Goal: Task Accomplishment & Management: Manage account settings

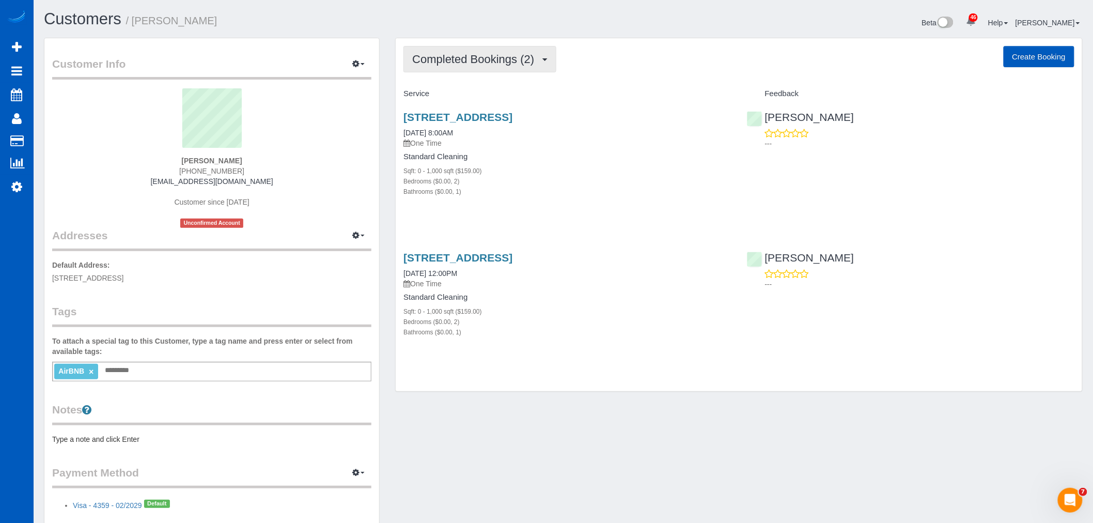
click at [485, 63] on span "Completed Bookings (2)" at bounding box center [475, 59] width 127 height 13
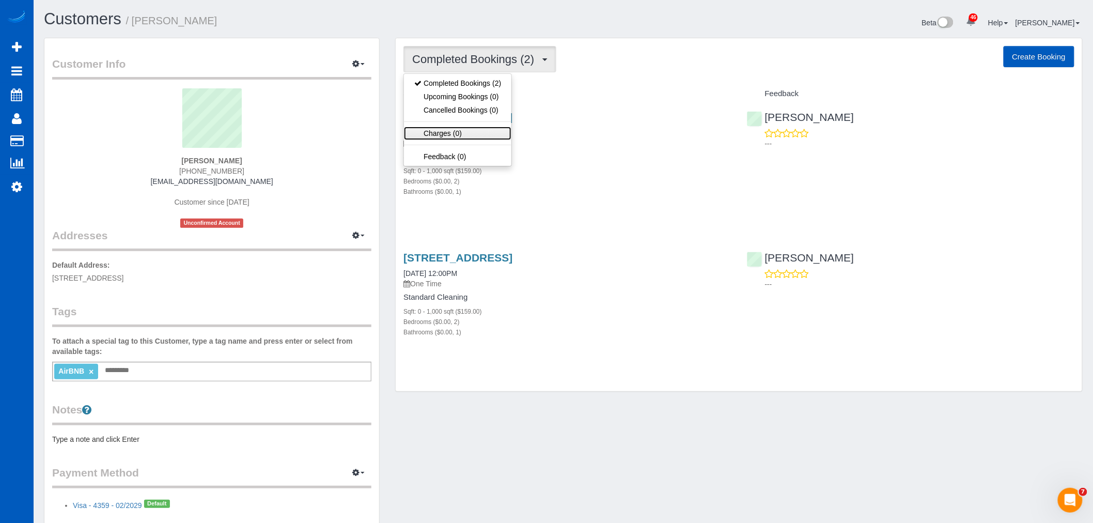
click at [486, 134] on link "Charges (0)" at bounding box center [457, 133] width 107 height 13
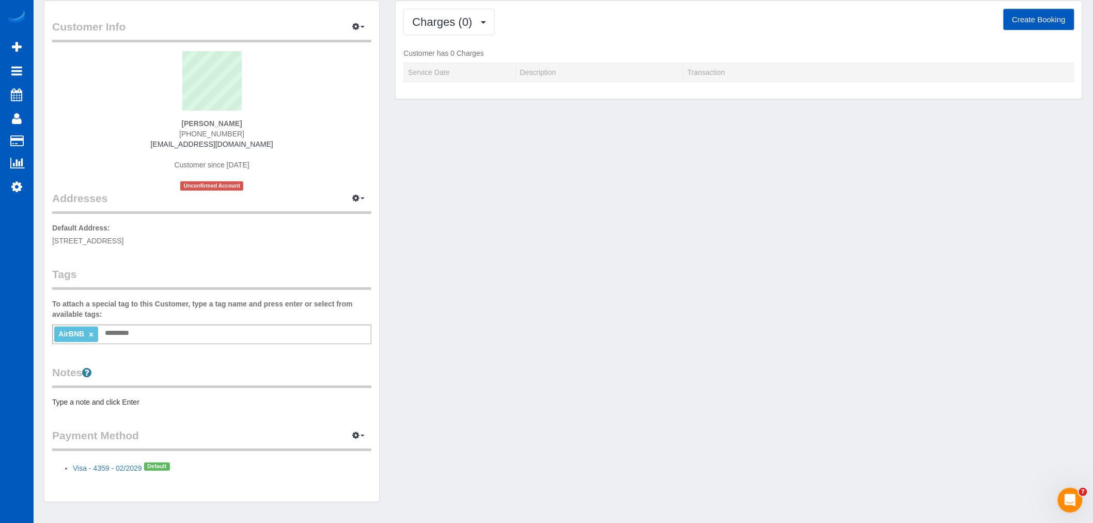
scroll to position [63, 0]
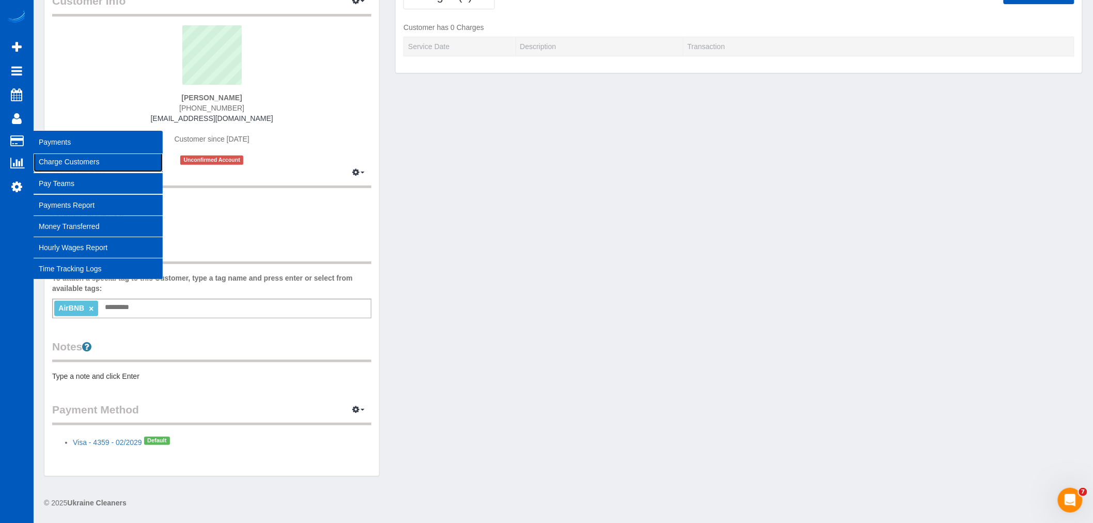
click at [83, 160] on link "Charge Customers" at bounding box center [98, 161] width 129 height 21
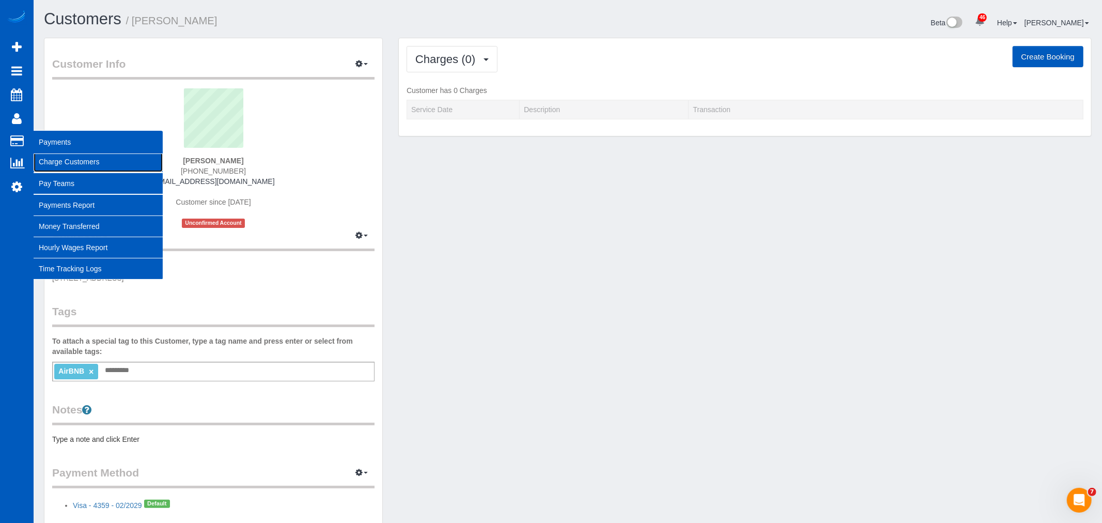
select select
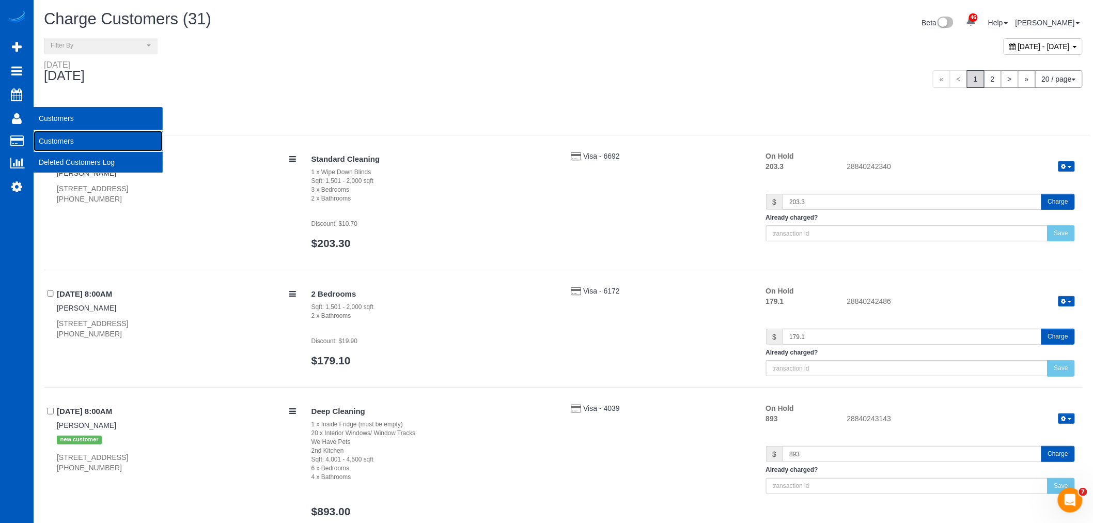
click at [61, 137] on link "Customers" at bounding box center [98, 141] width 129 height 21
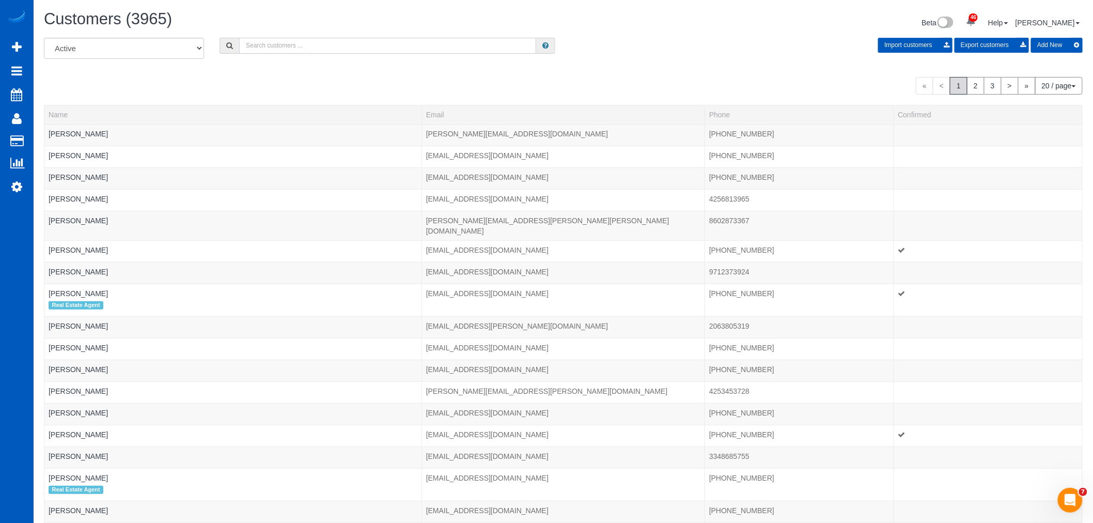
click at [252, 50] on input "text" at bounding box center [387, 46] width 297 height 16
click at [261, 40] on input "text" at bounding box center [387, 46] width 297 height 16
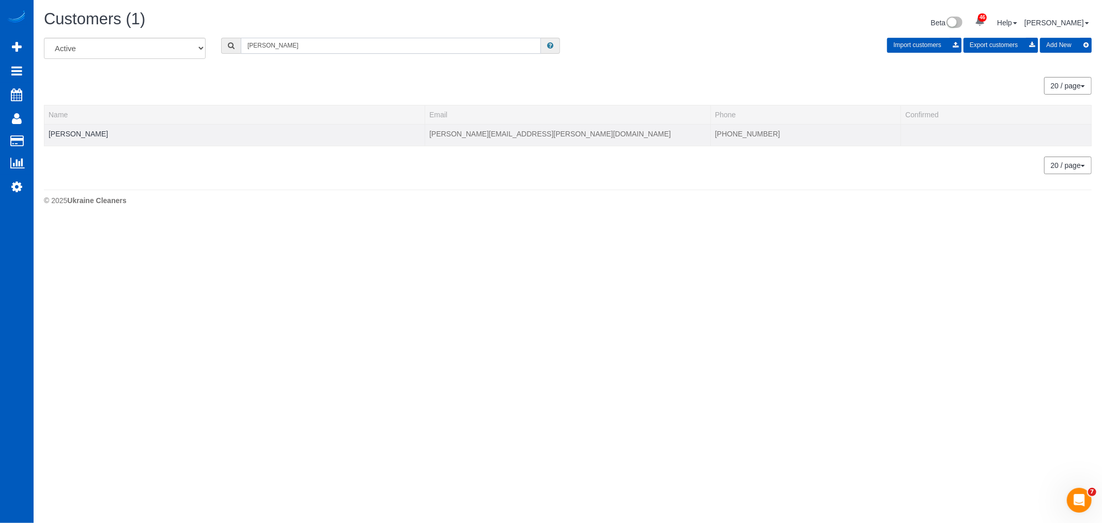
type input "radford"
click at [57, 129] on td "Tina Radford" at bounding box center [234, 135] width 381 height 22
click at [64, 140] on div at bounding box center [235, 140] width 372 height 3
click at [69, 136] on link "Tina Radford" at bounding box center [78, 134] width 59 height 8
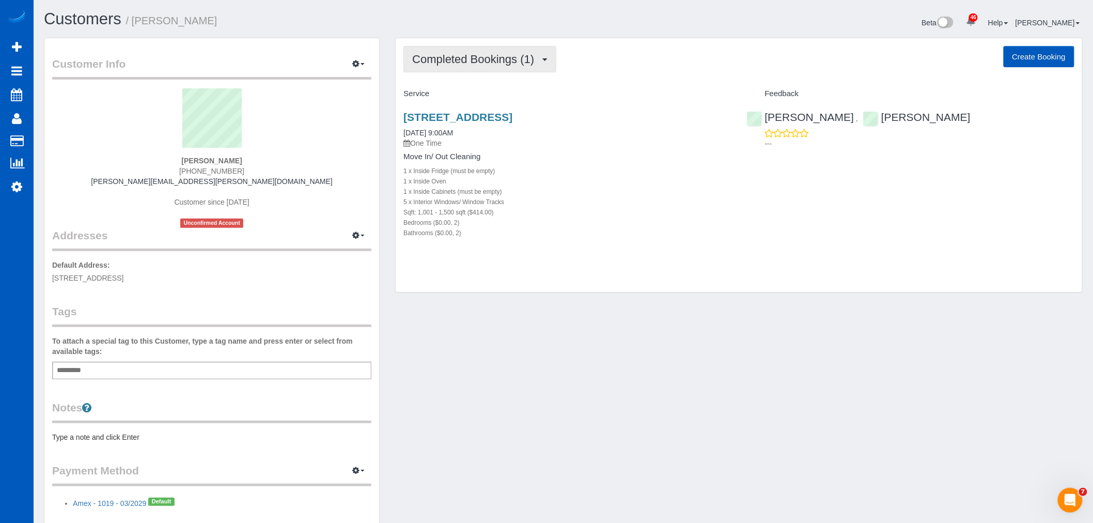
click at [435, 64] on span "Completed Bookings (1)" at bounding box center [475, 59] width 127 height 13
click at [447, 94] on link "Upcoming Bookings (0)" at bounding box center [457, 96] width 107 height 13
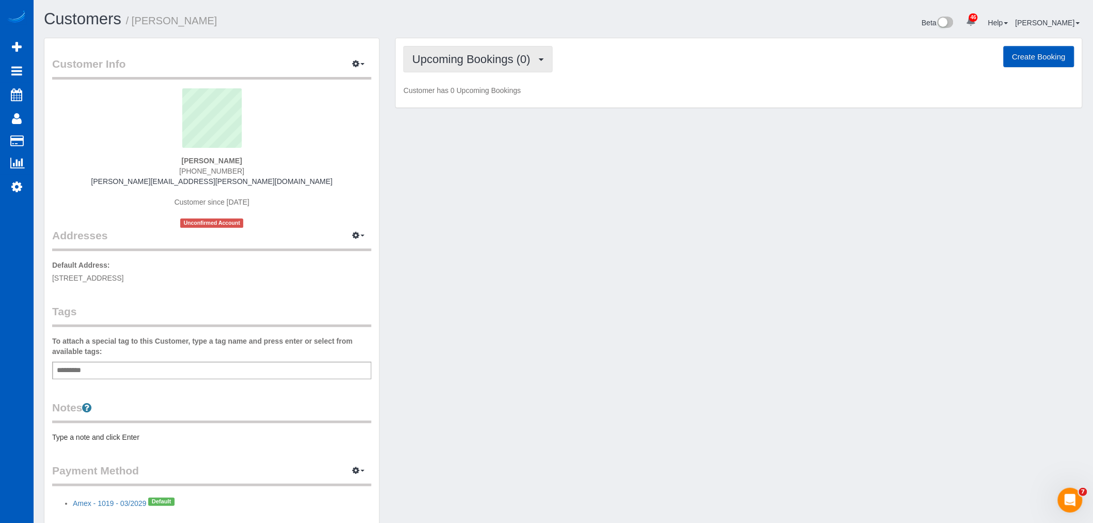
click at [442, 64] on span "Upcoming Bookings (0)" at bounding box center [473, 59] width 123 height 13
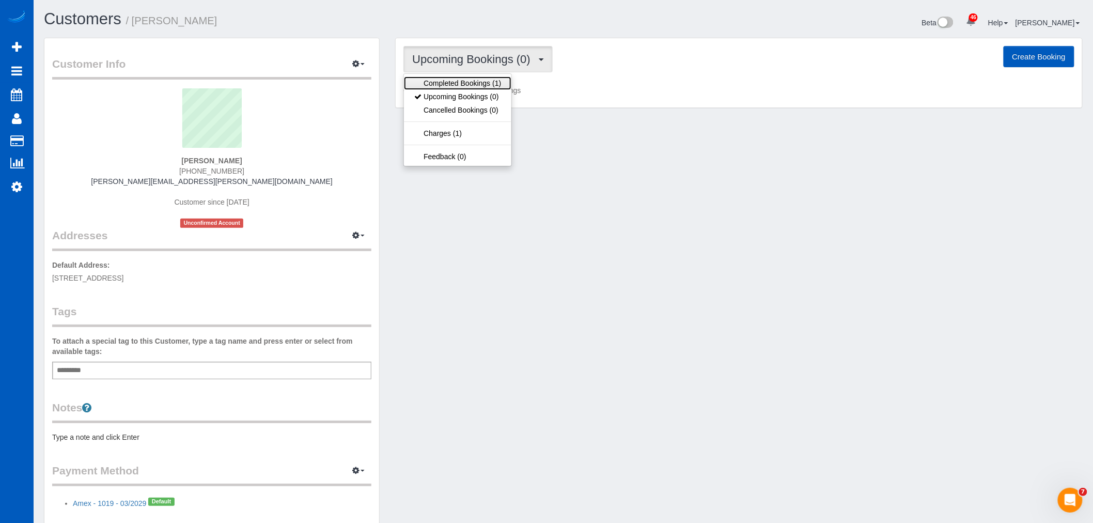
click at [445, 78] on link "Completed Bookings (1)" at bounding box center [457, 82] width 107 height 13
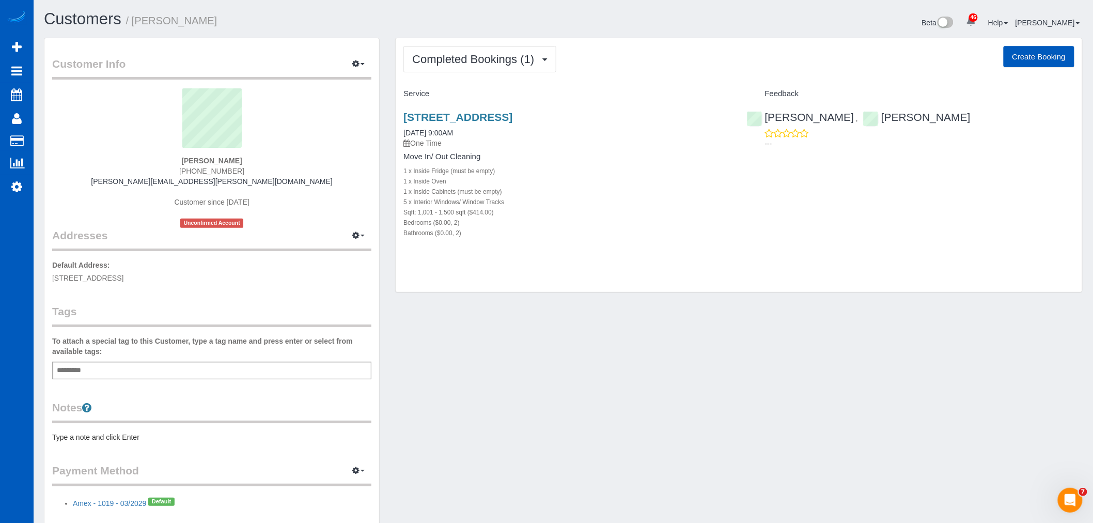
click at [452, 109] on div "7132 A Beacon Avenue S #14, Seattle, WA 98108 10/09/2025 9:00AM One Time Move I…" at bounding box center [567, 180] width 343 height 156
click at [453, 113] on link "7132 A Beacon Avenue S #14, Seattle, WA 98108" at bounding box center [457, 117] width 109 height 12
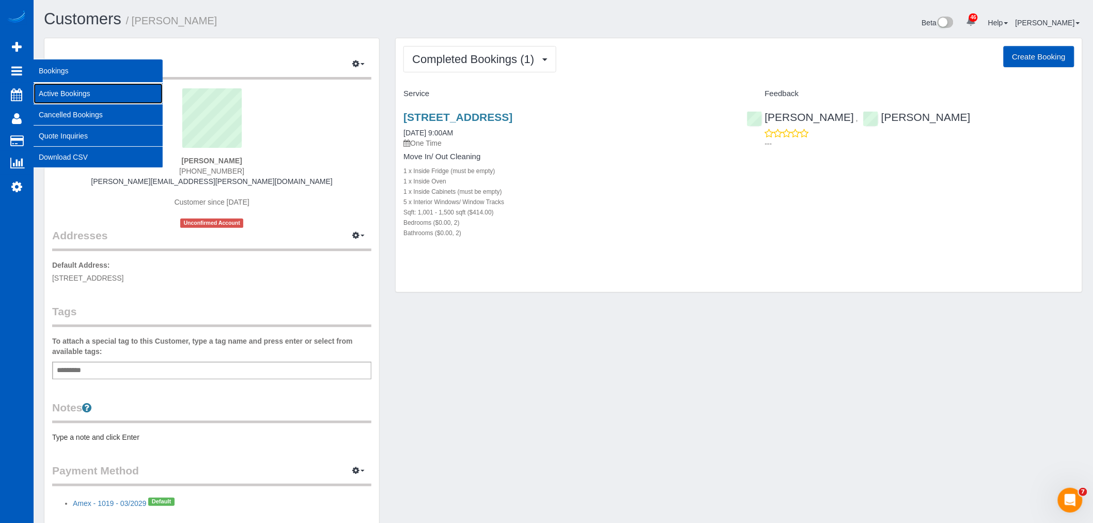
click at [58, 93] on link "Active Bookings" at bounding box center [98, 93] width 129 height 21
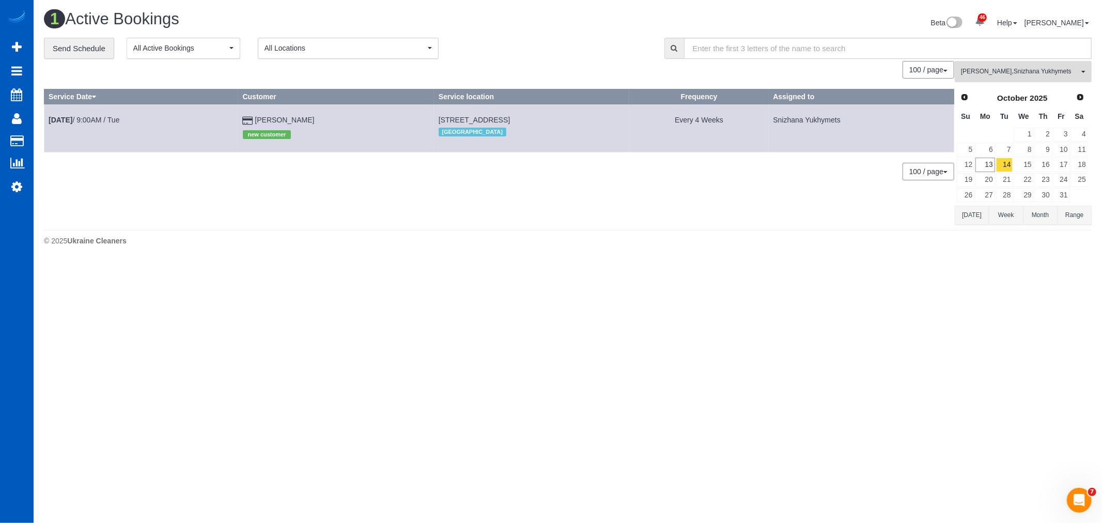
click at [1011, 74] on span "Anna Manuilo , Snizhana Yukhymets" at bounding box center [1020, 71] width 118 height 9
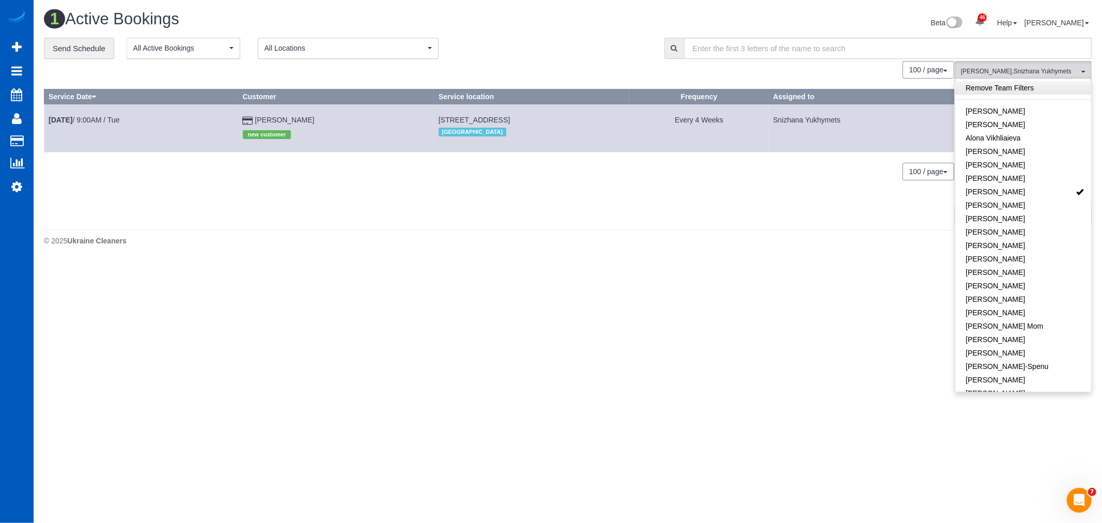
click at [1011, 95] on link "Remove Team Filters" at bounding box center [1023, 87] width 136 height 13
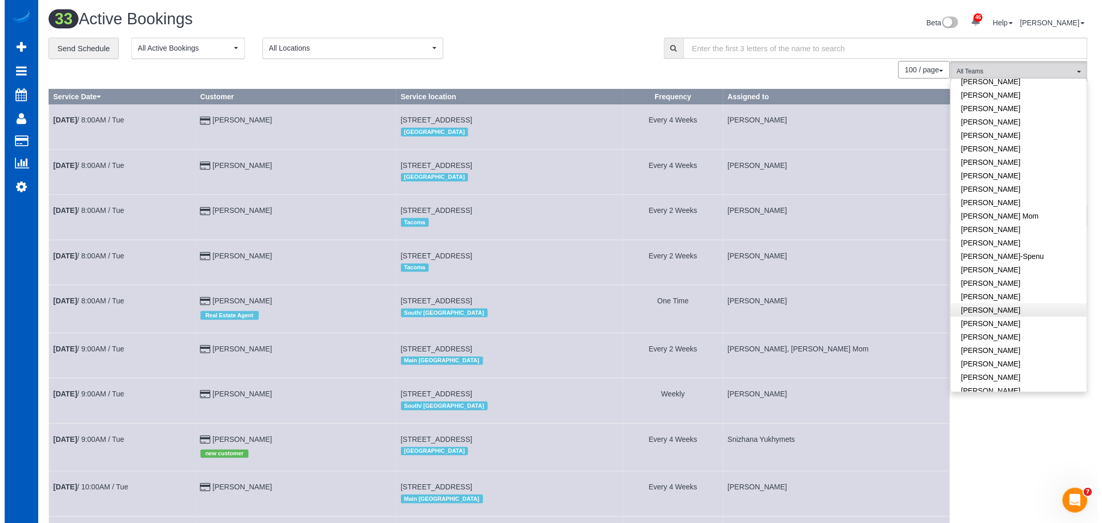
scroll to position [115, 0]
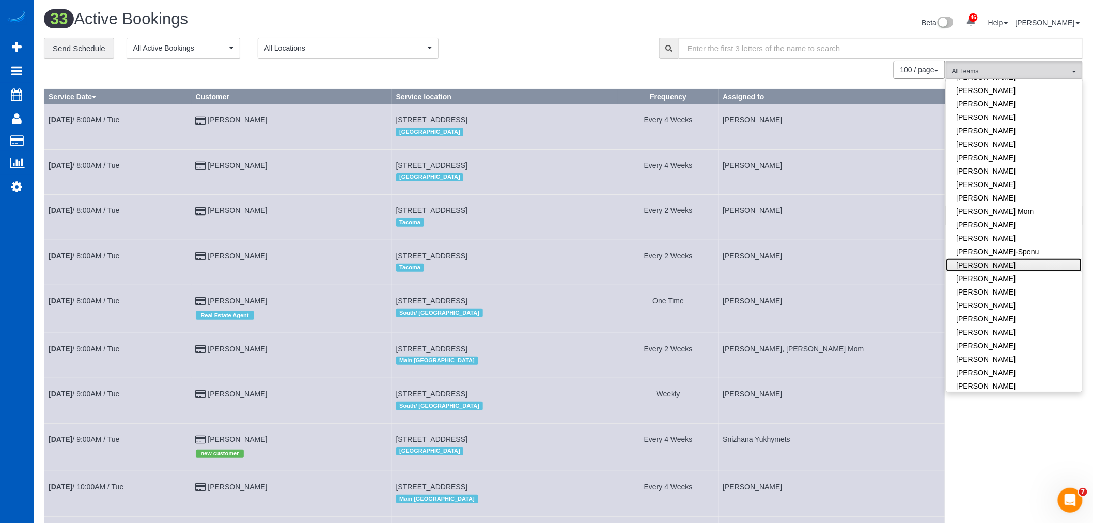
click at [1007, 264] on link "[PERSON_NAME]" at bounding box center [1014, 264] width 136 height 13
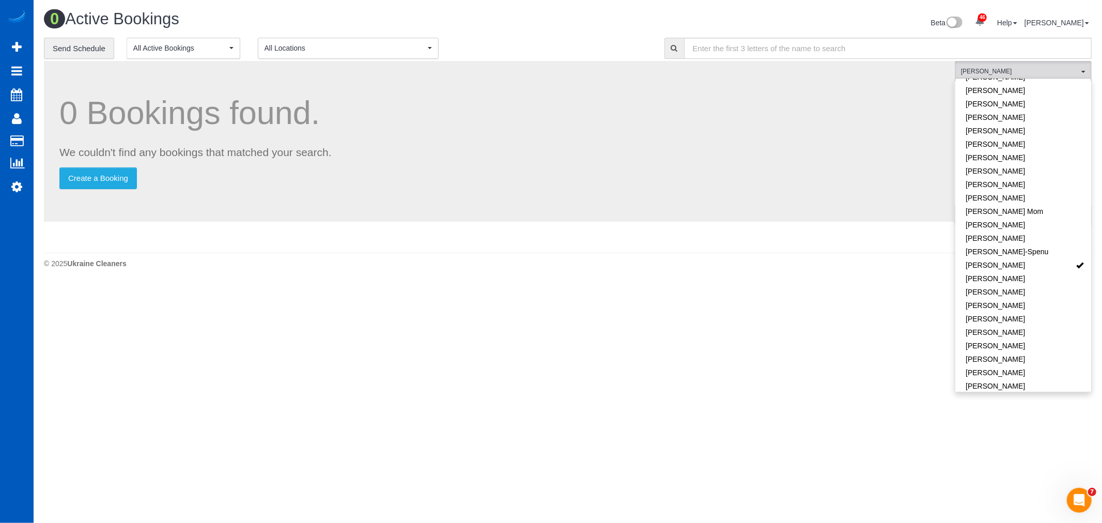
click at [787, 308] on body "46 Beta Your Notifications You have 0 alerts × You have 3 to charge for 10/11/2…" at bounding box center [551, 261] width 1102 height 523
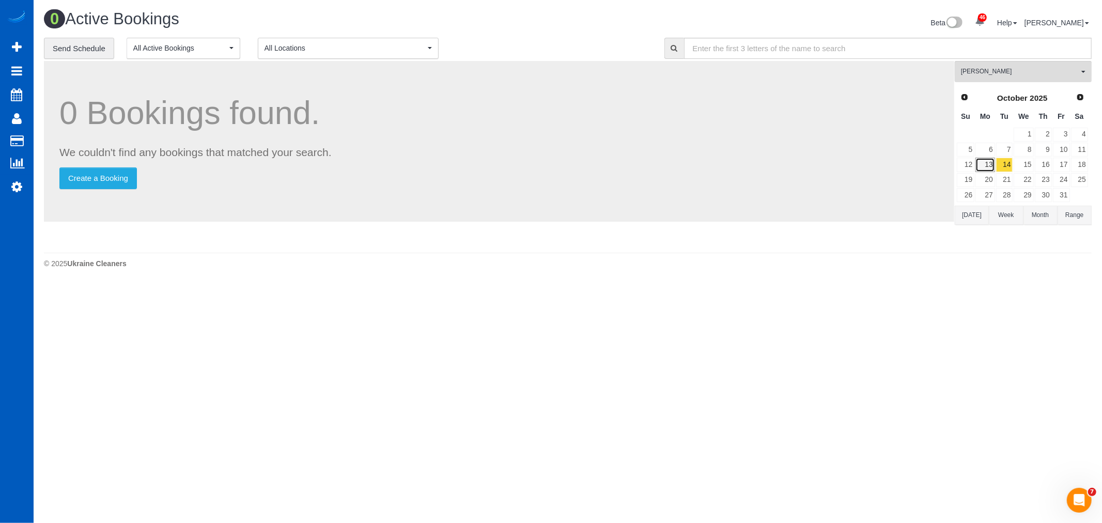
click at [987, 170] on link "13" at bounding box center [984, 165] width 19 height 14
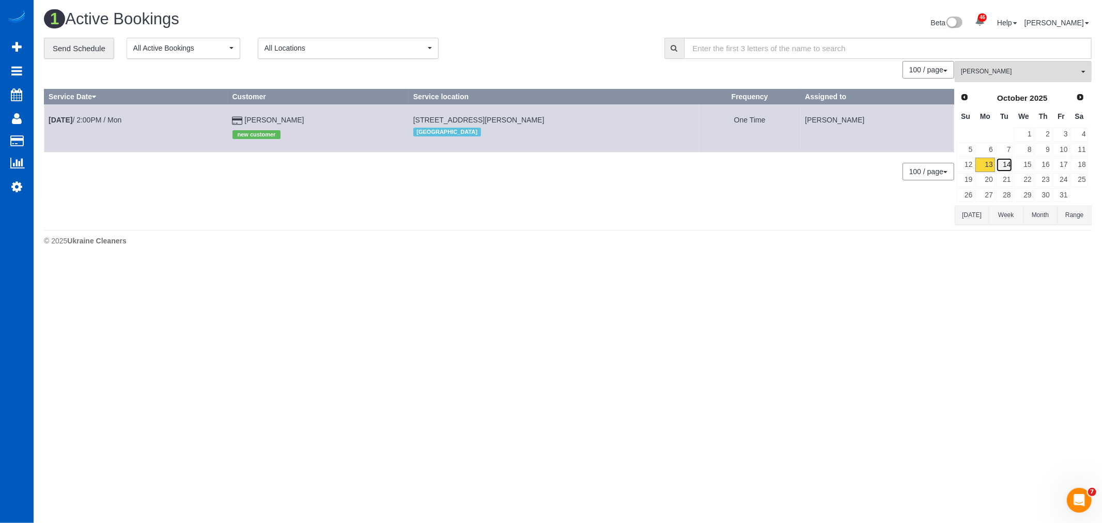
click at [1001, 159] on link "14" at bounding box center [1004, 165] width 17 height 14
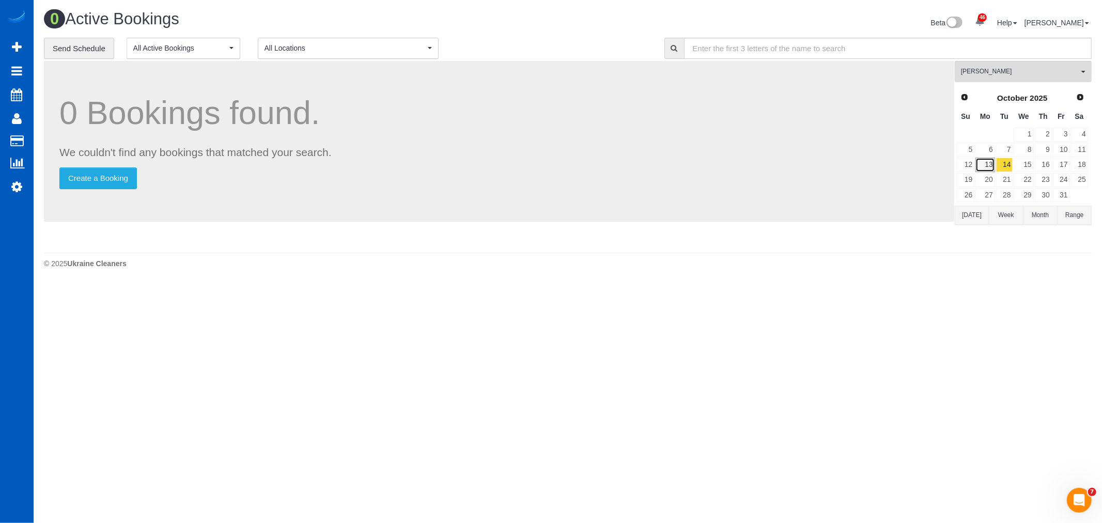
click at [993, 164] on link "13" at bounding box center [984, 165] width 19 height 14
click at [1002, 164] on link "14" at bounding box center [1004, 165] width 17 height 14
click at [990, 164] on link "13" at bounding box center [984, 165] width 19 height 14
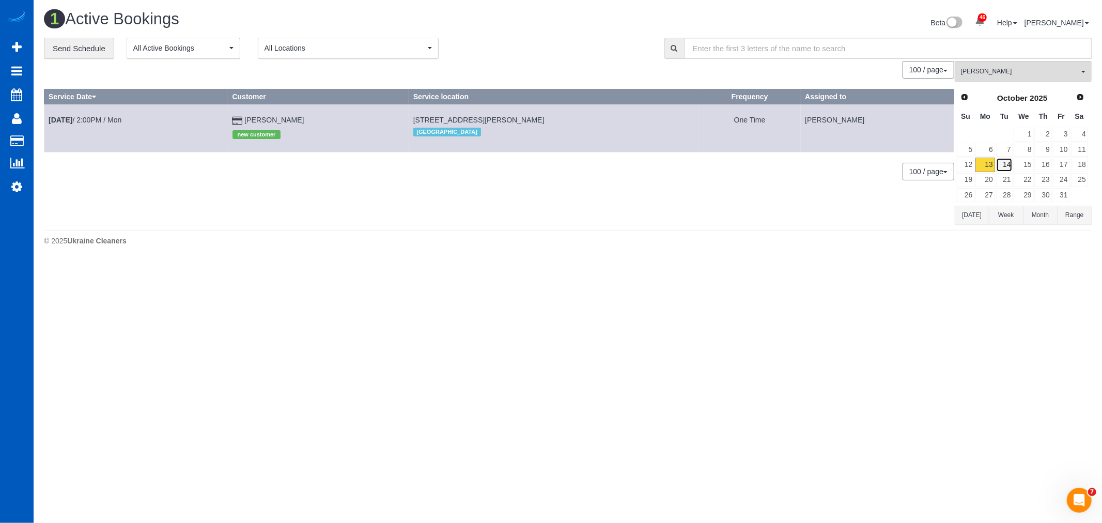
click at [1008, 164] on link "14" at bounding box center [1004, 165] width 17 height 14
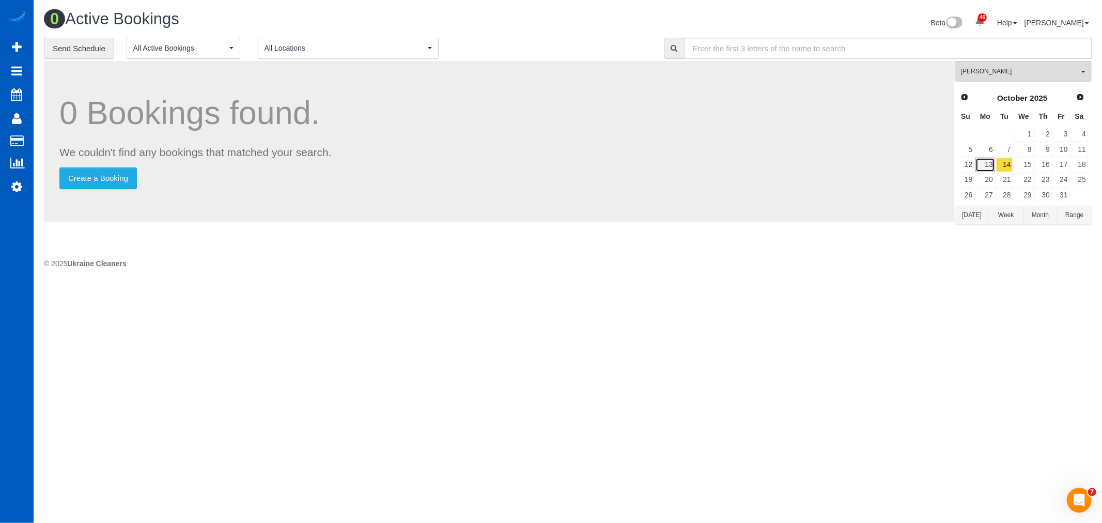
click at [982, 167] on link "13" at bounding box center [984, 165] width 19 height 14
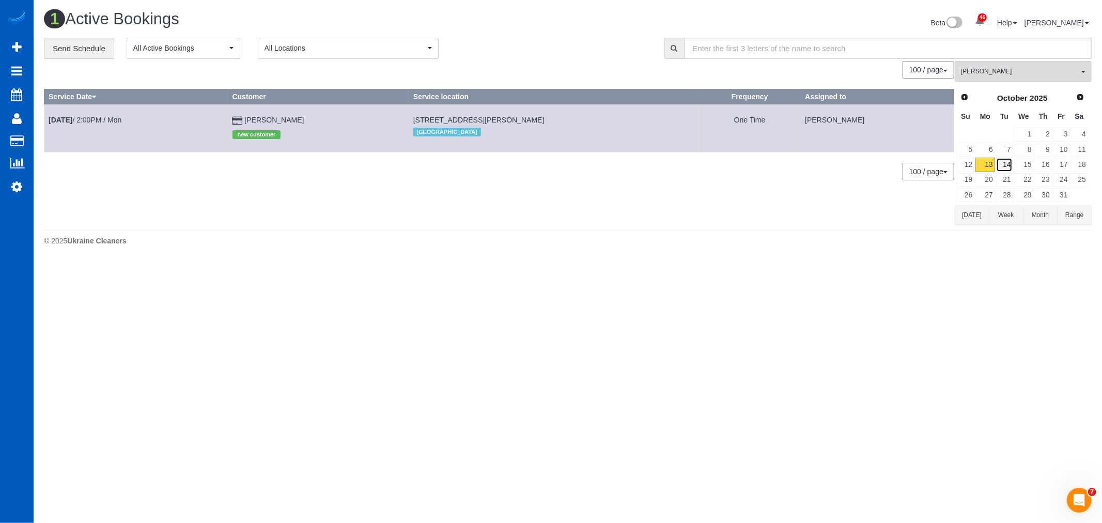
click at [1000, 166] on link "14" at bounding box center [1004, 165] width 17 height 14
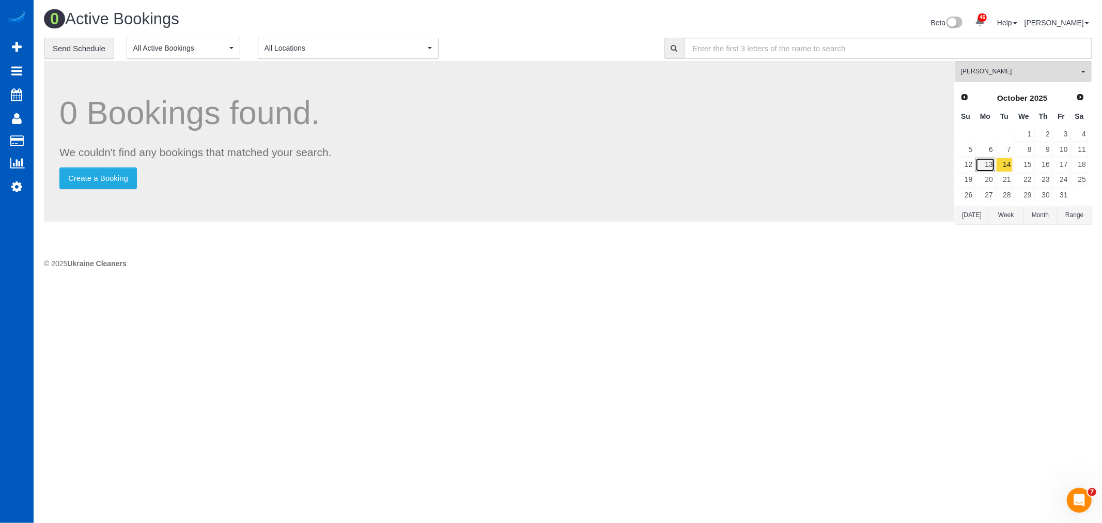
click at [988, 167] on link "13" at bounding box center [984, 165] width 19 height 14
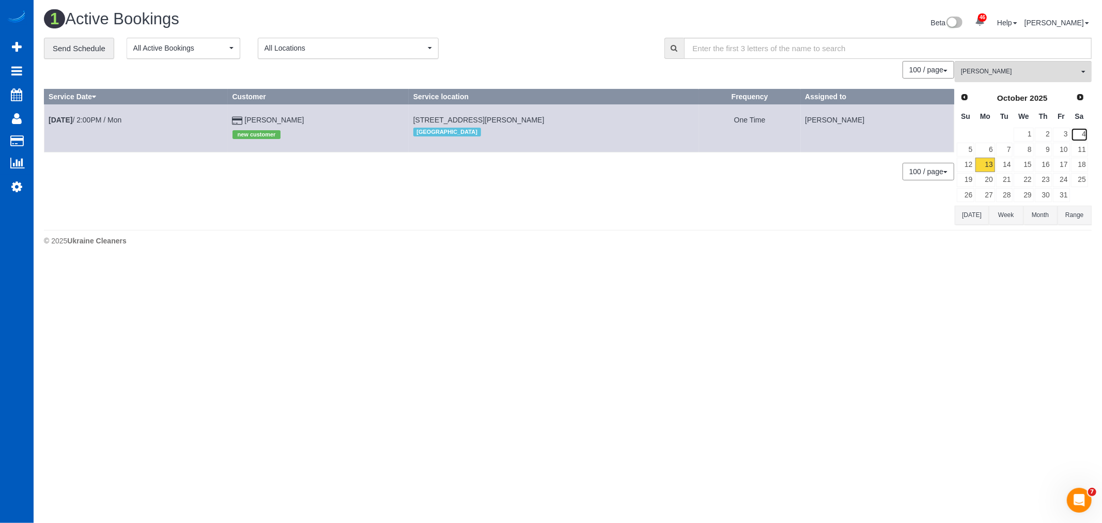
click at [1078, 143] on tbody "1 2 3 4 5 6 7 8 9 10 11 12 13 14 15 16 17 18 19 20 21 22 23 24 25 26 27 28 29 3…" at bounding box center [1022, 165] width 132 height 76
click at [1078, 150] on link "11" at bounding box center [1079, 150] width 17 height 14
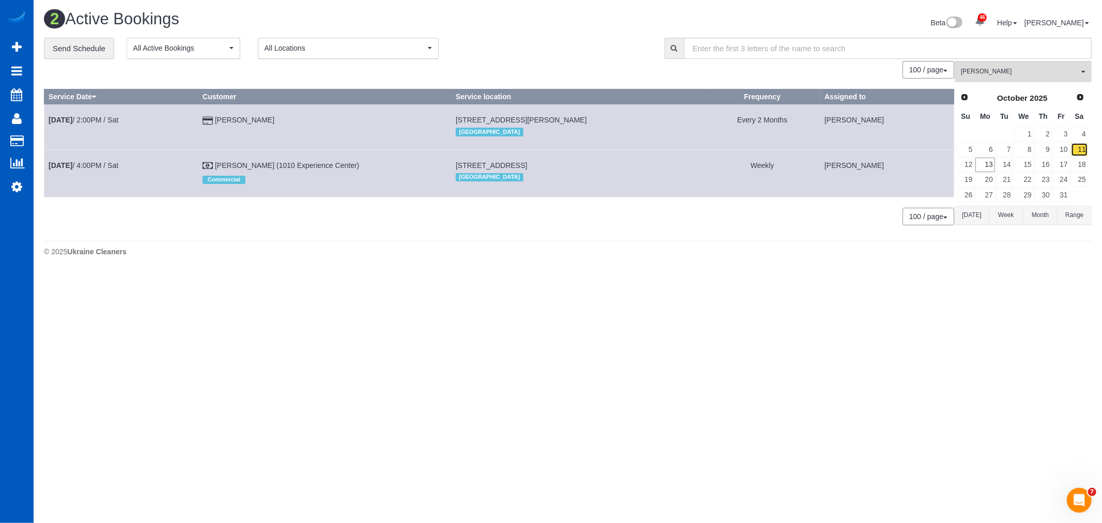
click at [1071, 152] on link "11" at bounding box center [1079, 150] width 17 height 14
click at [1012, 78] on button "Ivanna Atamaniuk All Teams" at bounding box center [1022, 71] width 137 height 21
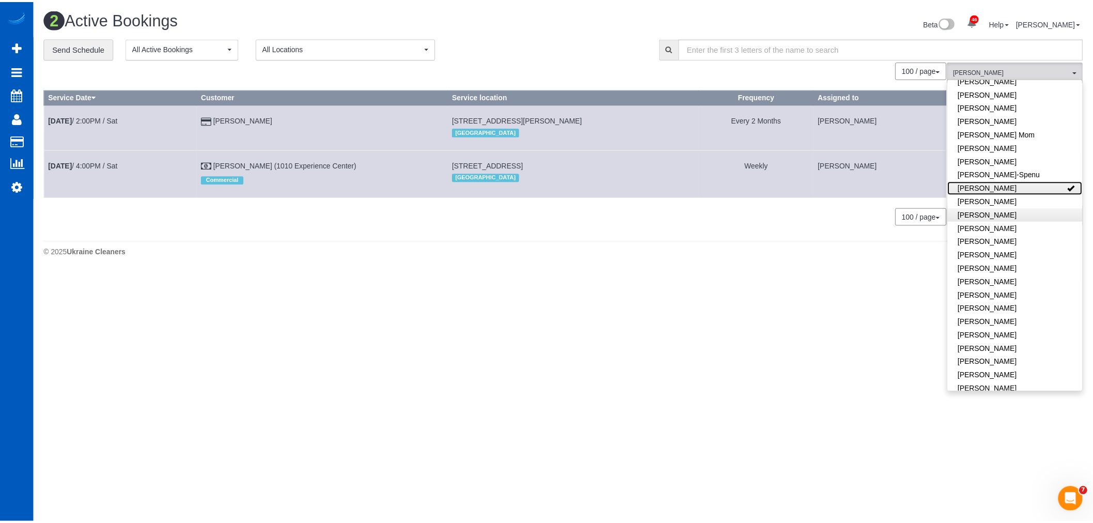
scroll to position [172, 0]
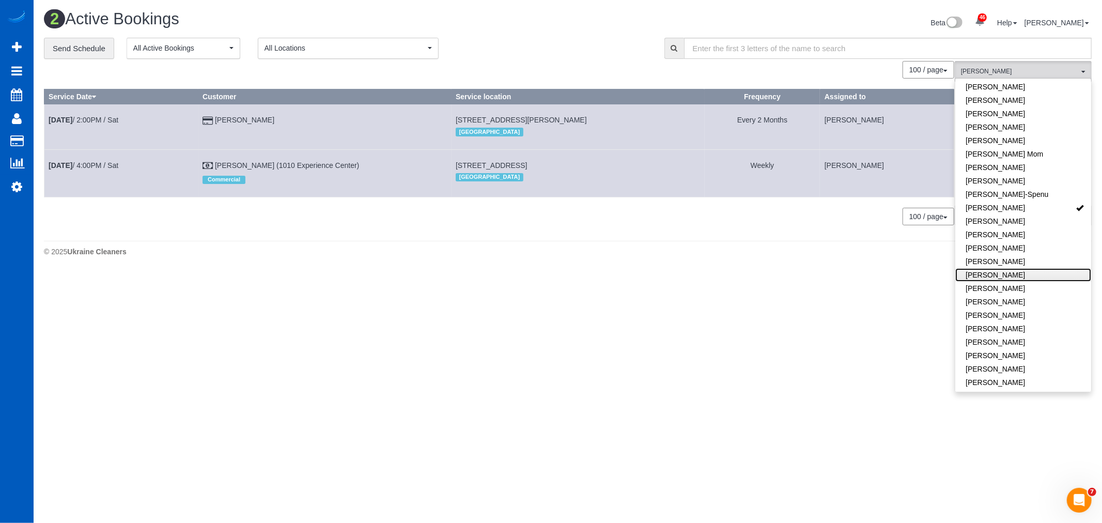
click at [1033, 273] on link "[PERSON_NAME]" at bounding box center [1023, 274] width 136 height 13
click at [339, 390] on body "46 Beta Your Notifications You have 0 alerts × You have 3 to charge for 10/11/2…" at bounding box center [551, 261] width 1102 height 523
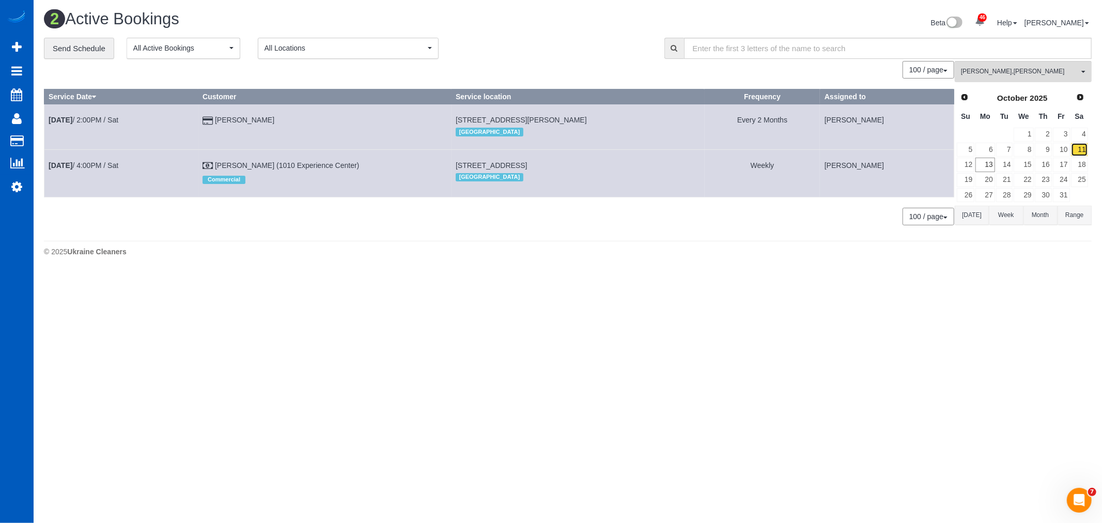
click at [1074, 149] on link "11" at bounding box center [1079, 150] width 17 height 14
click at [1071, 150] on link "11" at bounding box center [1079, 150] width 17 height 14
click at [1069, 150] on link "10" at bounding box center [1060, 150] width 17 height 14
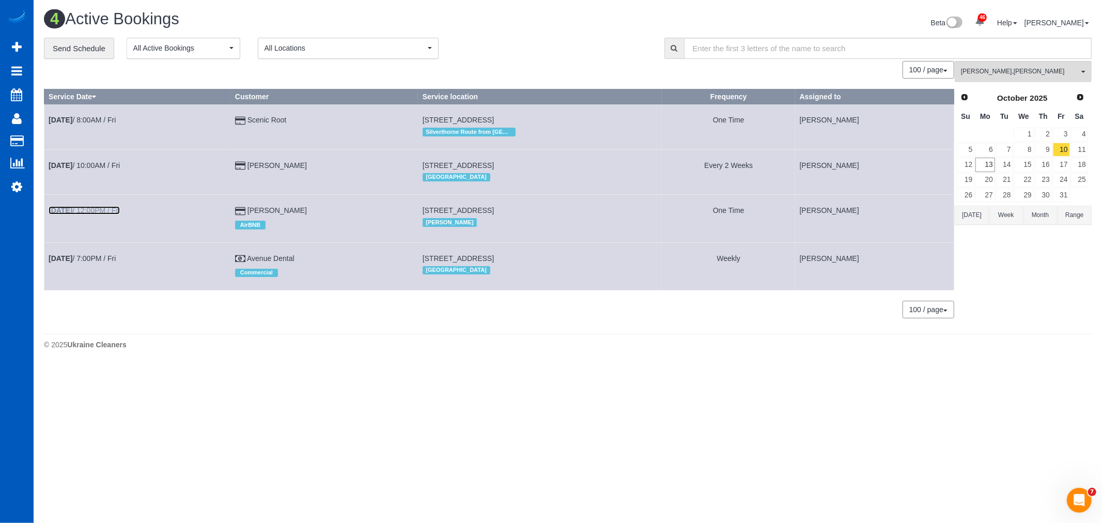
click at [82, 213] on link "Oct 10th / 12:00PM / Fri" at bounding box center [84, 210] width 71 height 8
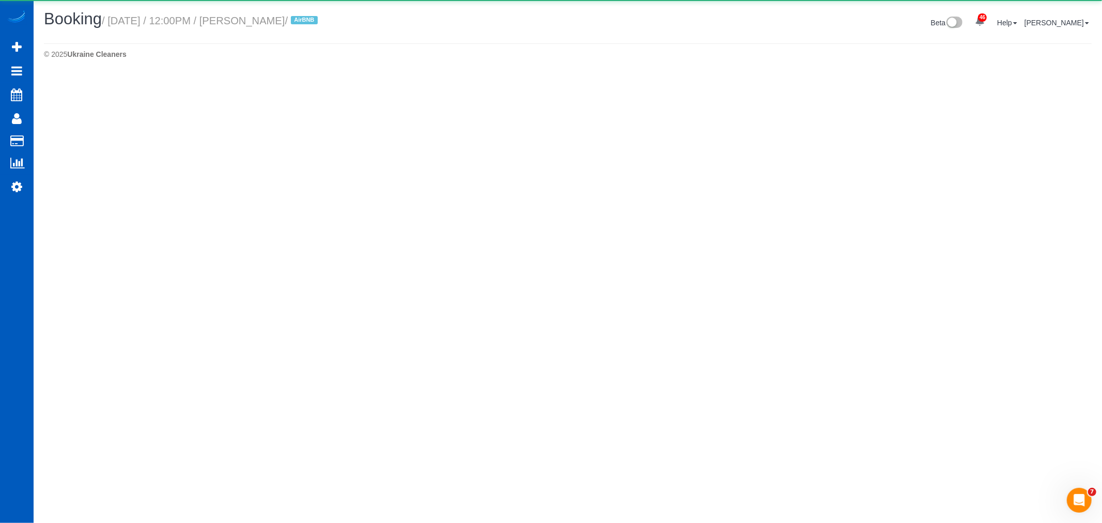
select select "WA"
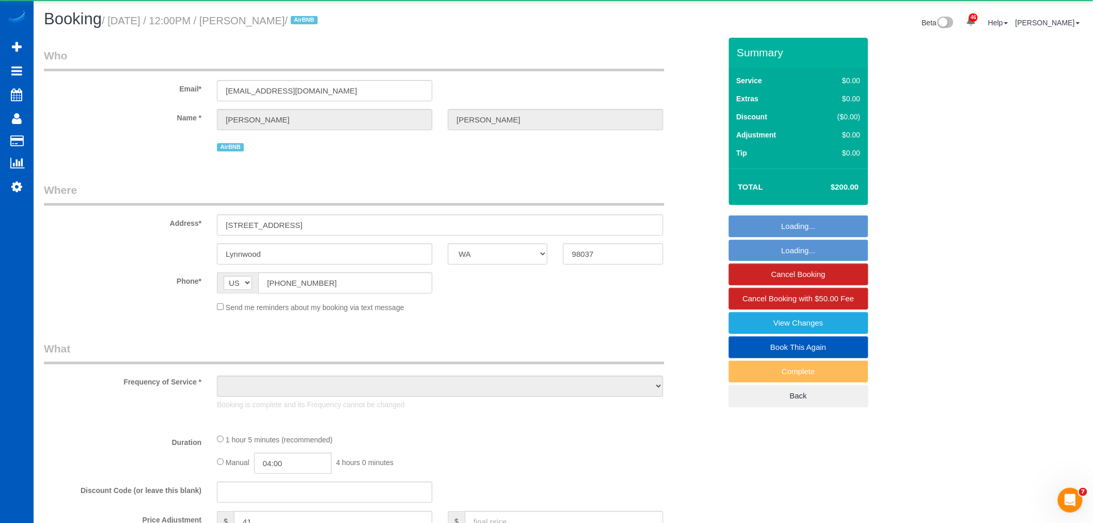
select select "object:51172"
select select "string:fspay-0670250e-ce3b-423a-b26c-41b041509e31"
select select "199"
select select "2"
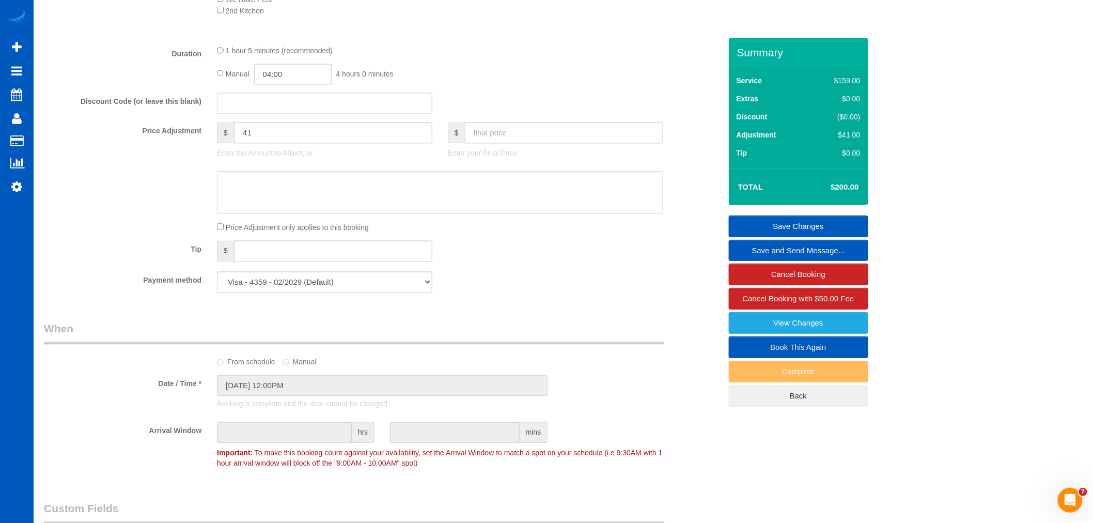
scroll to position [691, 0]
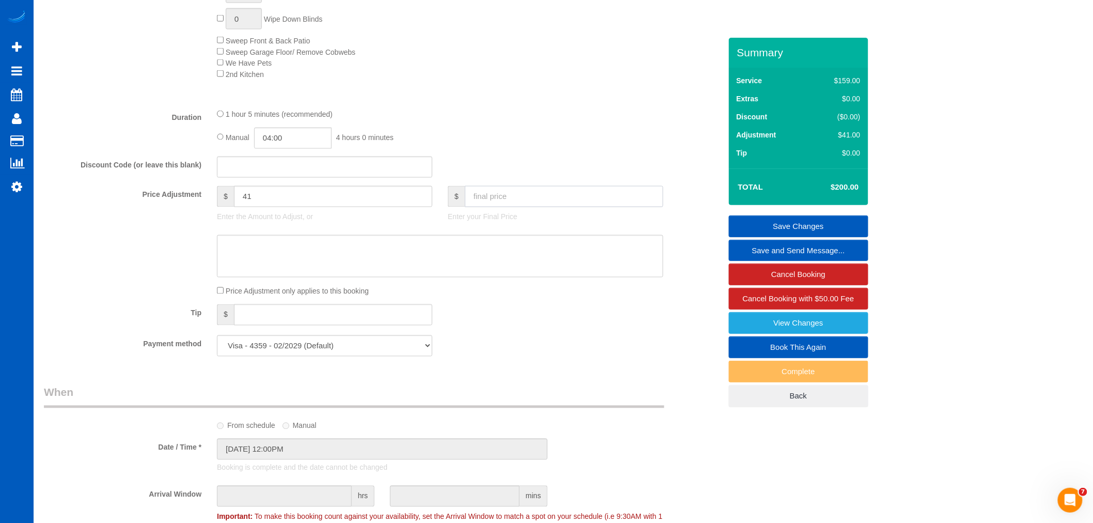
click at [509, 200] on input "text" at bounding box center [564, 196] width 198 height 21
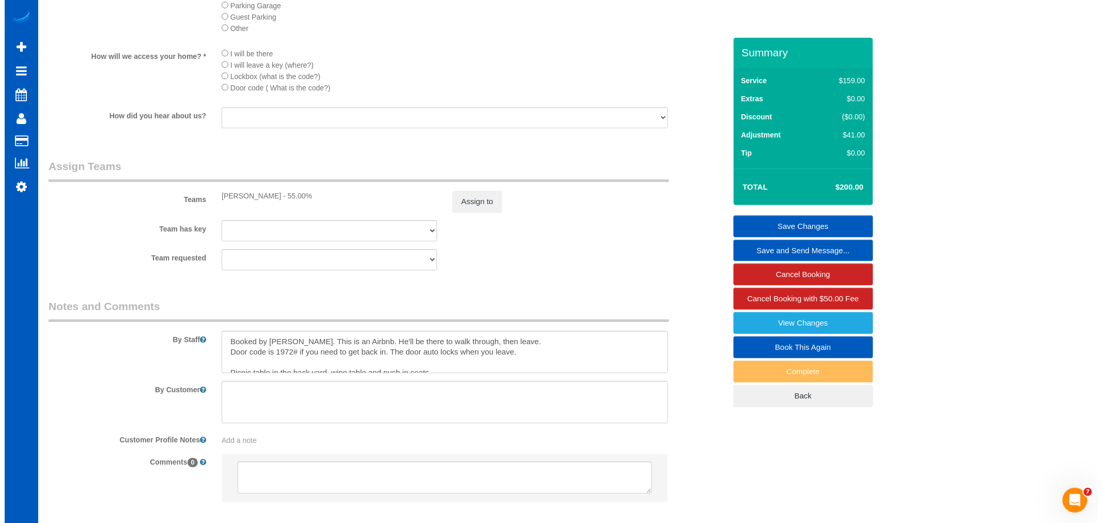
scroll to position [1380, 0]
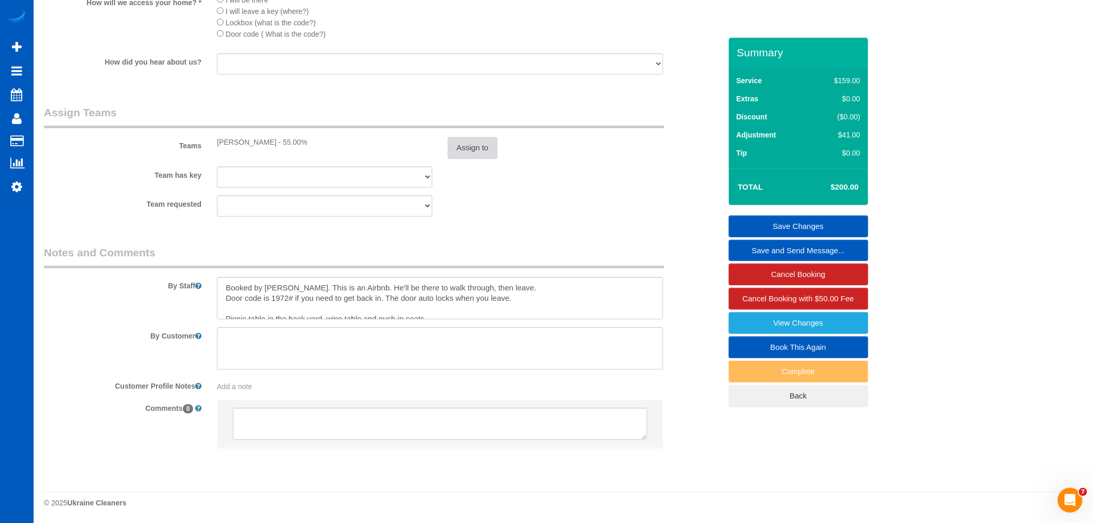
type input "350"
type input "191"
click at [479, 149] on button "Assign to" at bounding box center [473, 148] width 50 height 22
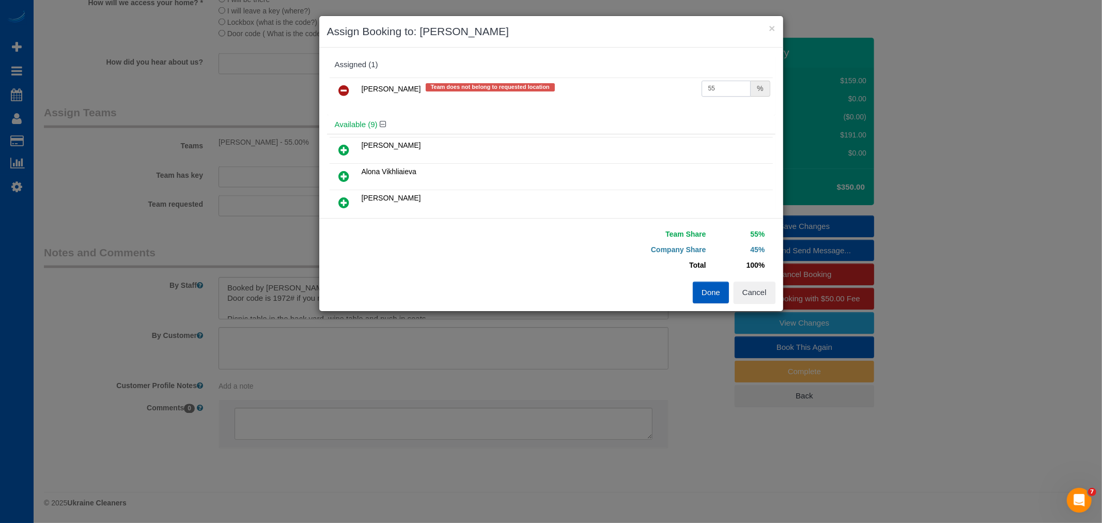
drag, startPoint x: 730, startPoint y: 96, endPoint x: 629, endPoint y: 93, distance: 101.8
click at [629, 93] on tr "Kateryna Polishchuk Team does not belong to requested location 55 %" at bounding box center [550, 90] width 443 height 26
type input "31.5"
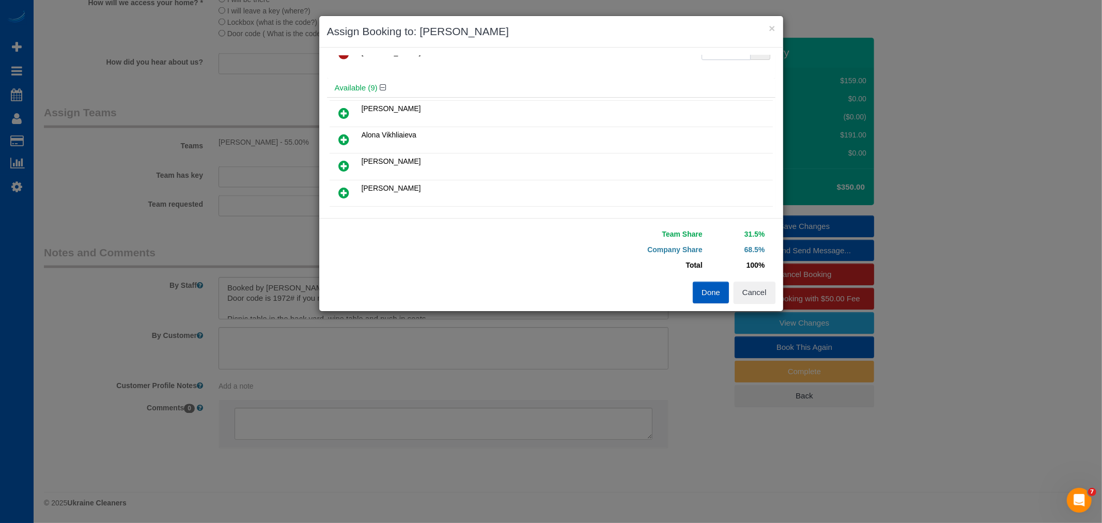
scroll to position [57, 0]
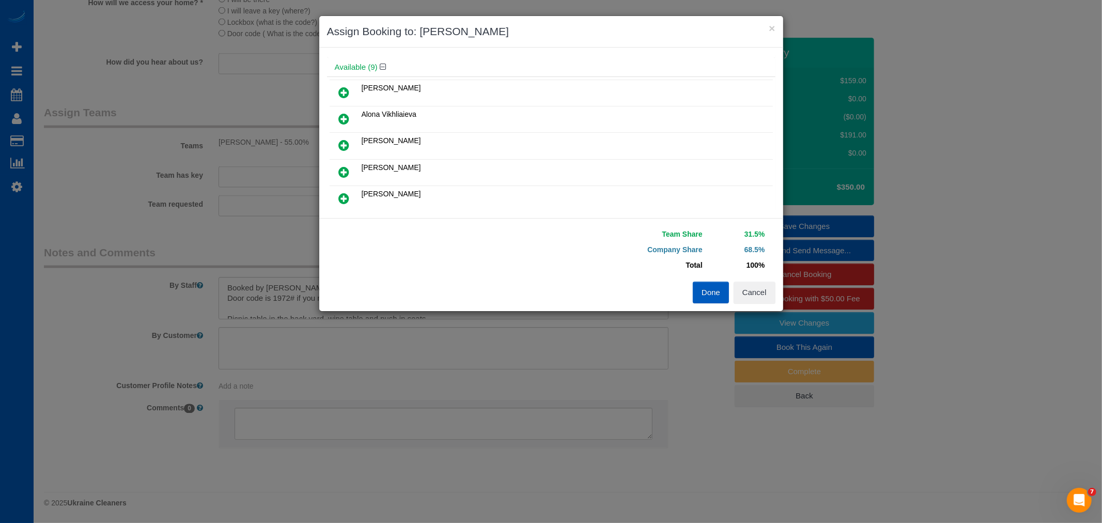
click at [337, 85] on link at bounding box center [344, 93] width 24 height 21
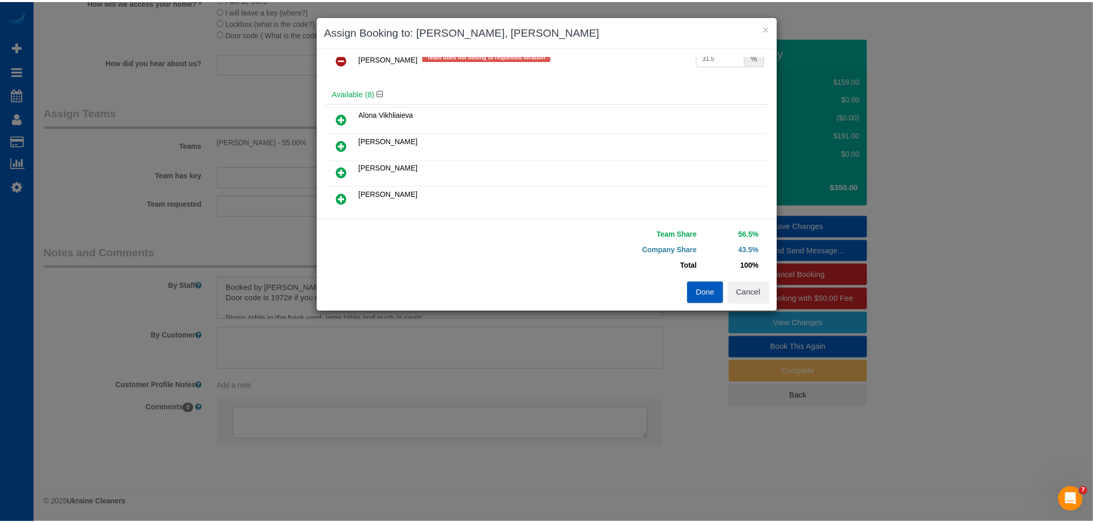
scroll to position [0, 0]
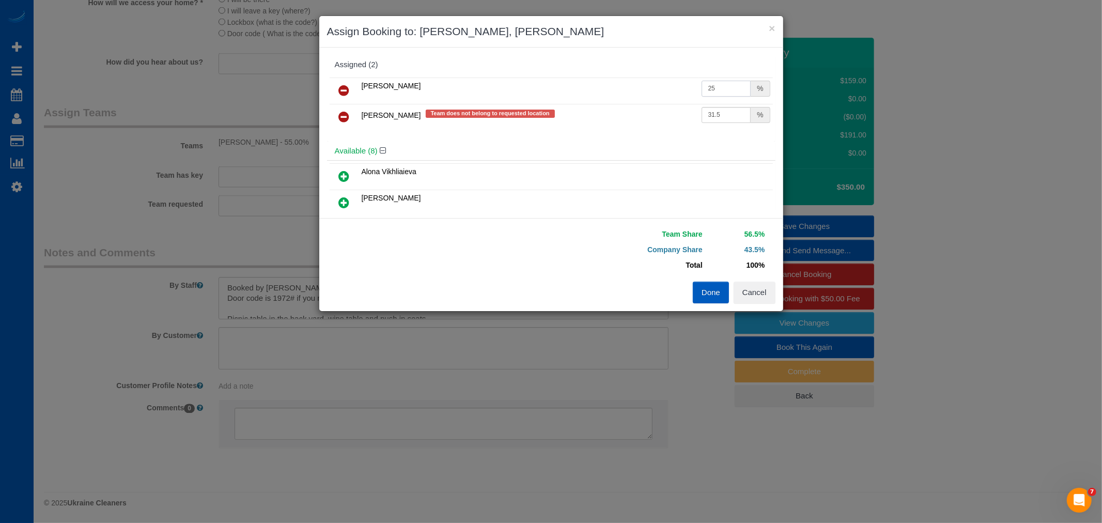
drag, startPoint x: 711, startPoint y: 91, endPoint x: 703, endPoint y: 93, distance: 8.4
click at [703, 93] on input "25" at bounding box center [726, 89] width 50 height 16
type input "23.5"
click at [699, 286] on button "Done" at bounding box center [711, 292] width 36 height 22
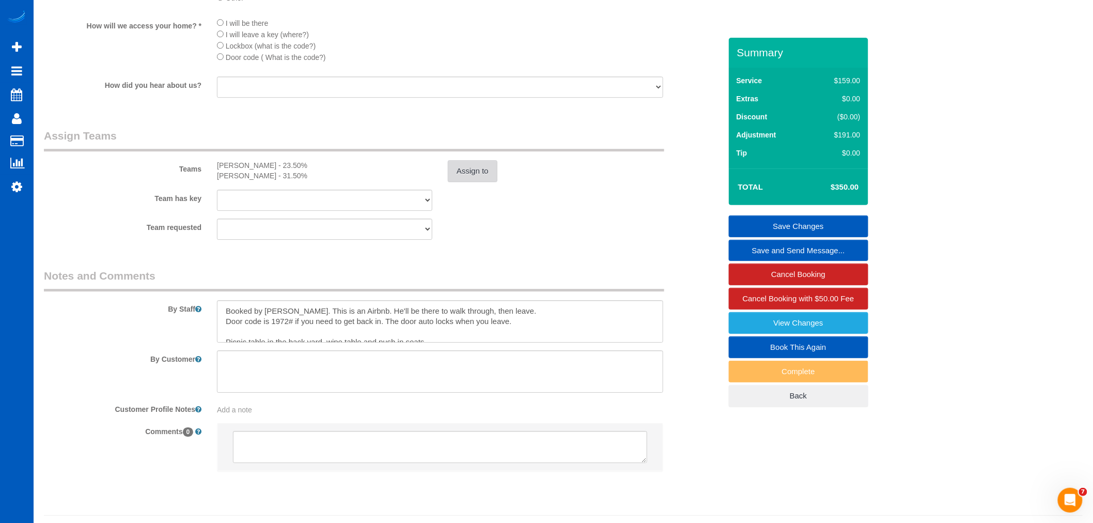
scroll to position [1323, 0]
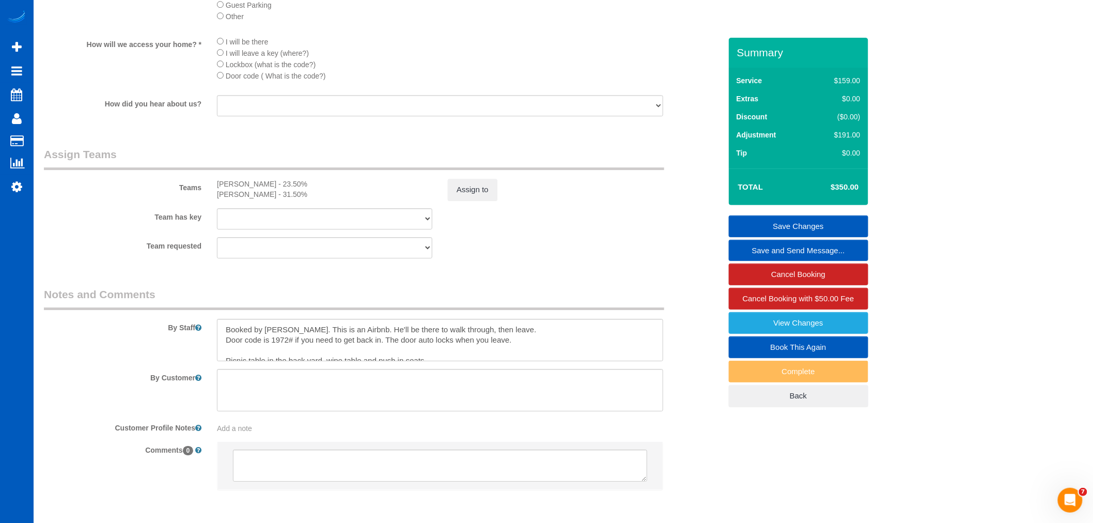
click at [824, 219] on link "Save Changes" at bounding box center [798, 226] width 139 height 22
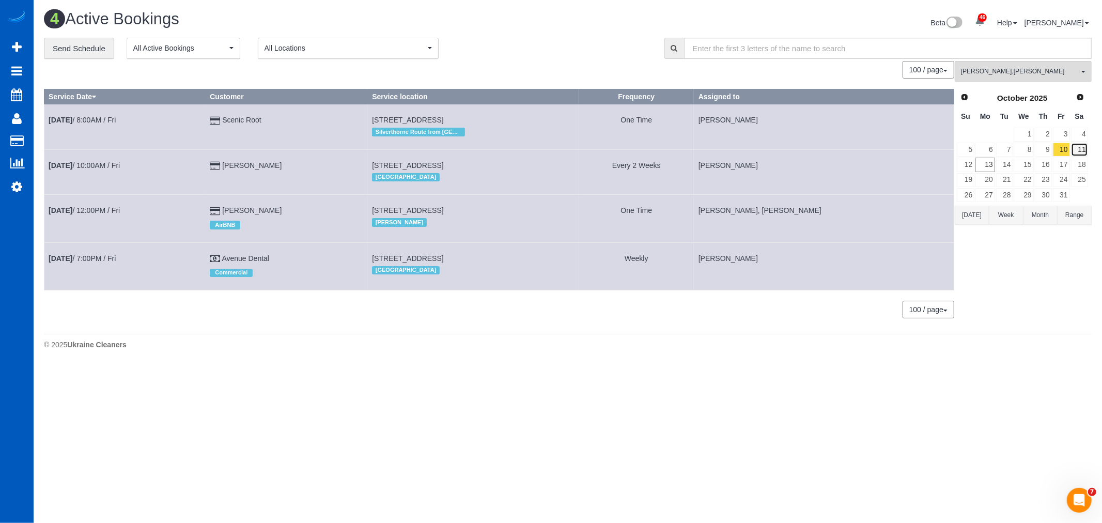
click at [1077, 148] on link "11" at bounding box center [1079, 150] width 17 height 14
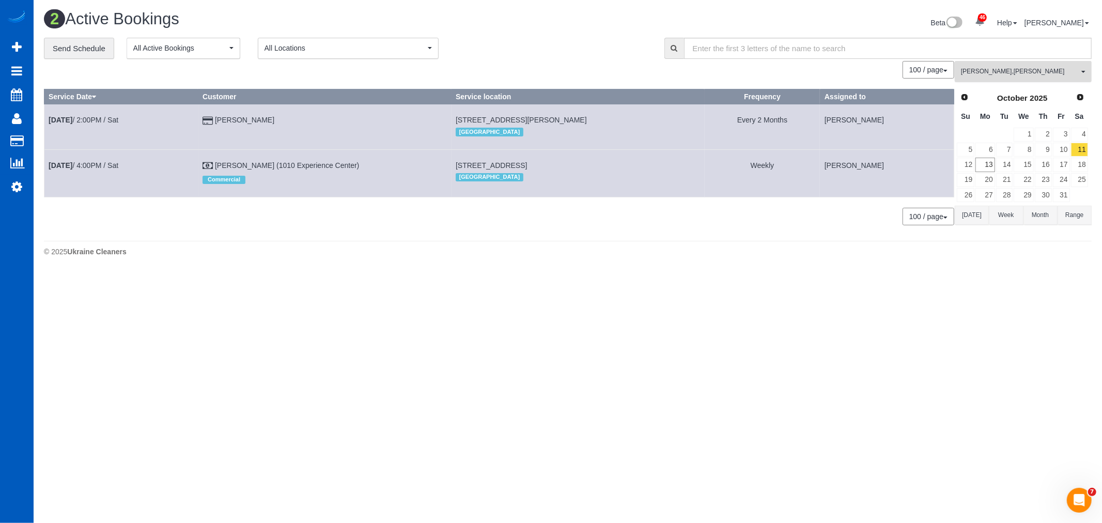
click at [1051, 73] on span "Ivanna Atamaniuk , Kateryna Polishchuk" at bounding box center [1020, 71] width 118 height 9
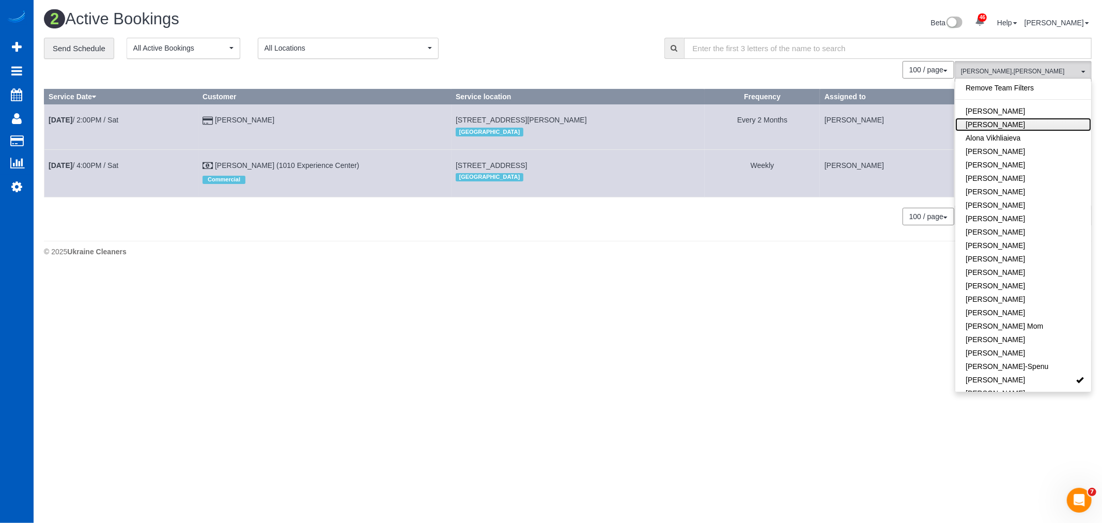
click at [1018, 124] on link "[PERSON_NAME]" at bounding box center [1023, 124] width 136 height 13
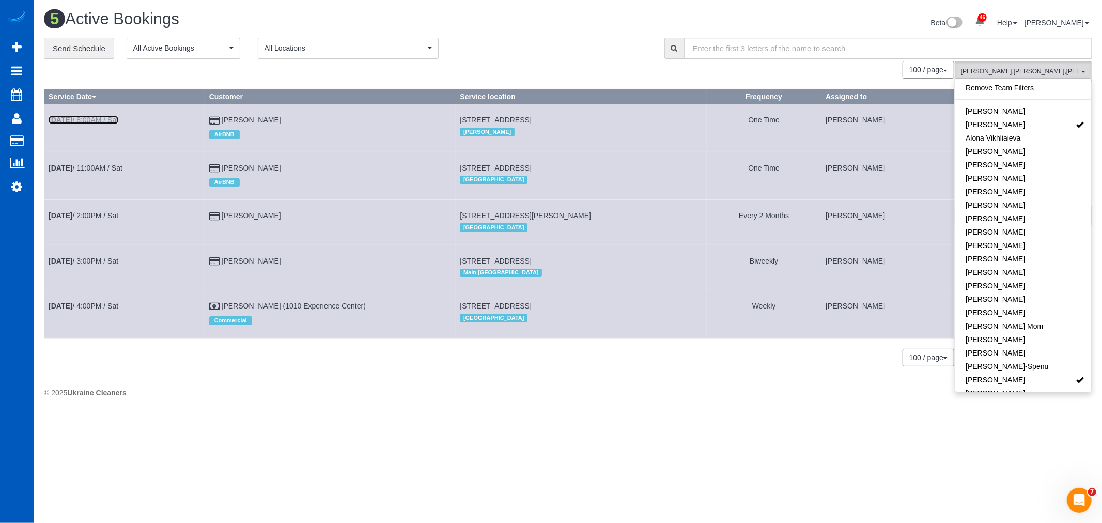
click at [100, 123] on link "Oct 11th / 8:00AM / Sat" at bounding box center [84, 120] width 70 height 8
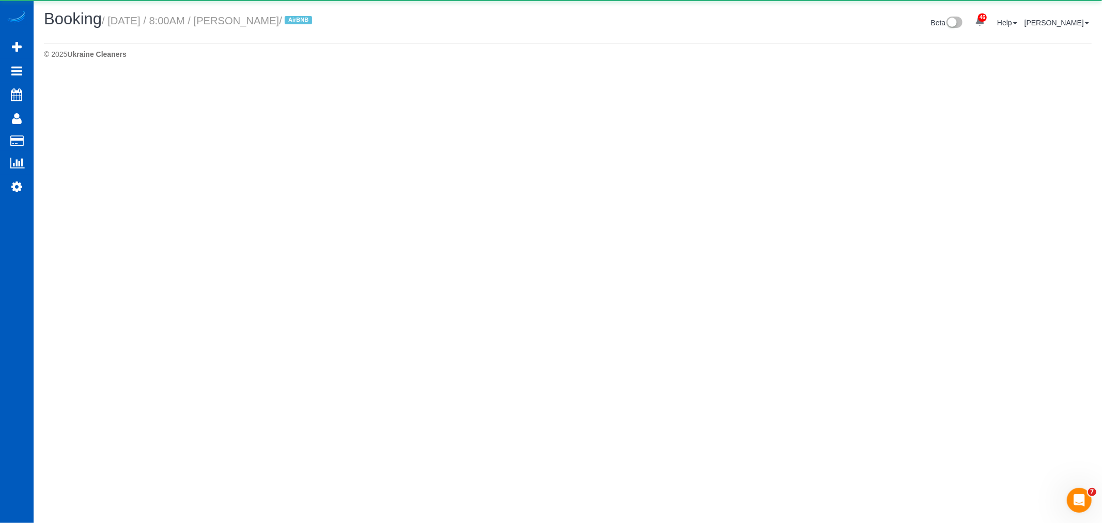
select select "WA"
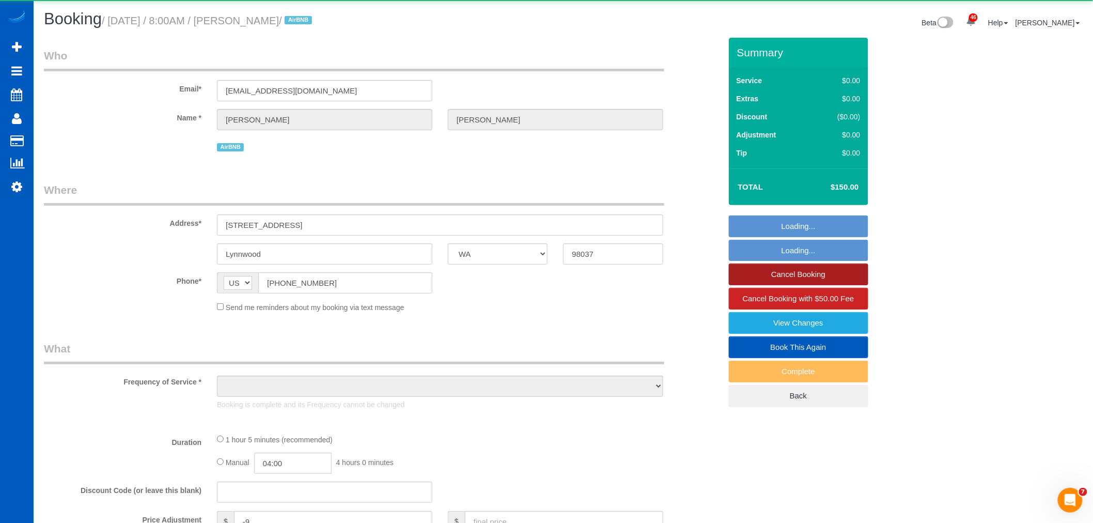
select select "object:52818"
select select "string:fspay-0670250e-ce3b-423a-b26c-41b041509e31"
select select "199"
select select "spot145"
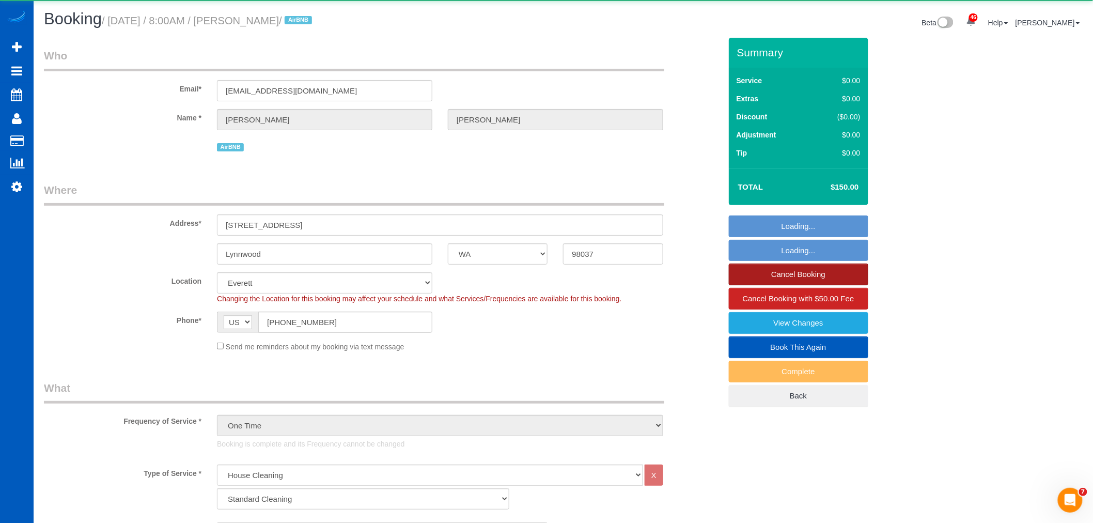
select select "2"
click at [796, 272] on link "Cancel Booking" at bounding box center [798, 274] width 139 height 22
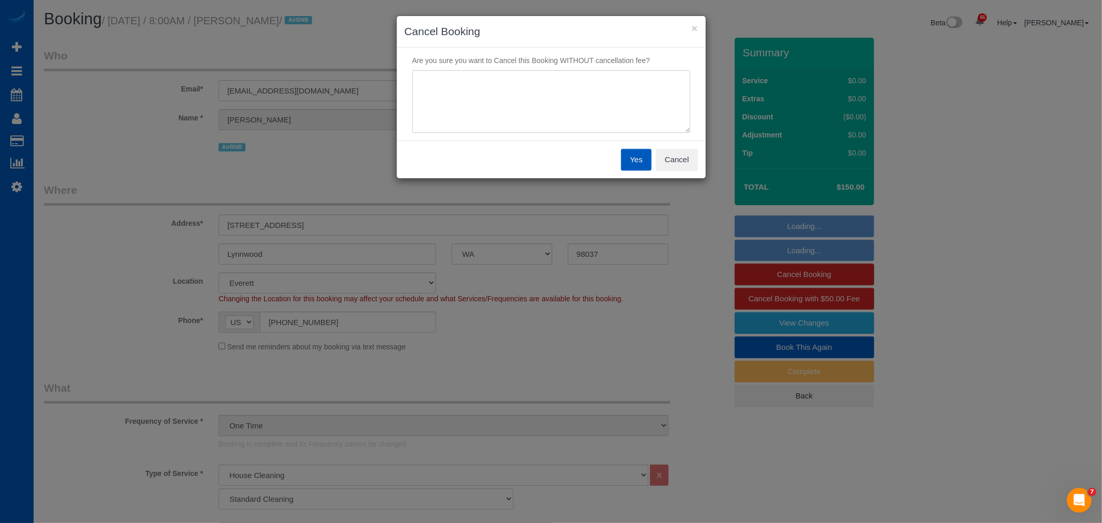
click at [501, 88] on textarea at bounding box center [551, 101] width 278 height 63
type textarea "duplicate"
click at [640, 164] on button "Yes" at bounding box center [636, 160] width 30 height 22
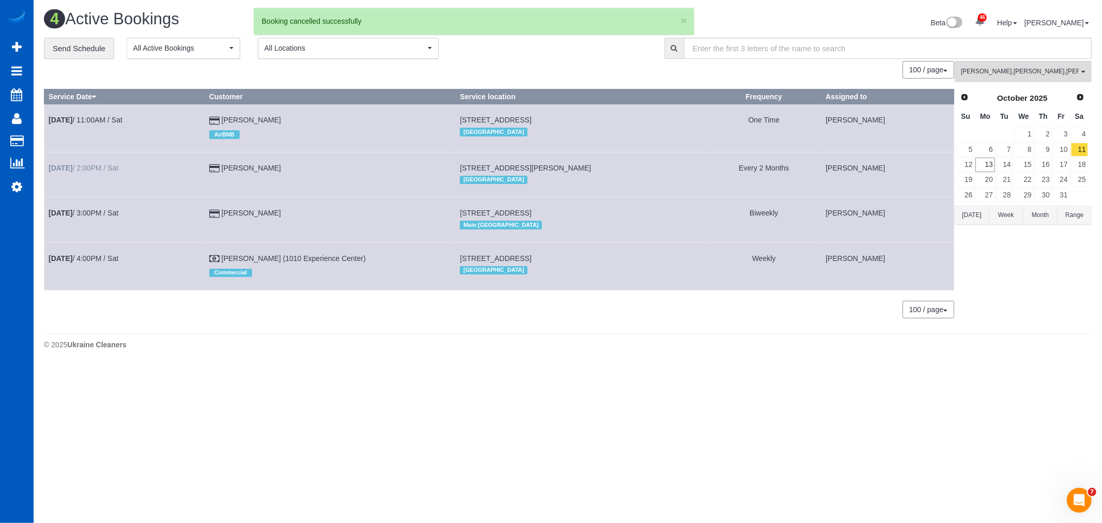
drag, startPoint x: 293, startPoint y: 192, endPoint x: 92, endPoint y: 172, distance: 202.4
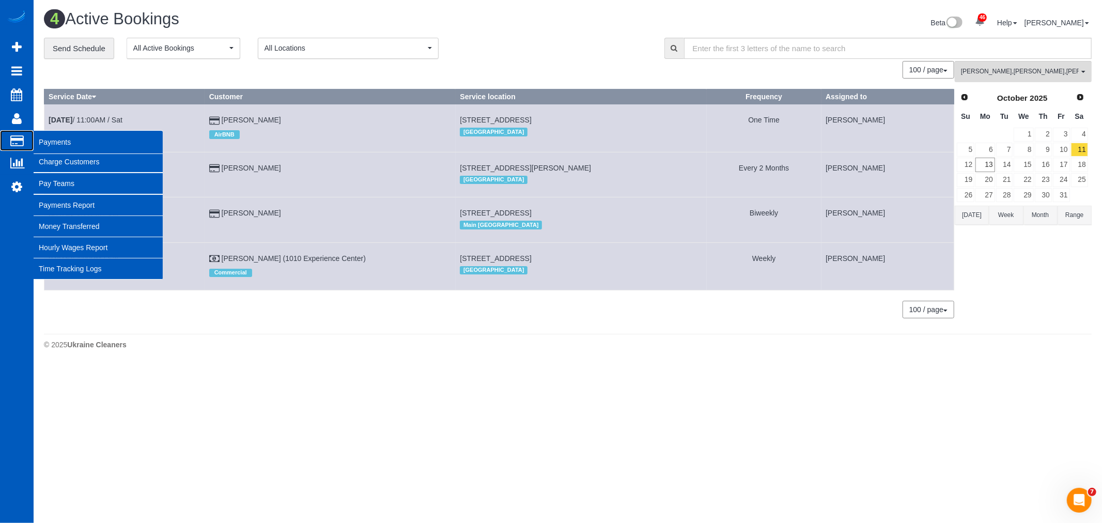
drag, startPoint x: 92, startPoint y: 172, endPoint x: 22, endPoint y: 148, distance: 73.8
click at [22, 148] on link "Payments" at bounding box center [17, 140] width 34 height 21
click at [51, 157] on link "Charge Customers" at bounding box center [98, 161] width 129 height 21
select select
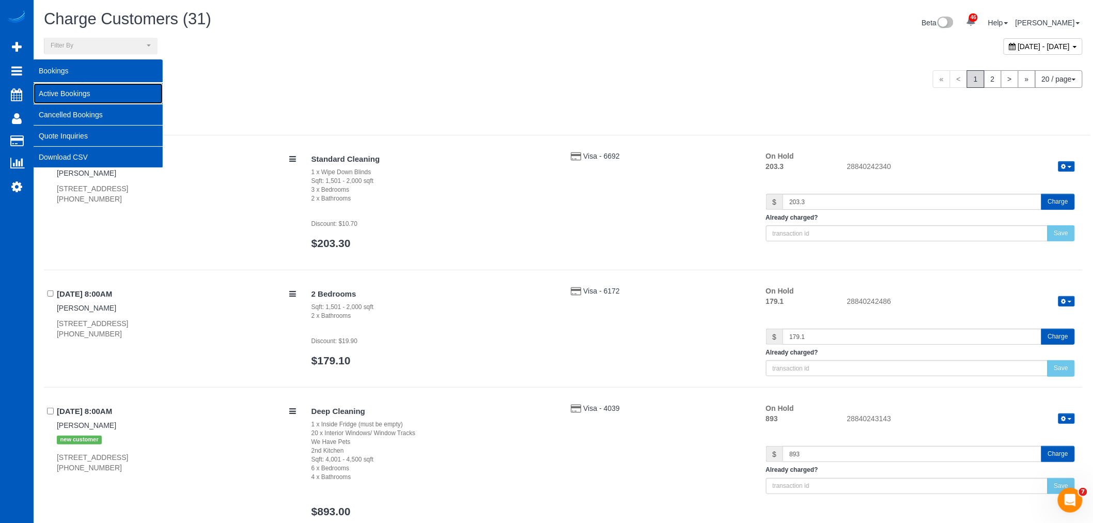
click at [45, 90] on link "Active Bookings" at bounding box center [98, 93] width 129 height 21
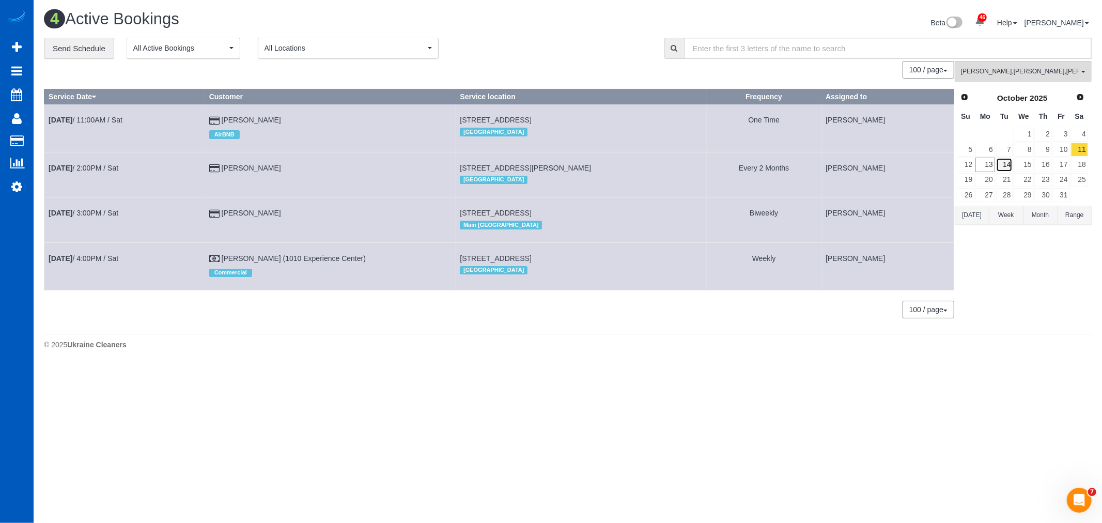
click at [1004, 171] on link "14" at bounding box center [1004, 165] width 17 height 14
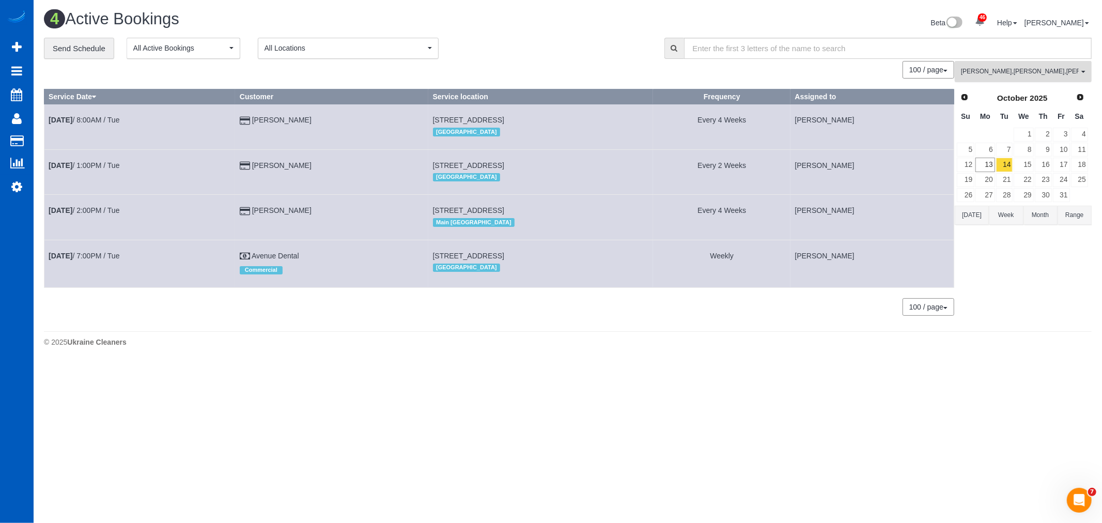
click at [1018, 74] on span "Alona Tarasiuk , Ivanna Atamaniuk , Kateryna Polishchuk" at bounding box center [1020, 71] width 118 height 9
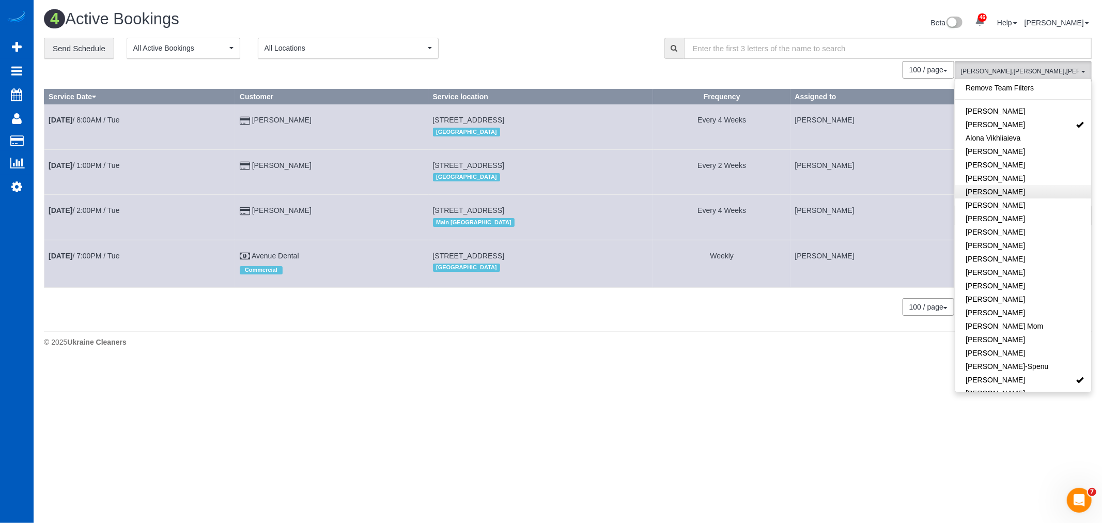
drag, startPoint x: 1013, startPoint y: 83, endPoint x: 1013, endPoint y: 188, distance: 105.4
click at [1013, 84] on link "Remove Team Filters" at bounding box center [1023, 87] width 136 height 13
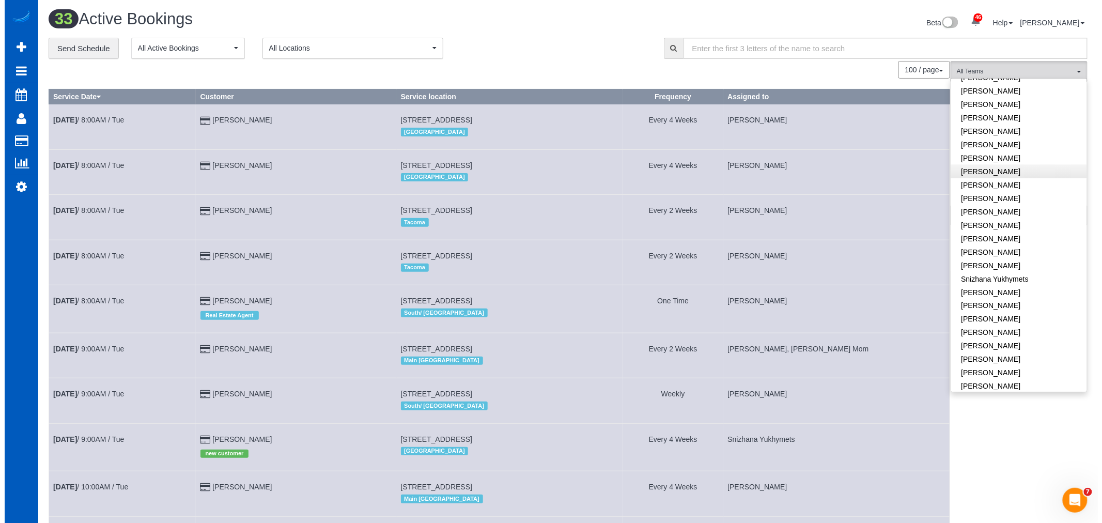
scroll to position [614, 0]
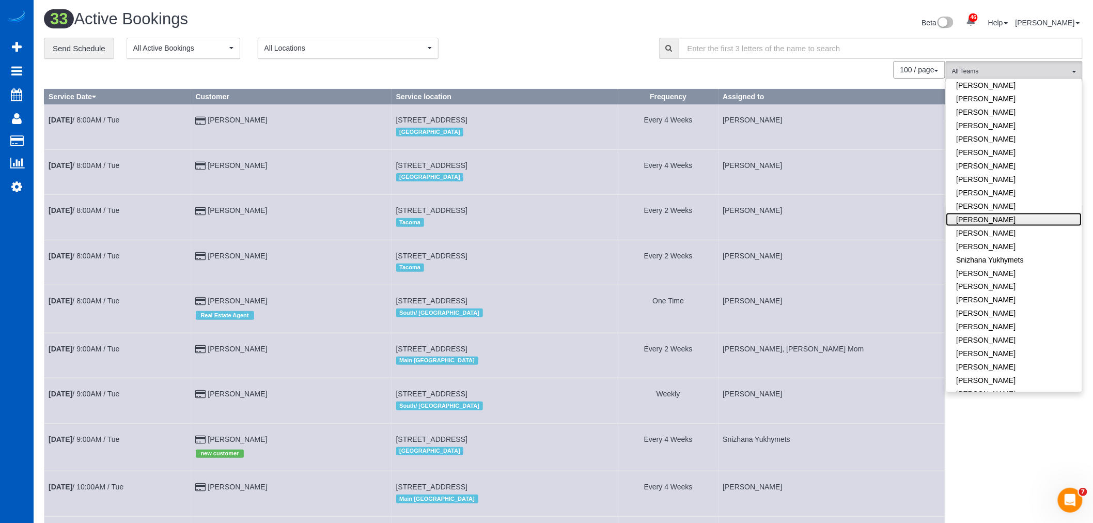
click at [998, 213] on link "[PERSON_NAME]" at bounding box center [1014, 219] width 136 height 13
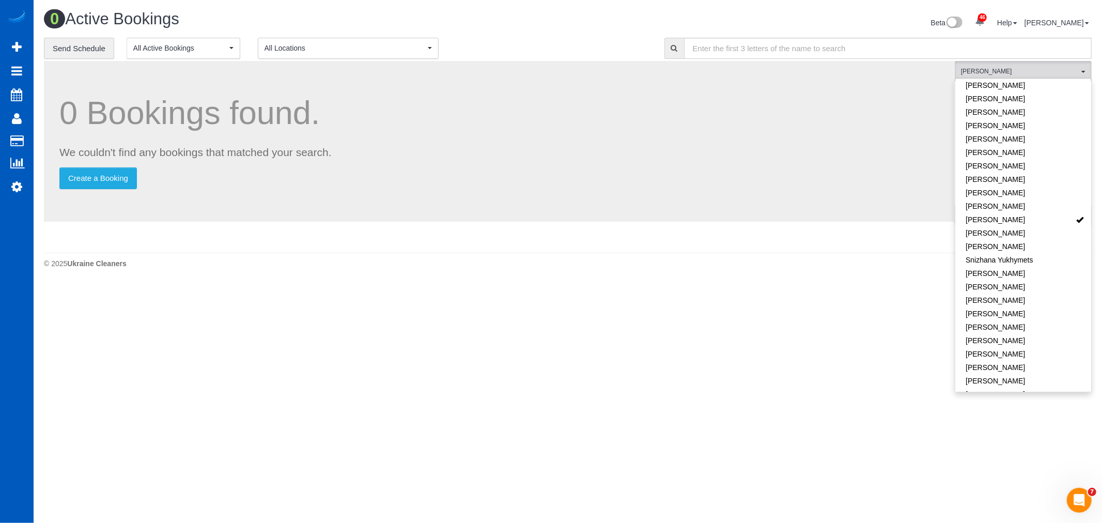
click at [501, 293] on body "46 Beta Your Notifications You have 0 alerts × You have 2 to charge for 10/11/2…" at bounding box center [551, 261] width 1102 height 523
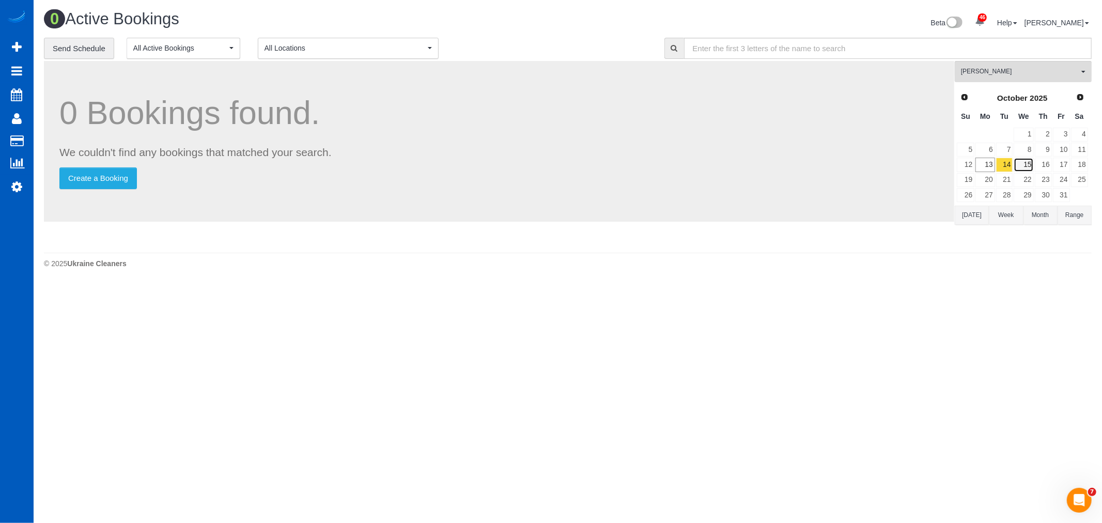
click at [1020, 168] on link "15" at bounding box center [1023, 165] width 20 height 14
click at [1006, 176] on link "21" at bounding box center [1004, 180] width 17 height 14
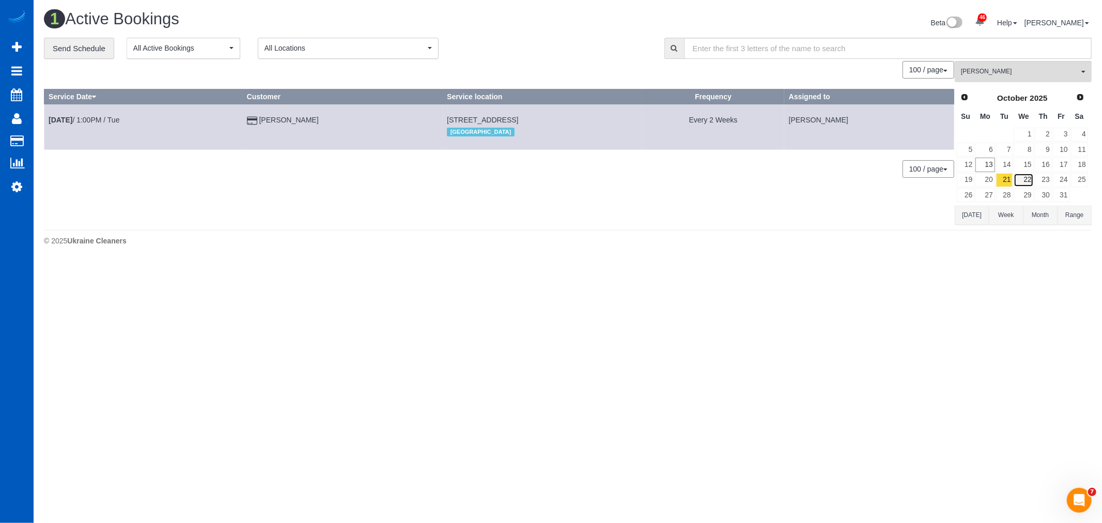
click at [1023, 181] on link "22" at bounding box center [1023, 180] width 20 height 14
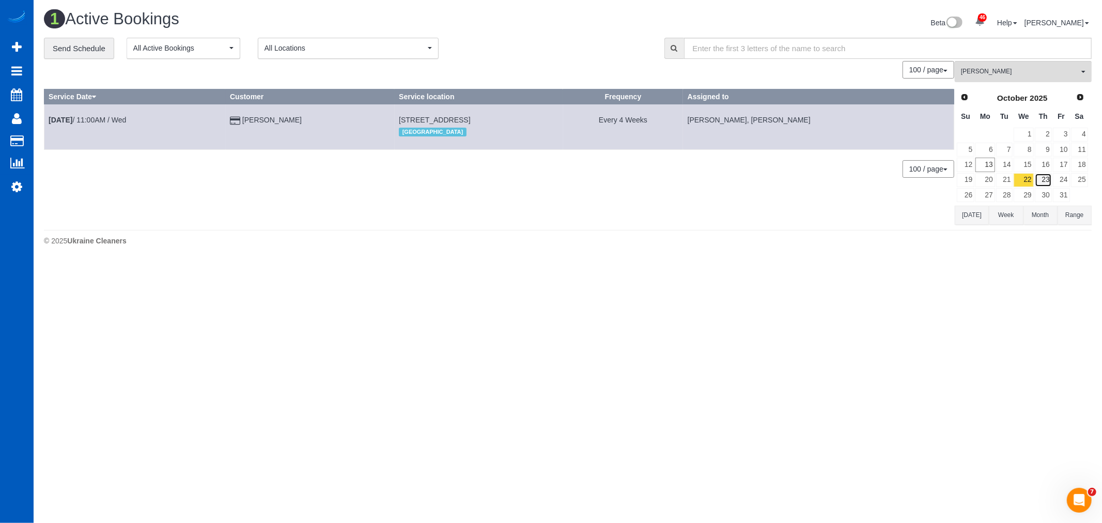
click at [1047, 186] on link "23" at bounding box center [1042, 180] width 17 height 14
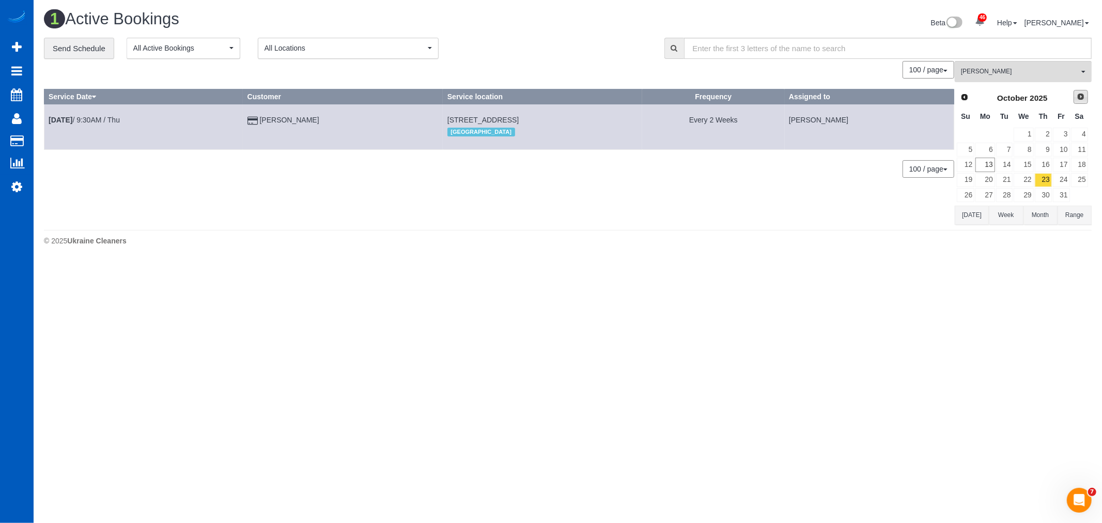
click at [1085, 95] on span "Next" at bounding box center [1080, 96] width 8 height 8
click at [1079, 99] on span "Next" at bounding box center [1080, 96] width 8 height 8
click at [1072, 138] on link "3" at bounding box center [1079, 135] width 17 height 14
click at [1065, 137] on link "2" at bounding box center [1060, 135] width 17 height 14
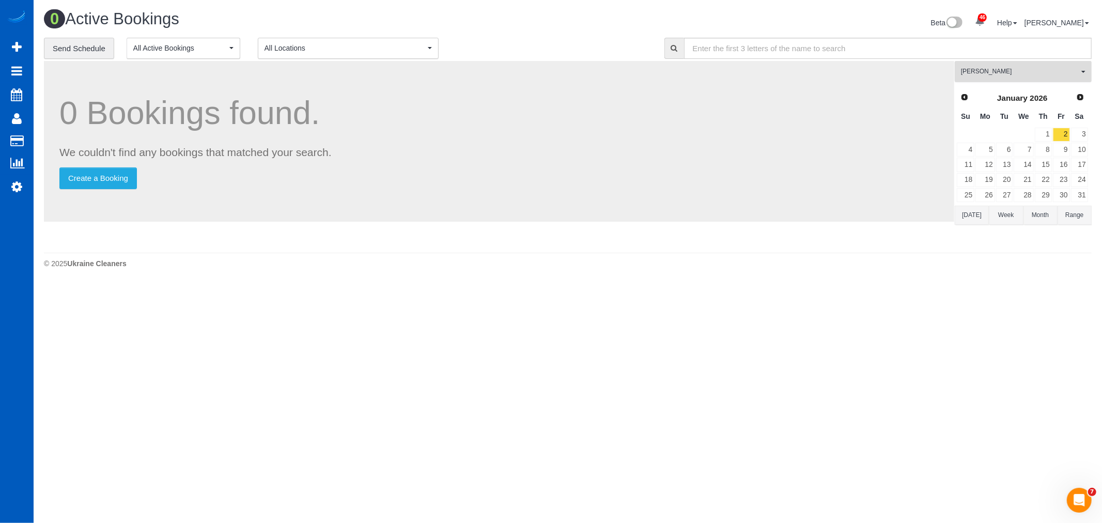
click at [1041, 74] on span "[PERSON_NAME]" at bounding box center [1020, 71] width 118 height 9
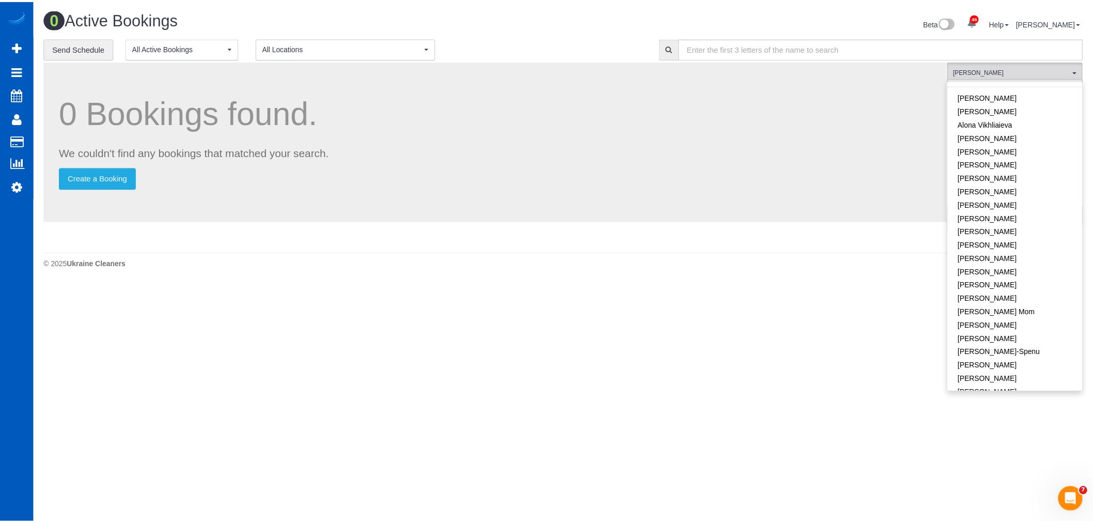
scroll to position [0, 0]
click at [1011, 91] on link "Remove Team Filters" at bounding box center [1023, 87] width 136 height 13
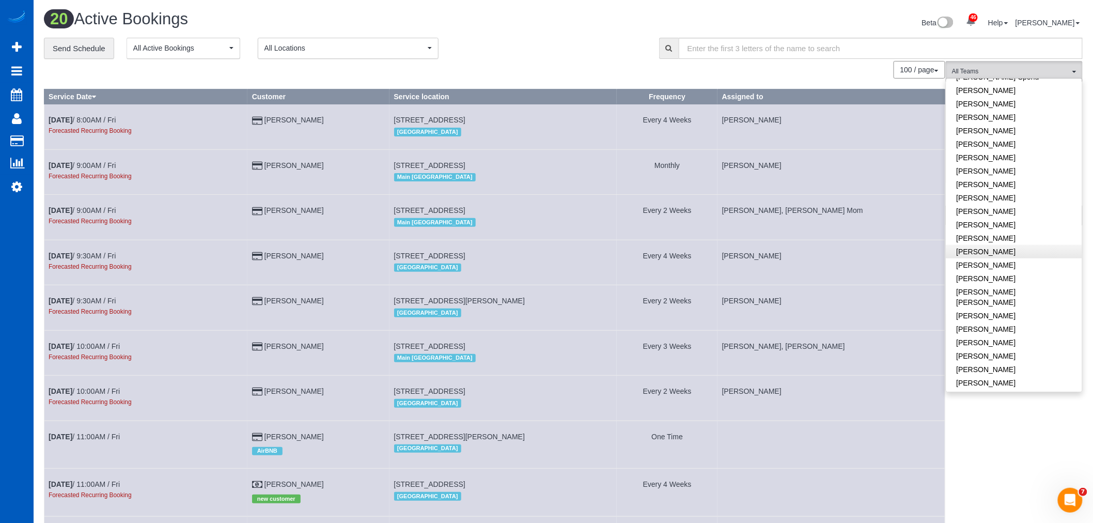
scroll to position [287, 0]
click at [997, 250] on link "[PERSON_NAME]" at bounding box center [1014, 253] width 136 height 13
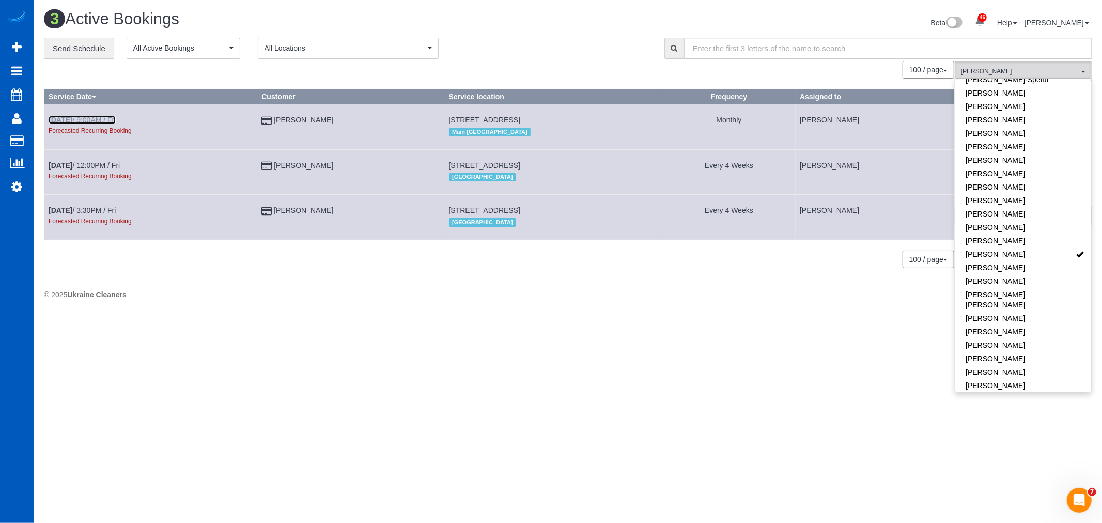
click at [59, 119] on b "Jan 2nd" at bounding box center [61, 120] width 24 height 8
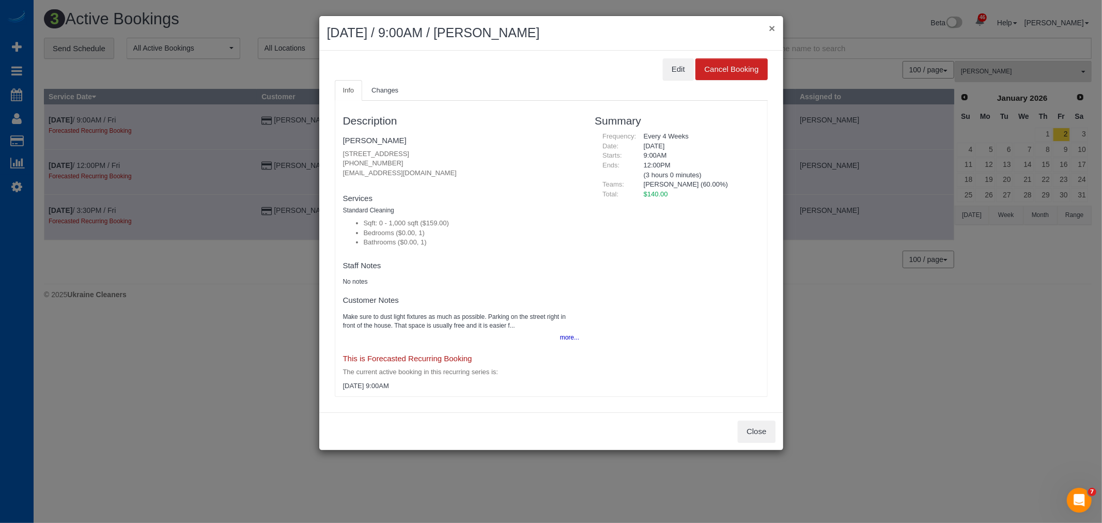
click at [773, 27] on button "×" at bounding box center [771, 28] width 6 height 11
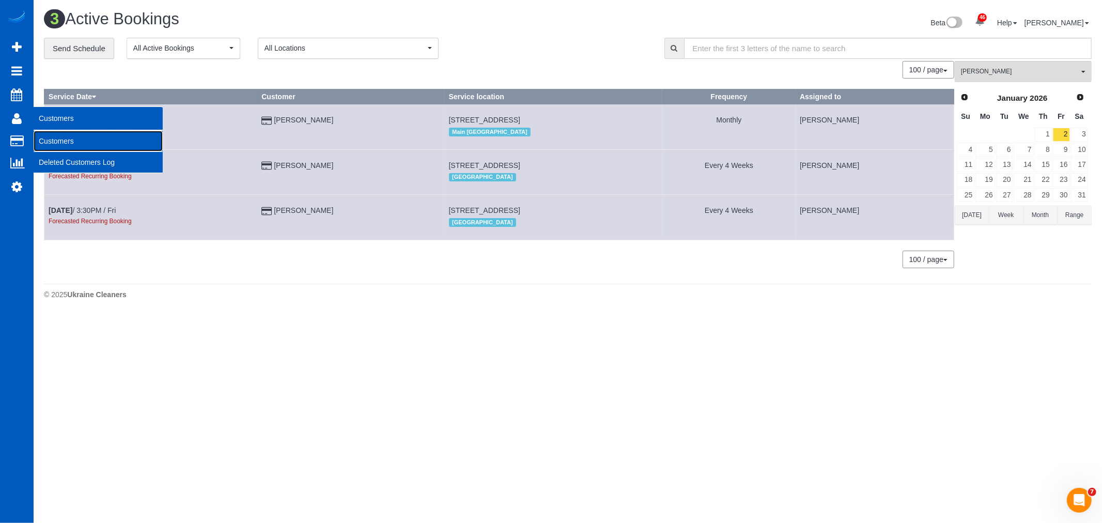
click at [81, 145] on link "Customers" at bounding box center [98, 141] width 129 height 21
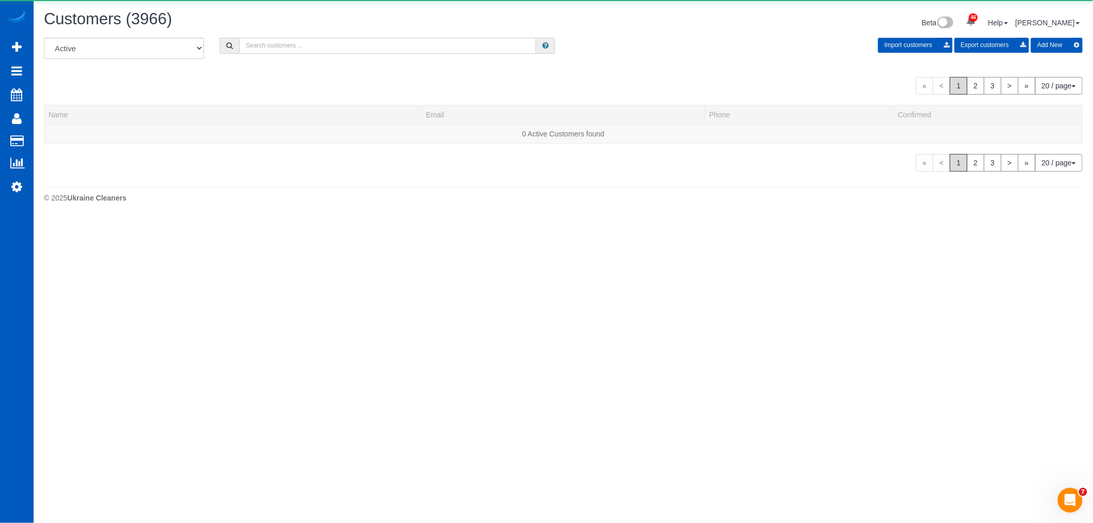
click at [312, 45] on input "text" at bounding box center [387, 46] width 297 height 16
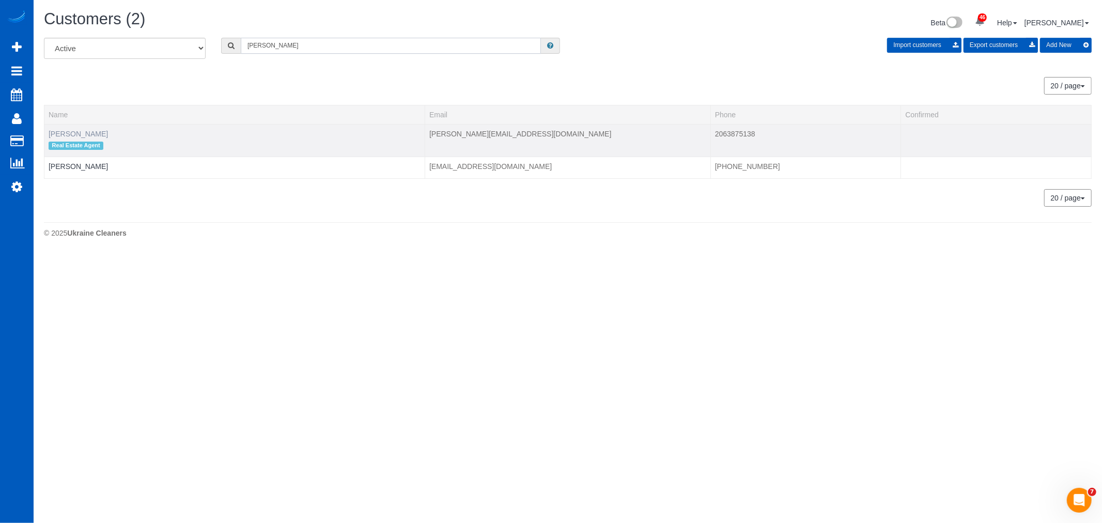
type input "davinder"
click at [84, 136] on link "Davinder Rai" at bounding box center [78, 134] width 59 height 8
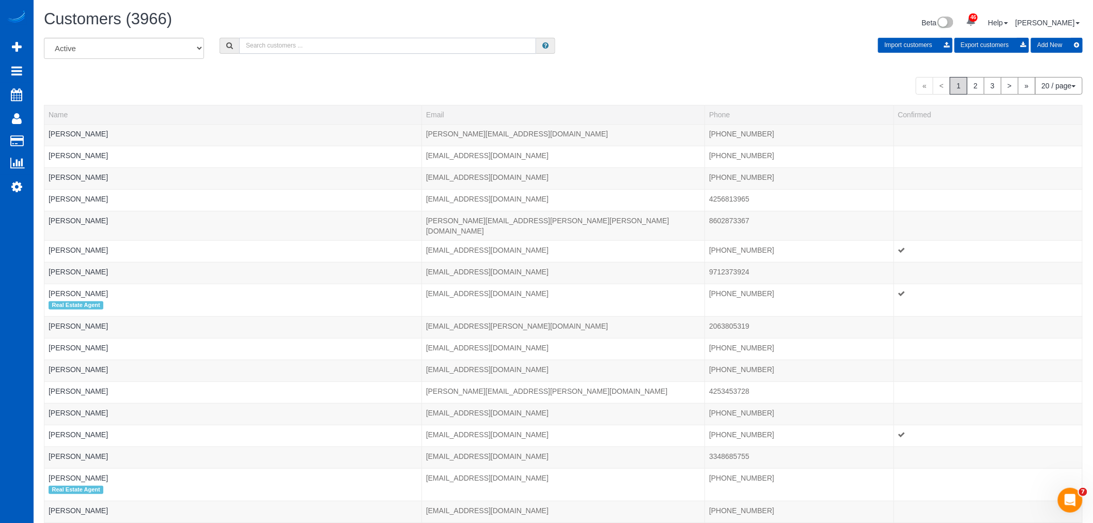
click at [267, 39] on input "text" at bounding box center [387, 46] width 297 height 16
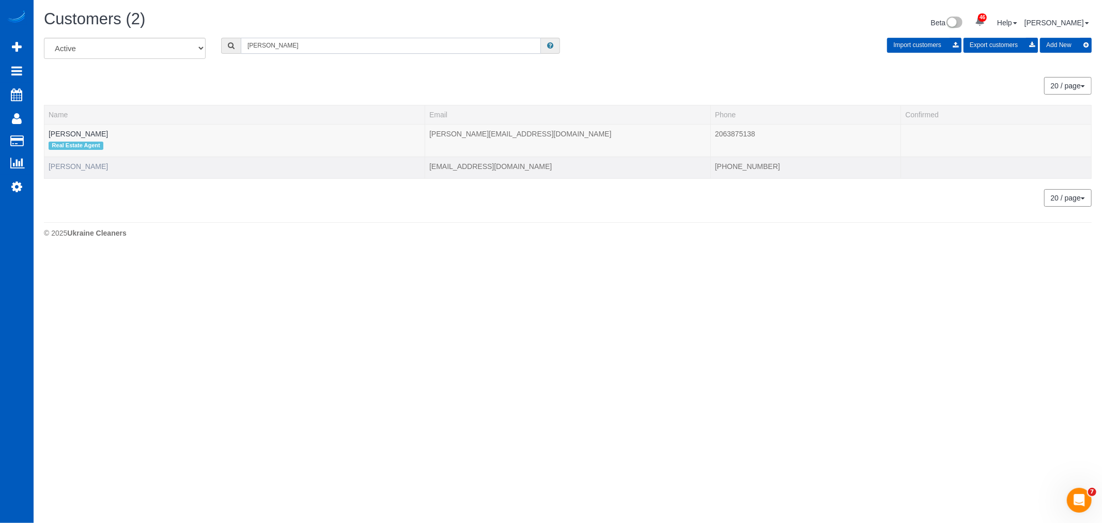
type input "davinder"
click at [87, 167] on link "Davinder Rai" at bounding box center [78, 166] width 59 height 8
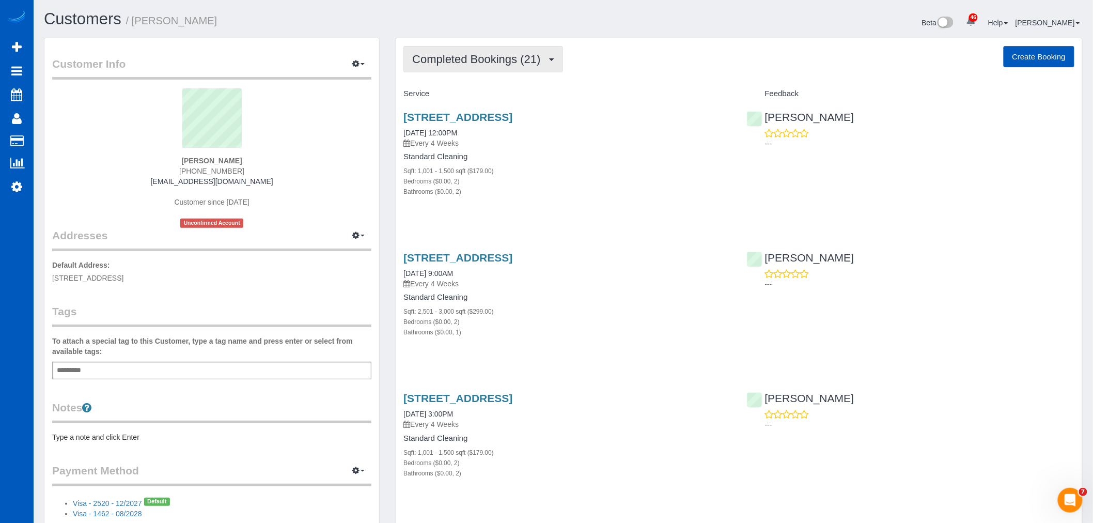
click at [458, 68] on button "Completed Bookings (21)" at bounding box center [482, 59] width 159 height 26
click at [478, 95] on link "Upcoming Bookings (22)" at bounding box center [460, 96] width 112 height 13
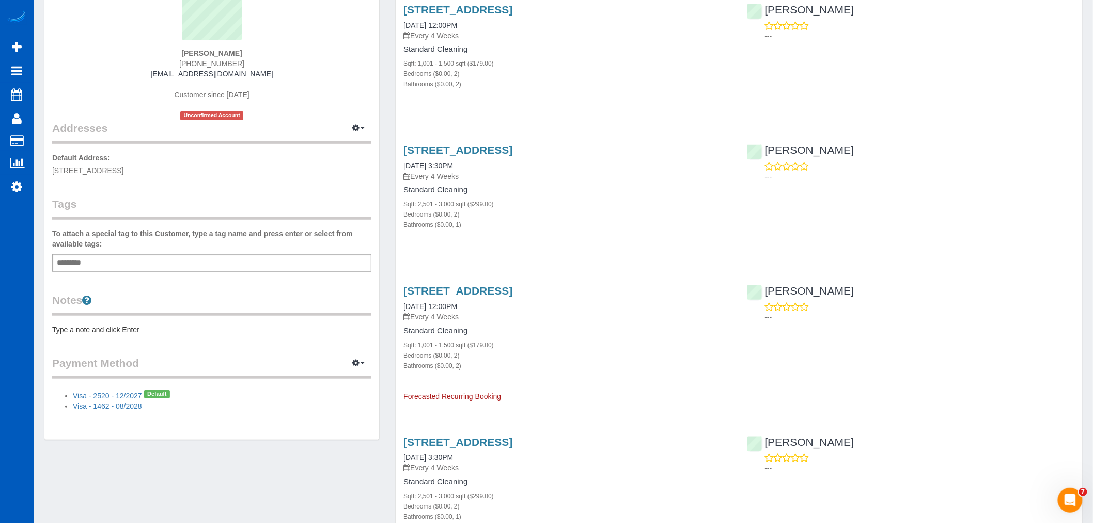
scroll to position [115, 0]
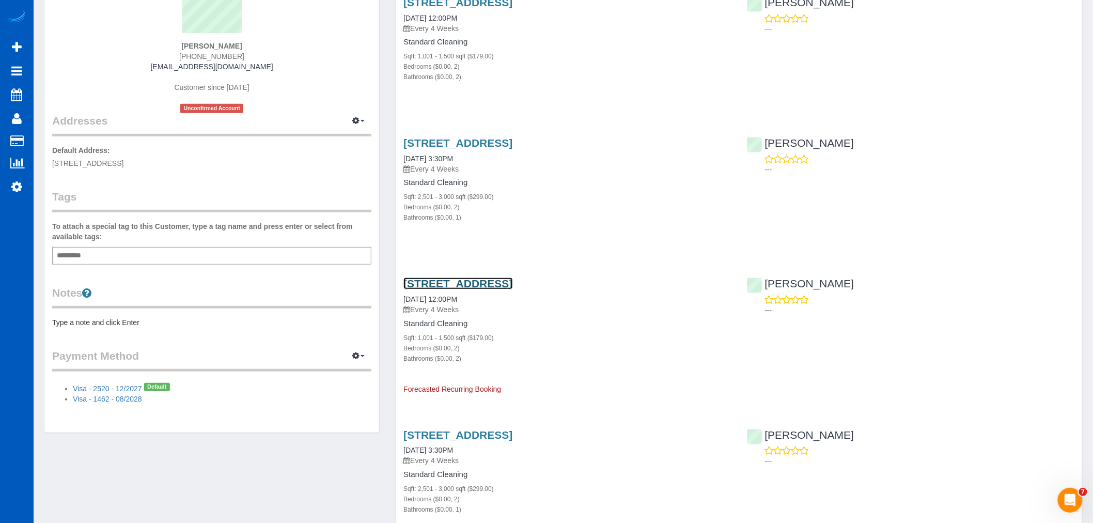
click at [465, 285] on link "16257 14th Avenue Northeast, Shoreline, WA 98155" at bounding box center [457, 283] width 109 height 12
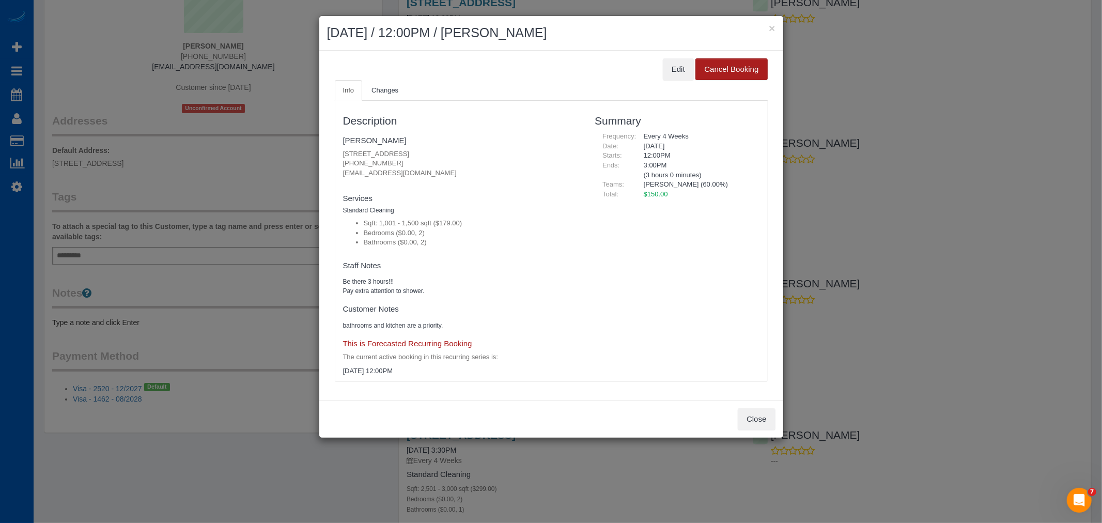
click at [720, 68] on button "Cancel Booking" at bounding box center [731, 69] width 72 height 22
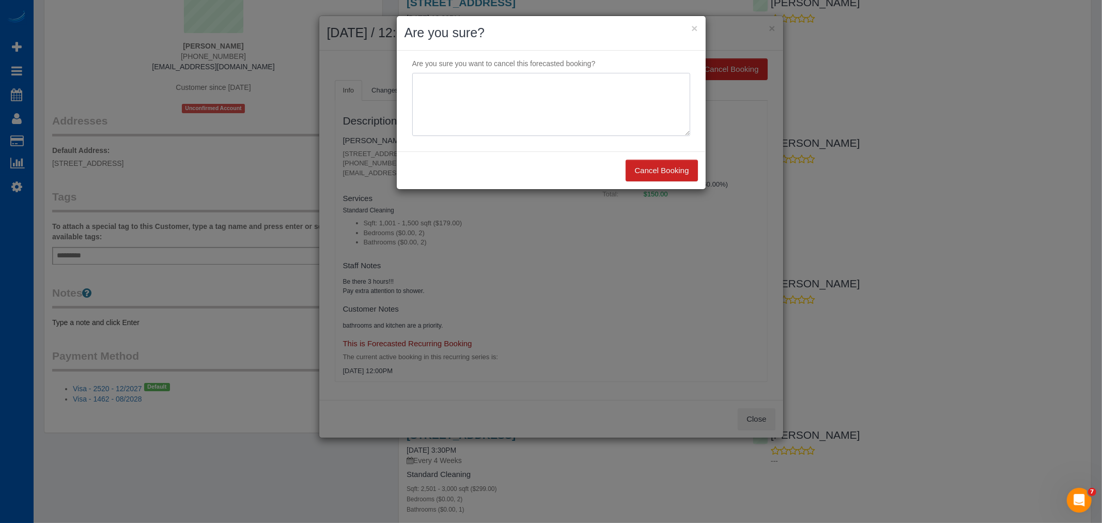
click at [464, 93] on textarea at bounding box center [551, 104] width 278 height 63
type textarea "skip"
click at [626, 163] on button "Cancel Booking" at bounding box center [661, 171] width 72 height 22
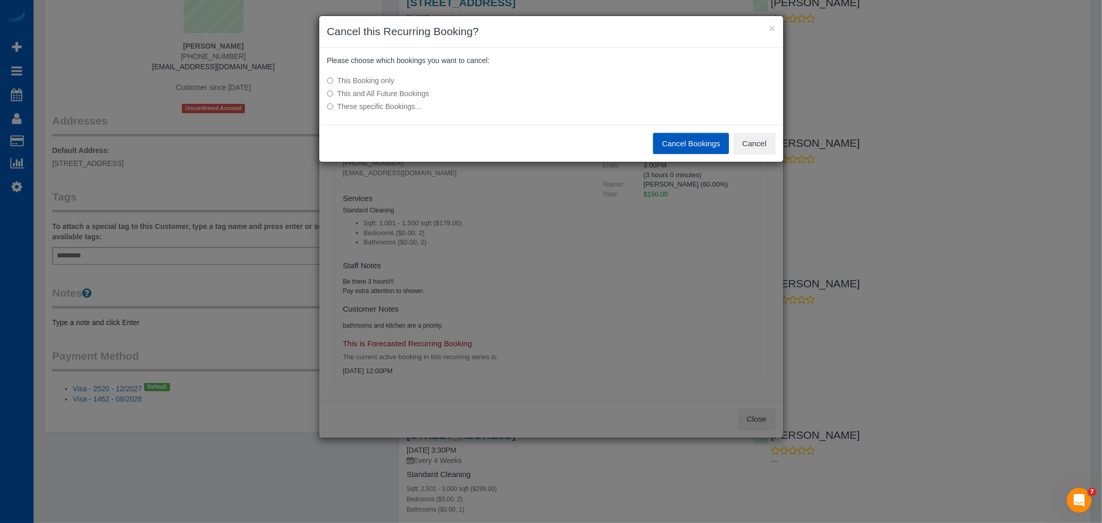
click at [673, 145] on button "Cancel Bookings" at bounding box center [691, 144] width 76 height 22
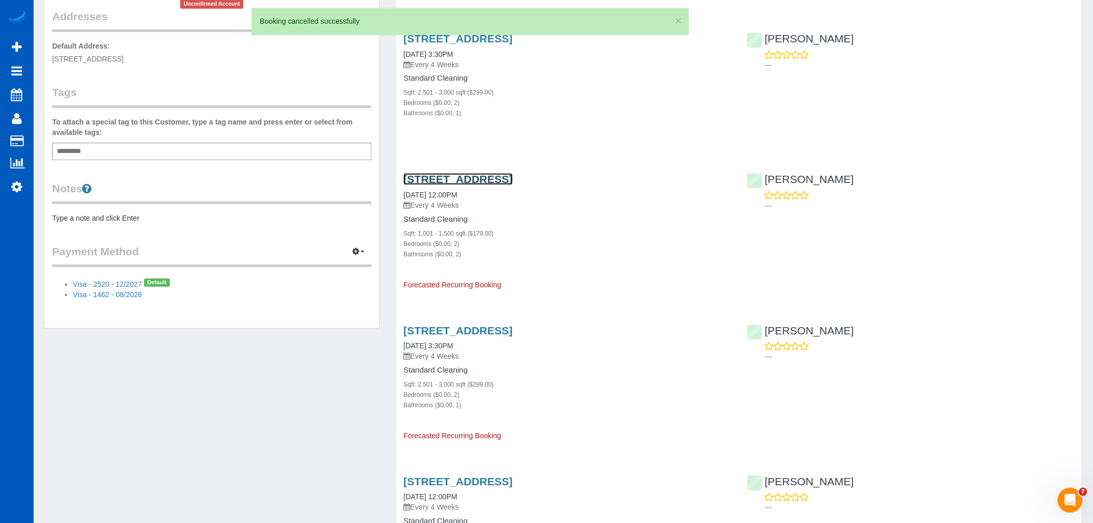
scroll to position [229, 0]
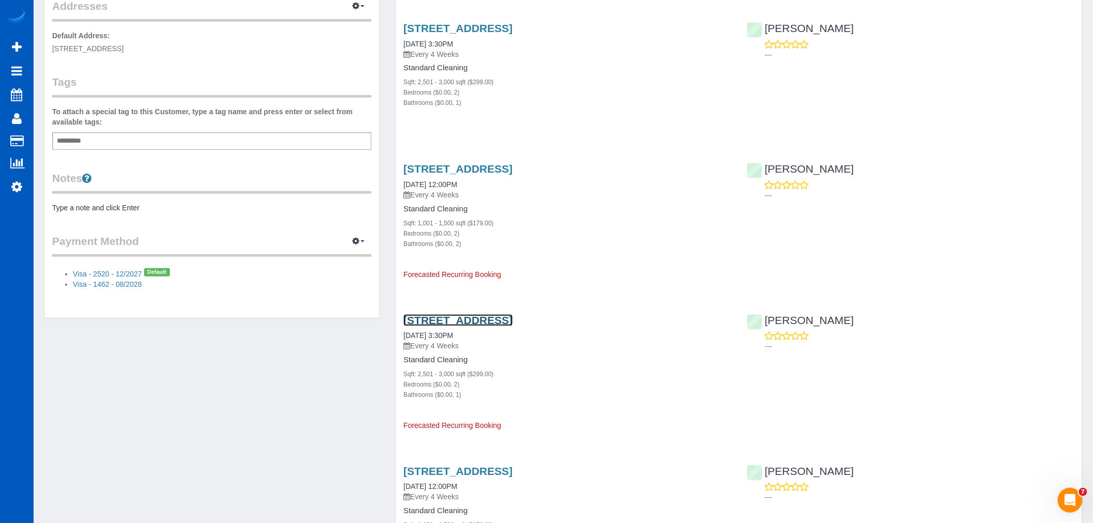
click at [463, 321] on link "2336 Nw 199th St, Shoreline, WA 98177" at bounding box center [457, 320] width 109 height 12
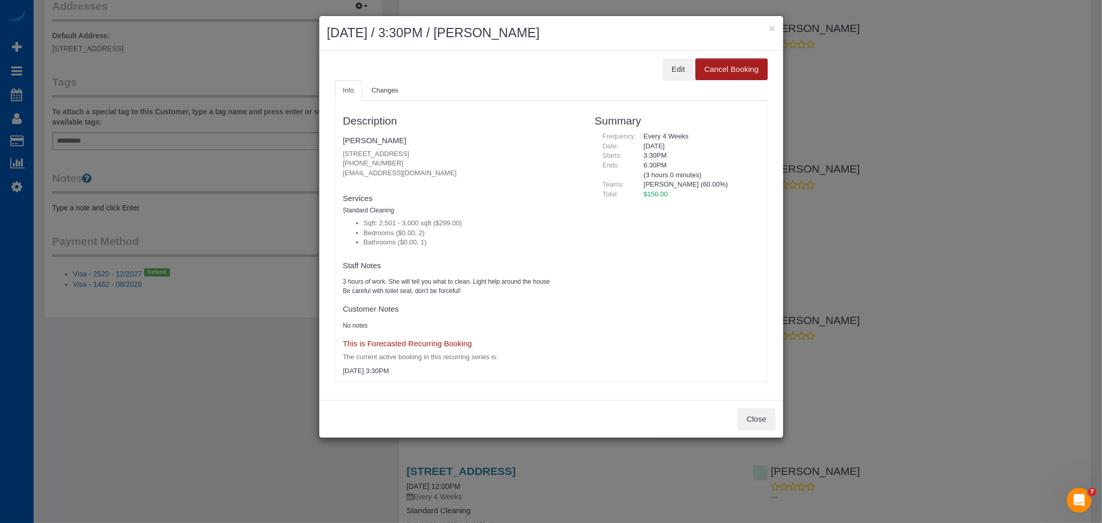
click at [716, 60] on button "Cancel Booking" at bounding box center [731, 69] width 72 height 22
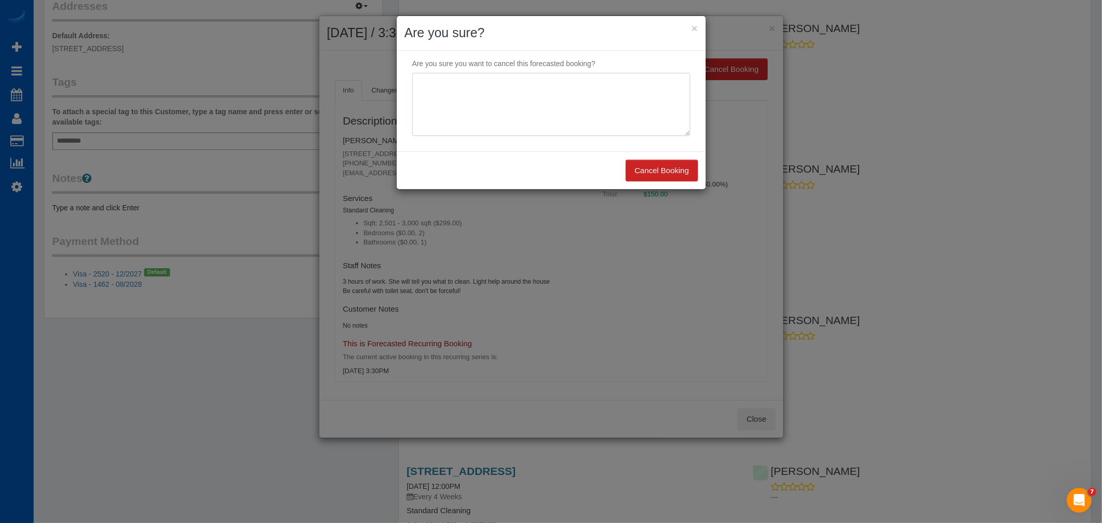
click at [472, 127] on textarea at bounding box center [551, 104] width 278 height 63
type textarea "skip"
click at [633, 160] on button "Cancel Booking" at bounding box center [661, 171] width 72 height 22
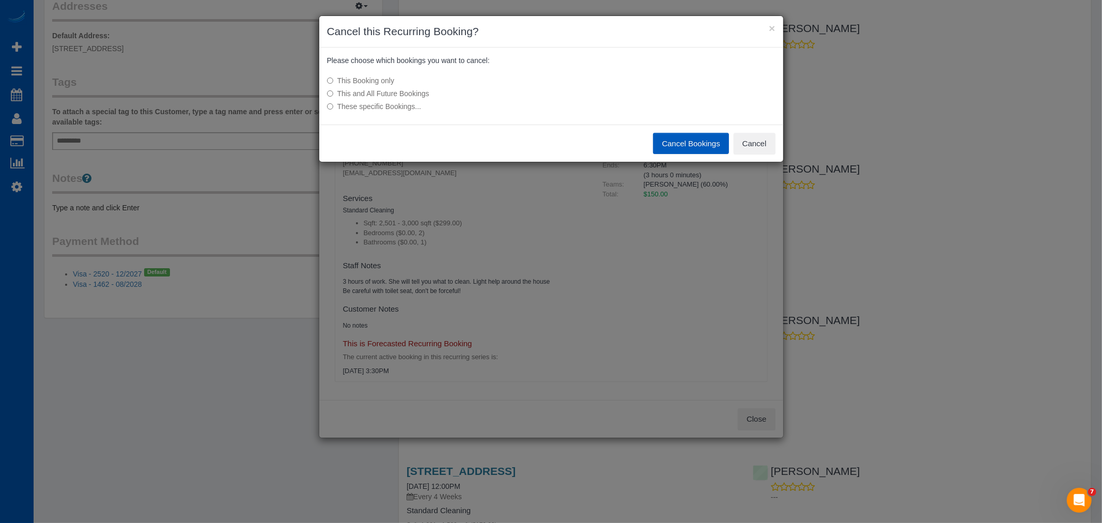
click at [688, 137] on button "Cancel Bookings" at bounding box center [691, 144] width 76 height 22
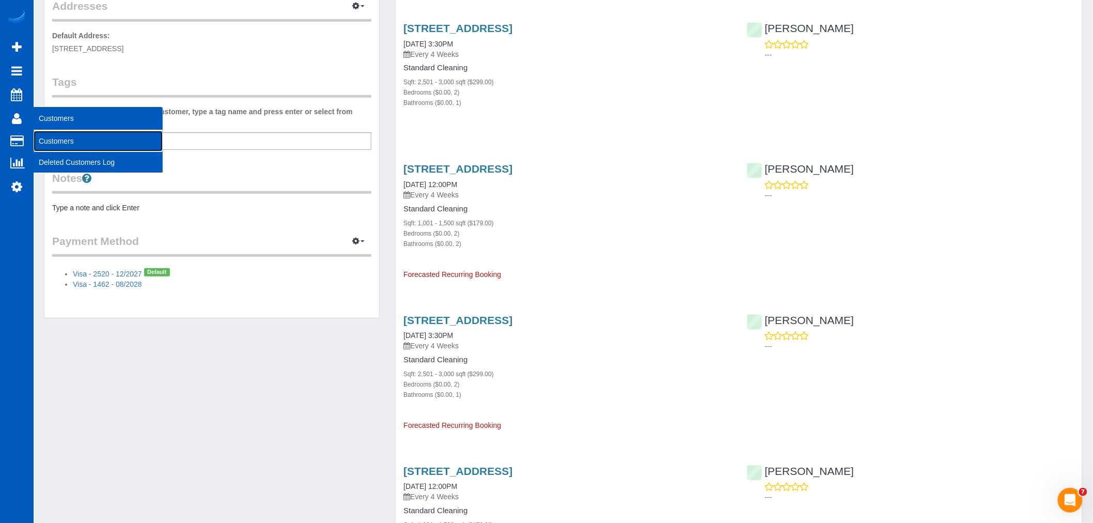
click at [58, 138] on link "Customers" at bounding box center [98, 141] width 129 height 21
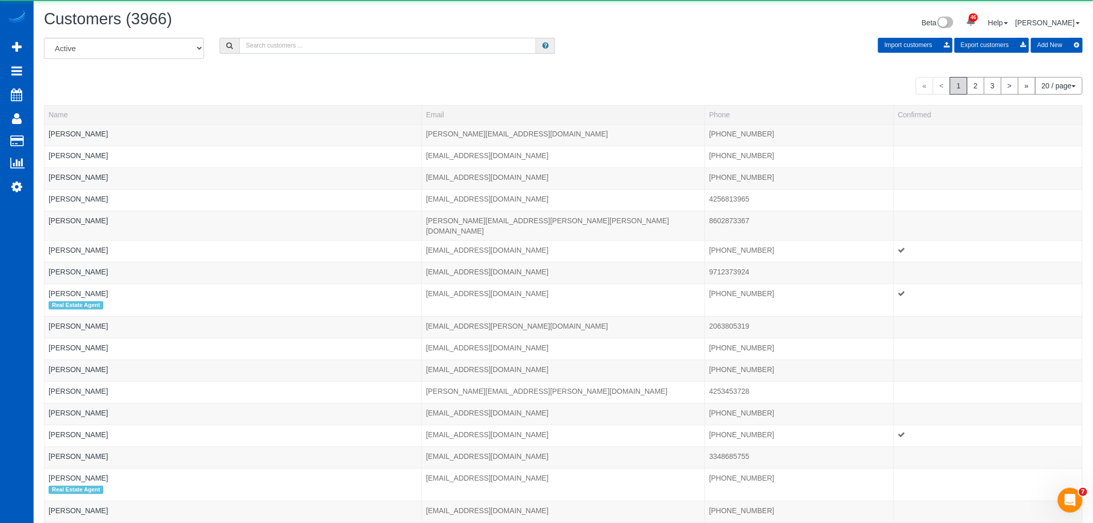
click at [322, 53] on input "text" at bounding box center [387, 46] width 297 height 16
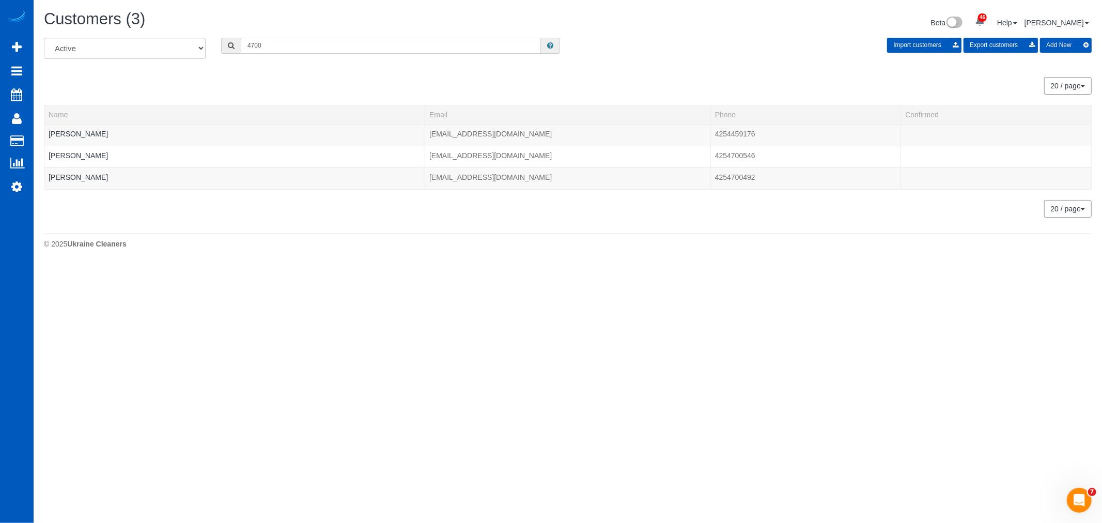
drag, startPoint x: 289, startPoint y: 49, endPoint x: 173, endPoint y: 63, distance: 117.0
click at [173, 63] on div "All Active Archived 4700 Import customers Export customers Add New" at bounding box center [567, 52] width 1063 height 29
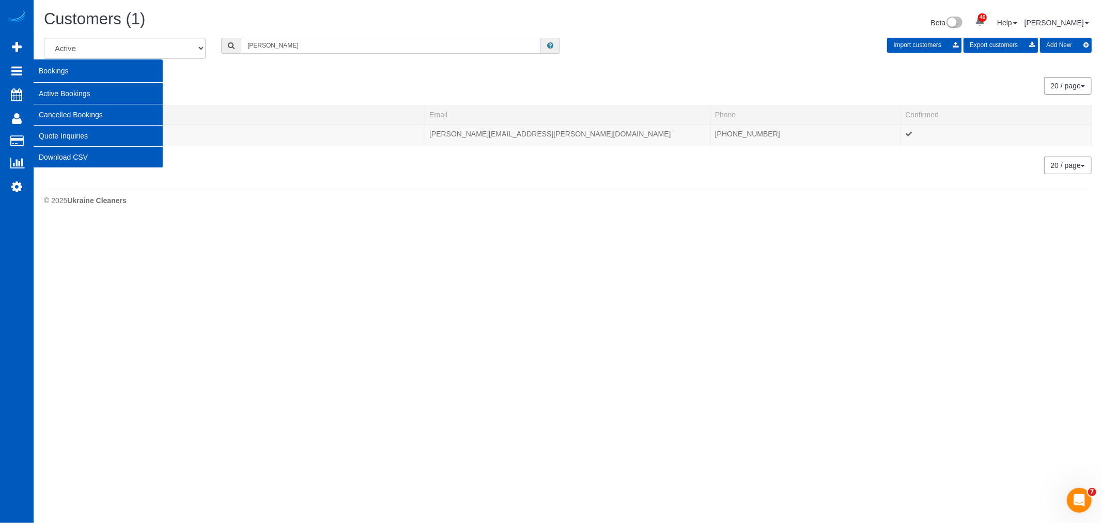
type input "sherry"
click at [70, 90] on link "Active Bookings" at bounding box center [98, 93] width 129 height 21
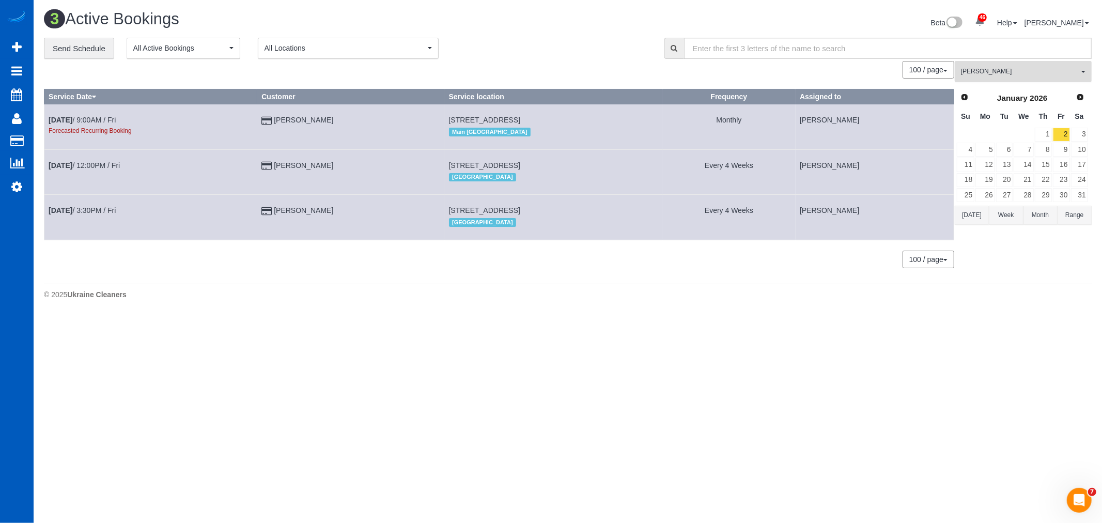
click at [994, 72] on span "[PERSON_NAME]" at bounding box center [1020, 71] width 118 height 9
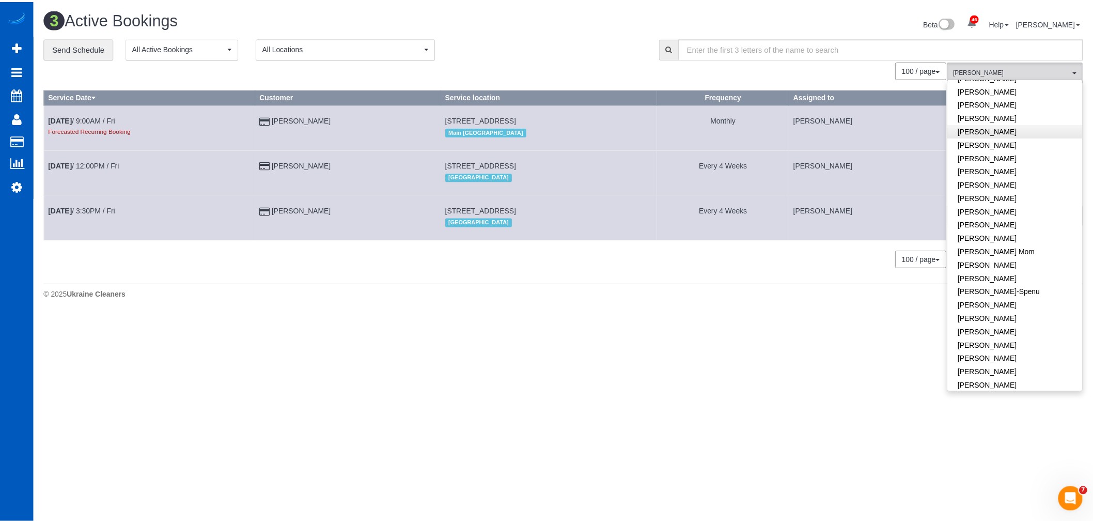
scroll to position [18, 0]
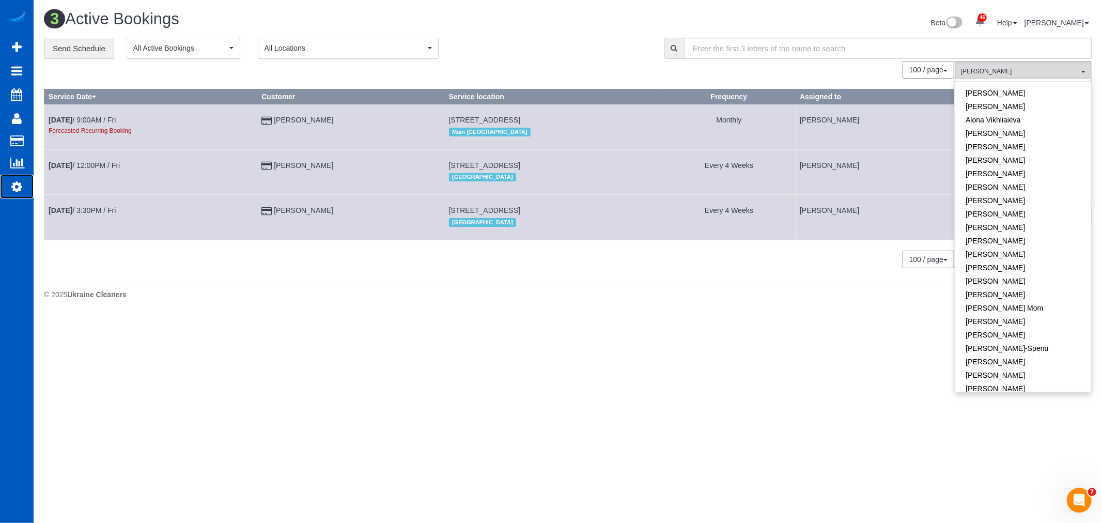
click at [12, 198] on link "Settings" at bounding box center [17, 187] width 34 height 24
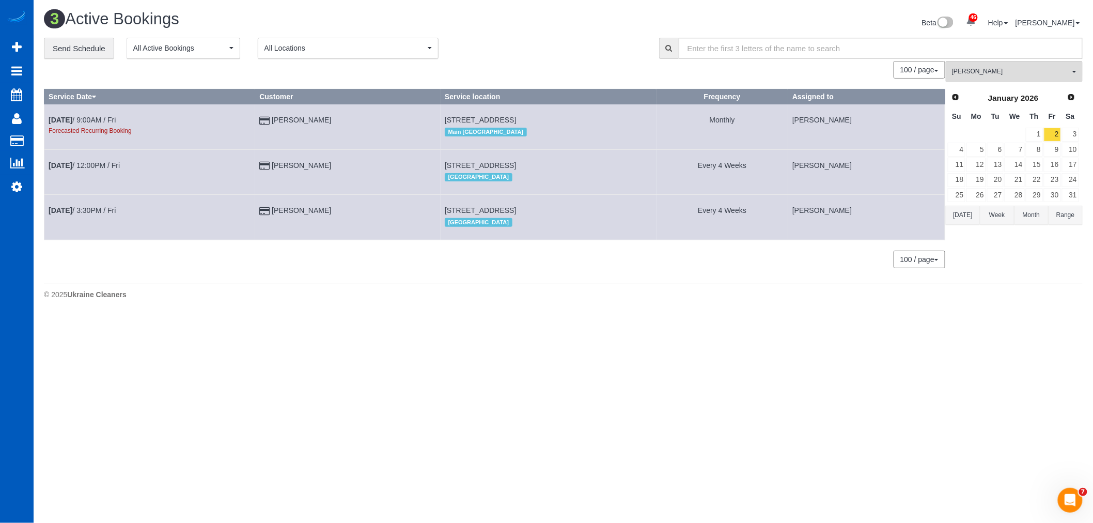
select select "1"
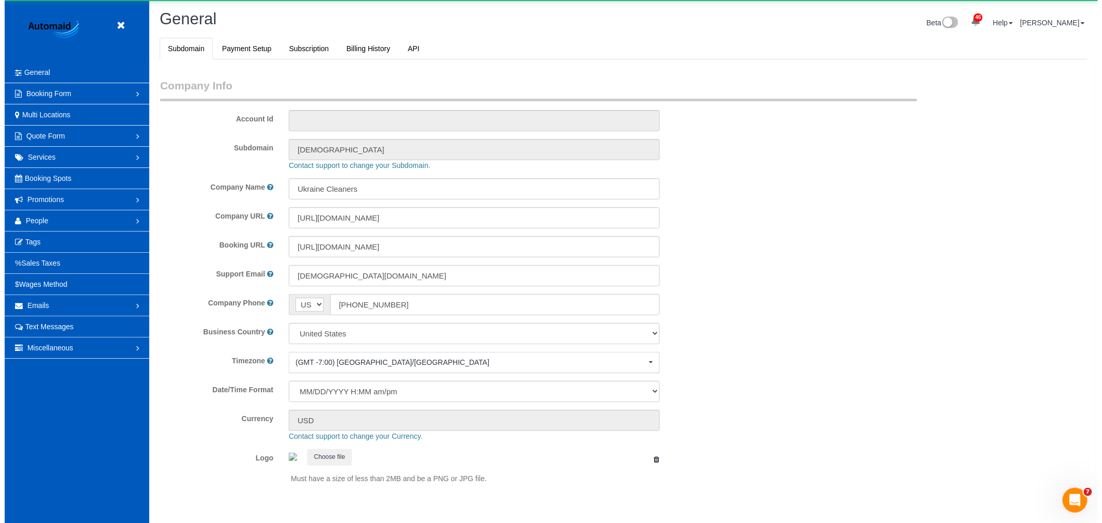
scroll to position [2258, 1093]
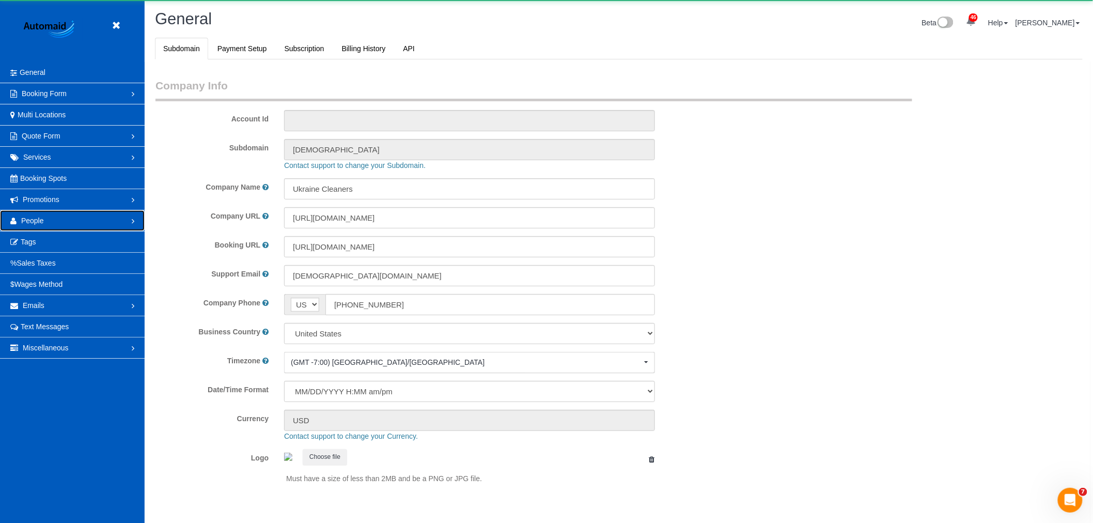
click at [39, 221] on span "People" at bounding box center [32, 220] width 23 height 8
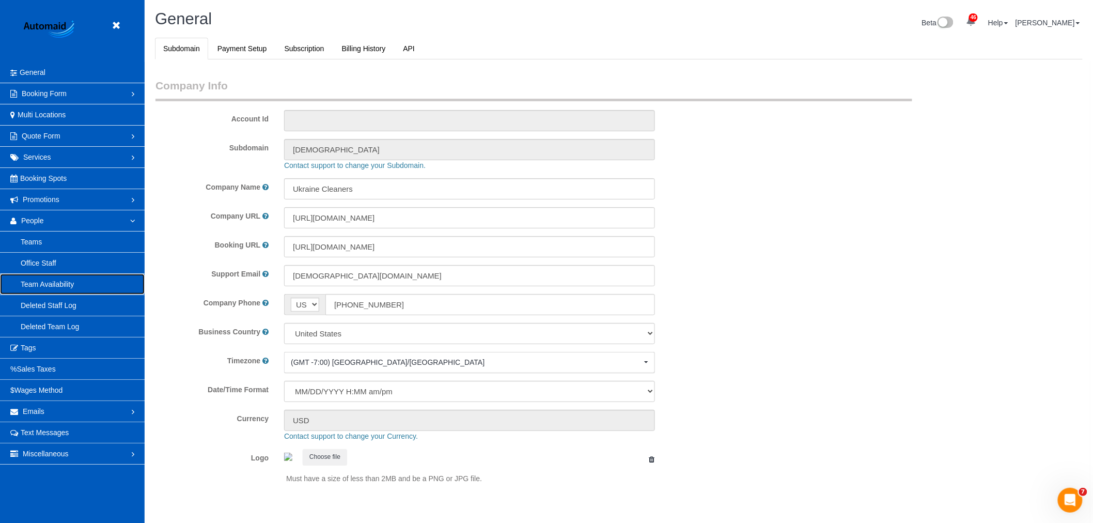
click at [54, 286] on link "Team Availability" at bounding box center [72, 284] width 145 height 21
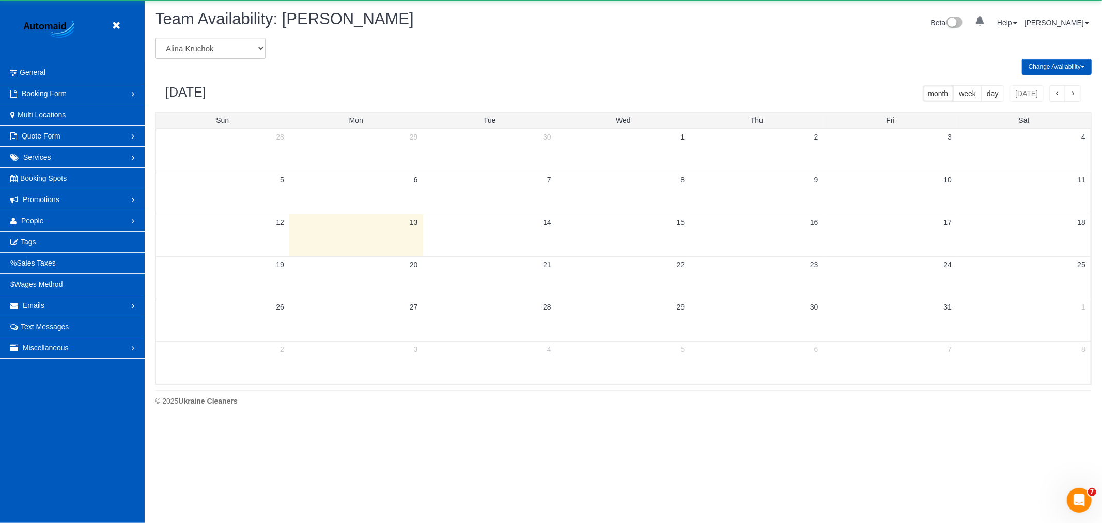
scroll to position [421, 1102]
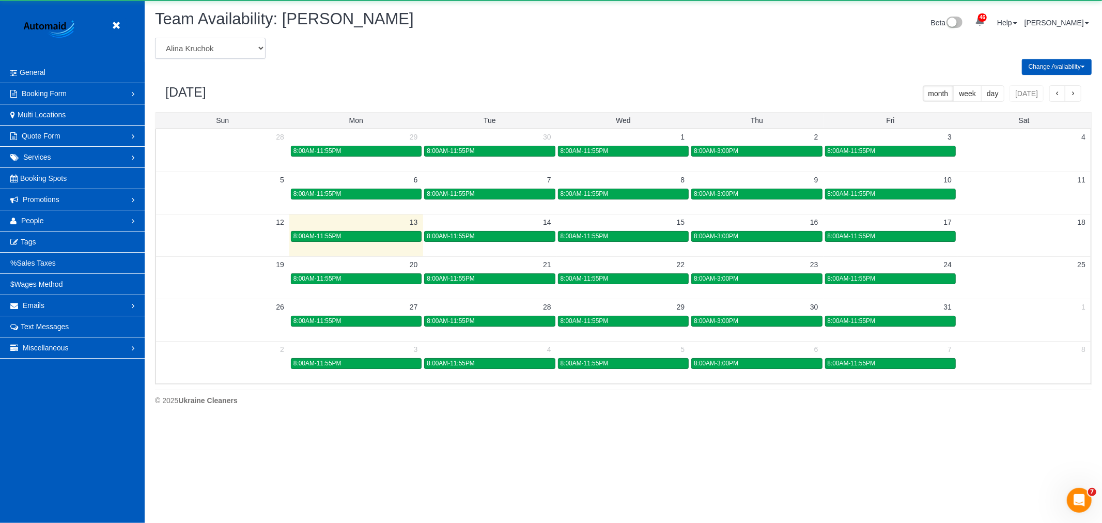
click at [210, 41] on select "Alina Kruchok Alona Tarasiuk Alona Vikhliaieva Anastasiia Demchenko Anastasiia …" at bounding box center [210, 48] width 111 height 21
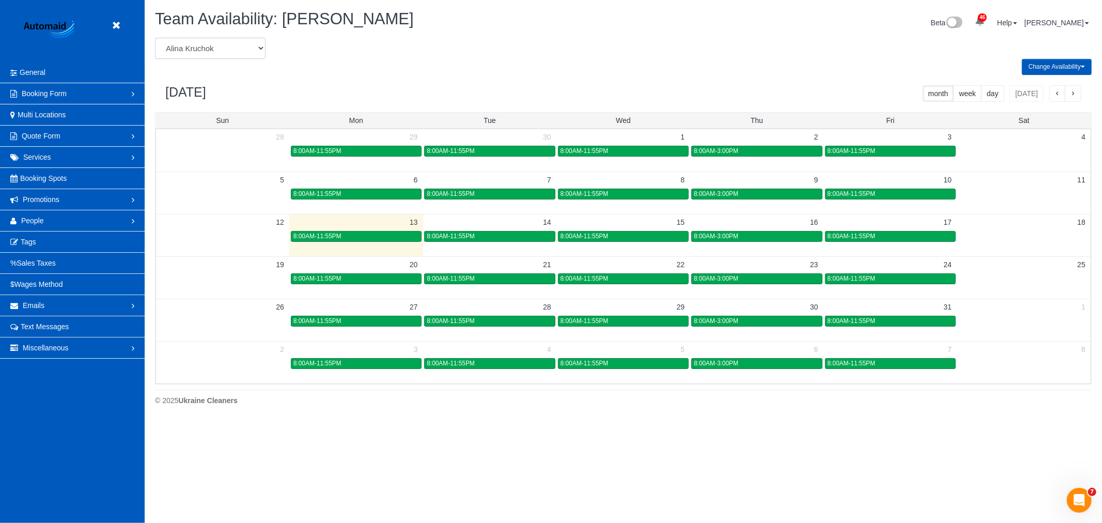
select select "number:6768"
click at [155, 38] on select "Alina Kruchok Alona Tarasiuk Alona Vikhliaieva Anastasiia Demchenko Anastasiia …" at bounding box center [210, 48] width 111 height 21
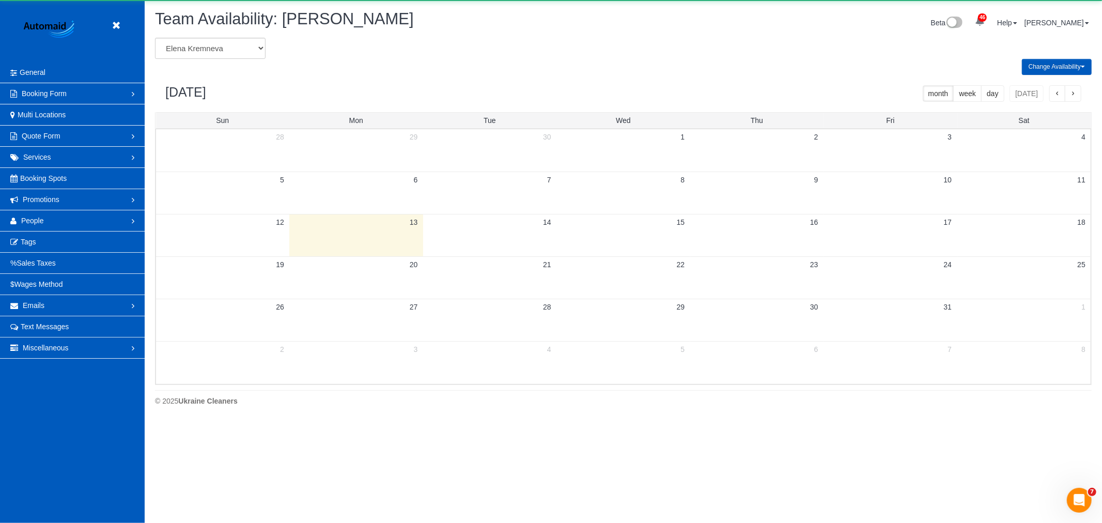
scroll to position [51222, 50542]
click at [224, 55] on select "Alina Kruchok Alona Tarasiuk Alona Vikhliaieva Anastasiia Demchenko Anastasiia …" at bounding box center [210, 48] width 111 height 21
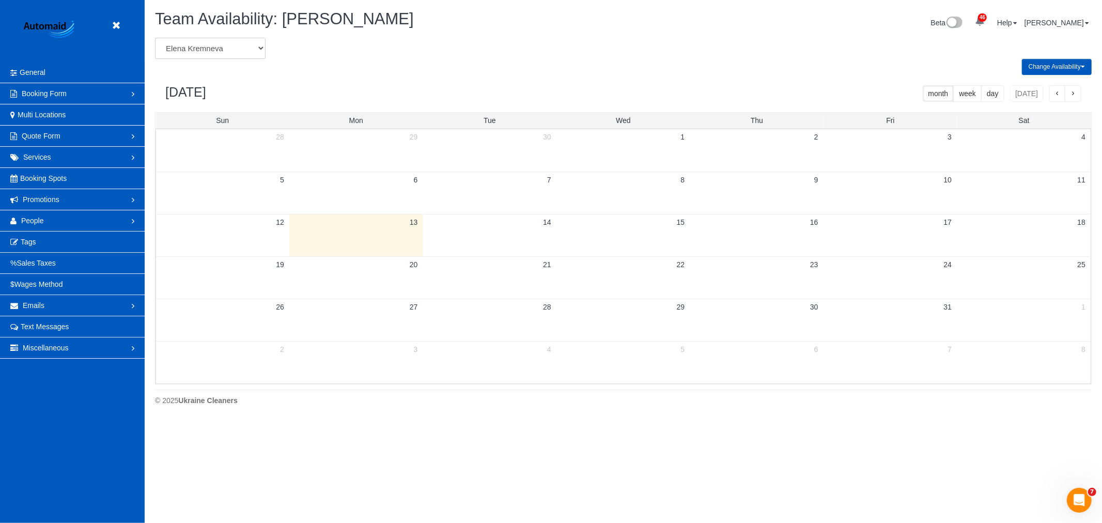
select select "number:989"
click at [155, 38] on select "Alina Kruchok Alona Tarasiuk Alona Vikhliaieva Anastasiia Demchenko Anastasiia …" at bounding box center [210, 48] width 111 height 21
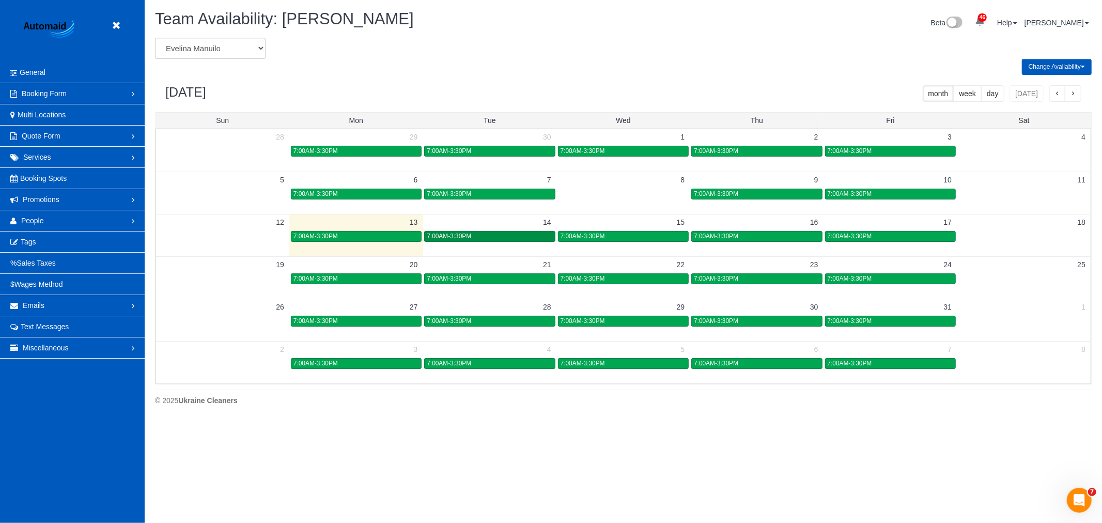
click at [489, 236] on div "7:00AM-3:30PM" at bounding box center [489, 236] width 125 height 8
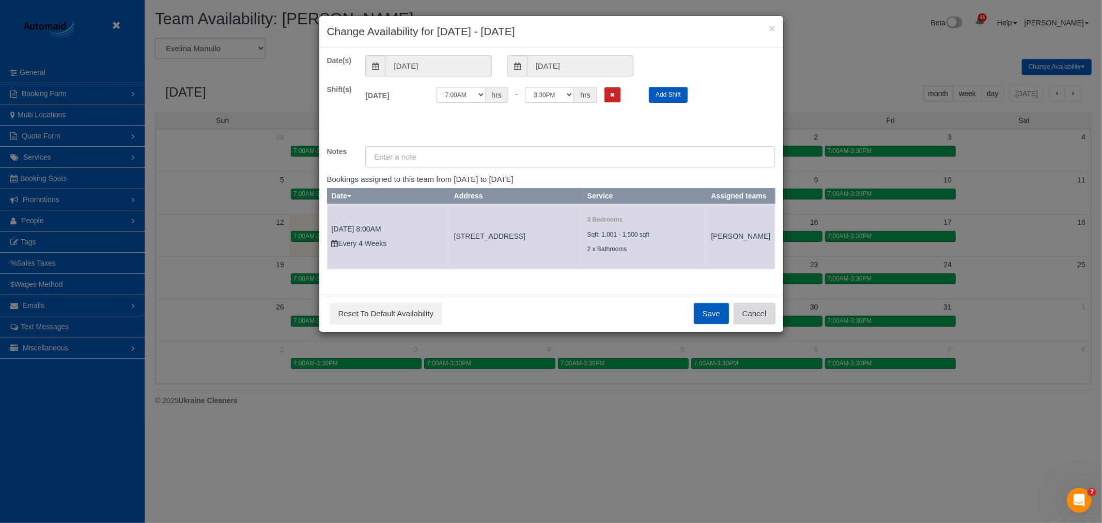
click at [750, 321] on button "Cancel" at bounding box center [754, 314] width 42 height 22
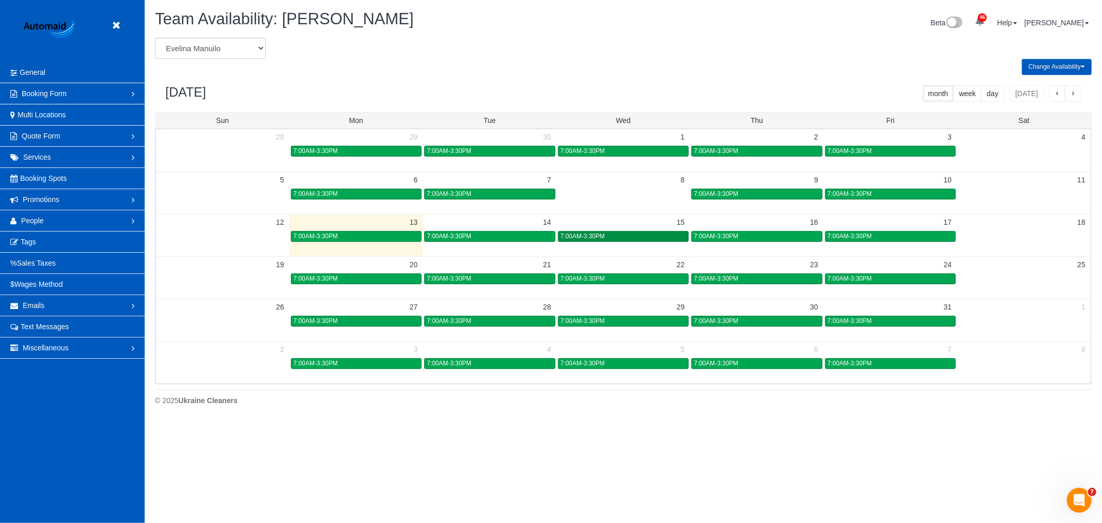
click at [641, 235] on div "7:00AM-3:30PM" at bounding box center [622, 236] width 125 height 8
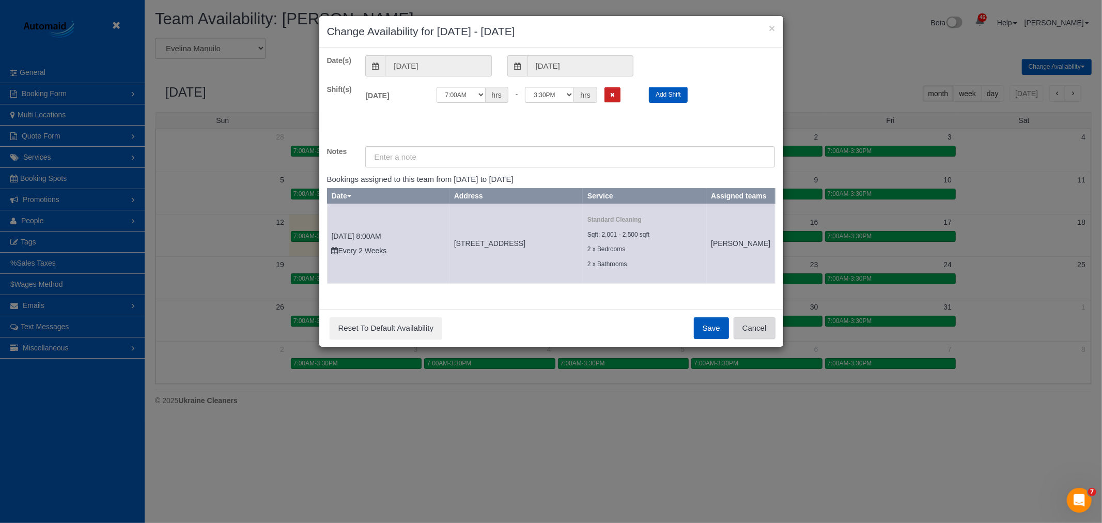
click at [753, 339] on button "Cancel" at bounding box center [754, 328] width 42 height 22
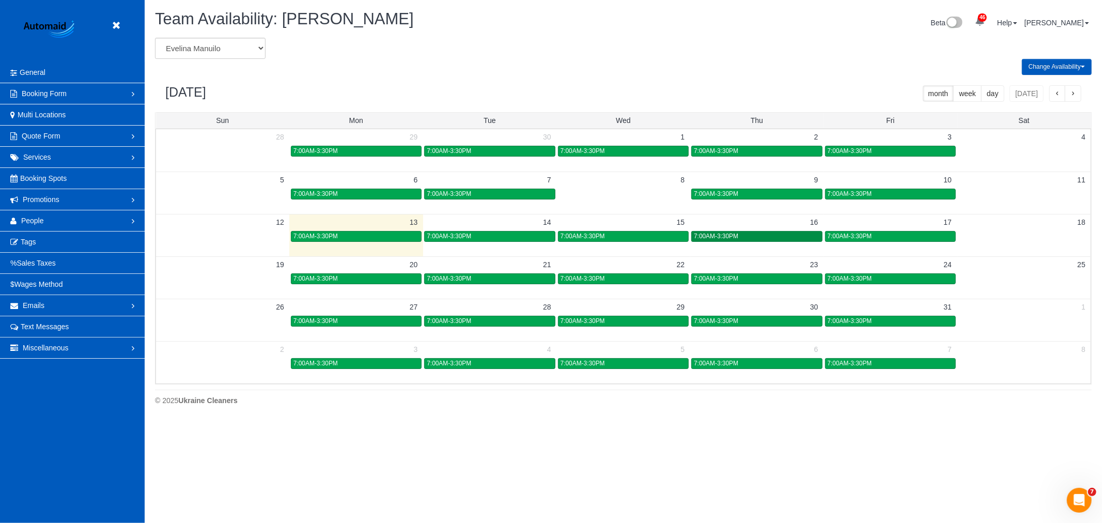
click at [760, 241] on link "7:00AM-3:30PM" at bounding box center [756, 236] width 131 height 11
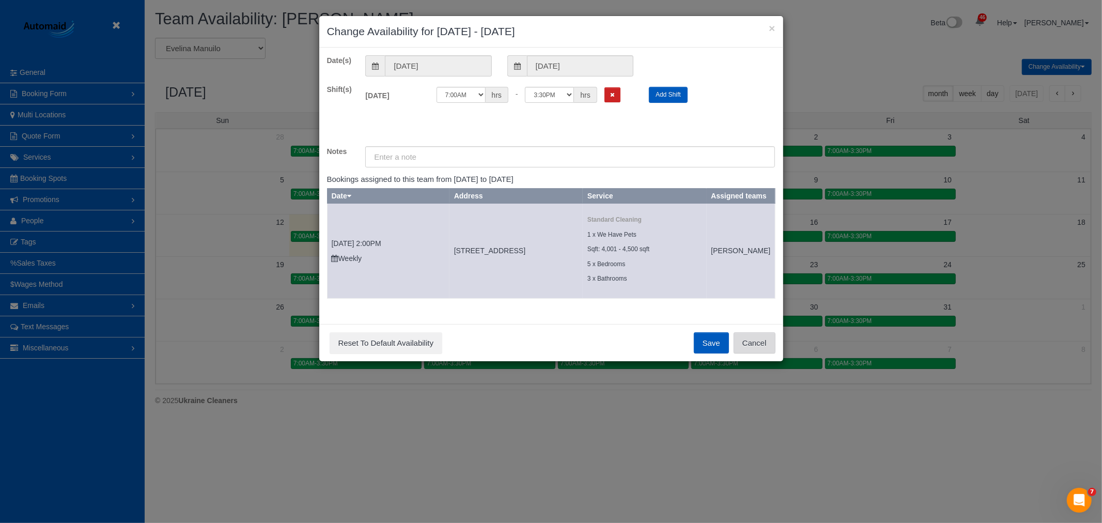
click at [765, 354] on button "Cancel" at bounding box center [754, 343] width 42 height 22
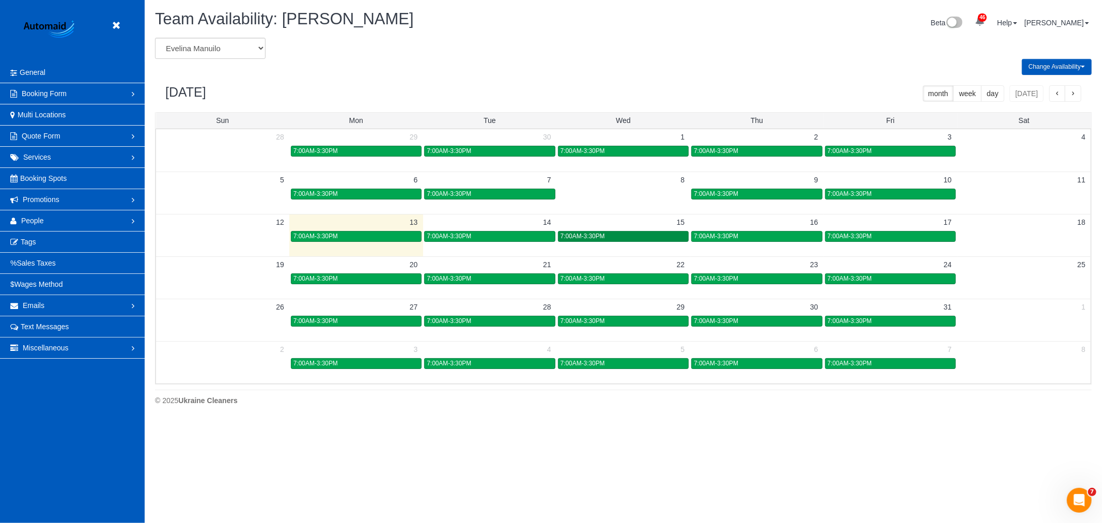
click at [637, 235] on div "7:00AM-3:30PM" at bounding box center [622, 236] width 125 height 8
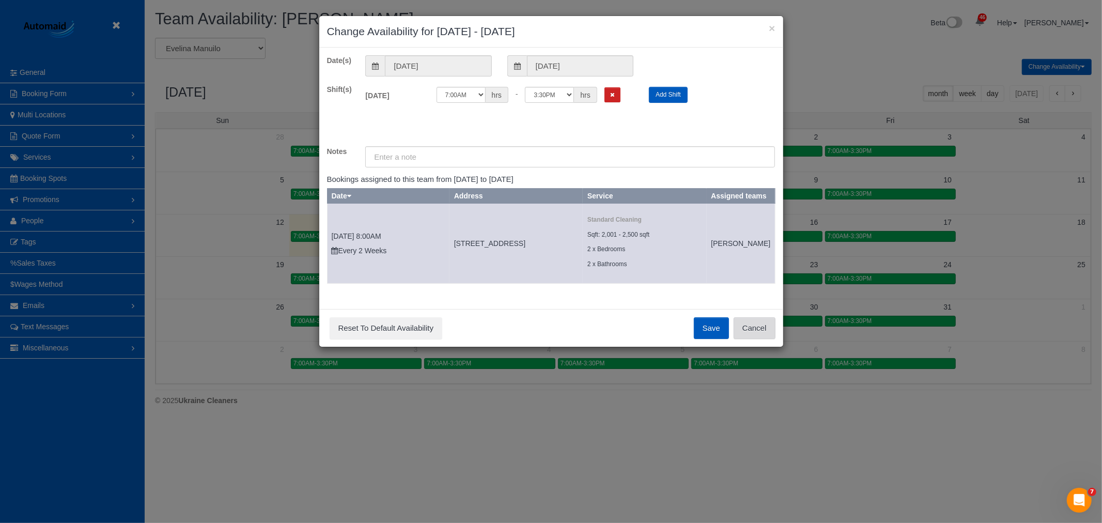
click at [747, 334] on button "Cancel" at bounding box center [754, 328] width 42 height 22
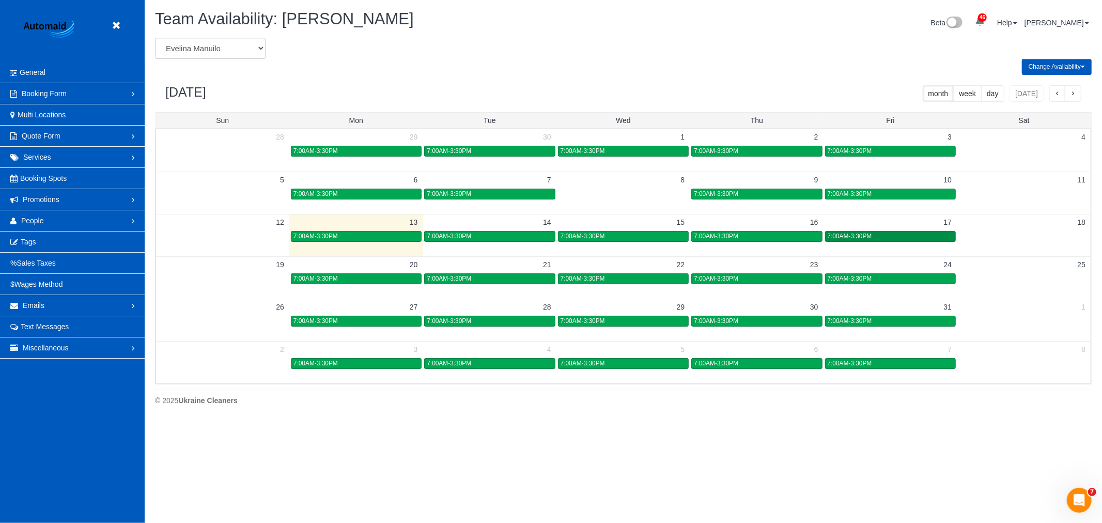
click at [838, 239] on span "7:00AM-3:30PM" at bounding box center [849, 235] width 44 height 7
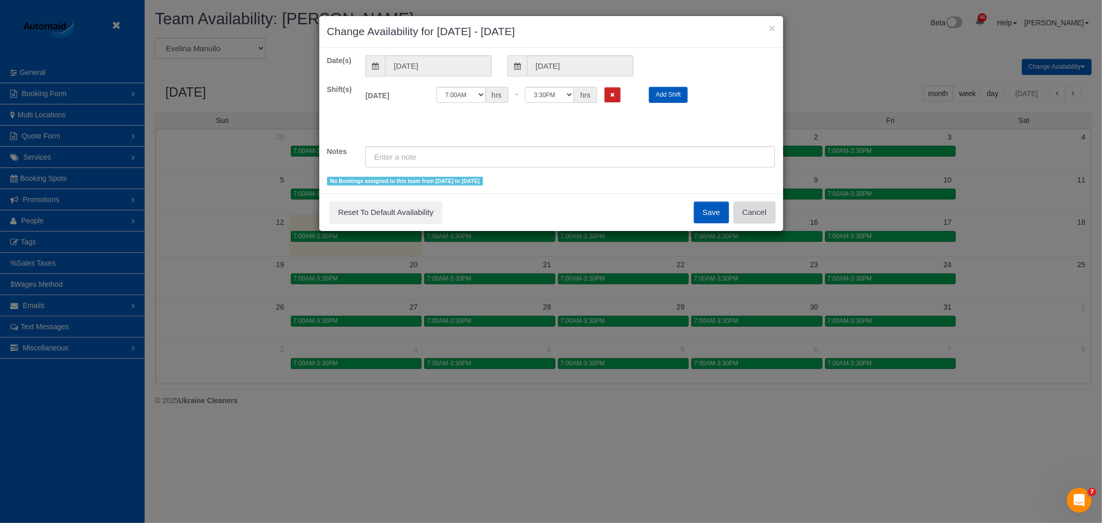
click at [750, 210] on button "Cancel" at bounding box center [754, 212] width 42 height 22
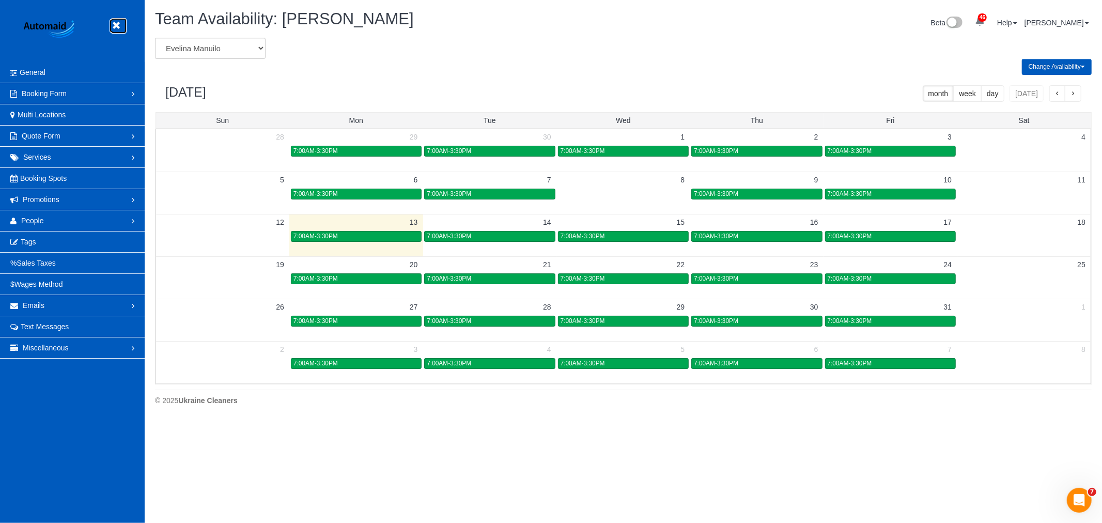
click at [124, 27] on link at bounding box center [118, 25] width 15 height 15
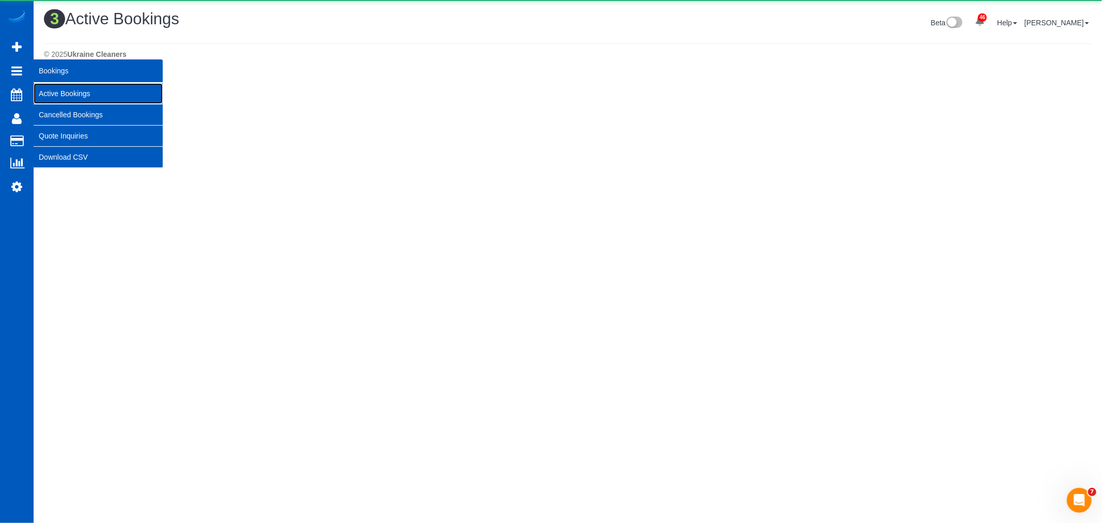
click at [58, 90] on link "Active Bookings" at bounding box center [98, 93] width 129 height 21
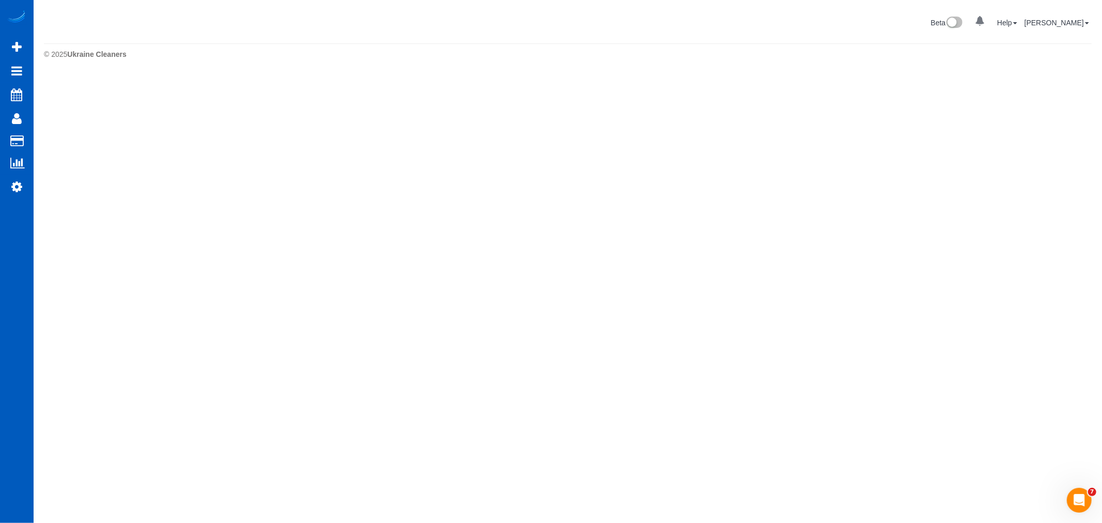
scroll to position [0, 0]
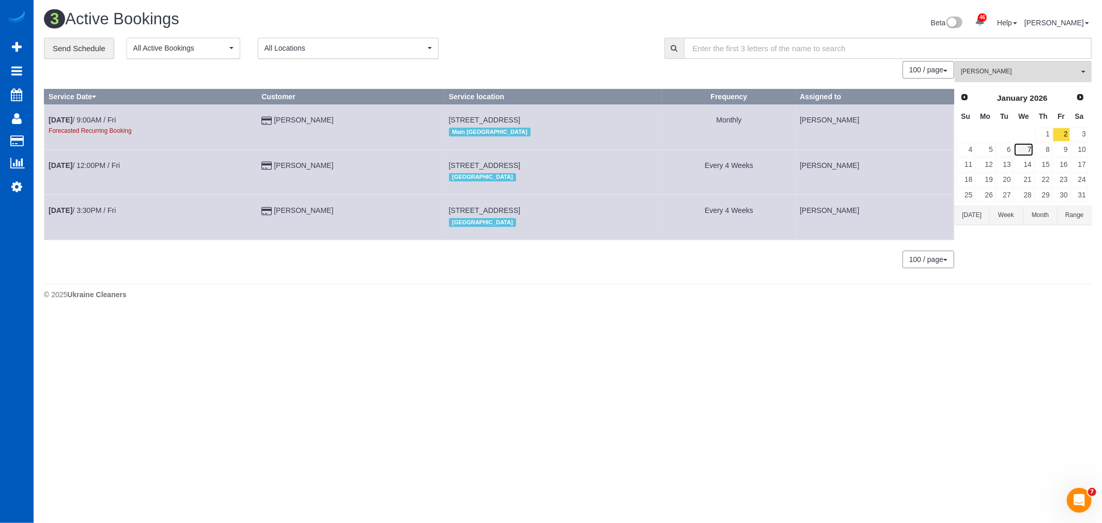
click at [1024, 153] on link "7" at bounding box center [1023, 150] width 20 height 14
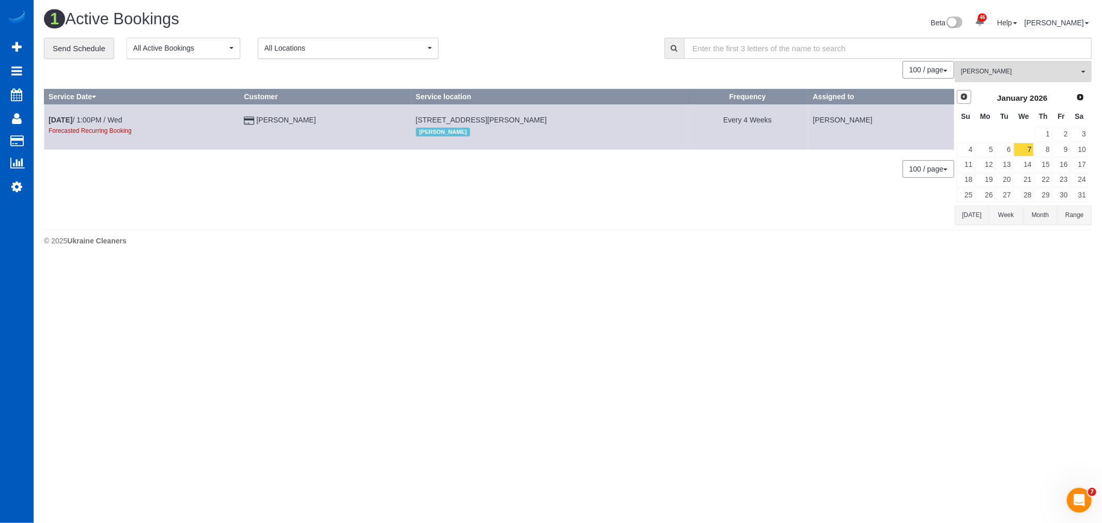
click at [964, 97] on span "Prev" at bounding box center [964, 96] width 8 height 8
click at [956, 89] on div "Prev Next November 2025 Su Mo Tu We Th Fr Sa 1 2 3 4 5 6 7 8 9 10 11 12 13 14 1…" at bounding box center [1021, 153] width 135 height 133
click at [958, 96] on link "Prev" at bounding box center [963, 97] width 14 height 14
click at [1025, 183] on link "22" at bounding box center [1023, 180] width 20 height 14
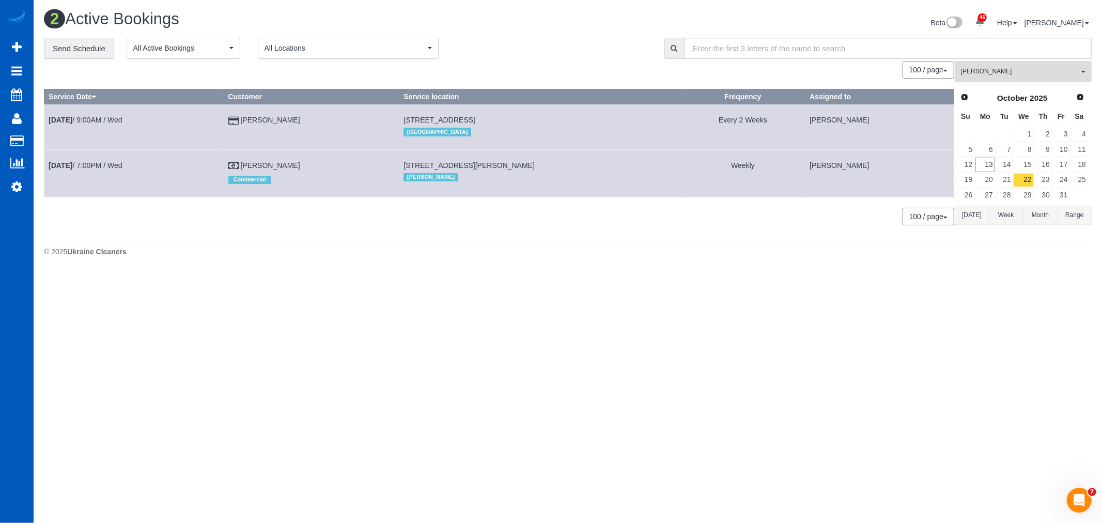
click at [994, 79] on button "Milena Kasianchyk All Teams" at bounding box center [1022, 71] width 137 height 21
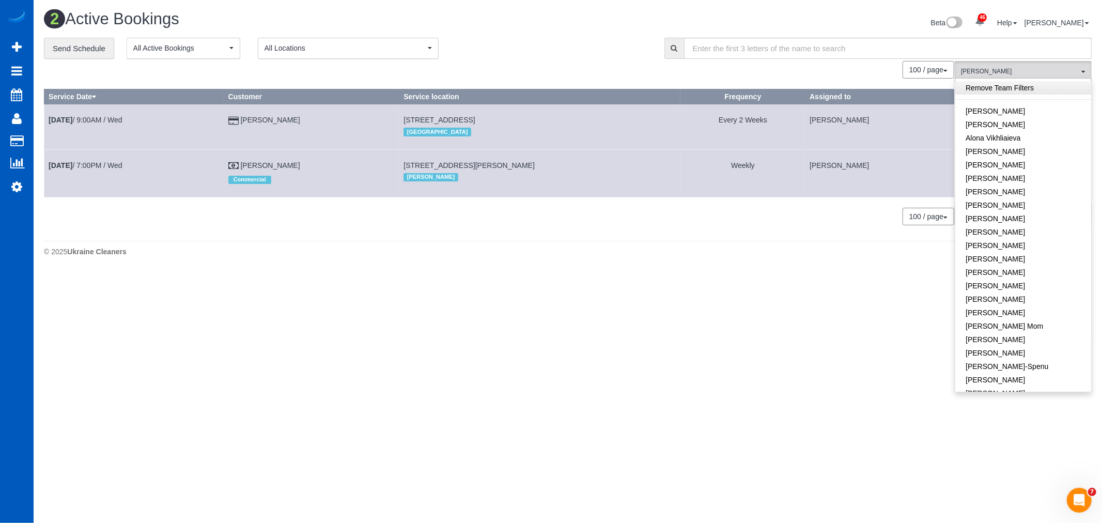
click at [1000, 94] on link "Remove Team Filters" at bounding box center [1023, 87] width 136 height 13
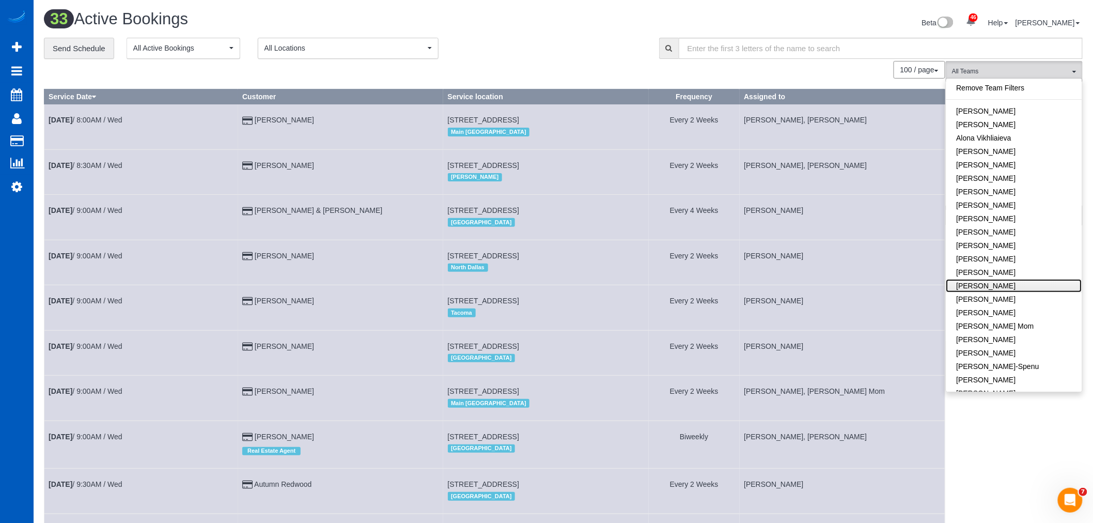
click at [1000, 285] on link "[PERSON_NAME]" at bounding box center [1014, 285] width 136 height 13
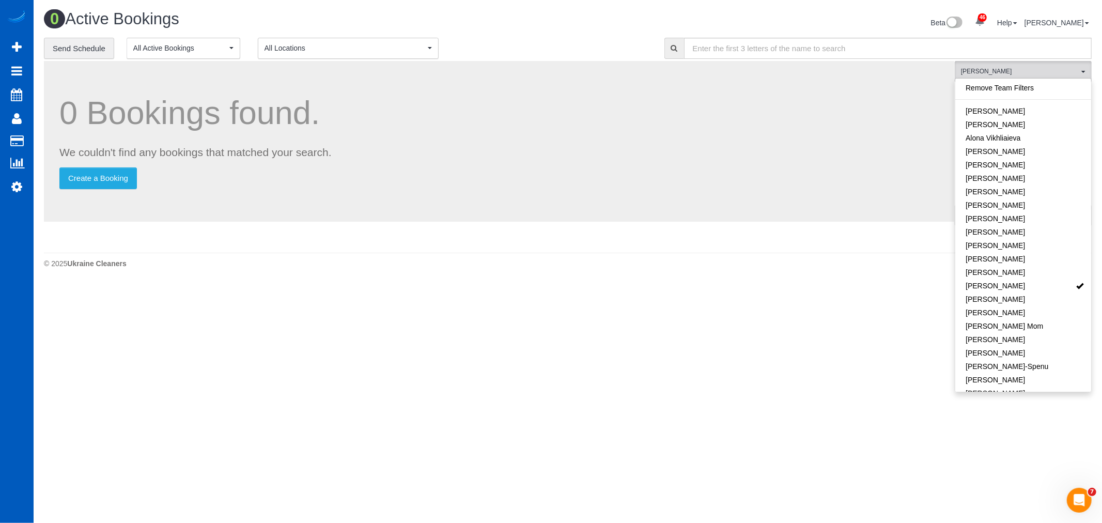
click at [580, 360] on body "46 Beta Your Notifications You have 0 alerts × You have 2 to charge for 10/11/2…" at bounding box center [551, 261] width 1102 height 523
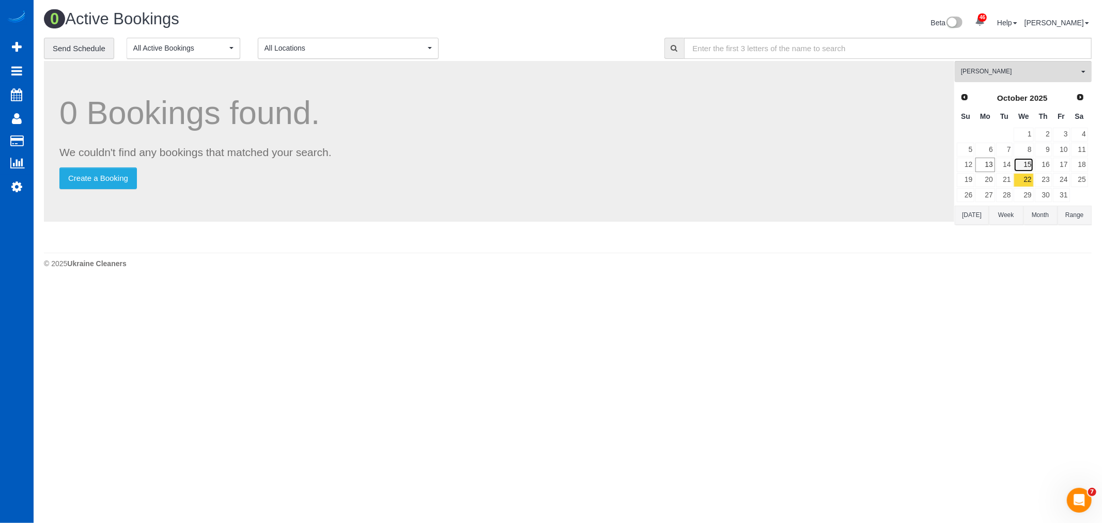
click at [1028, 168] on link "15" at bounding box center [1023, 165] width 20 height 14
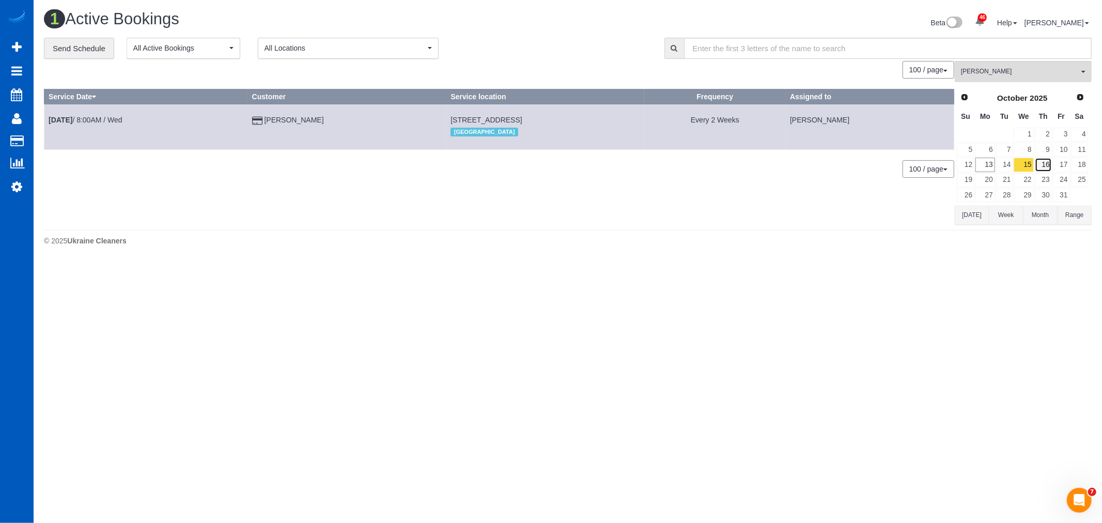
click at [1040, 167] on link "16" at bounding box center [1042, 165] width 17 height 14
click at [1055, 168] on link "17" at bounding box center [1060, 165] width 17 height 14
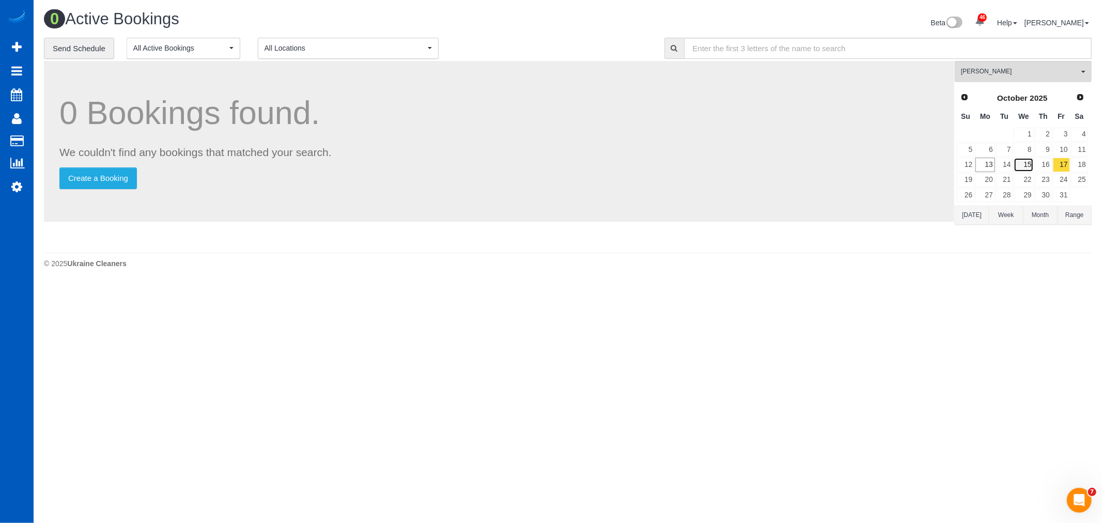
click at [1031, 165] on link "15" at bounding box center [1023, 165] width 20 height 14
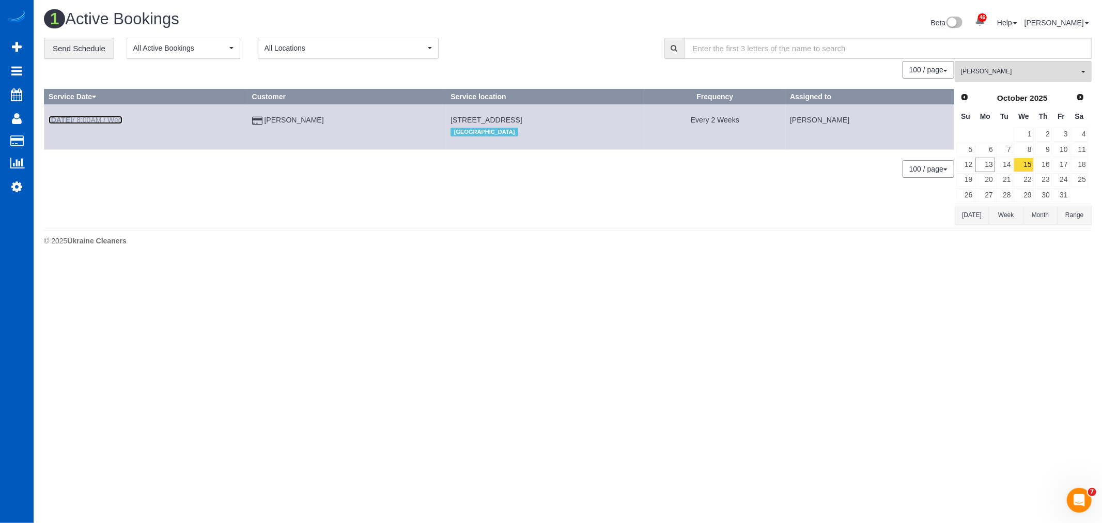
click at [90, 119] on link "Oct 15th / 8:00AM / Wed" at bounding box center [86, 120] width 74 height 8
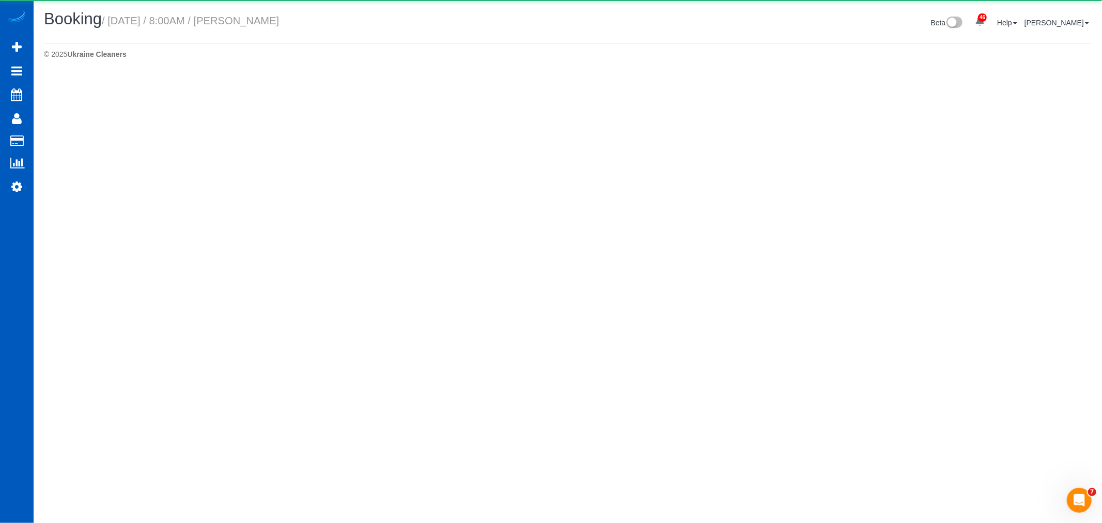
select select "WA"
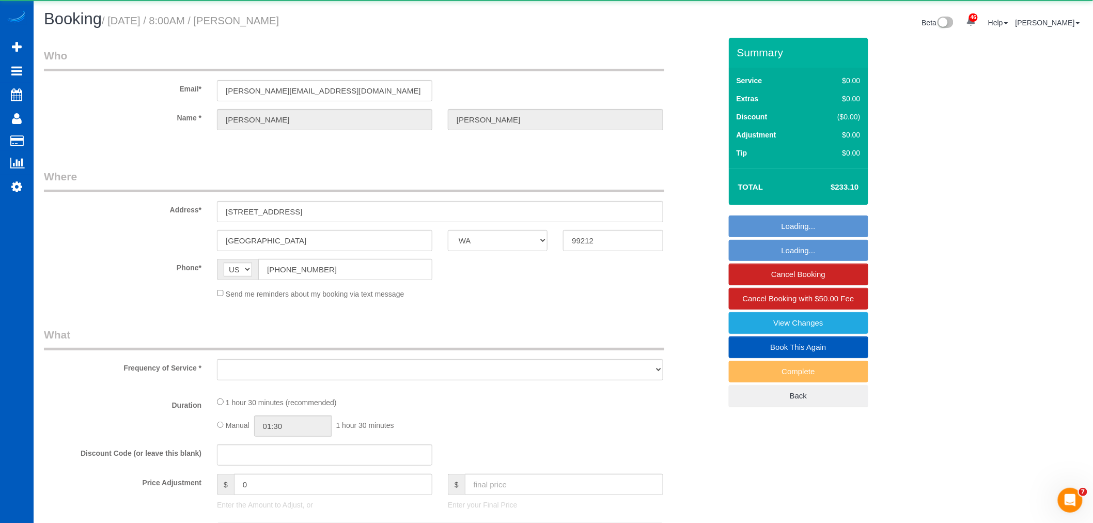
select select "object:62853"
select select "string:fspay-8b071a47-2f2c-4777-91a9-63b077e372fc"
select select "199"
select select "2001"
select select "2"
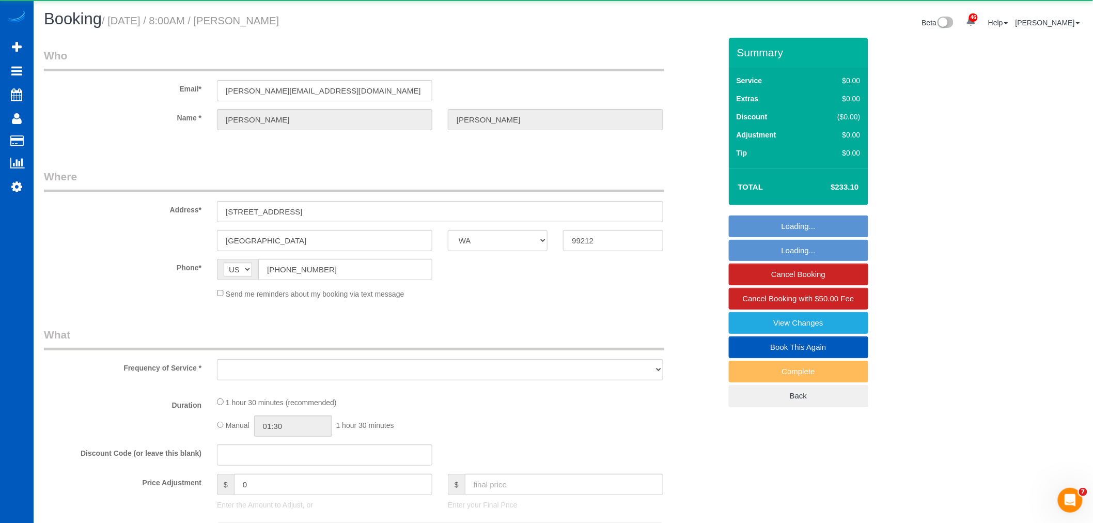
select select "2"
select select "spot154"
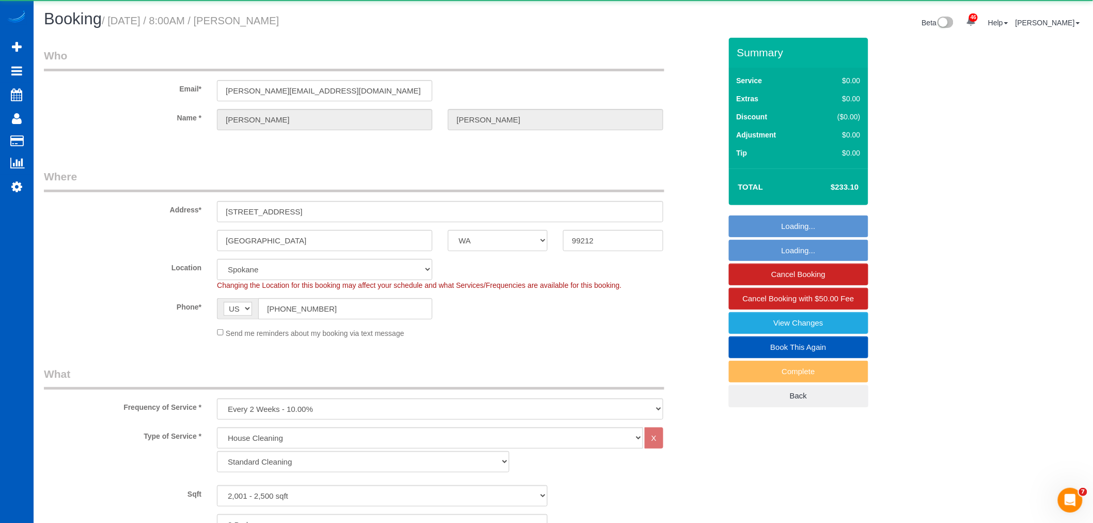
select select "object:63137"
select select "2001"
select select "2"
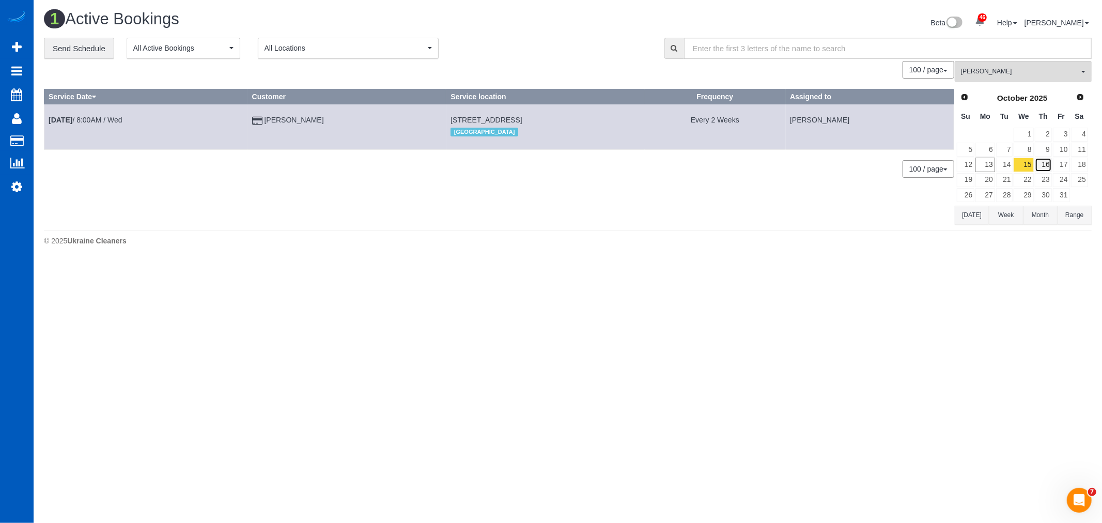
click at [1045, 170] on link "16" at bounding box center [1042, 165] width 17 height 14
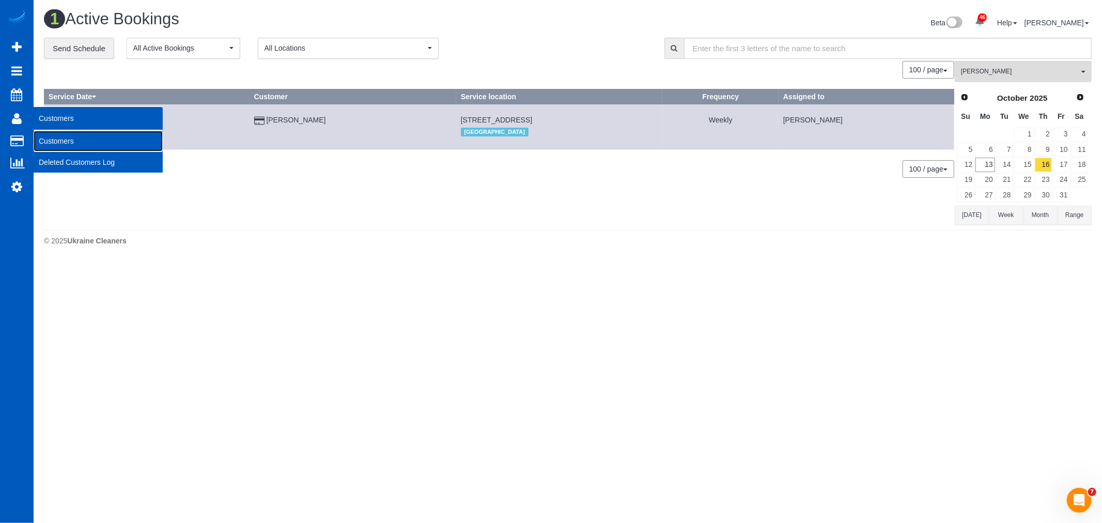
click at [53, 136] on link "Customers" at bounding box center [98, 141] width 129 height 21
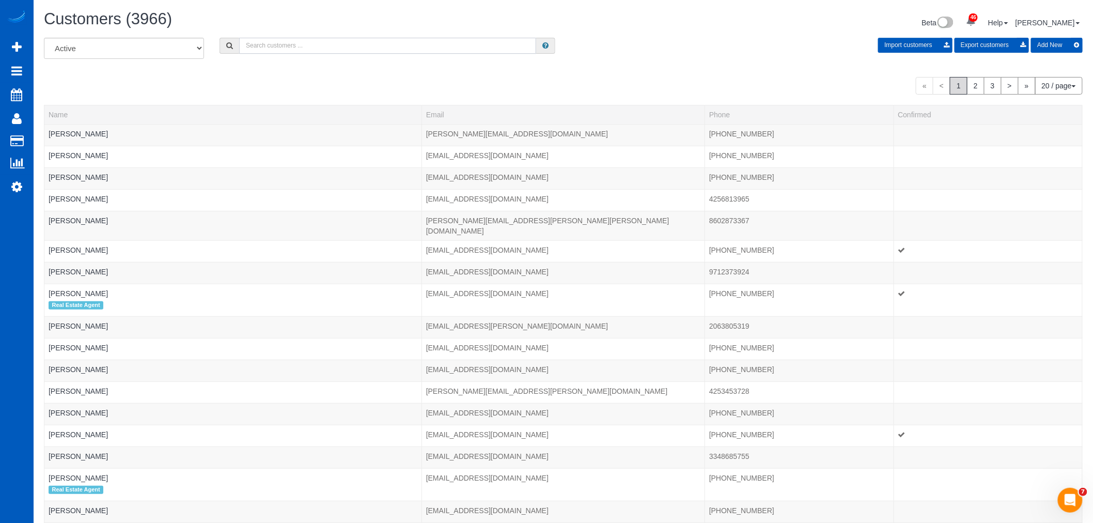
click at [370, 45] on input "text" at bounding box center [387, 46] width 297 height 16
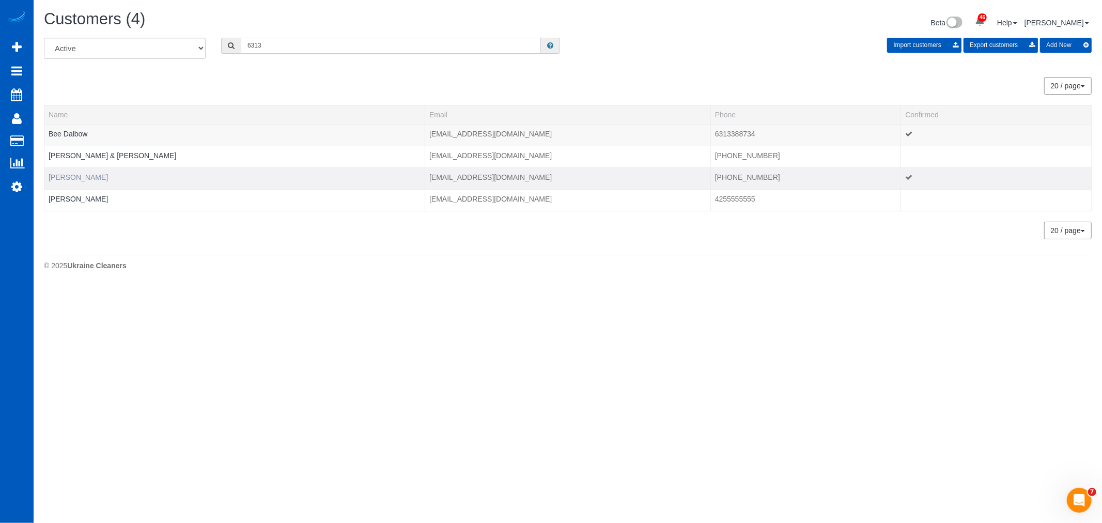
type input "6313"
click at [83, 178] on link "Megan Lopez" at bounding box center [78, 177] width 59 height 8
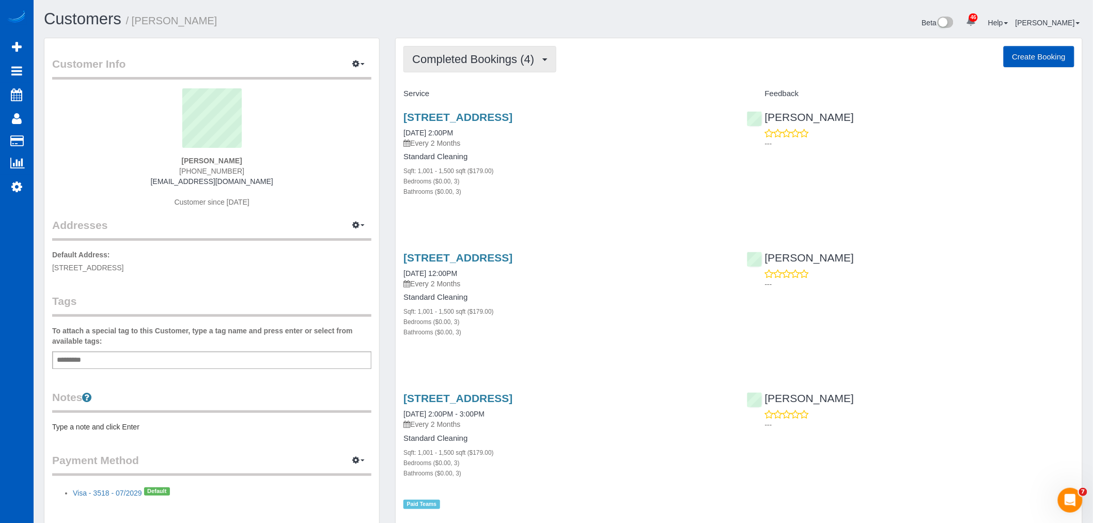
click at [458, 57] on span "Completed Bookings (4)" at bounding box center [475, 59] width 127 height 13
click at [448, 101] on link "Upcoming Bookings (11)" at bounding box center [458, 96] width 109 height 13
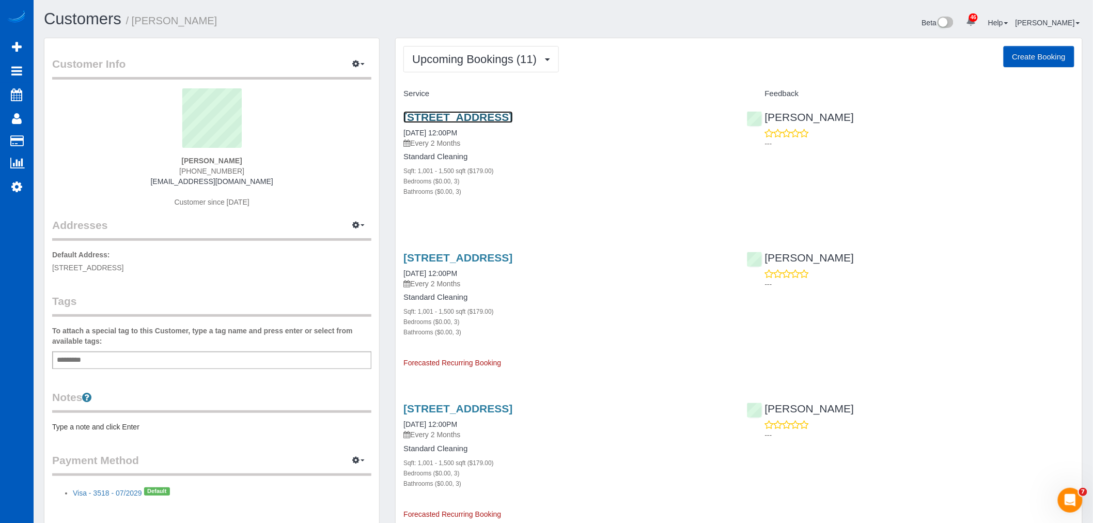
click at [445, 116] on link "14906 29th Ave W, Unit G103, Lynnwood, WA 98087" at bounding box center [457, 117] width 109 height 12
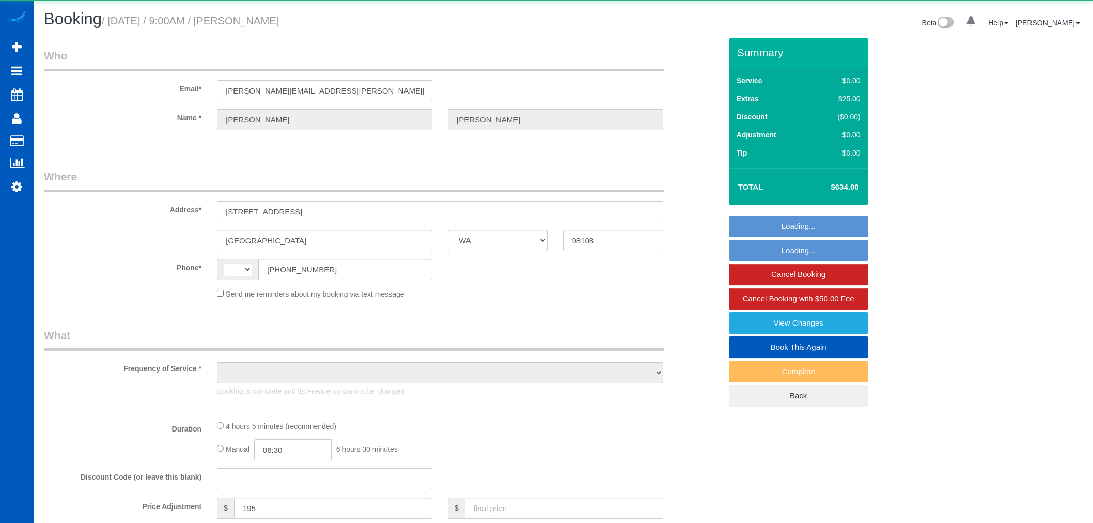
select select "WA"
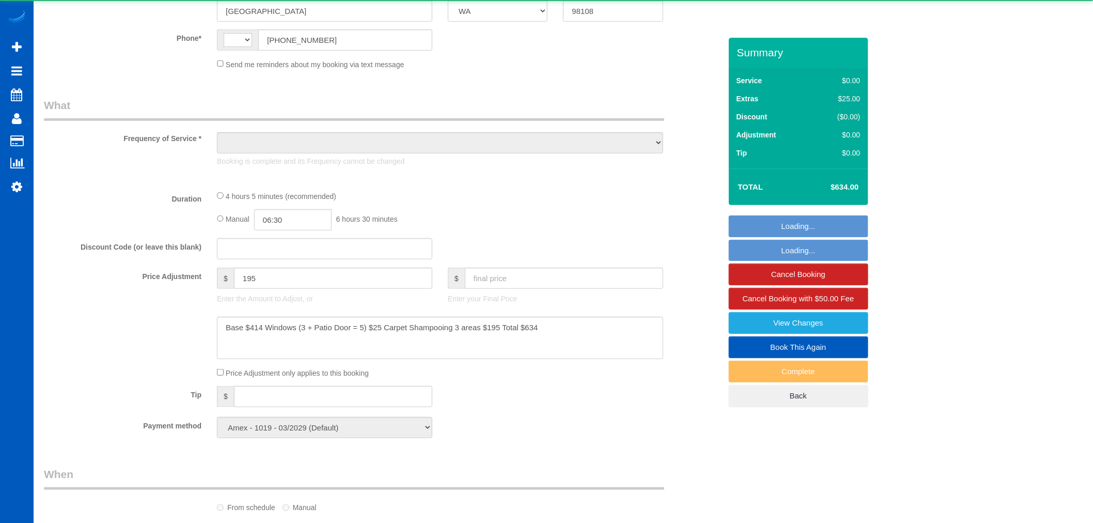
select select "string:US"
select select "object:1281"
select select "199"
select select "1001"
select select "2"
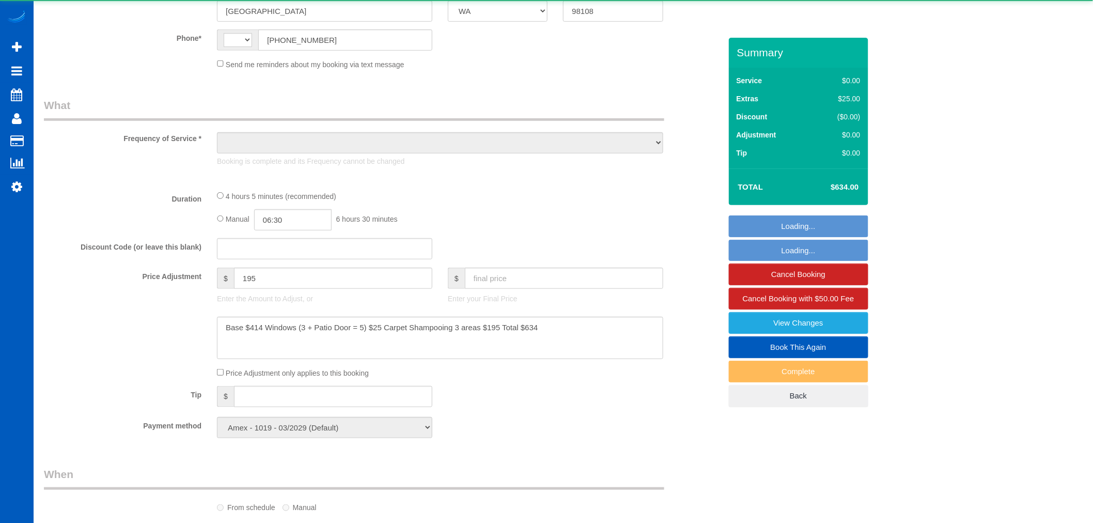
select select "2"
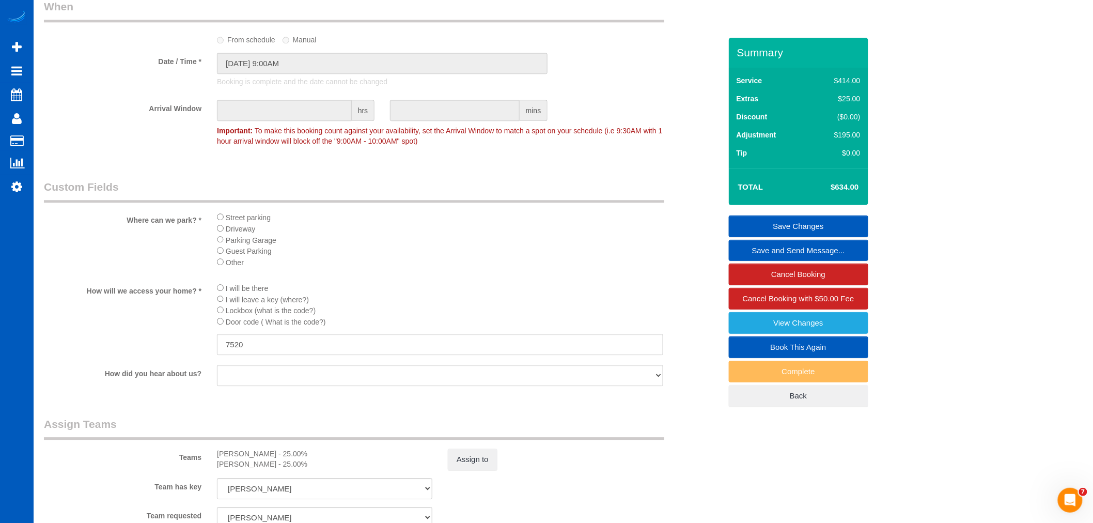
scroll to position [1360, 0]
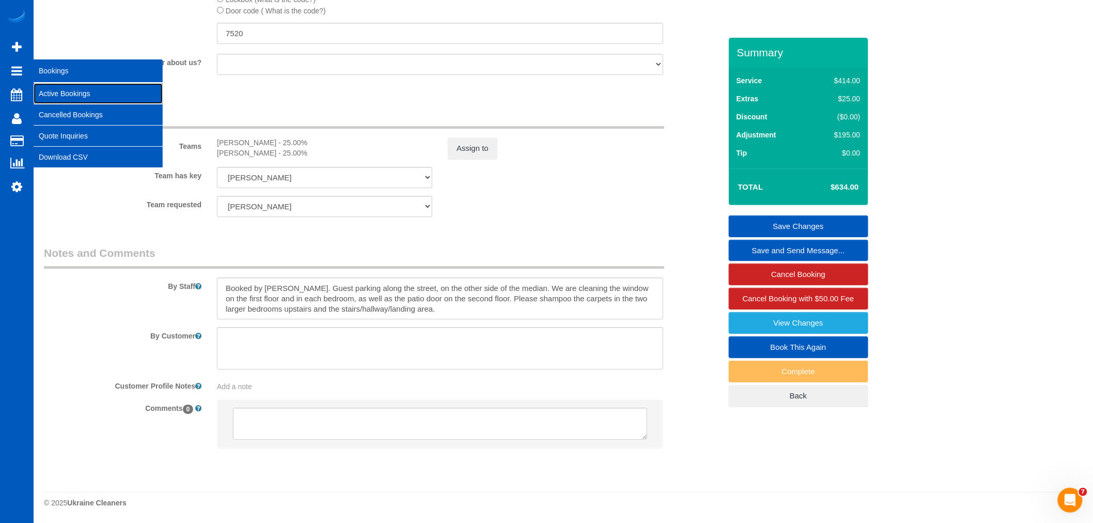
click at [56, 89] on link "Active Bookings" at bounding box center [98, 93] width 129 height 21
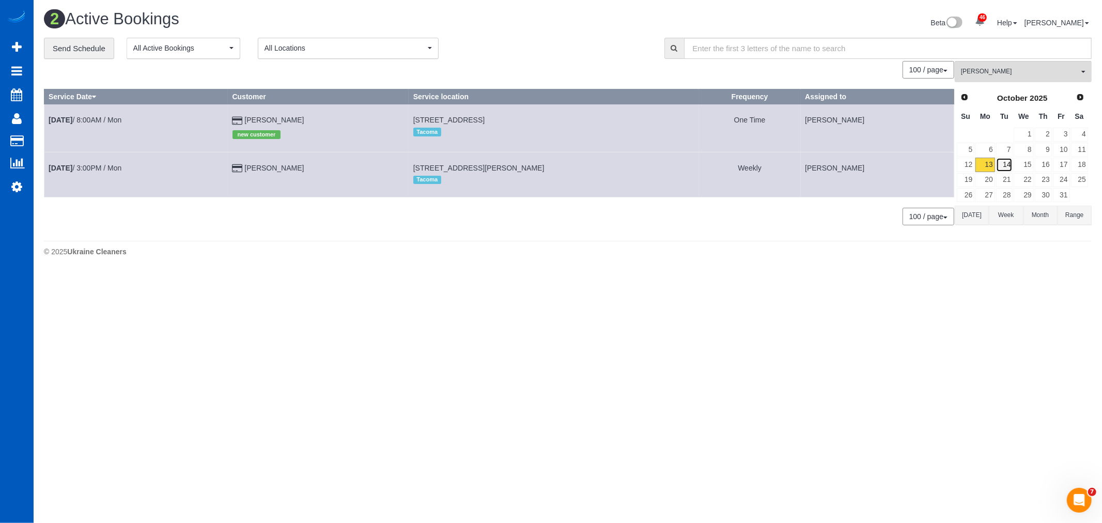
click at [1004, 167] on link "14" at bounding box center [1004, 165] width 17 height 14
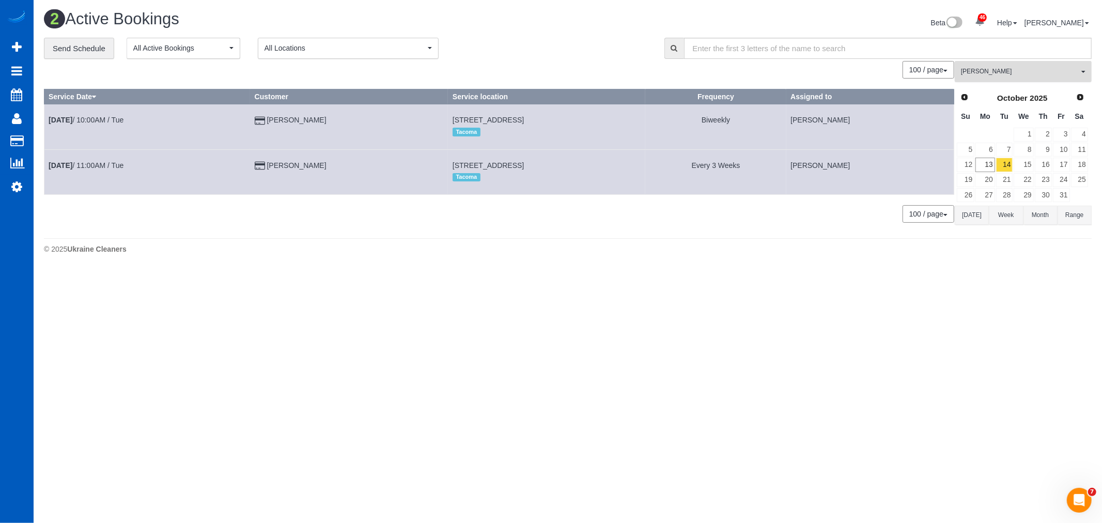
click at [983, 76] on span "[PERSON_NAME]" at bounding box center [1020, 71] width 118 height 9
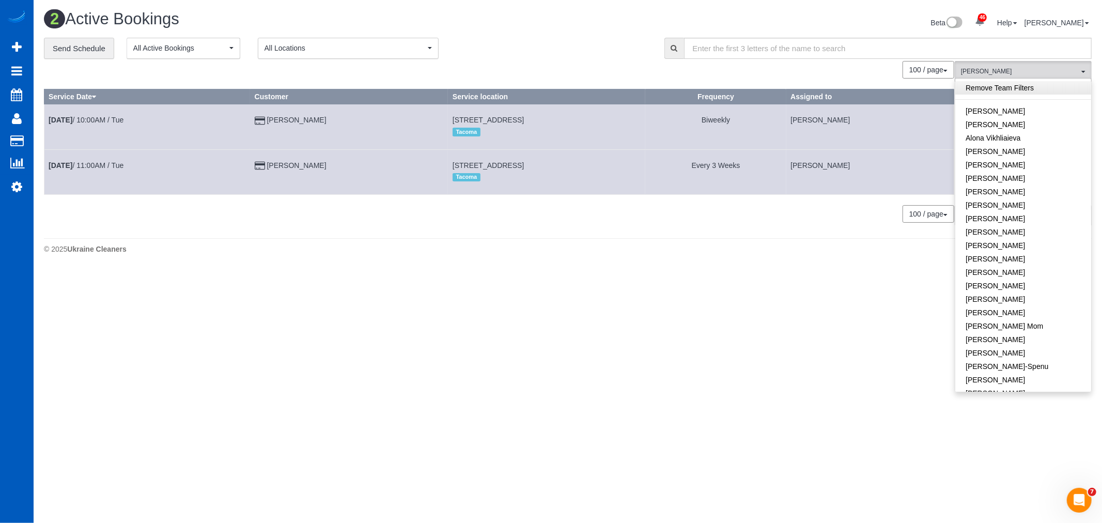
click at [987, 85] on link "Remove Team Filters" at bounding box center [1023, 87] width 136 height 13
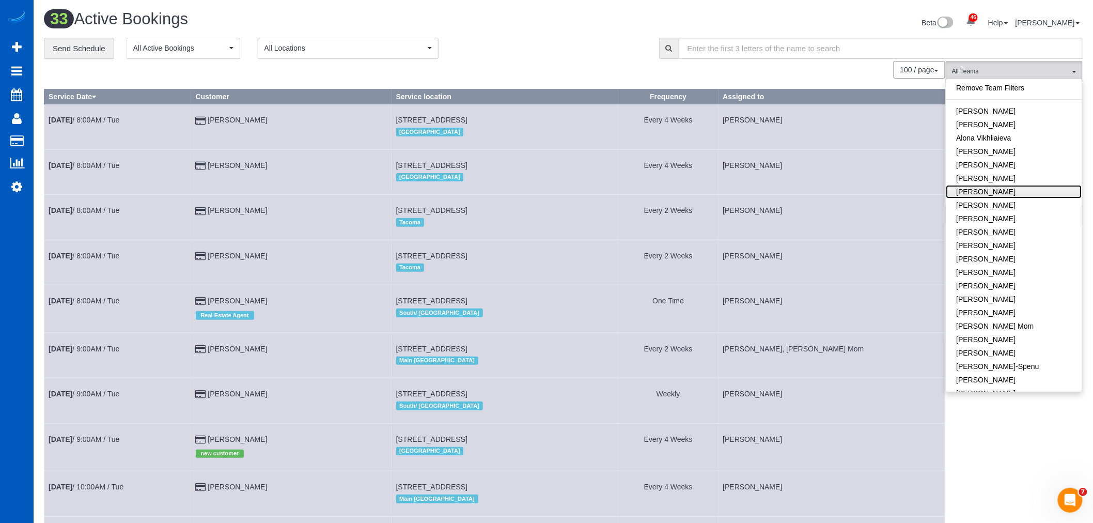
click at [1000, 197] on link "[PERSON_NAME]" at bounding box center [1014, 191] width 136 height 13
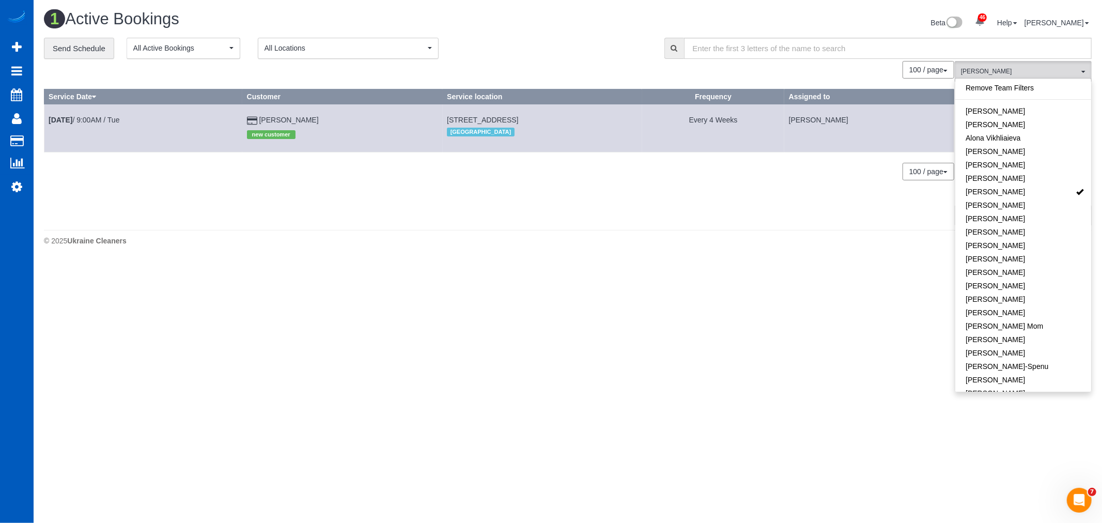
click at [427, 246] on div "© 2025 Ukraine Cleaners" at bounding box center [567, 240] width 1047 height 10
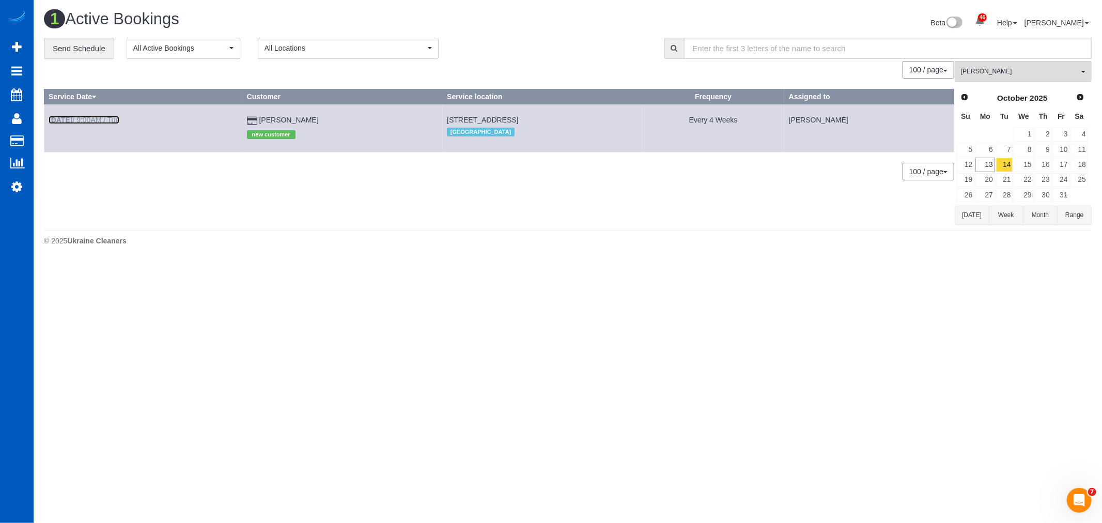
click at [68, 119] on b "Oct 14th" at bounding box center [61, 120] width 24 height 8
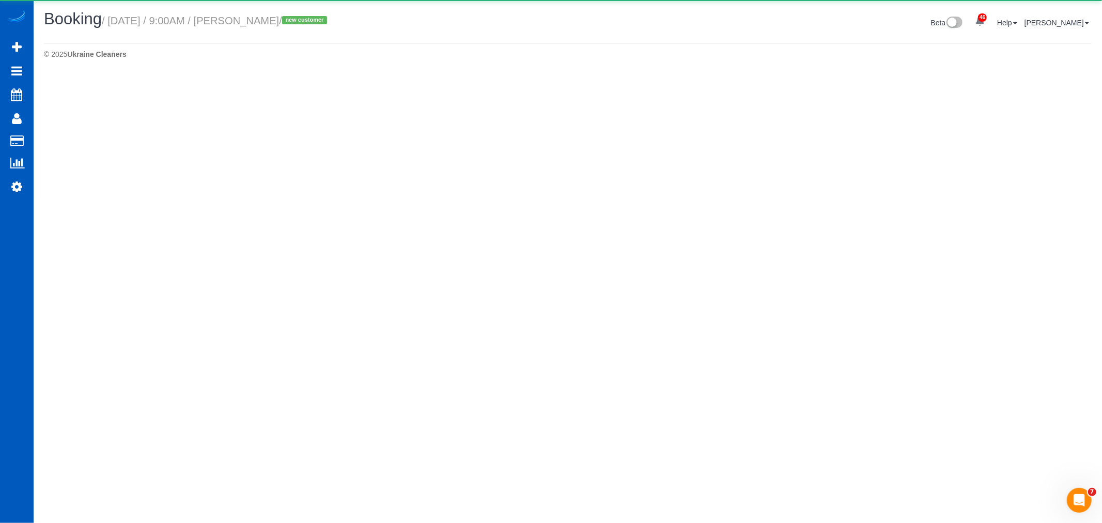
select select "WA"
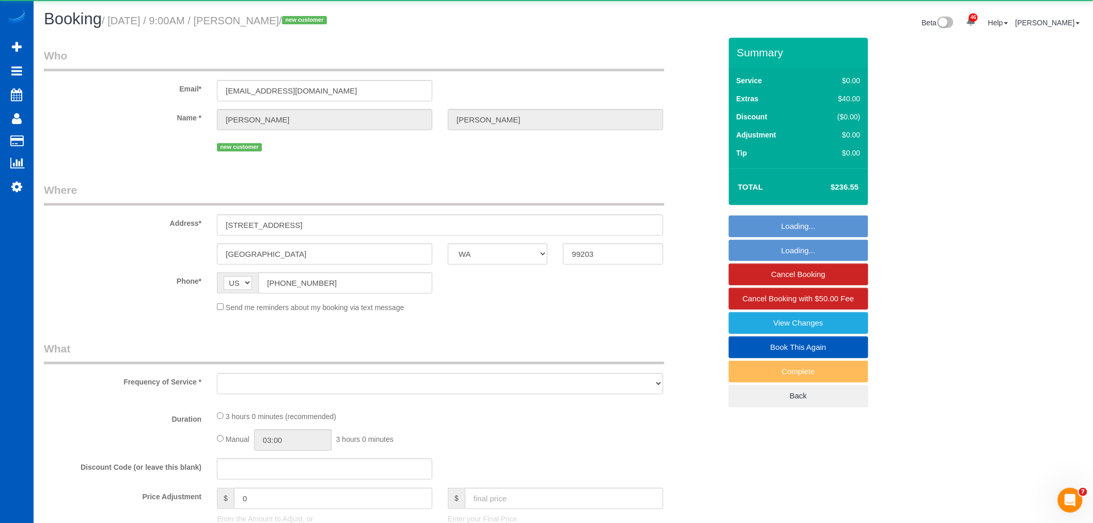
select select "object:2944"
select select "string:fspay-2d9b733d-7027-4f4d-9712-a32bfa868ebf"
select select "199"
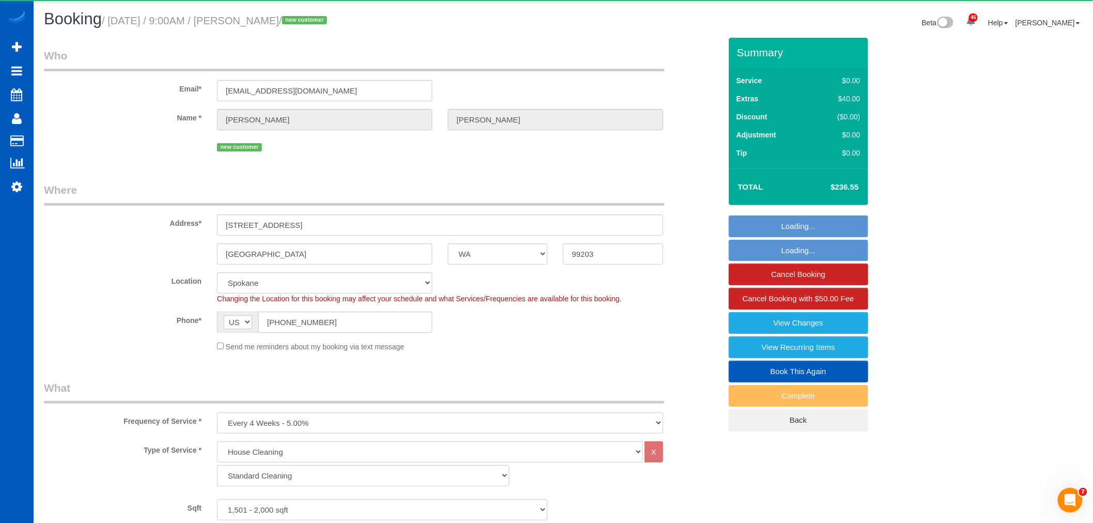
select select "1501"
select select "4"
select select "3"
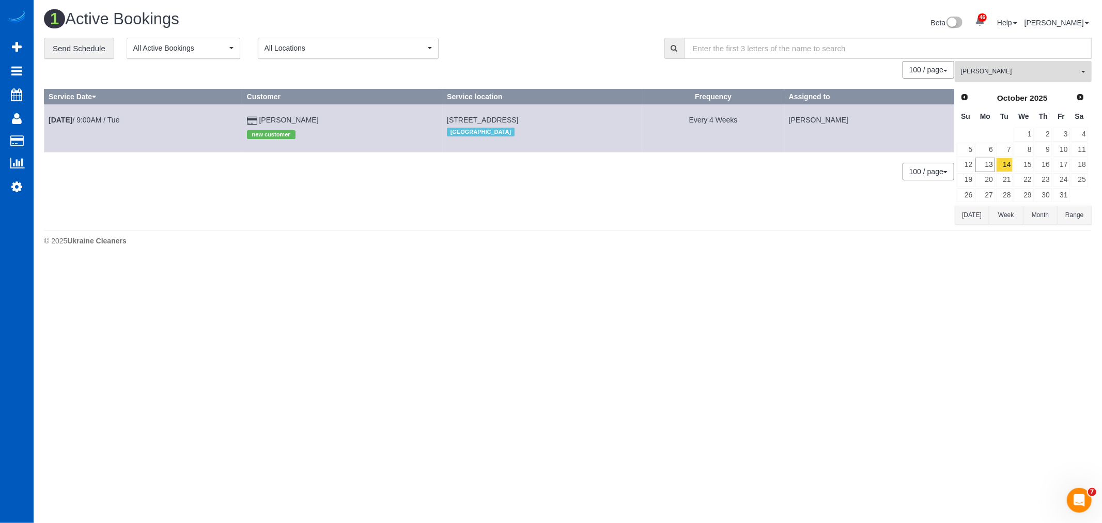
click at [1009, 67] on button "Anna Manuilo All Teams" at bounding box center [1022, 71] width 137 height 21
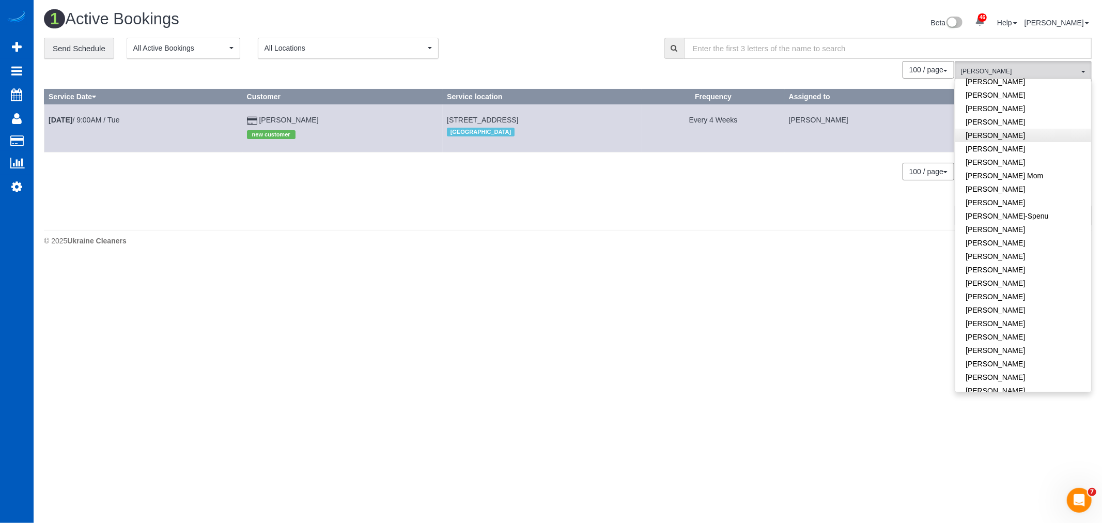
scroll to position [115, 0]
click at [992, 170] on link "[PERSON_NAME]" at bounding box center [1023, 170] width 136 height 13
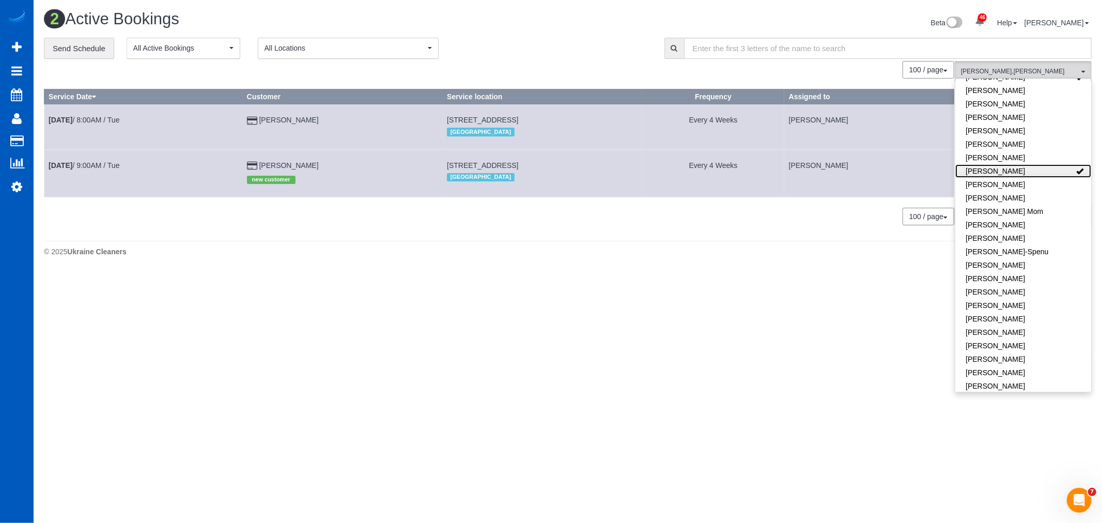
click at [992, 170] on link "[PERSON_NAME]" at bounding box center [1023, 170] width 136 height 13
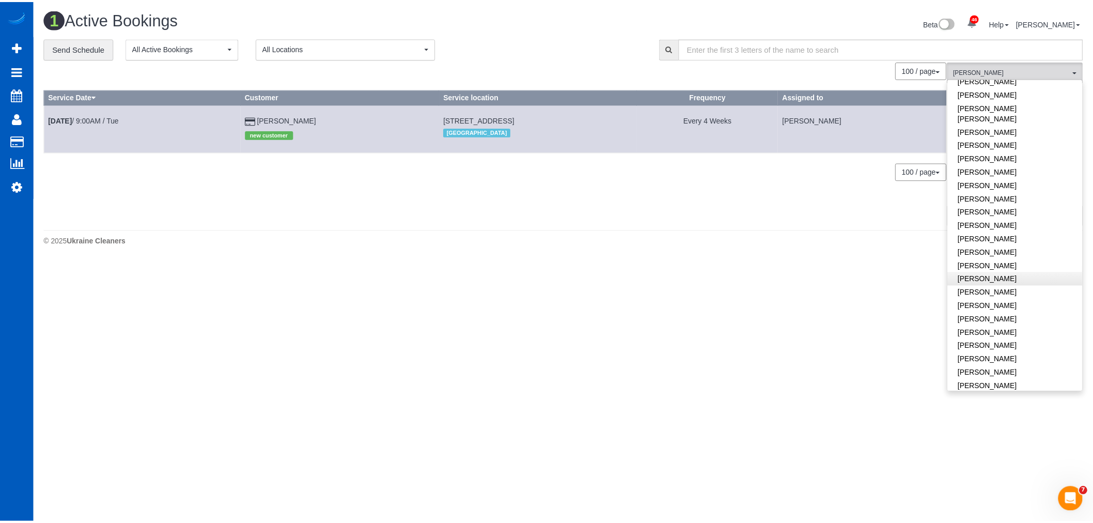
scroll to position [516, 0]
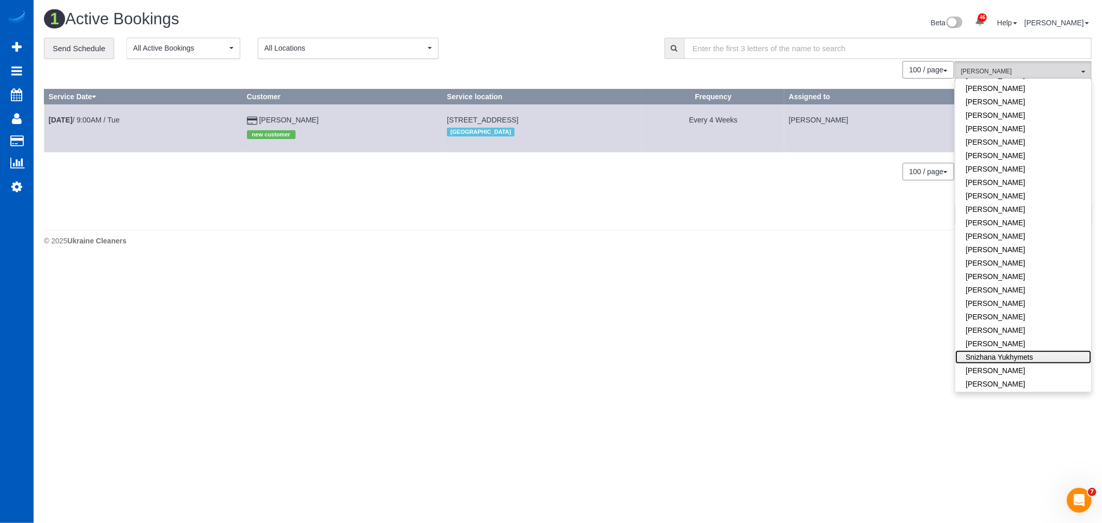
click at [989, 350] on link "Snizhana Yukhymets" at bounding box center [1023, 356] width 136 height 13
drag, startPoint x: 89, startPoint y: 114, endPoint x: 78, endPoint y: 125, distance: 15.3
click at [88, 115] on td "Oct 14th / 9:00AM / Tue" at bounding box center [143, 128] width 198 height 48
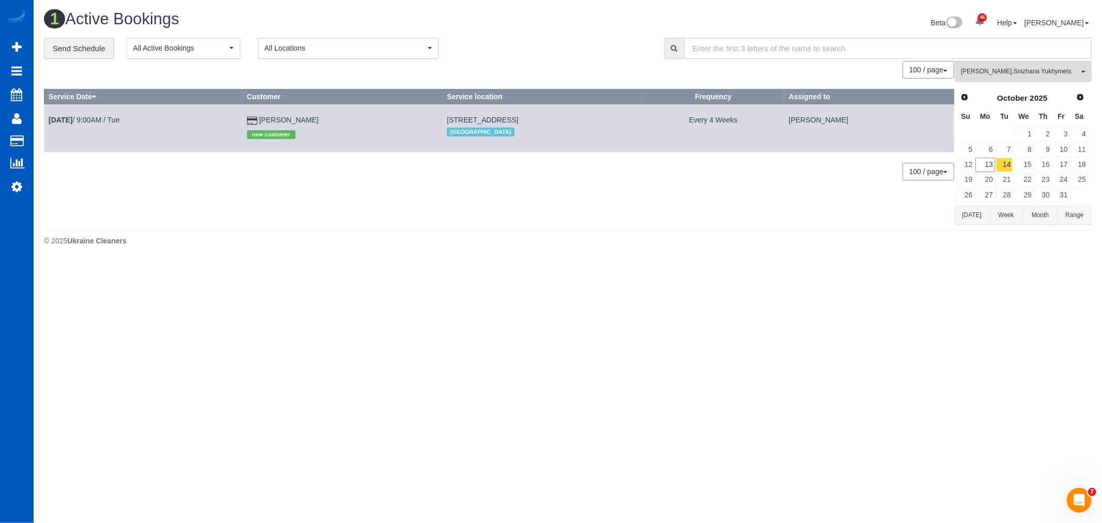
click at [78, 124] on td "Oct 14th / 9:00AM / Tue" at bounding box center [143, 128] width 198 height 48
click at [72, 120] on b "Oct 14th" at bounding box center [61, 120] width 24 height 8
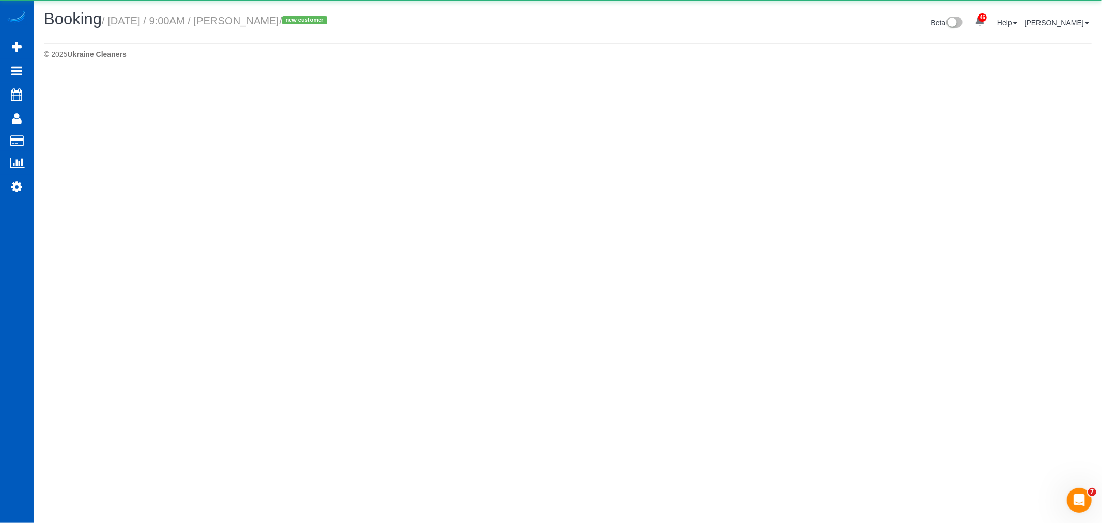
select select "WA"
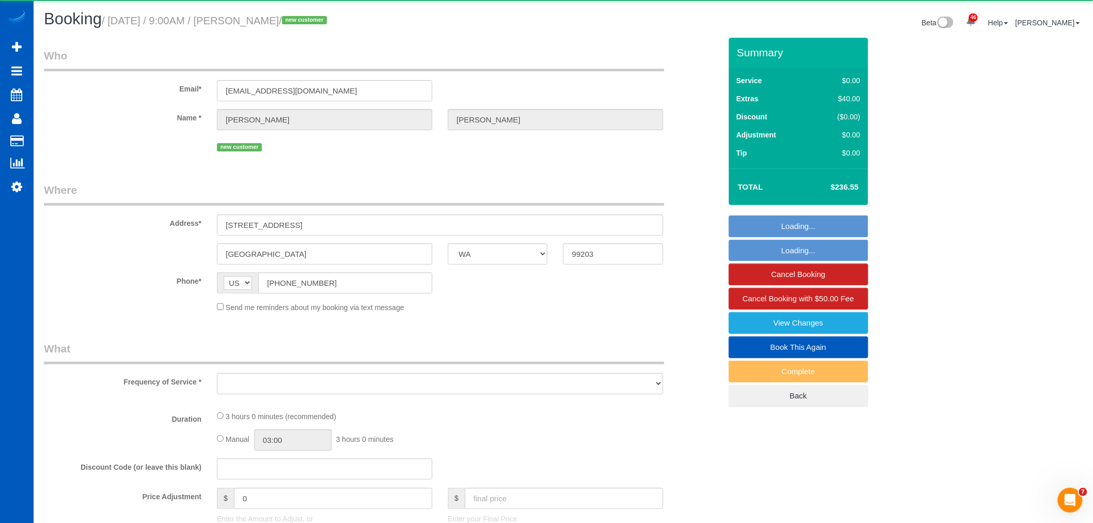
select select "object:3915"
select select "string:fspay-2d9b733d-7027-4f4d-9712-a32bfa868ebf"
select select "199"
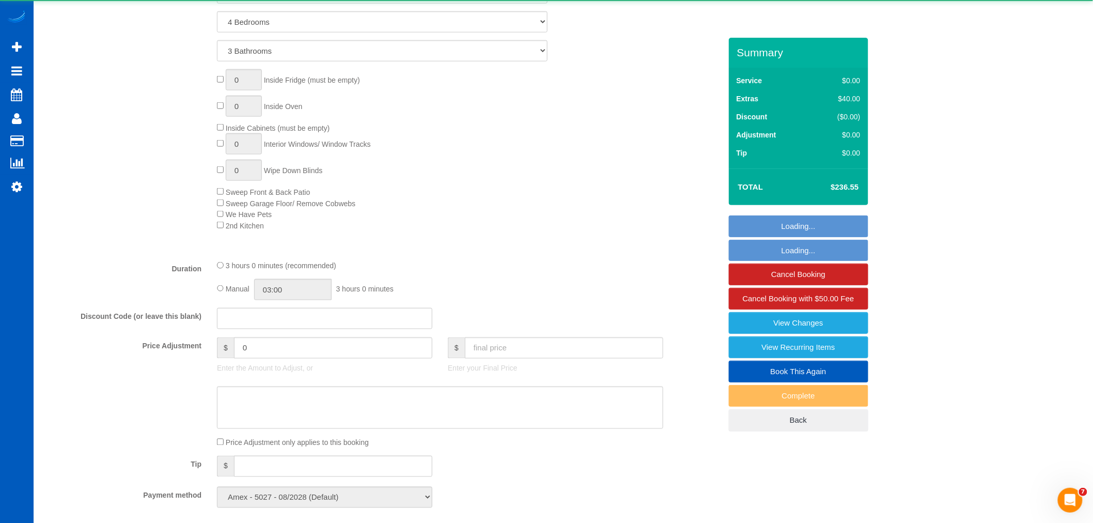
select select "1501"
select select "4"
select select "3"
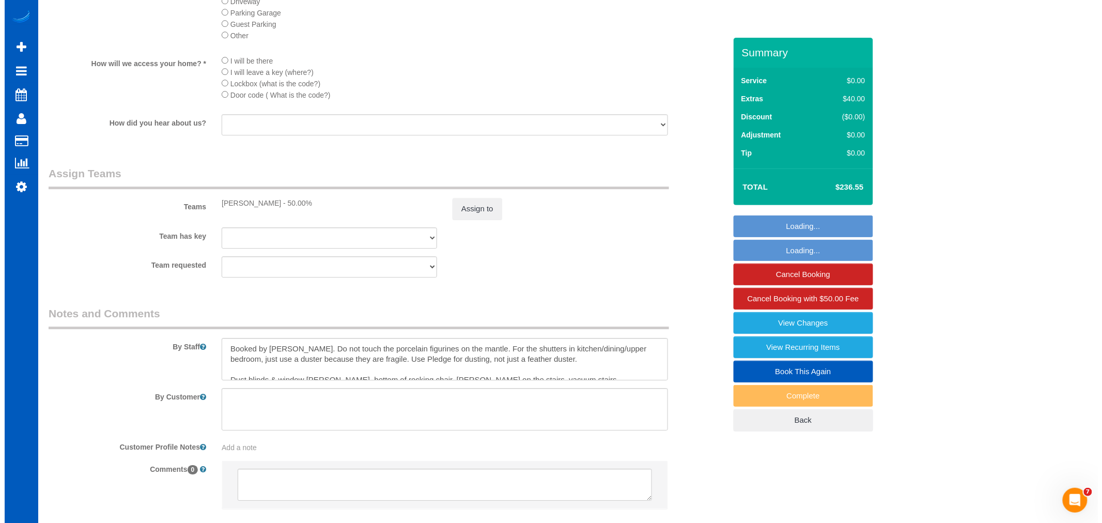
scroll to position [1339, 0]
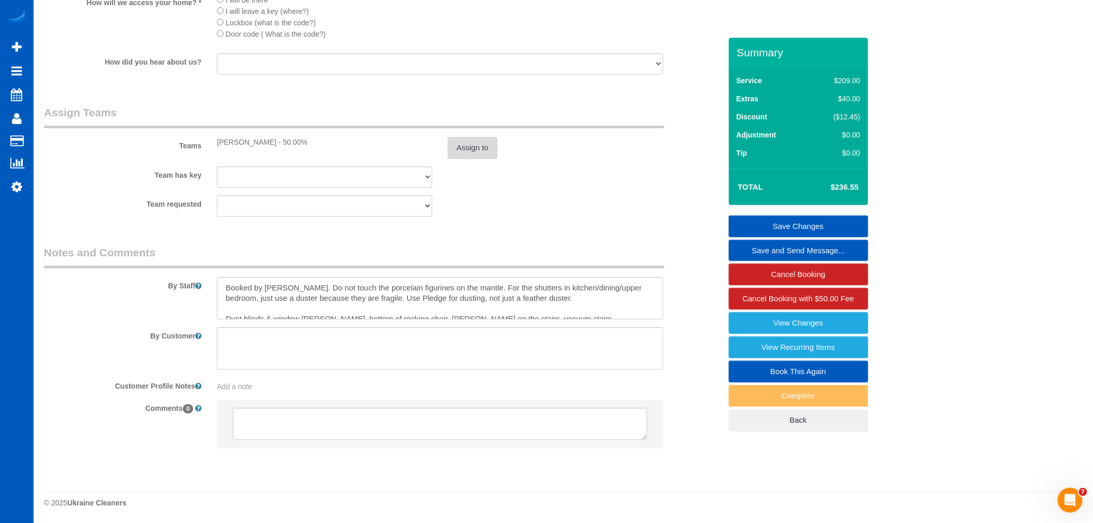
drag, startPoint x: 418, startPoint y: 156, endPoint x: 461, endPoint y: 156, distance: 42.4
click at [441, 156] on div "Teams Anna Manuilo - 50.00% Assign to" at bounding box center [382, 132] width 693 height 54
click at [477, 154] on button "Assign to" at bounding box center [473, 148] width 50 height 22
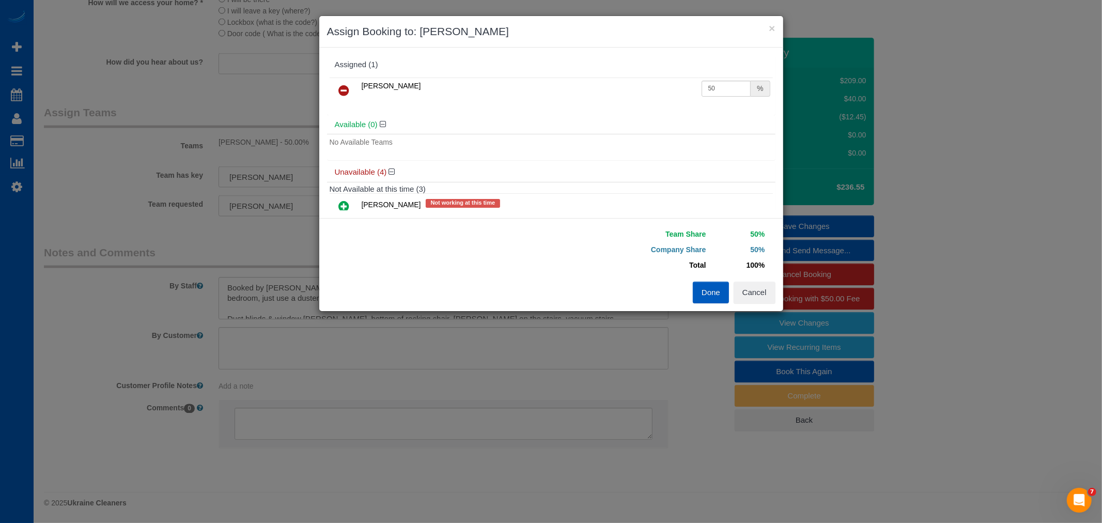
click at [339, 72] on div "Assigned (1)" at bounding box center [551, 65] width 448 height 20
click at [336, 83] on link at bounding box center [344, 91] width 24 height 21
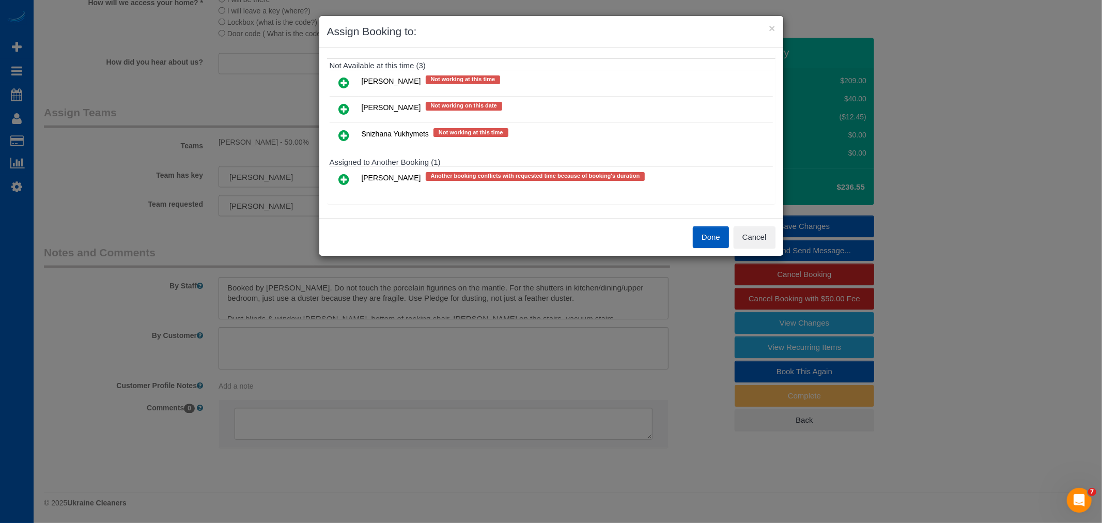
click at [347, 130] on icon at bounding box center [344, 135] width 11 height 12
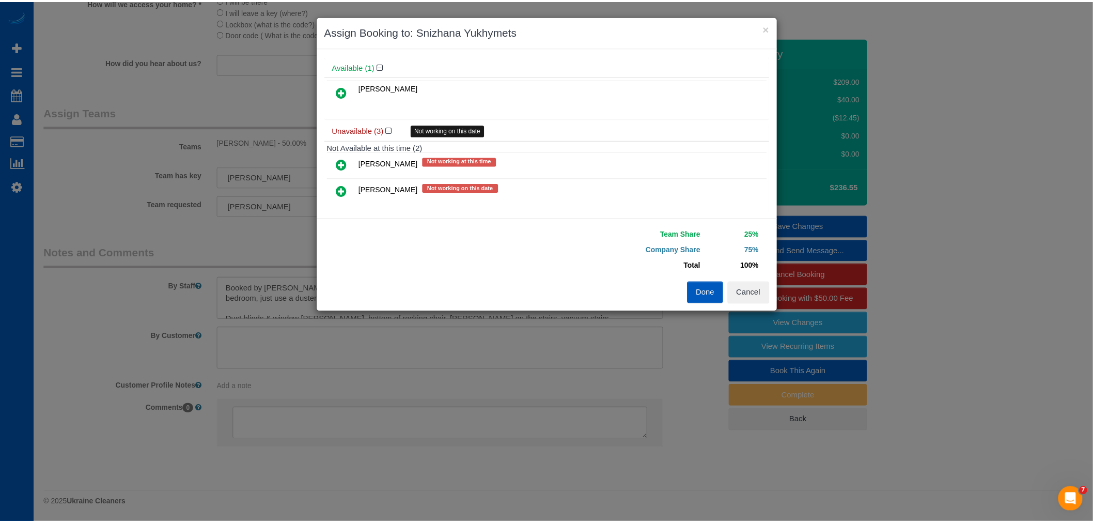
scroll to position [0, 0]
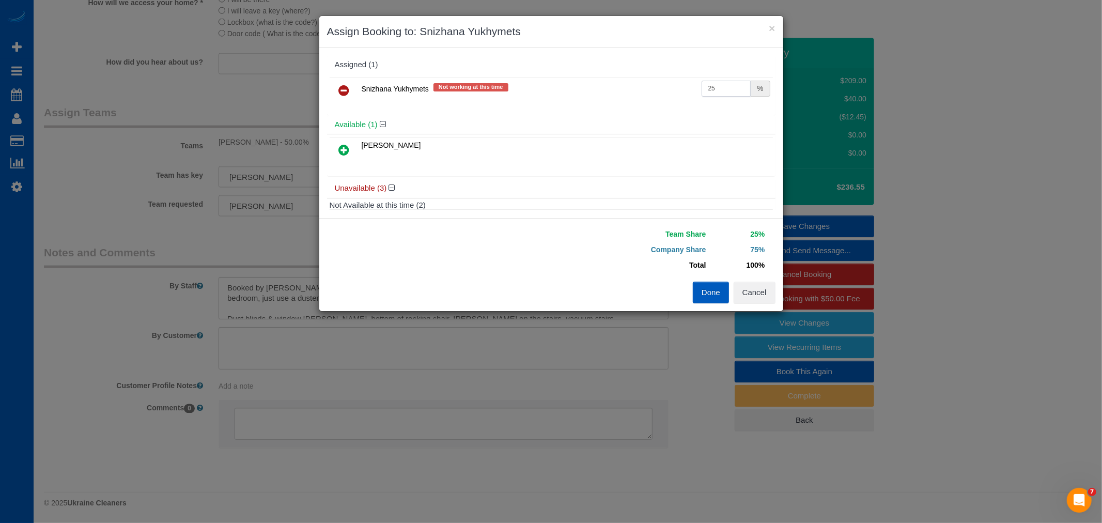
drag, startPoint x: 713, startPoint y: 87, endPoint x: 638, endPoint y: 96, distance: 75.5
click at [638, 96] on tr "Snizhana Yukhymets Not working at this time 25 %" at bounding box center [550, 90] width 443 height 26
type input "50"
click at [712, 282] on button "Done" at bounding box center [711, 292] width 36 height 22
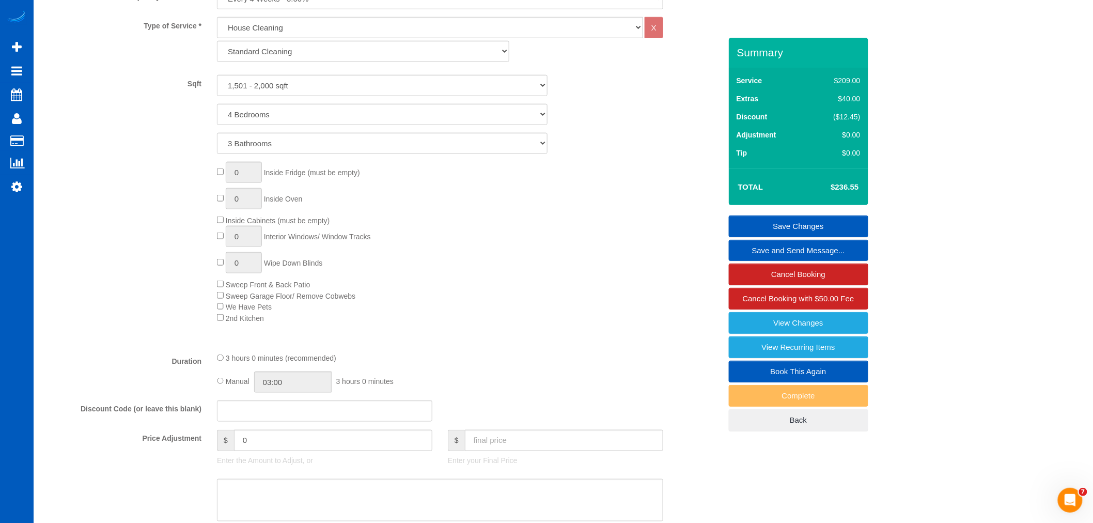
scroll to position [420, 0]
click at [832, 225] on link "Save Changes" at bounding box center [798, 226] width 139 height 22
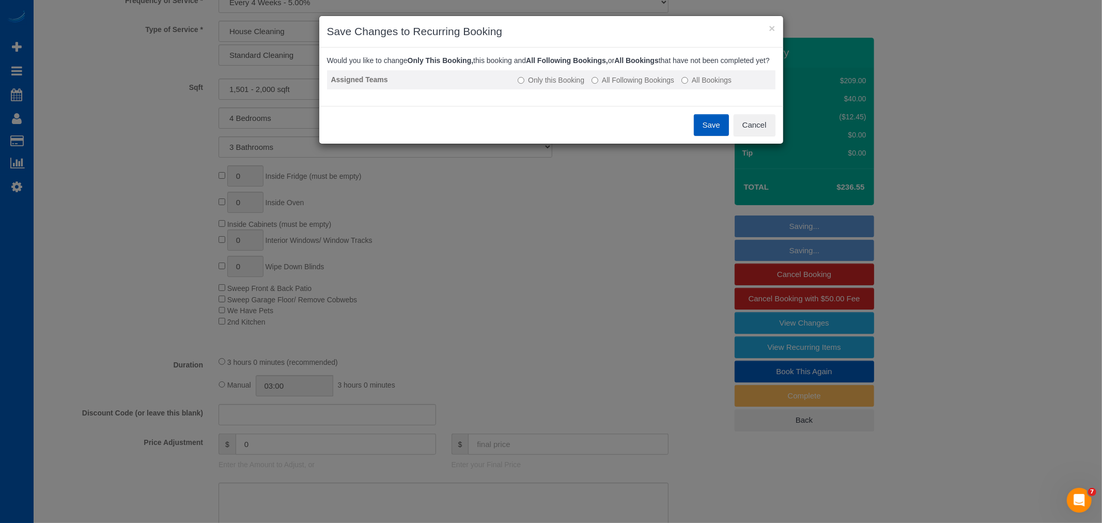
drag, startPoint x: 624, startPoint y: 85, endPoint x: 701, endPoint y: 133, distance: 90.7
click at [625, 85] on label "All Following Bookings" at bounding box center [632, 80] width 83 height 10
click at [700, 132] on button "Save" at bounding box center [711, 125] width 35 height 22
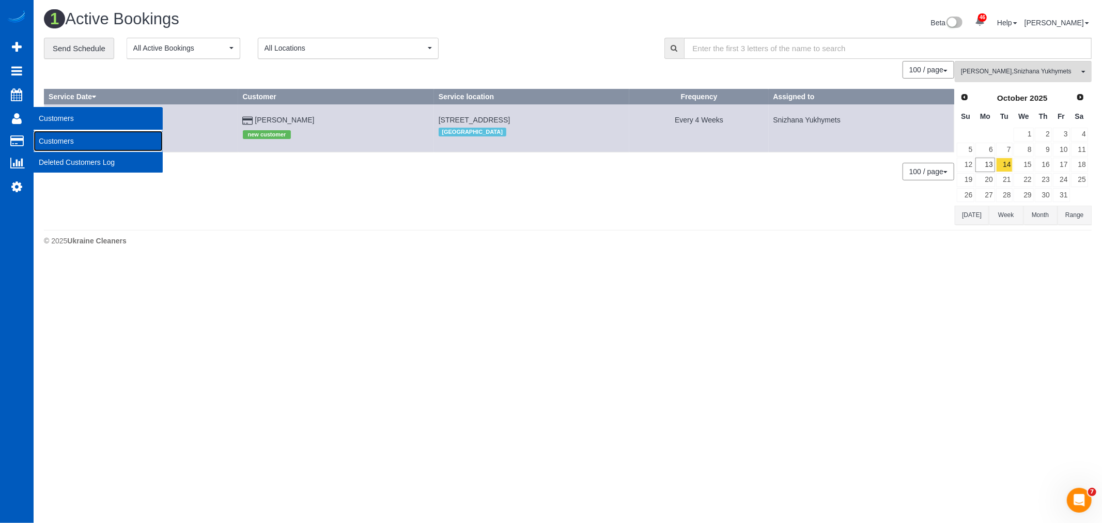
click at [65, 145] on link "Customers" at bounding box center [98, 141] width 129 height 21
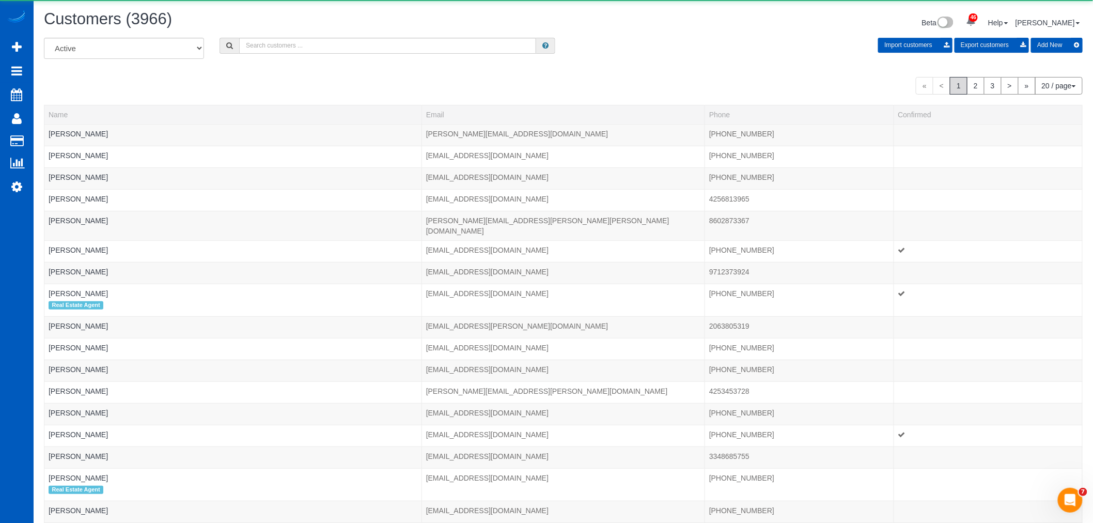
click at [269, 56] on div "All Active Archived Import customers Export customers Add New" at bounding box center [563, 52] width 1054 height 29
click at [266, 50] on input "text" at bounding box center [387, 46] width 297 height 16
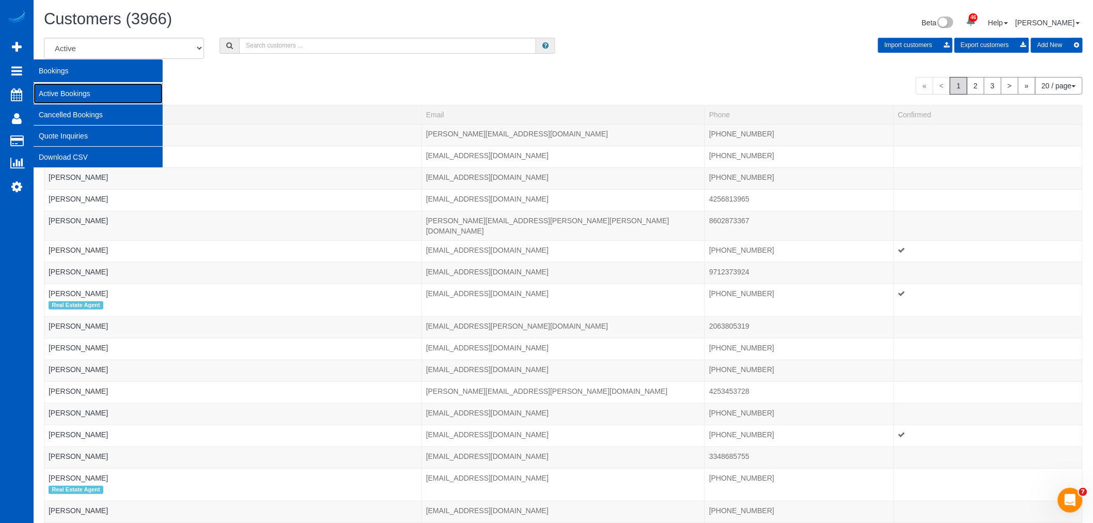
click at [96, 93] on link "Active Bookings" at bounding box center [98, 93] width 129 height 21
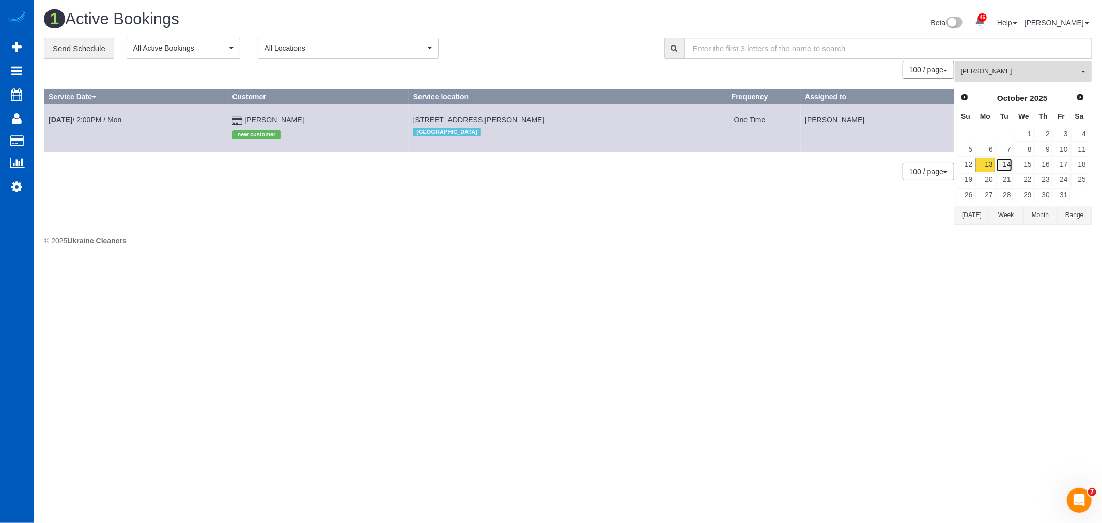
click at [1005, 165] on link "14" at bounding box center [1004, 165] width 17 height 14
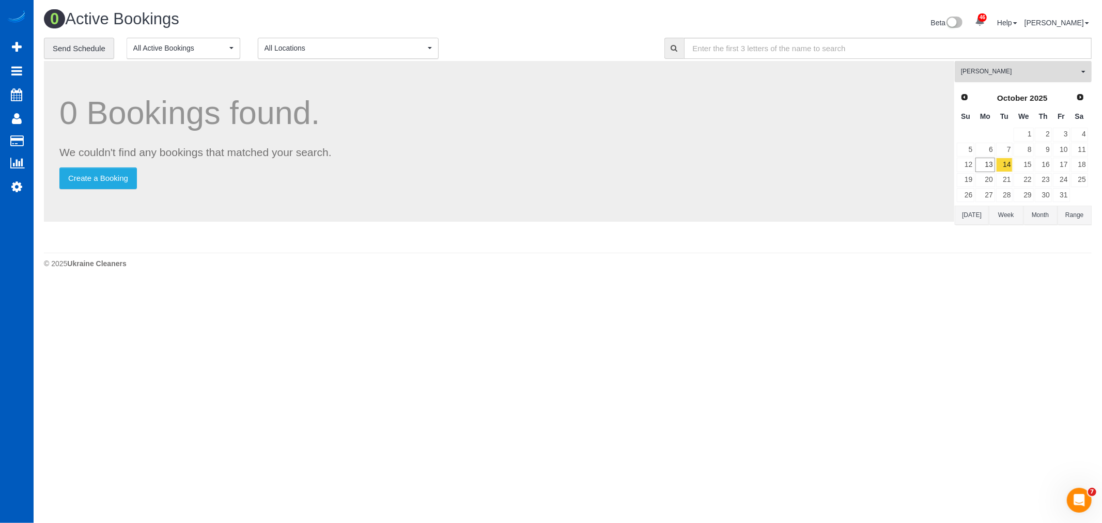
click at [1004, 71] on span "[PERSON_NAME]" at bounding box center [1020, 71] width 118 height 9
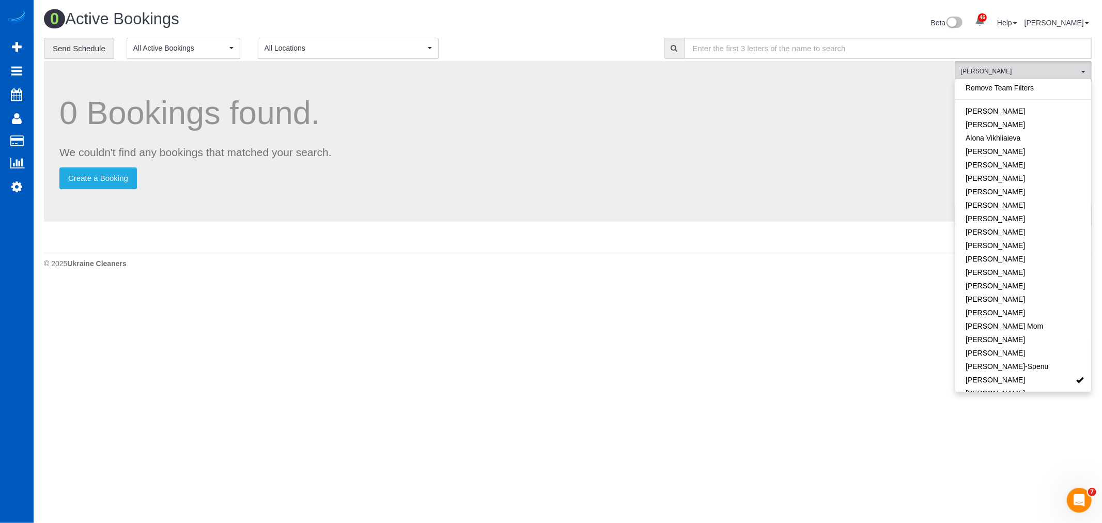
click at [546, 374] on body "46 Beta Your Notifications You have 0 alerts × You have 3 to charge for 10/11/2…" at bounding box center [551, 261] width 1102 height 523
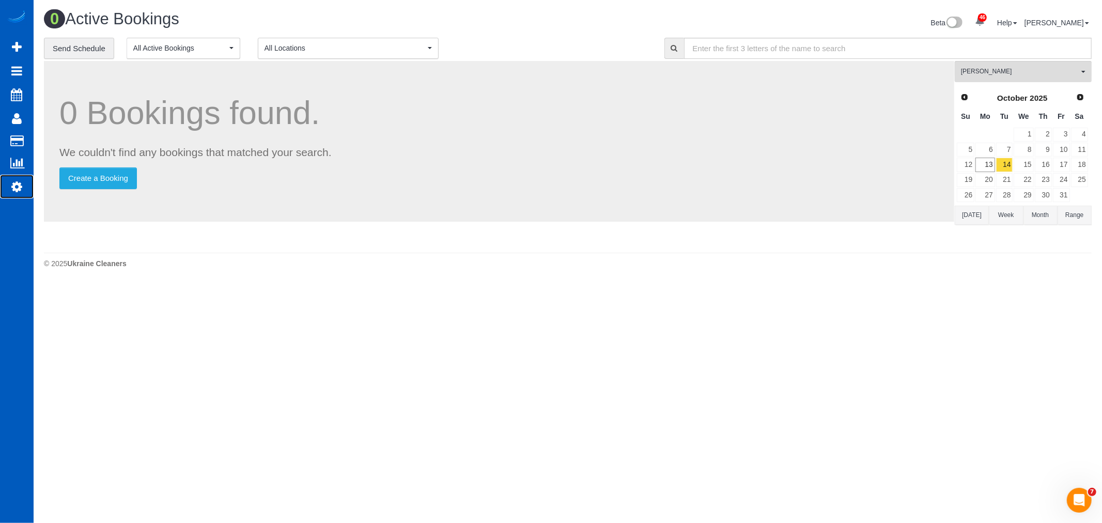
click at [14, 181] on link "Settings" at bounding box center [17, 187] width 34 height 24
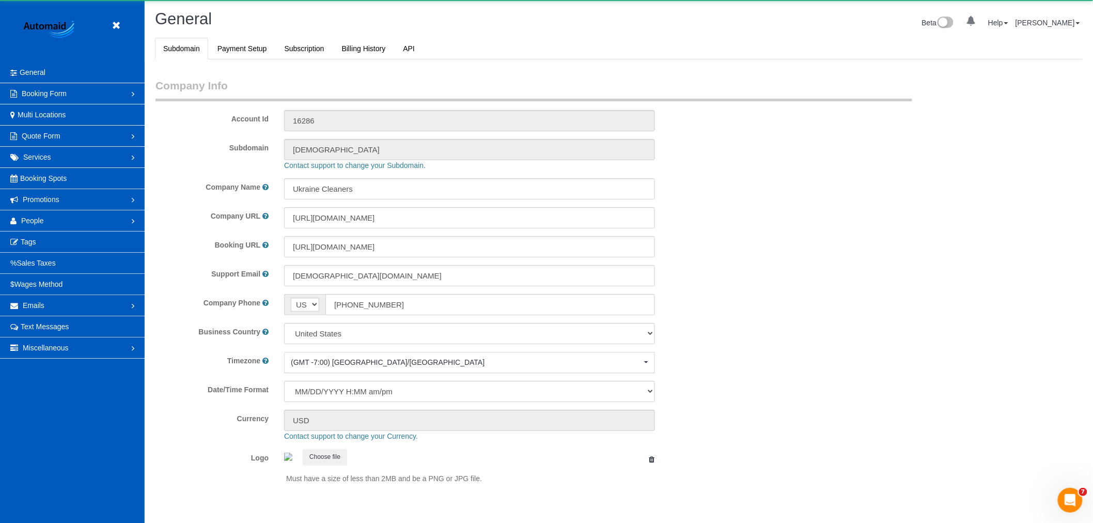
select select "1"
click at [88, 225] on link "People" at bounding box center [72, 220] width 145 height 21
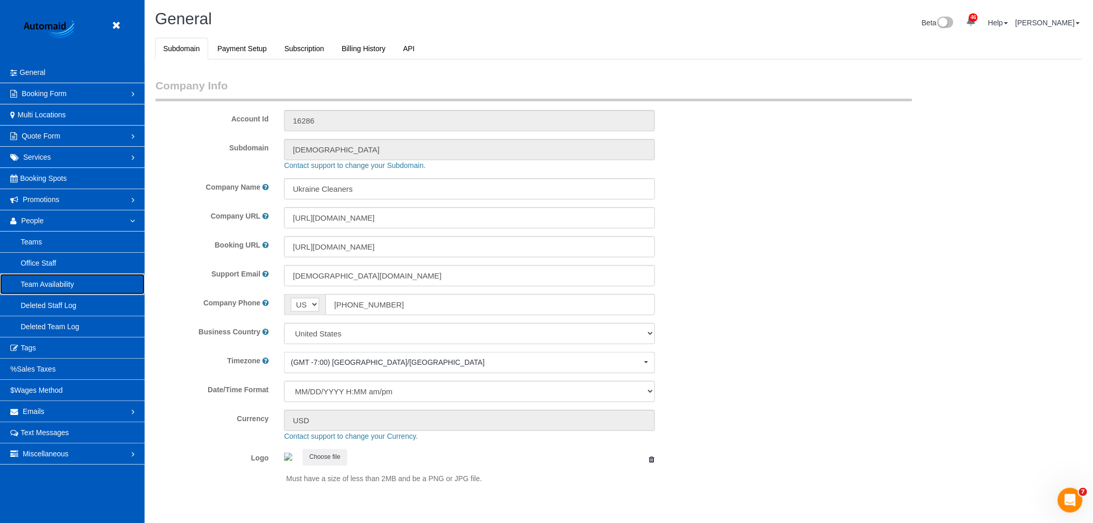
click at [72, 280] on link "Team Availability" at bounding box center [72, 284] width 145 height 21
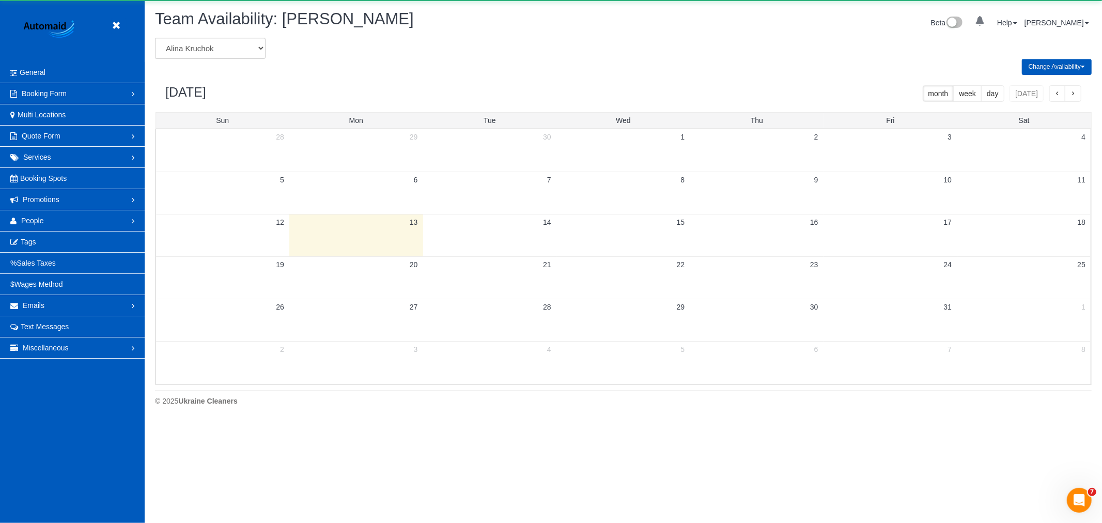
scroll to position [421, 1102]
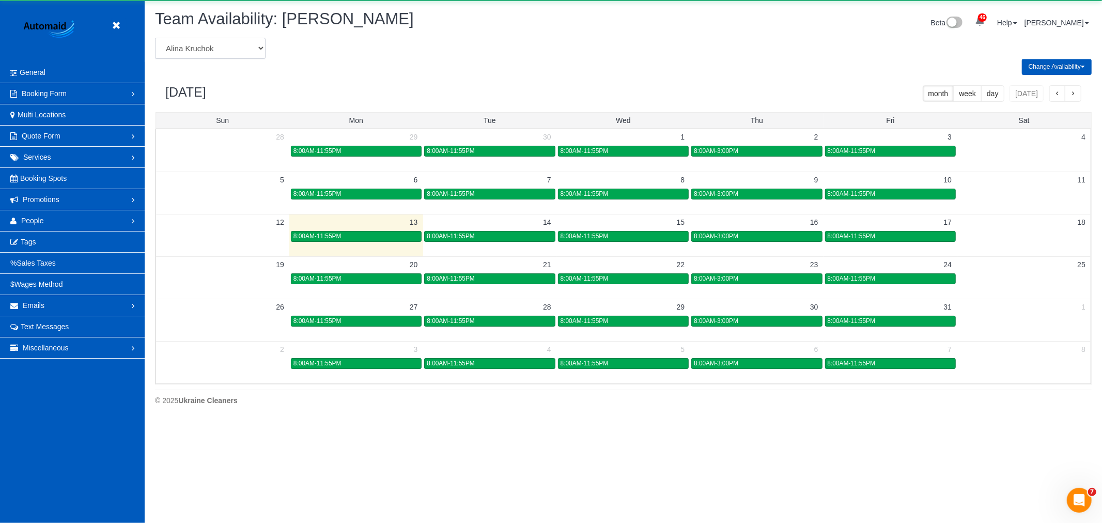
click at [204, 45] on select "Alina Kruchok Alona Tarasiuk Alona Vikhliaieva Anastasiia Demchenko Anastasiia …" at bounding box center [210, 48] width 111 height 21
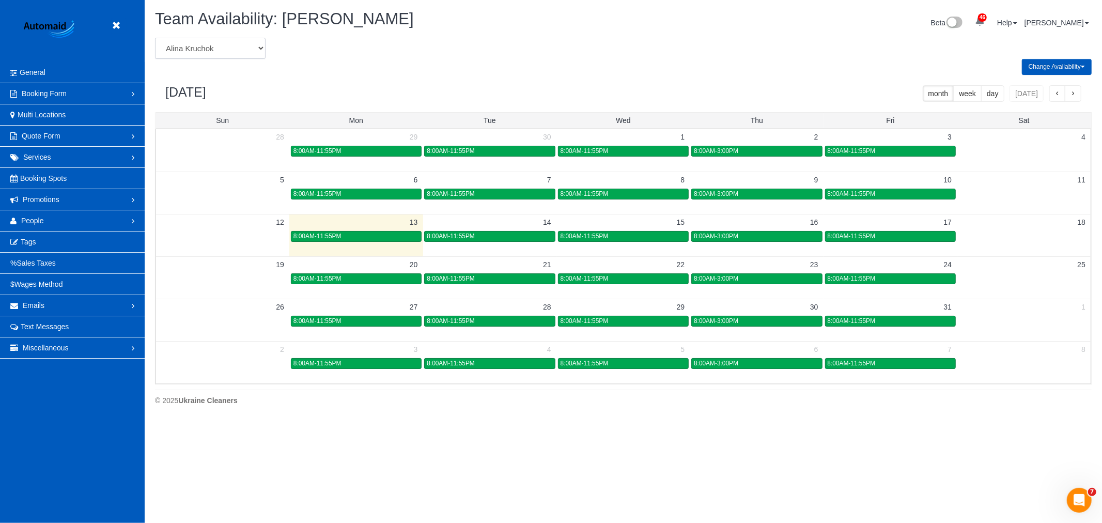
scroll to position [0, 0]
select select "number:30232"
click at [155, 38] on select "Alina Kruchok Alona Tarasiuk Alona Vikhliaieva Anastasiia Demchenko Anastasiia …" at bounding box center [210, 48] width 111 height 21
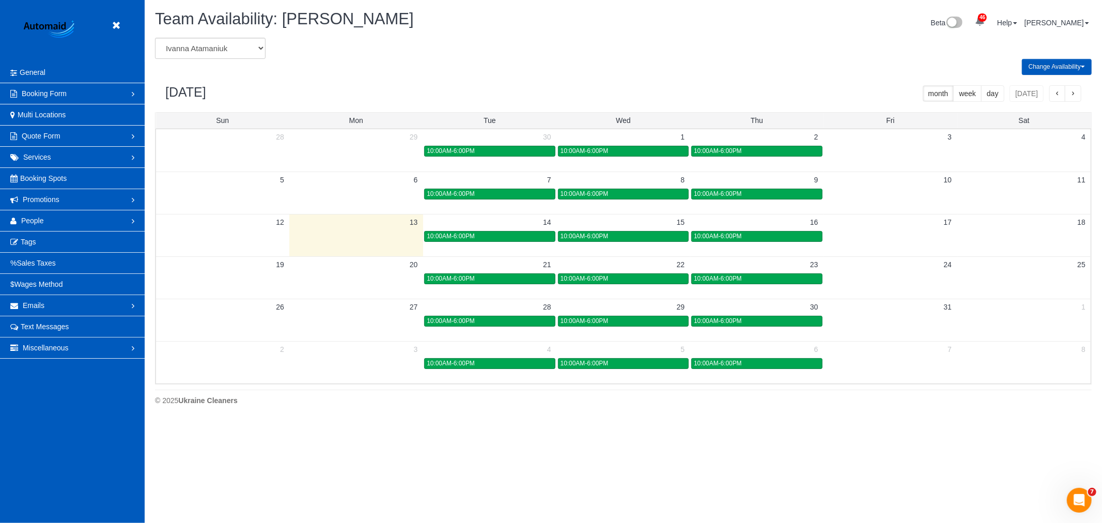
click at [523, 240] on div "10:00AM-6:00PM" at bounding box center [489, 236] width 125 height 8
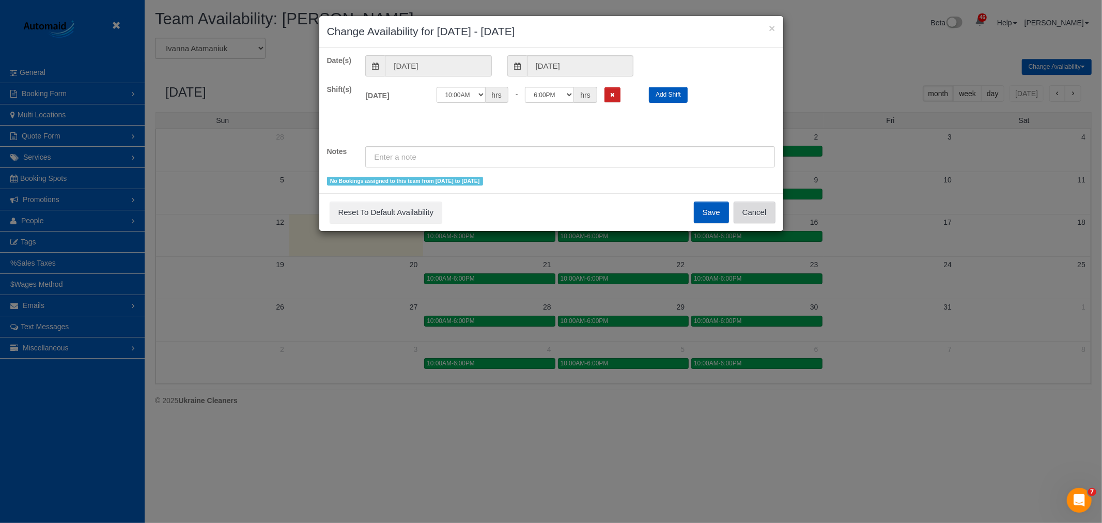
click at [751, 210] on button "Cancel" at bounding box center [754, 212] width 42 height 22
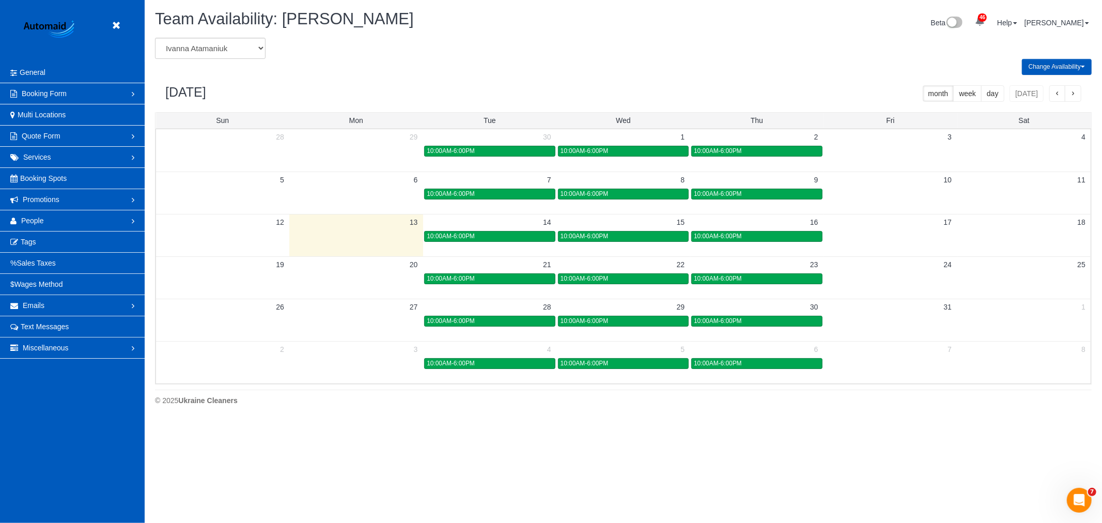
click at [612, 236] on div "10:00AM-6:00PM" at bounding box center [622, 236] width 125 height 8
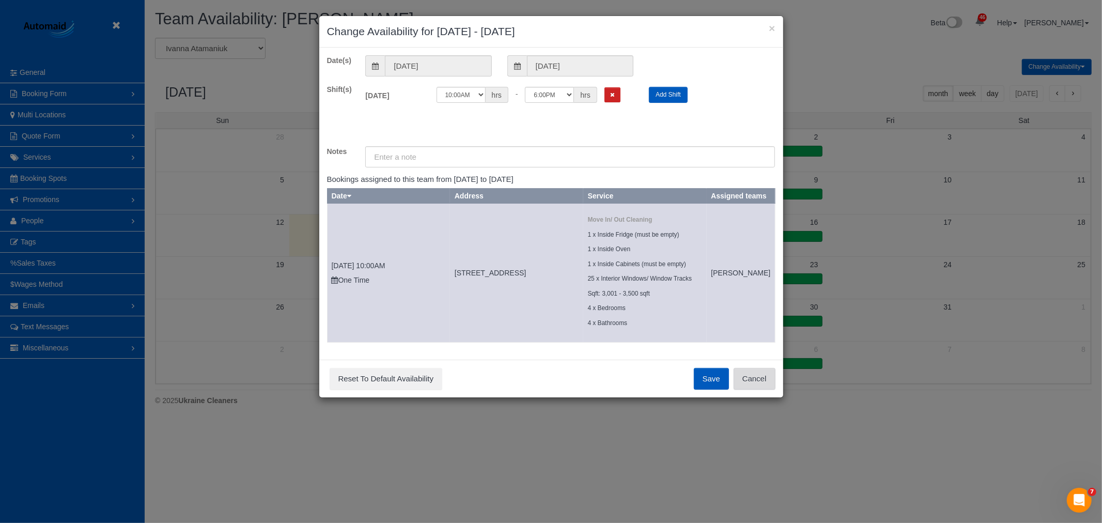
drag, startPoint x: 742, startPoint y: 376, endPoint x: 714, endPoint y: 359, distance: 33.1
click at [743, 376] on button "Cancel" at bounding box center [754, 379] width 42 height 22
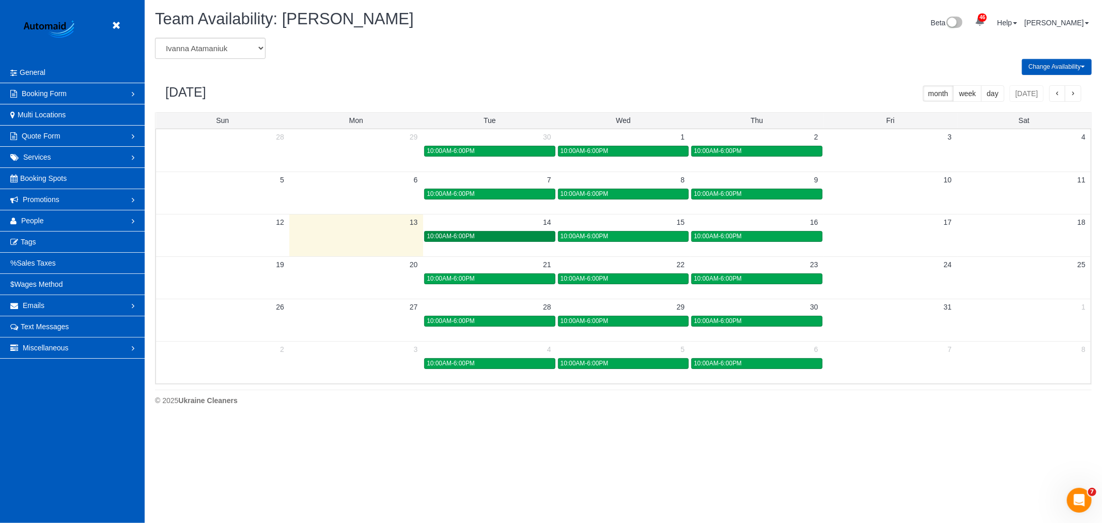
click at [498, 239] on div "10:00AM-6:00PM" at bounding box center [489, 236] width 125 height 8
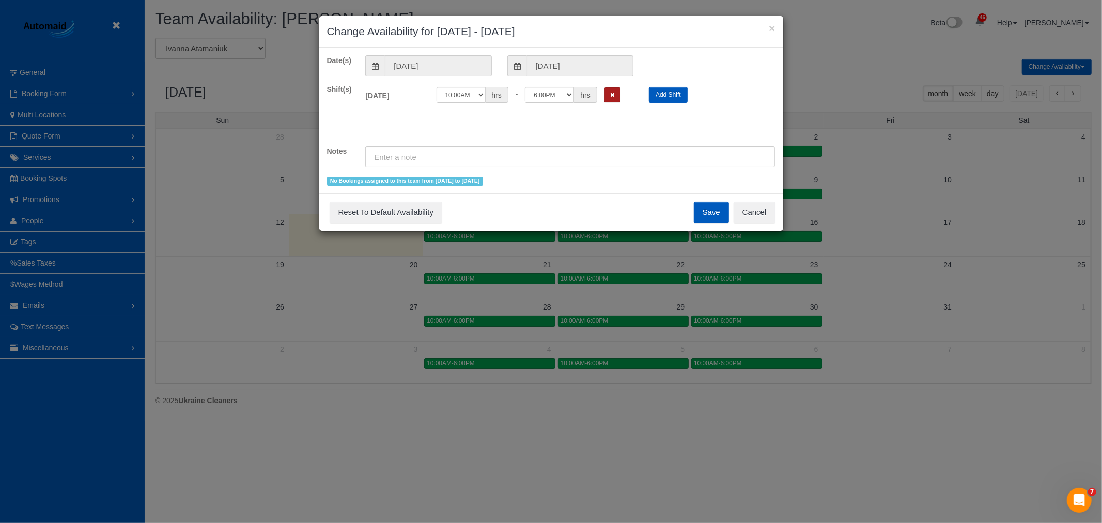
click at [615, 99] on button "Remove Shift" at bounding box center [612, 94] width 16 height 15
click at [704, 210] on button "Save" at bounding box center [711, 212] width 35 height 22
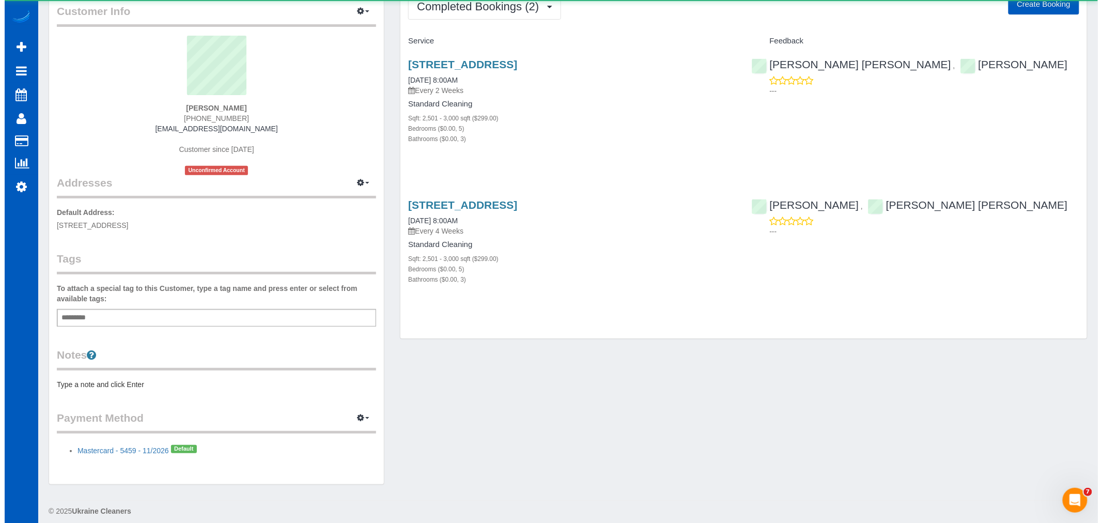
scroll to position [61, 0]
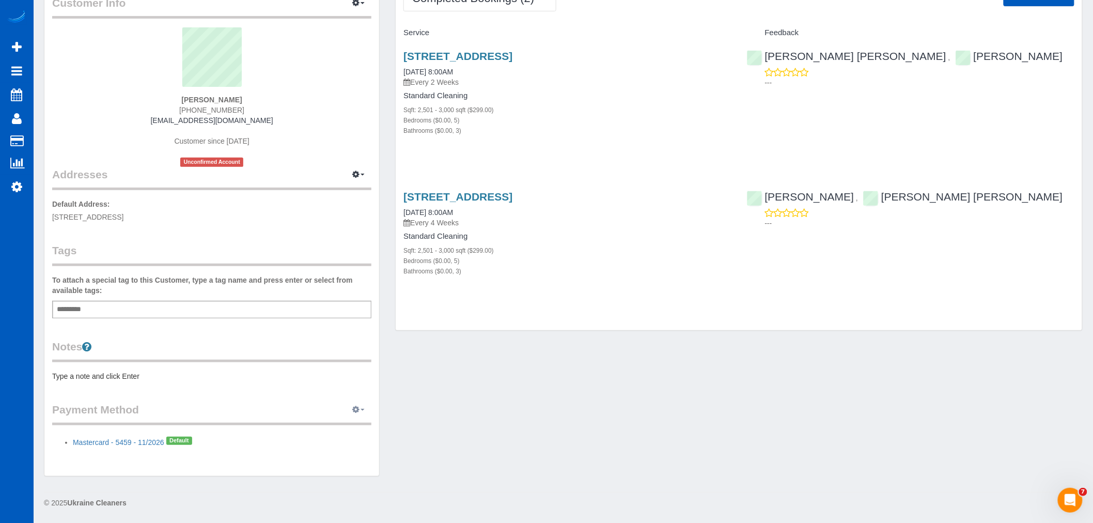
click at [369, 412] on button "button" at bounding box center [358, 410] width 26 height 16
click at [329, 439] on link "Add Credit/Debit Card" at bounding box center [323, 441] width 97 height 13
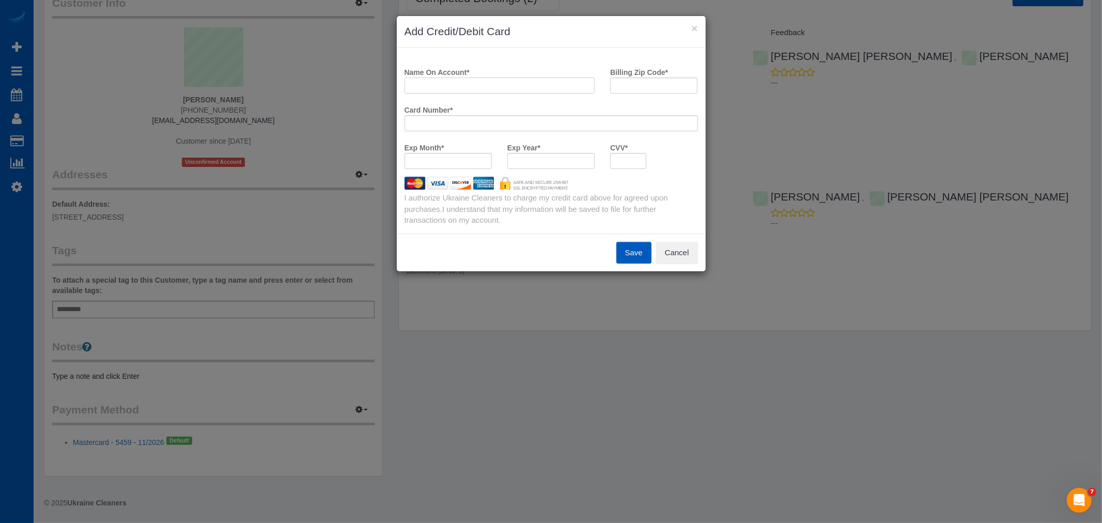
click at [519, 90] on input "Name On Account *" at bounding box center [499, 85] width 191 height 16
paste input "Teresia Kamau"
type input "Teresia Kamau"
click at [531, 130] on div at bounding box center [550, 123] width 293 height 16
click at [631, 84] on input "Billing Zip Code *" at bounding box center [653, 85] width 87 height 16
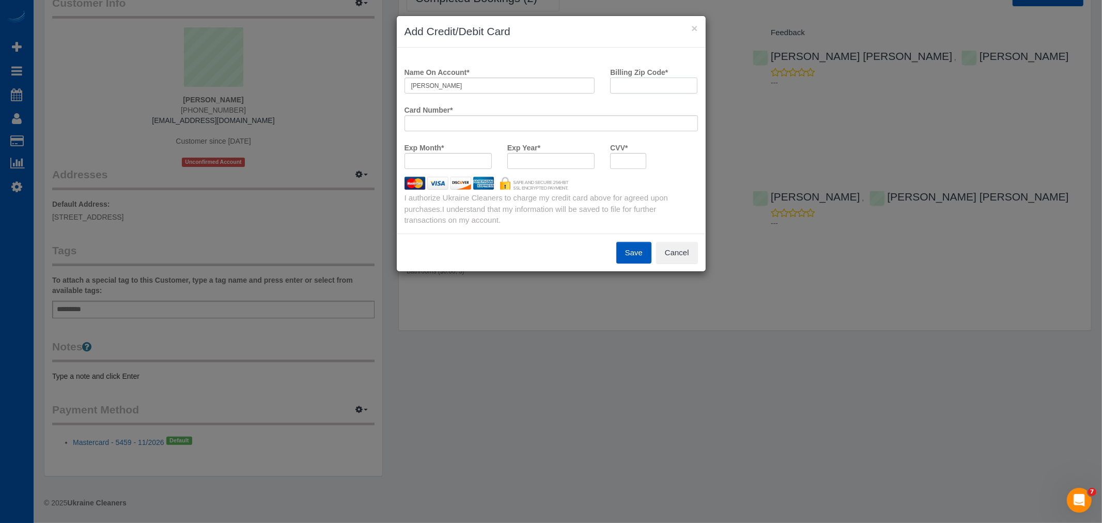
paste input "98371"
type input "98371"
click at [538, 171] on div "Exp Year *" at bounding box center [550, 158] width 103 height 38
click at [540, 166] on div at bounding box center [550, 161] width 87 height 16
click at [541, 166] on div at bounding box center [550, 161] width 87 height 16
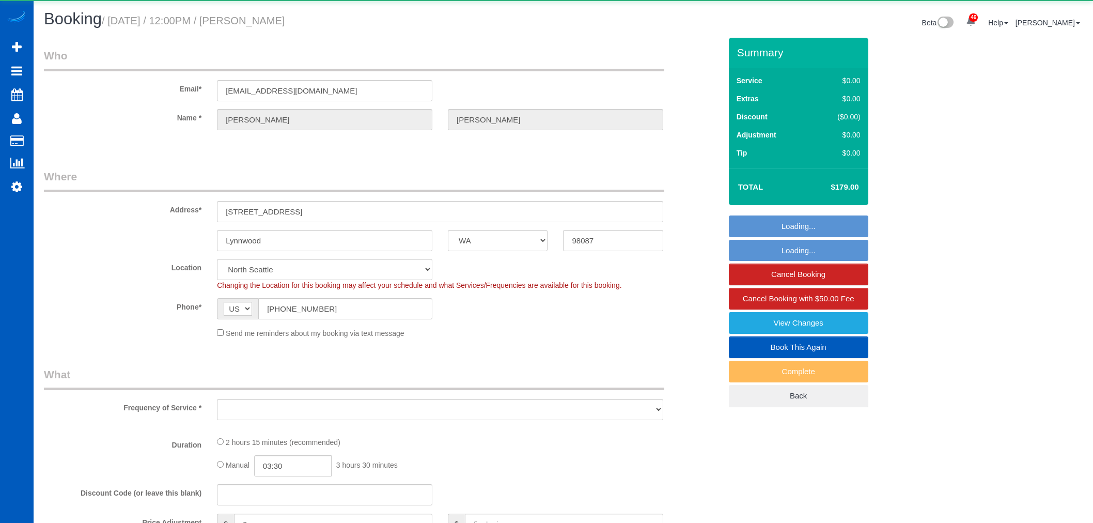
select select "WA"
select select "string:fspay"
select select "object:1278"
select select "199"
select select "1001"
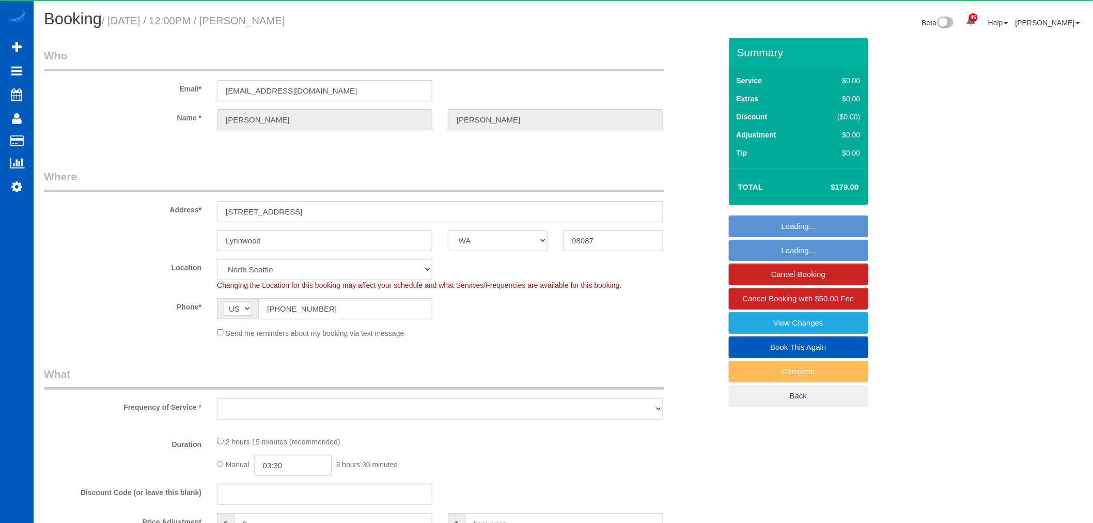
select select "3"
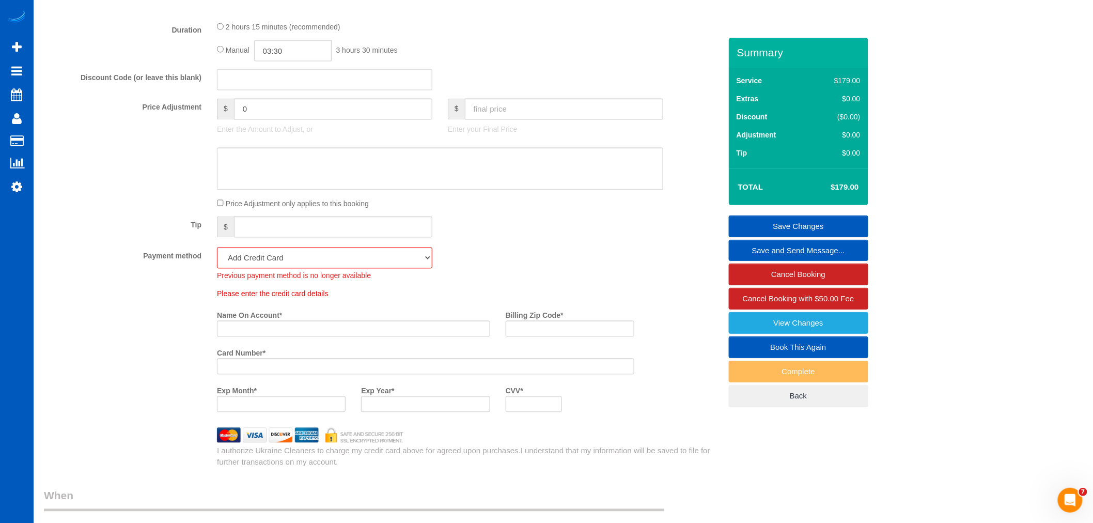
scroll to position [746, 0]
click at [290, 257] on select "Visa - 3518 - 07/2029 (Default) Add Credit Card ─────────────── Cash Check Payp…" at bounding box center [324, 253] width 215 height 21
select select "string:fspay-6107844b-87ff-487d-baea-ed3dbbe9deed"
click at [217, 250] on select "Visa - 3518 - 07/2029 (Default) Add Credit Card ─────────────── Cash Check Payp…" at bounding box center [324, 253] width 215 height 21
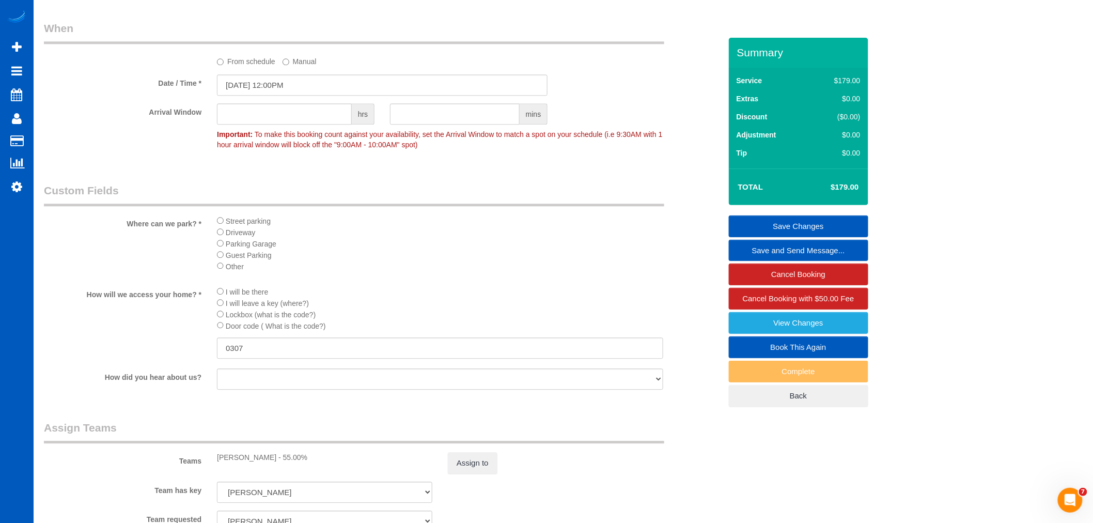
scroll to position [1033, 0]
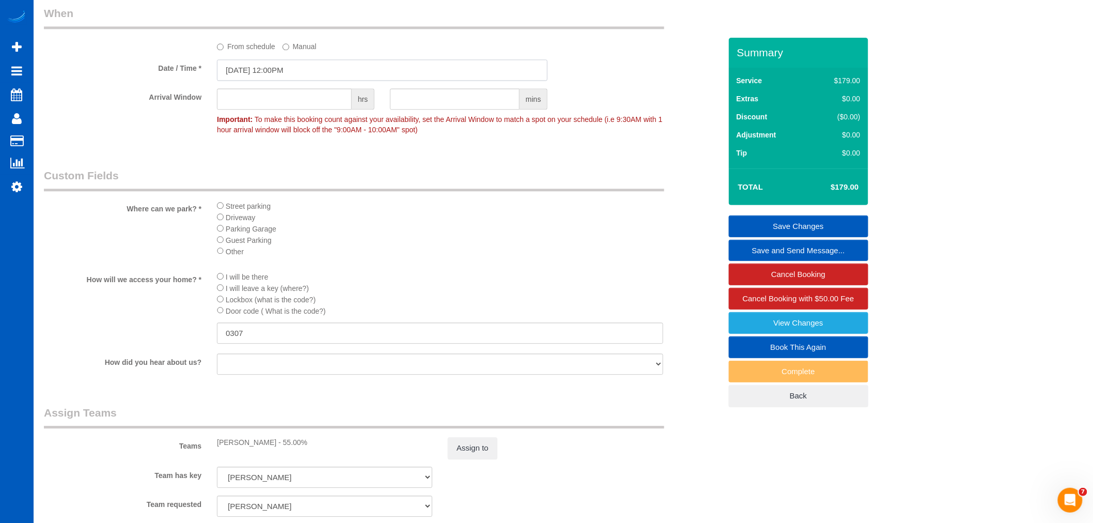
click at [288, 69] on input "10/15/2025 12:00PM" at bounding box center [382, 69] width 331 height 21
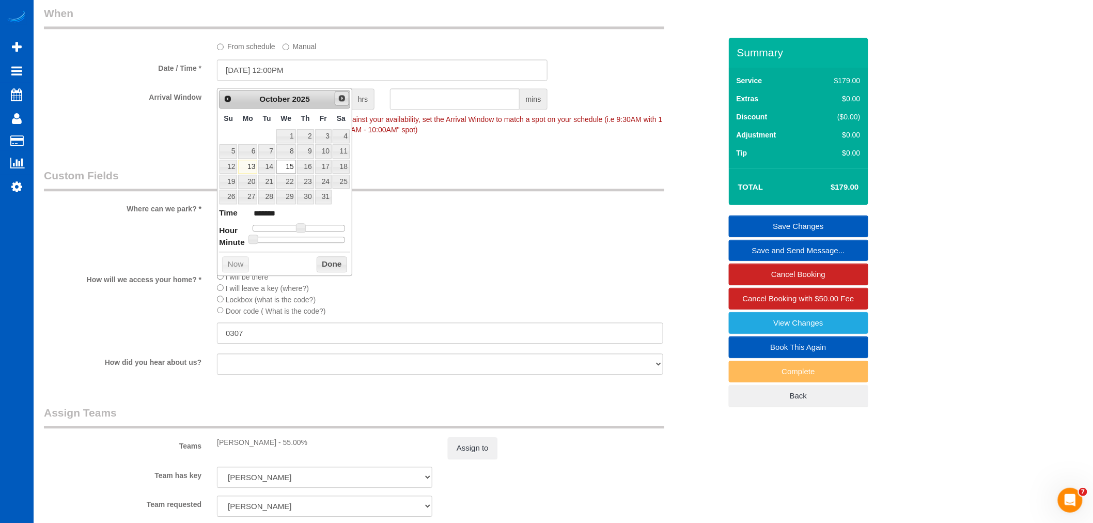
click at [340, 98] on span "Next" at bounding box center [342, 98] width 8 height 8
click at [283, 149] on link "5" at bounding box center [286, 151] width 20 height 14
type input "11/05/2025 12:00PM"
click at [340, 274] on button "Done" at bounding box center [332, 279] width 30 height 17
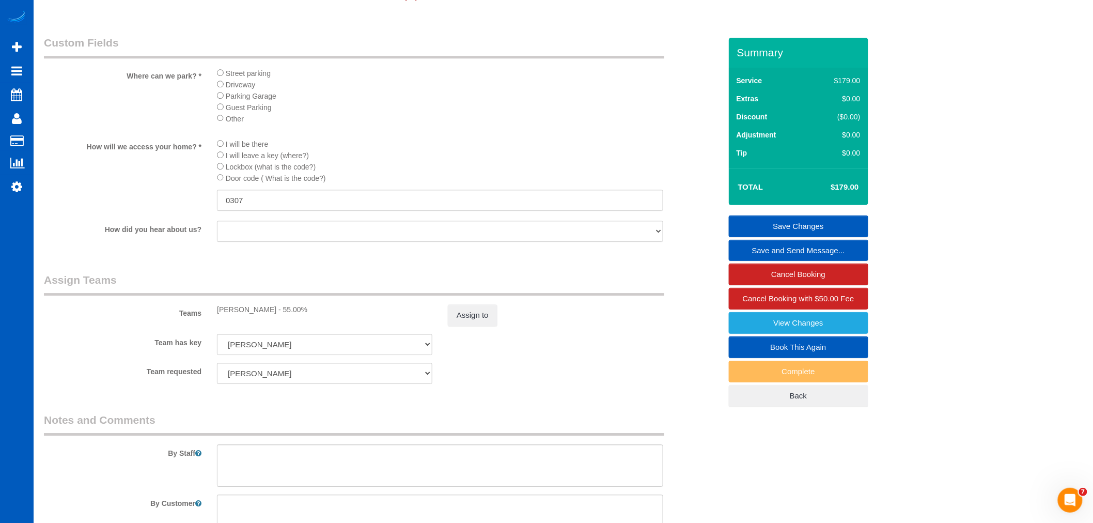
scroll to position [1262, 0]
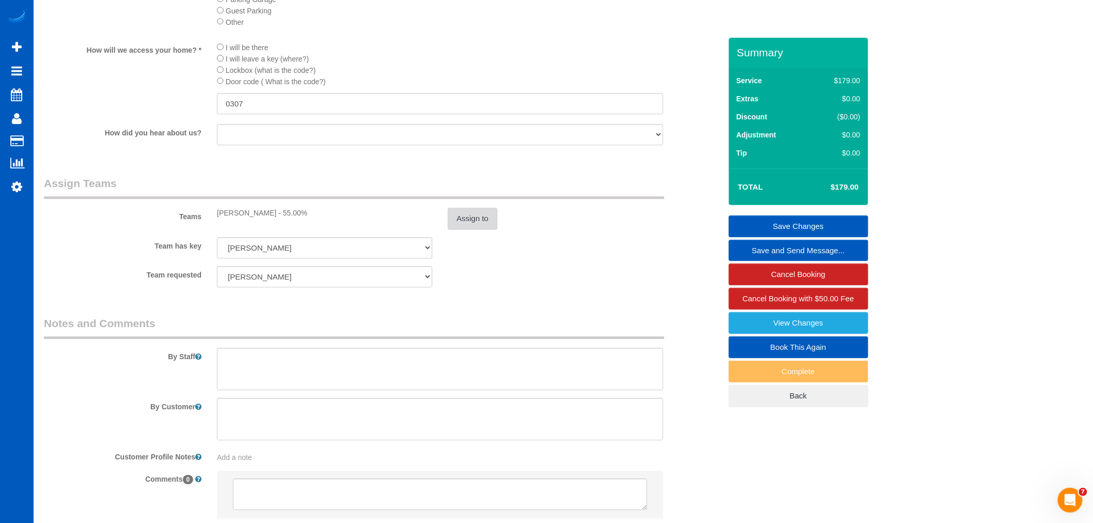
click at [472, 222] on button "Assign to" at bounding box center [473, 219] width 50 height 22
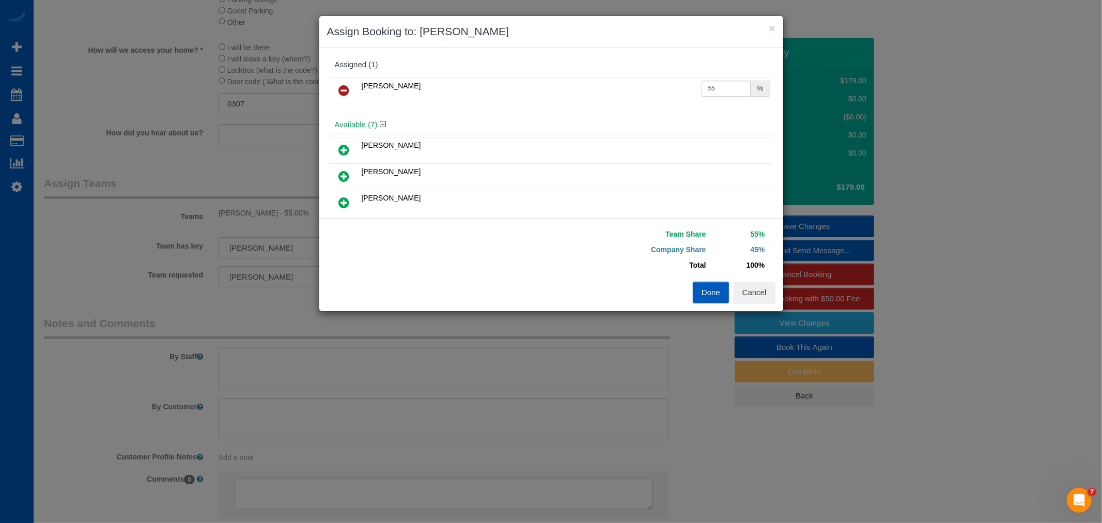
click at [703, 293] on button "Done" at bounding box center [711, 292] width 36 height 22
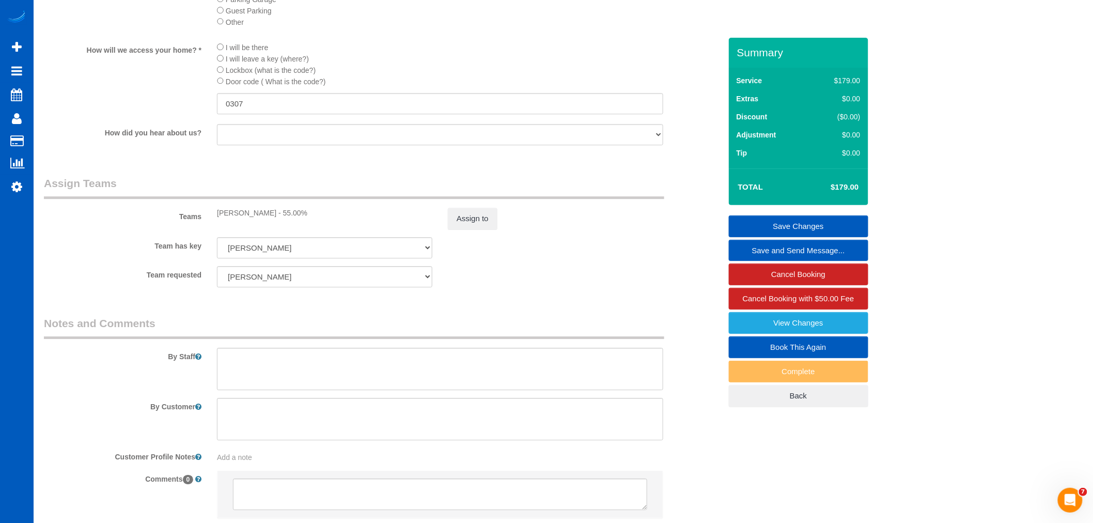
click at [787, 224] on link "Save Changes" at bounding box center [798, 226] width 139 height 22
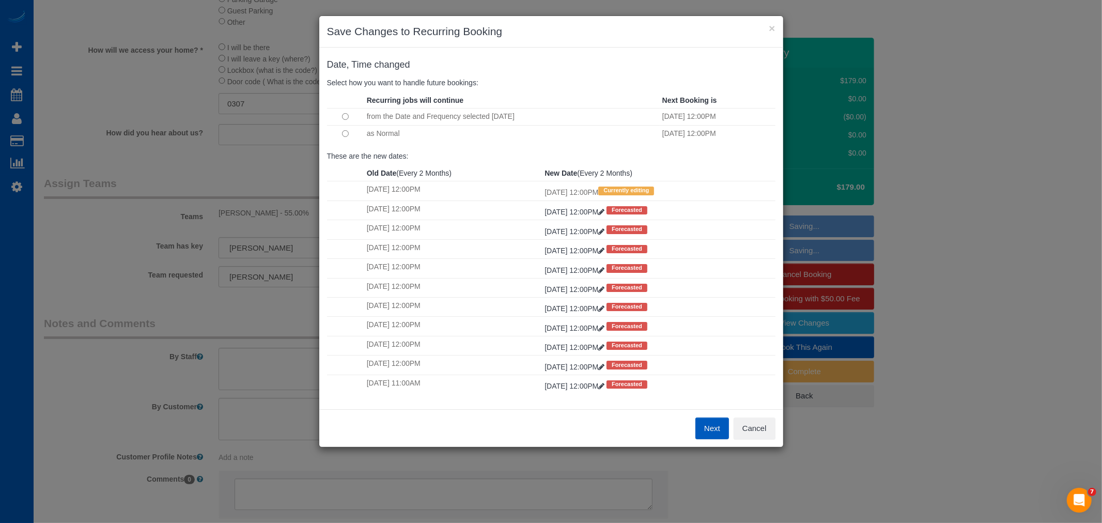
click at [711, 425] on button "Next" at bounding box center [712, 428] width 34 height 22
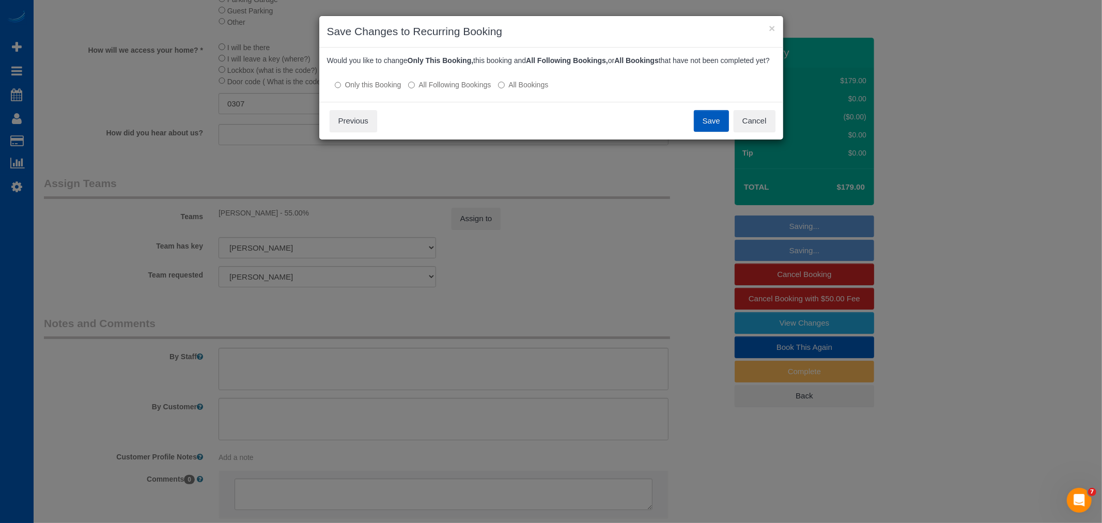
click at [448, 90] on label "All Following Bookings" at bounding box center [449, 85] width 83 height 10
click at [703, 132] on button "Save" at bounding box center [711, 121] width 35 height 22
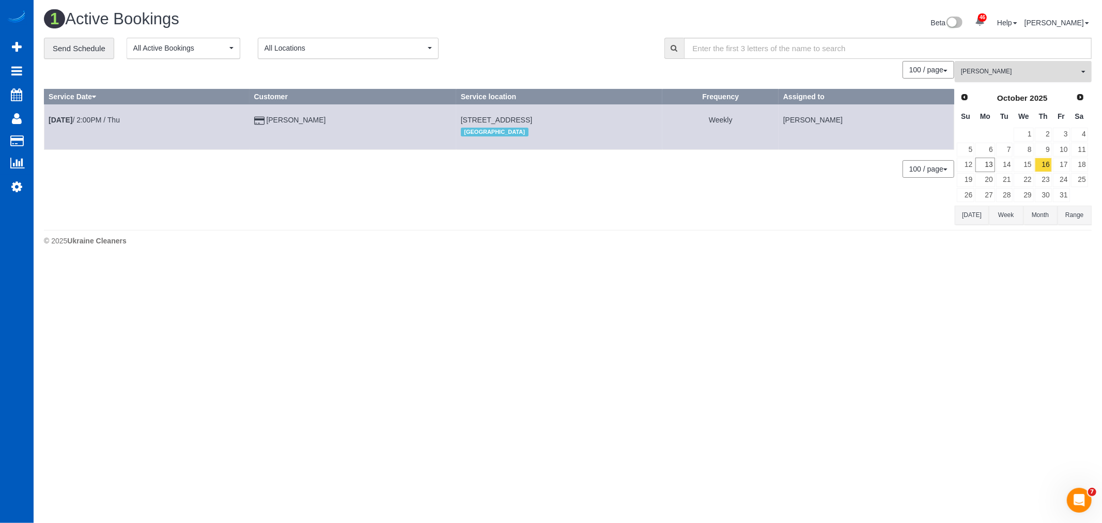
drag, startPoint x: 1051, startPoint y: 68, endPoint x: 1064, endPoint y: 93, distance: 27.9
click at [1051, 68] on span "[PERSON_NAME]" at bounding box center [1020, 71] width 118 height 9
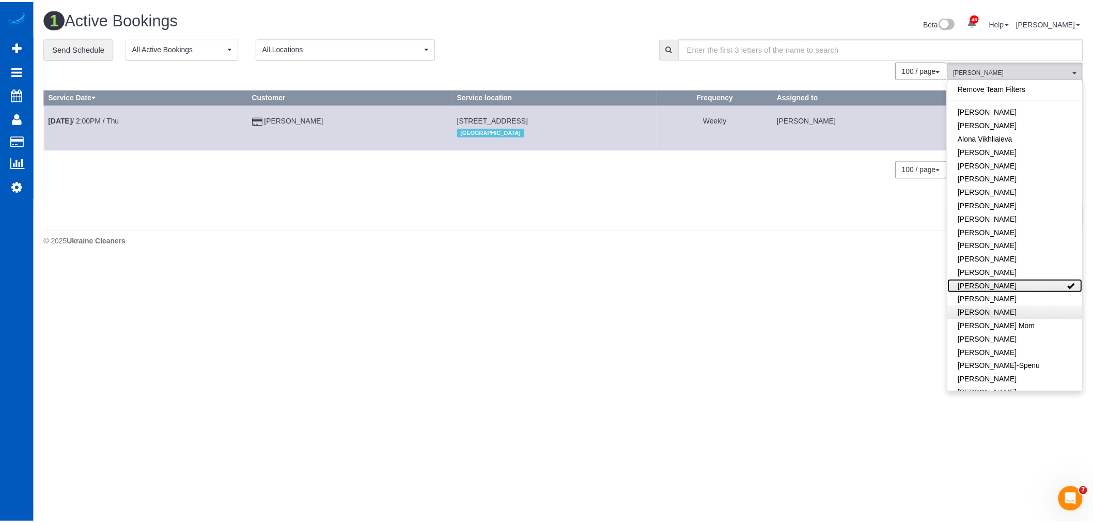
scroll to position [115, 0]
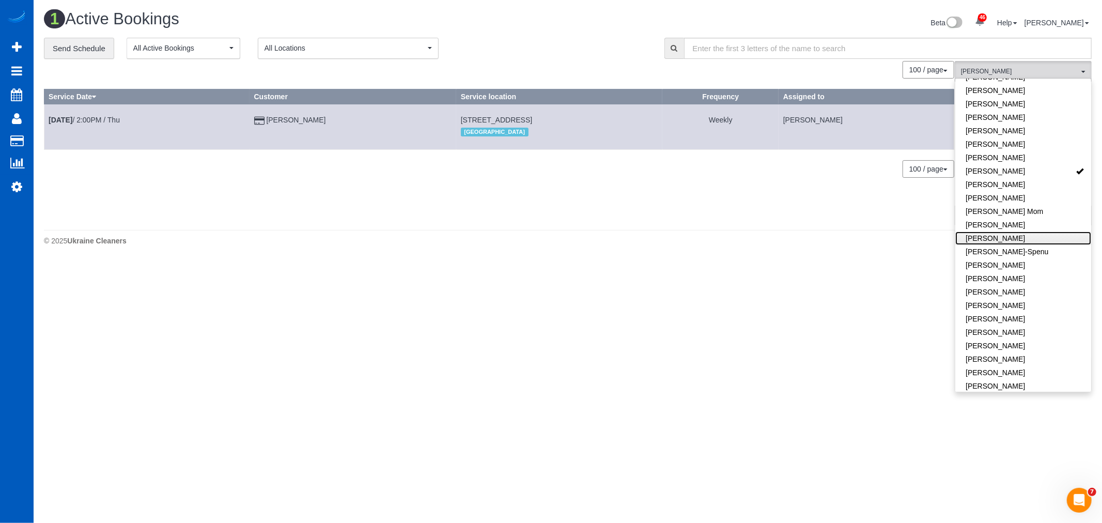
click at [1028, 238] on link "[PERSON_NAME]" at bounding box center [1023, 237] width 136 height 13
click at [761, 351] on body "46 Beta Your Notifications You have 0 alerts × You have 2 to charge for [DATE] …" at bounding box center [551, 261] width 1102 height 523
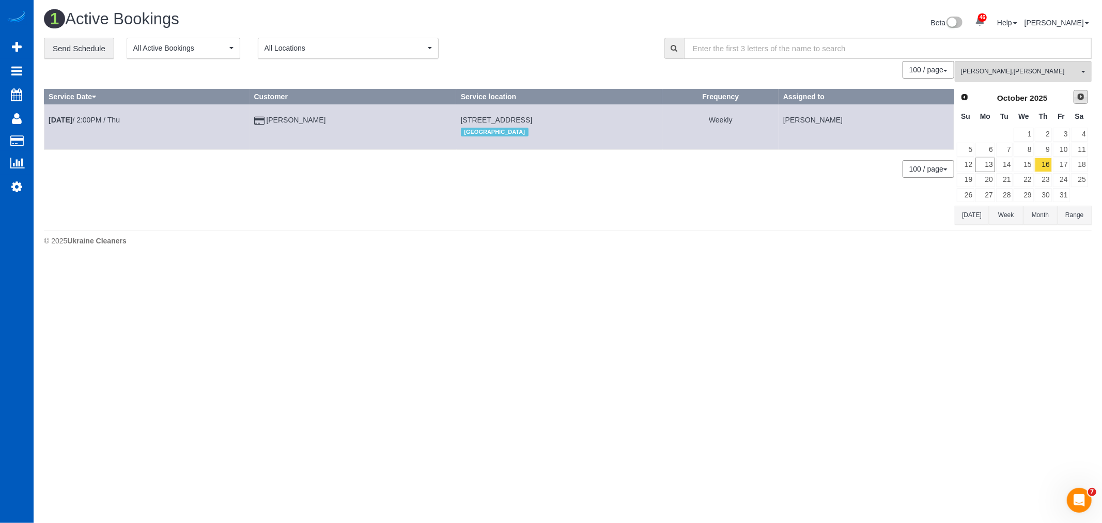
click at [1073, 94] on link "Next" at bounding box center [1080, 97] width 14 height 14
click at [1018, 147] on link "5" at bounding box center [1023, 150] width 20 height 14
click at [949, 91] on th "Assigned to" at bounding box center [871, 96] width 166 height 15
click at [962, 97] on span "Prev" at bounding box center [964, 96] width 8 height 8
click at [1029, 163] on link "15" at bounding box center [1023, 165] width 20 height 14
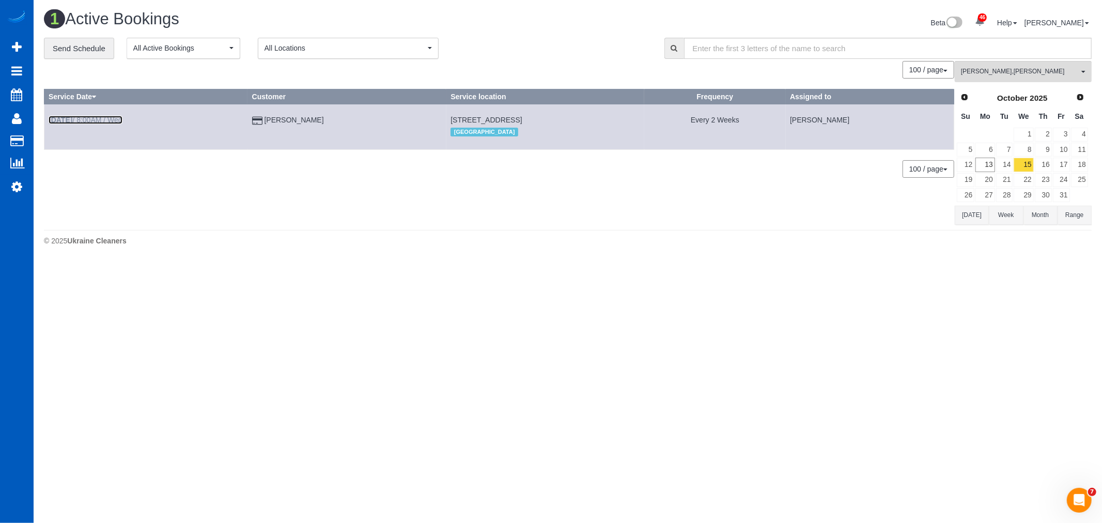
click at [100, 121] on link "Oct 15th / 8:00AM / Wed" at bounding box center [86, 120] width 74 height 8
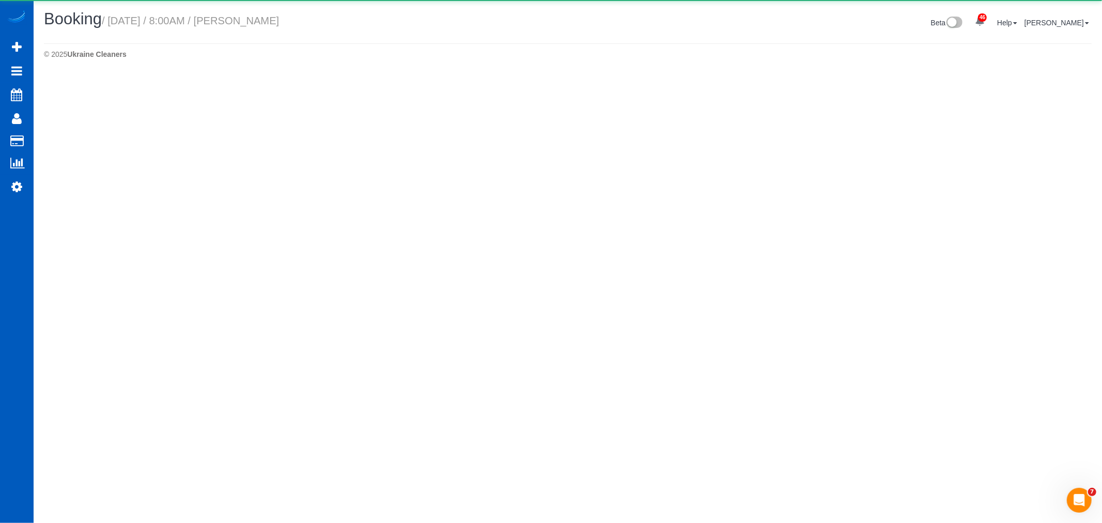
select select "WA"
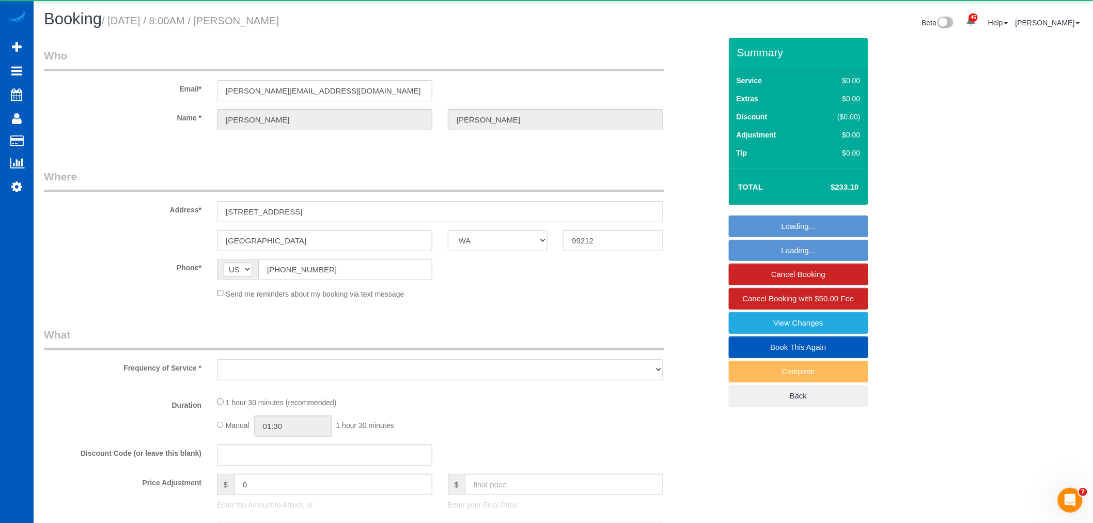
select select "string:fspay-8b071a47-2f2c-4777-91a9-63b077e372fc"
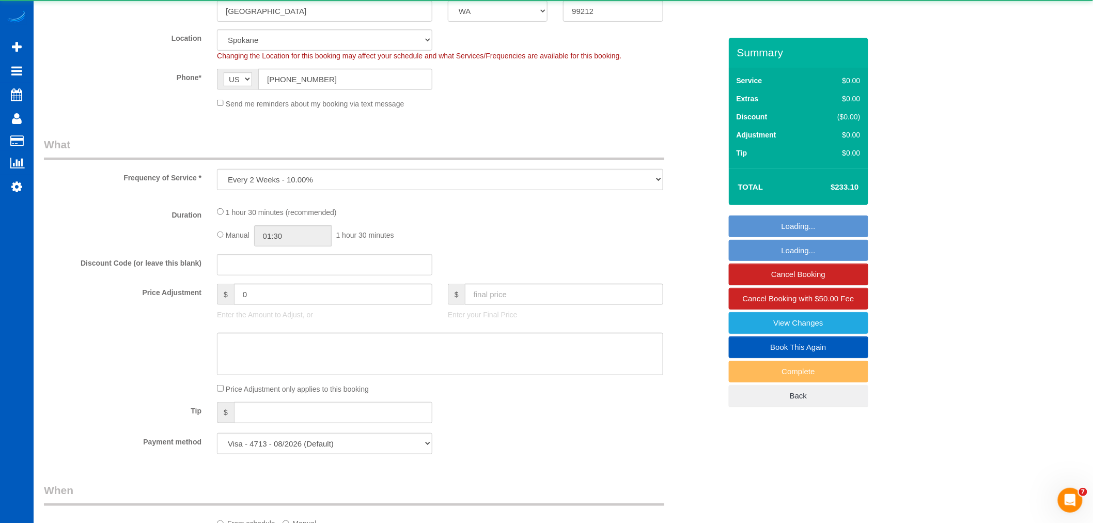
select select "object:2968"
select select "199"
select select "2001"
select select "2"
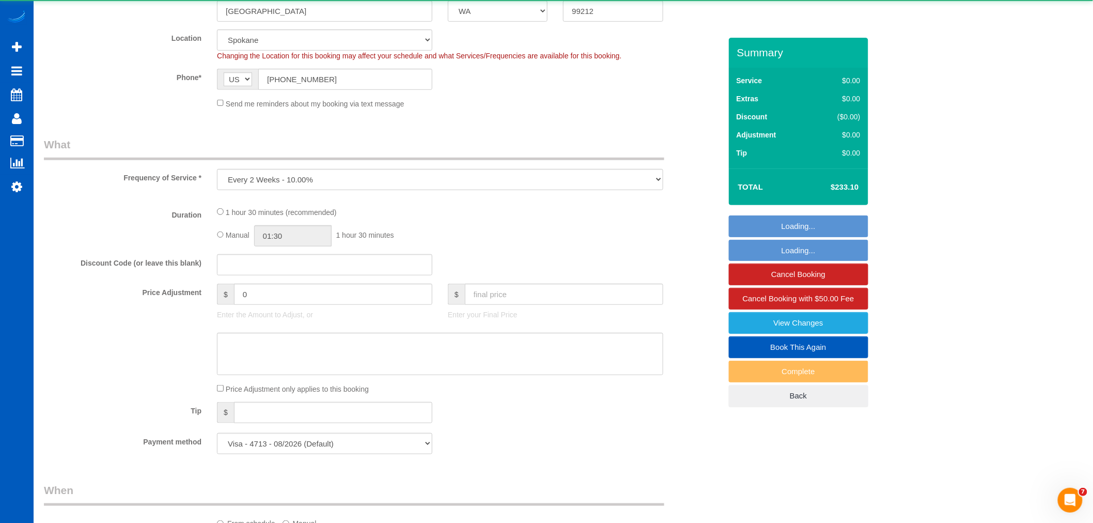
select select "spot16"
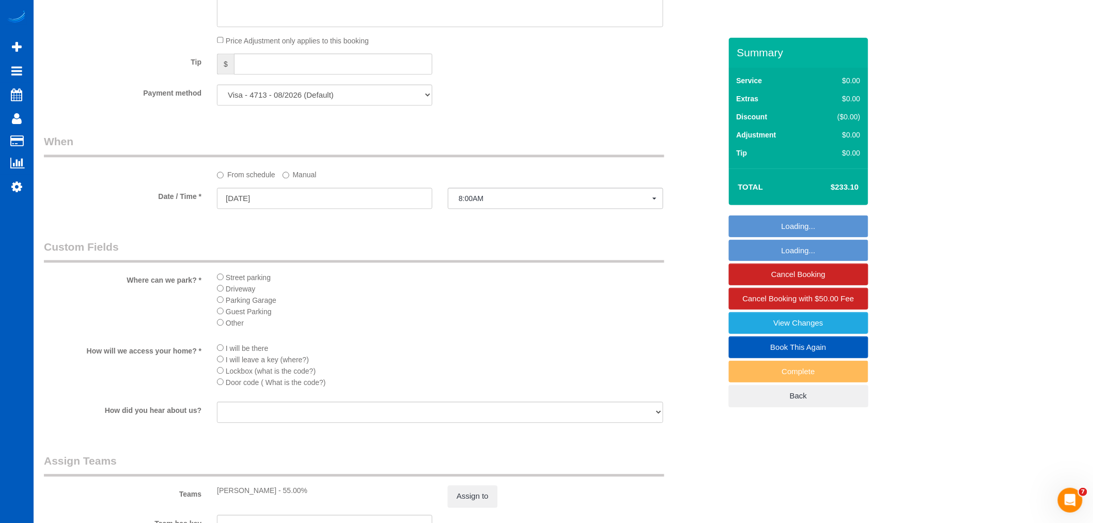
scroll to position [918, 0]
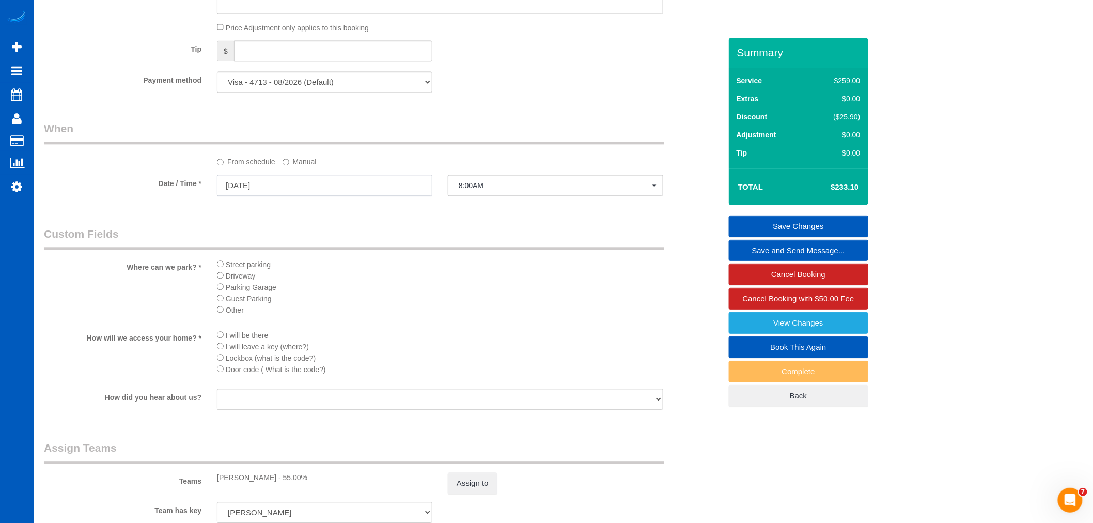
click at [249, 194] on input "[DATE]" at bounding box center [324, 185] width 215 height 21
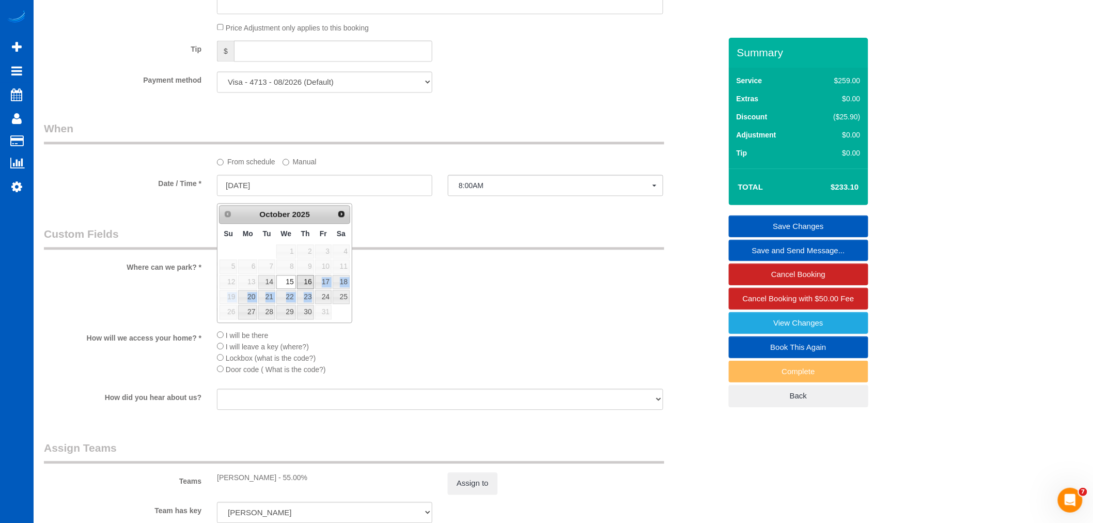
click at [309, 287] on tbody "1 2 3 4 5 6 7 8 9 10 11 12 13 14 15 16 17 18 19 20 21 22 23 24 25 26 27 28 29 3…" at bounding box center [284, 282] width 131 height 76
click at [303, 280] on link "16" at bounding box center [305, 282] width 17 height 14
type input "10/16/2025"
select select "spot19"
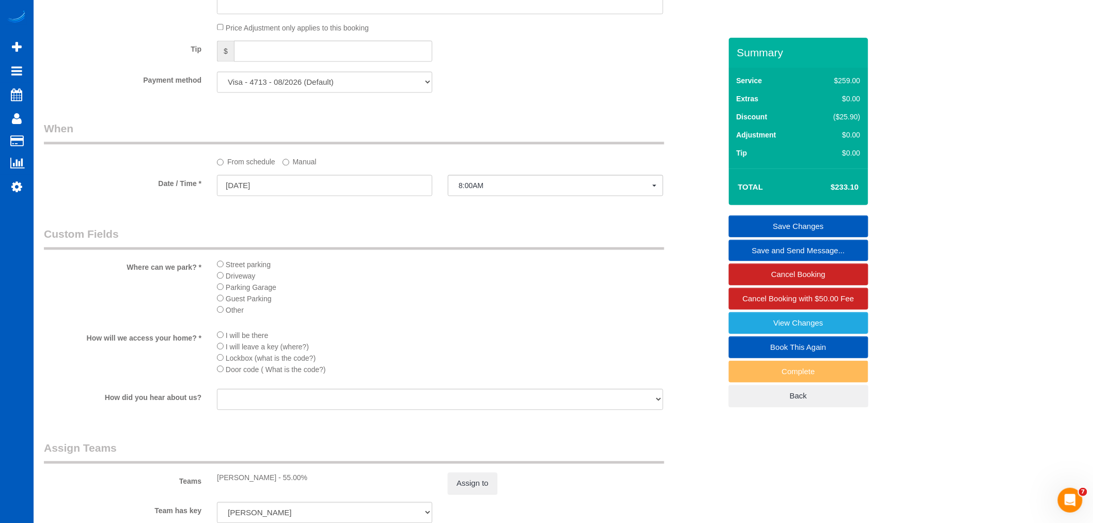
click at [505, 269] on li "Street parking" at bounding box center [440, 263] width 446 height 11
click at [797, 220] on link "Save Changes" at bounding box center [798, 226] width 139 height 22
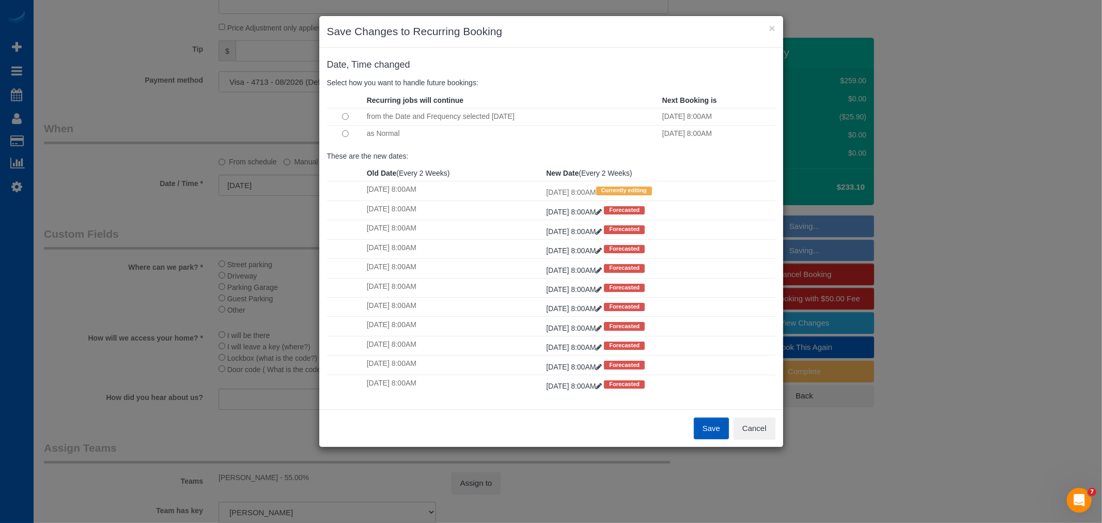
click at [698, 421] on button "Save" at bounding box center [711, 428] width 35 height 22
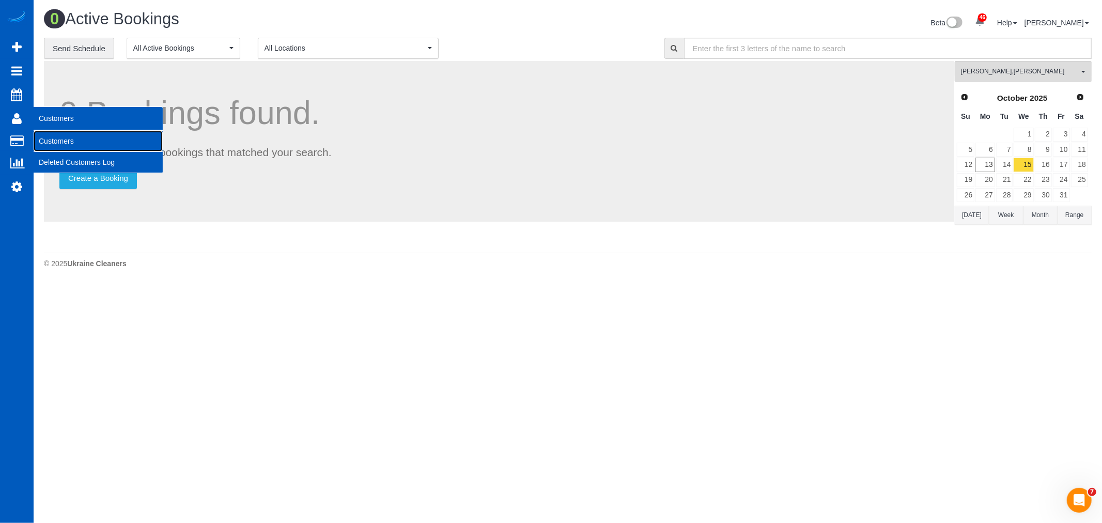
click at [84, 140] on link "Customers" at bounding box center [98, 141] width 129 height 21
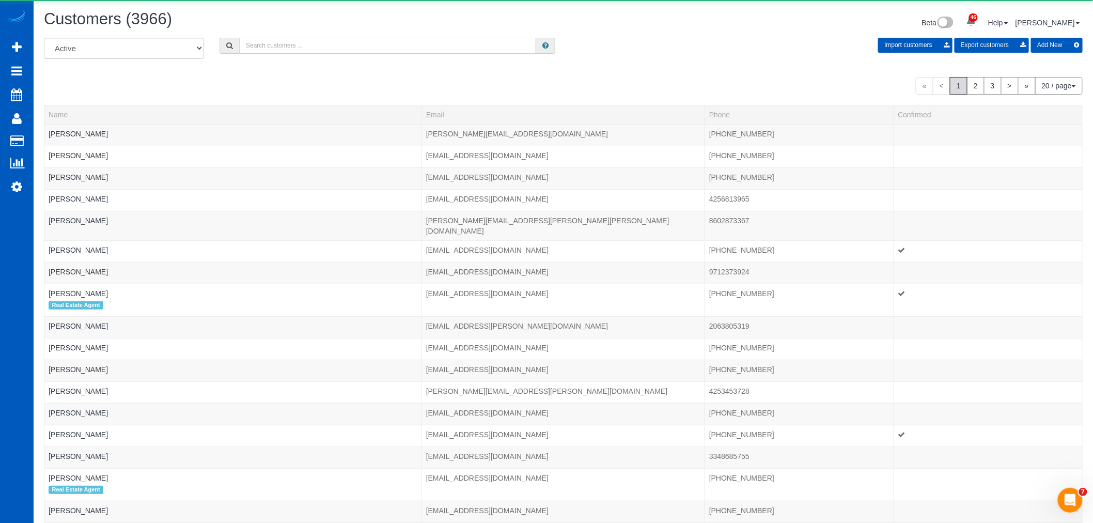
click at [301, 48] on input "text" at bounding box center [387, 46] width 297 height 16
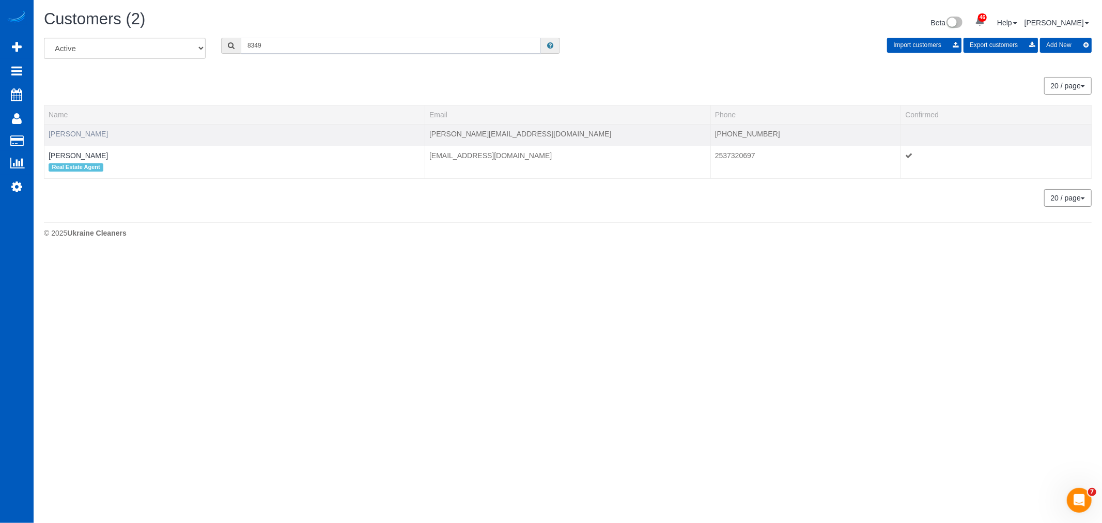
type input "8349"
click at [77, 132] on link "[PERSON_NAME]" at bounding box center [78, 134] width 59 height 8
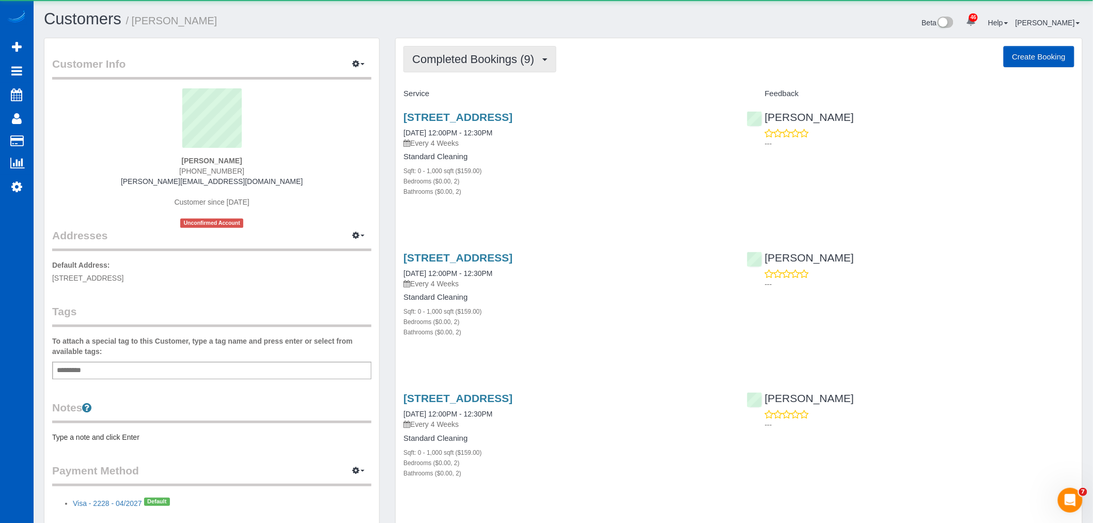
click at [479, 69] on button "Completed Bookings (9)" at bounding box center [479, 59] width 153 height 26
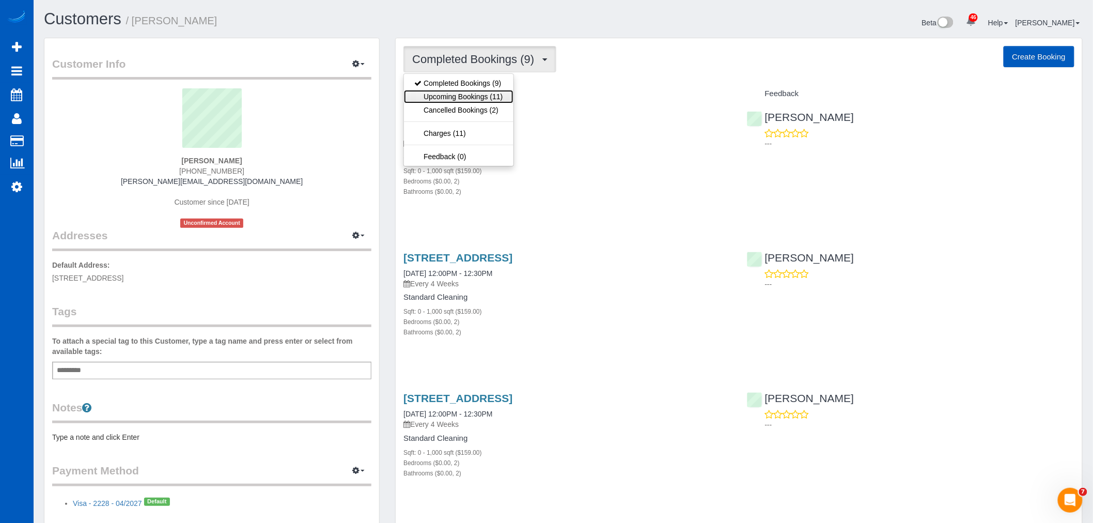
click at [474, 93] on link "Upcoming Bookings (11)" at bounding box center [458, 96] width 109 height 13
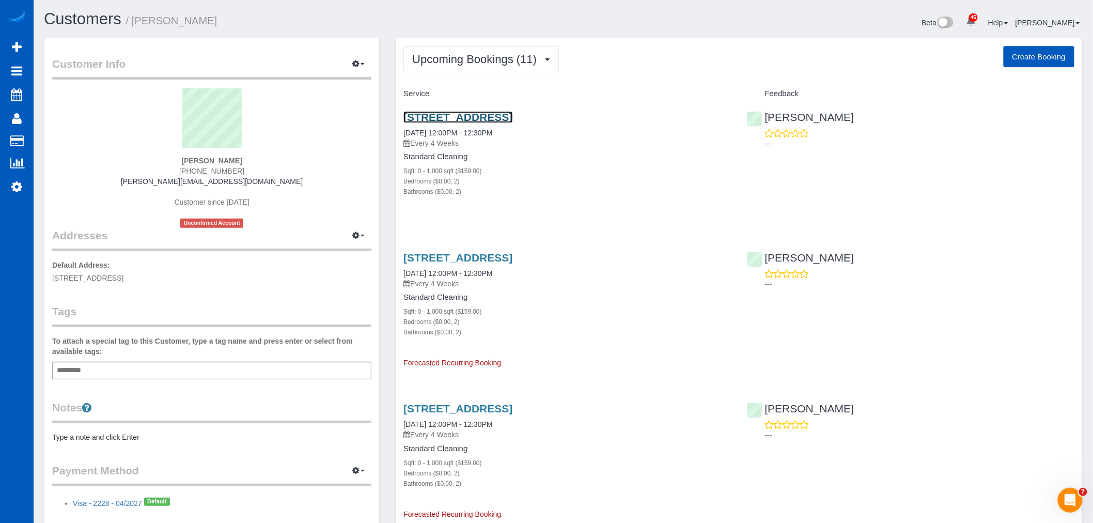
click at [446, 117] on link "[STREET_ADDRESS]" at bounding box center [457, 117] width 109 height 12
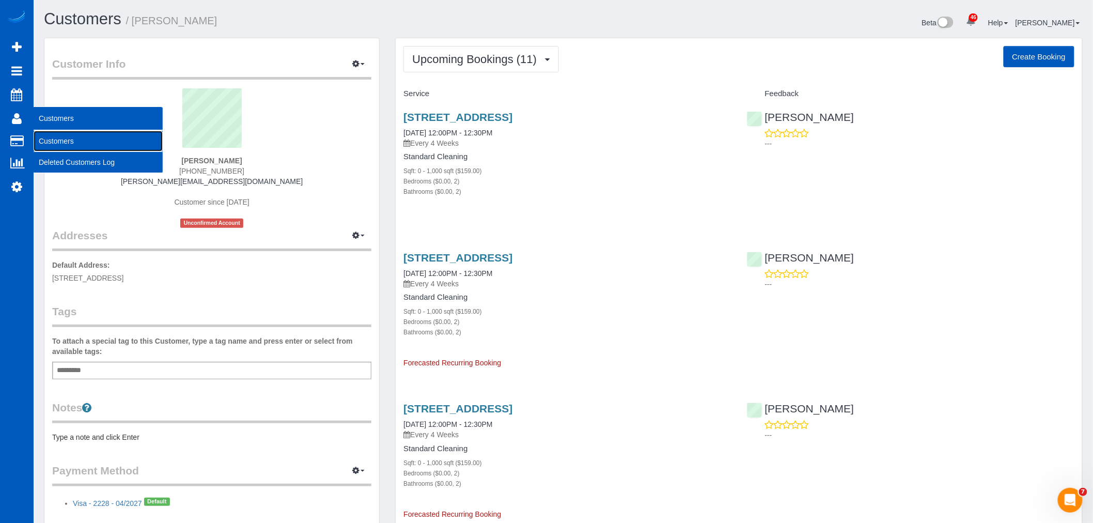
click at [66, 147] on link "Customers" at bounding box center [98, 141] width 129 height 21
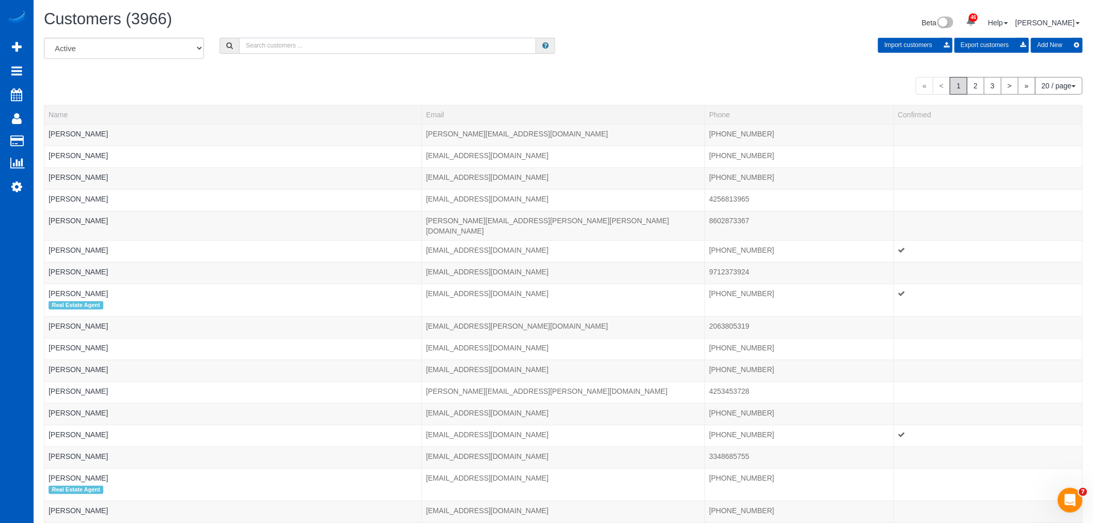
click at [309, 38] on input "text" at bounding box center [387, 46] width 297 height 16
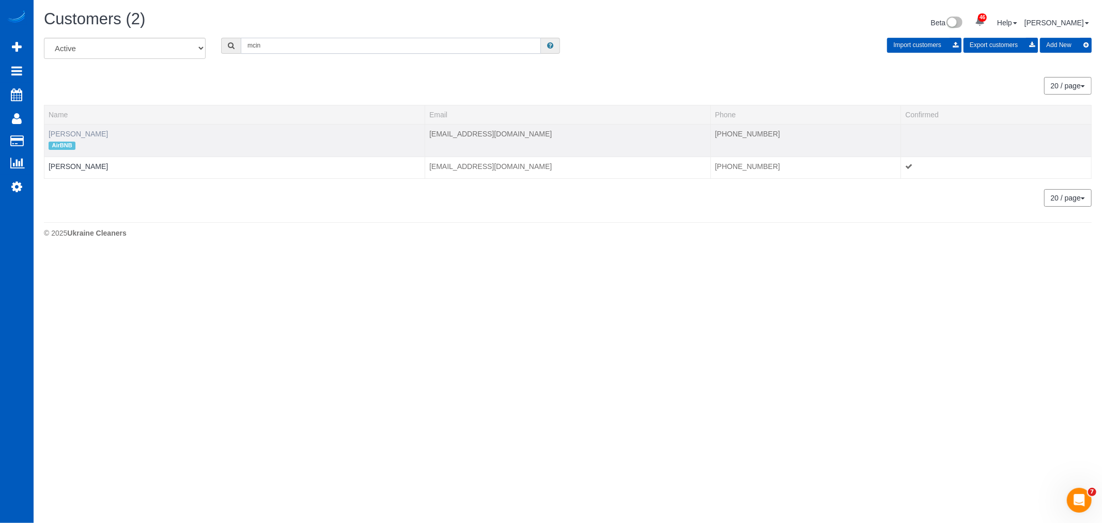
type input "mcin"
click at [102, 136] on link "Jonathan McIntyre" at bounding box center [78, 134] width 59 height 8
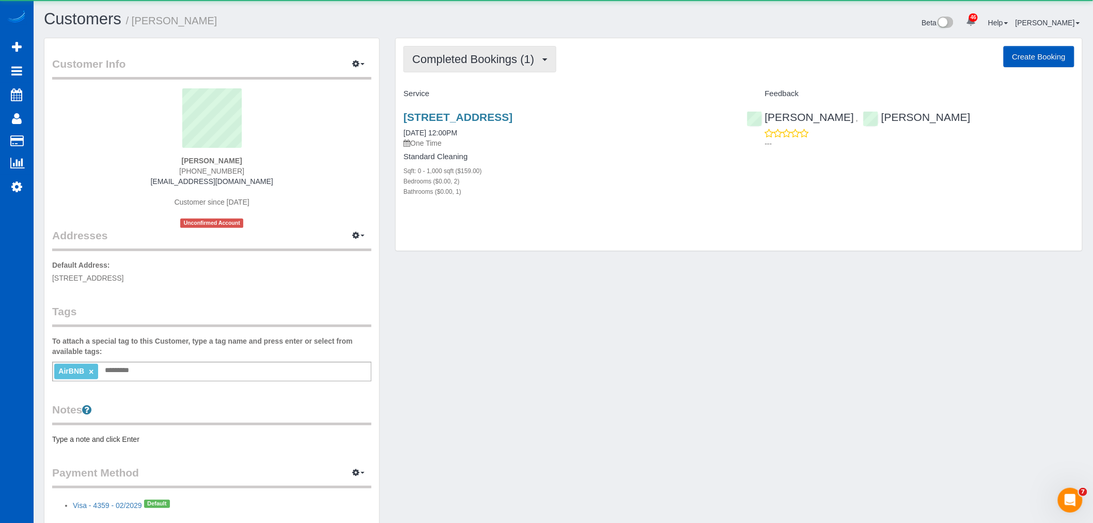
click at [420, 65] on span "Completed Bookings (1)" at bounding box center [475, 59] width 127 height 13
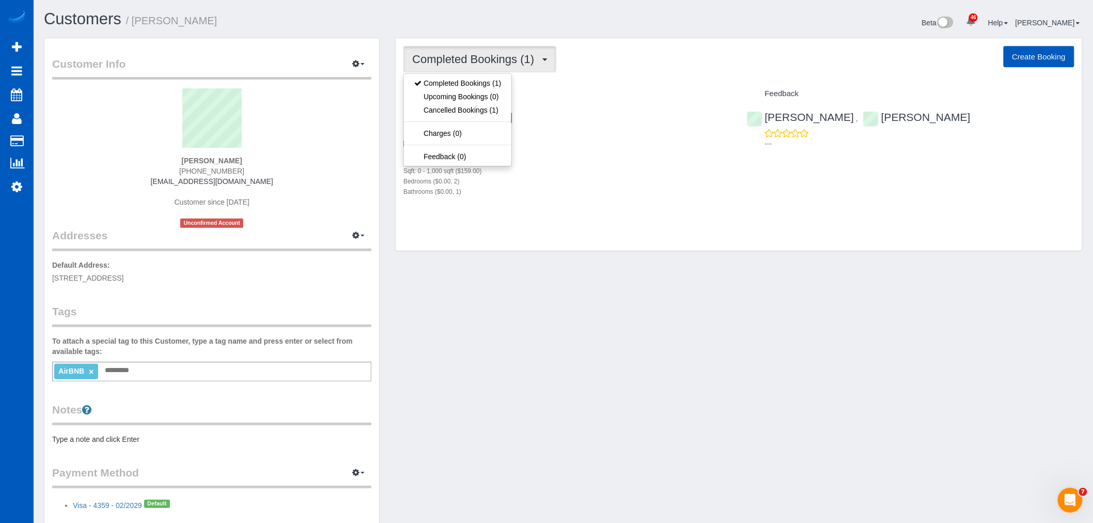
click at [557, 145] on p "One Time" at bounding box center [566, 143] width 327 height 10
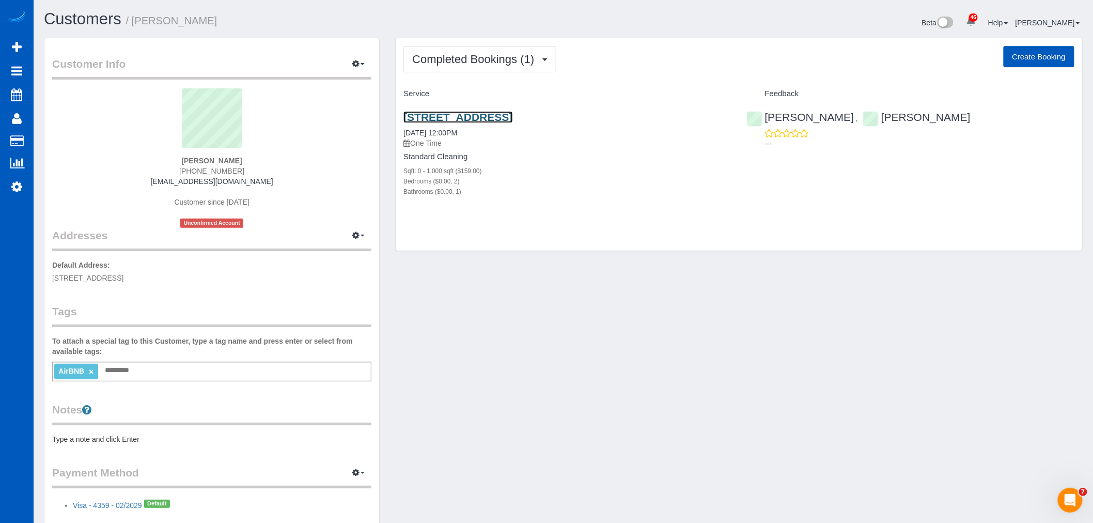
click at [489, 118] on link "3302 177th Pl Sw, Lynnwood, WA 98037" at bounding box center [457, 117] width 109 height 12
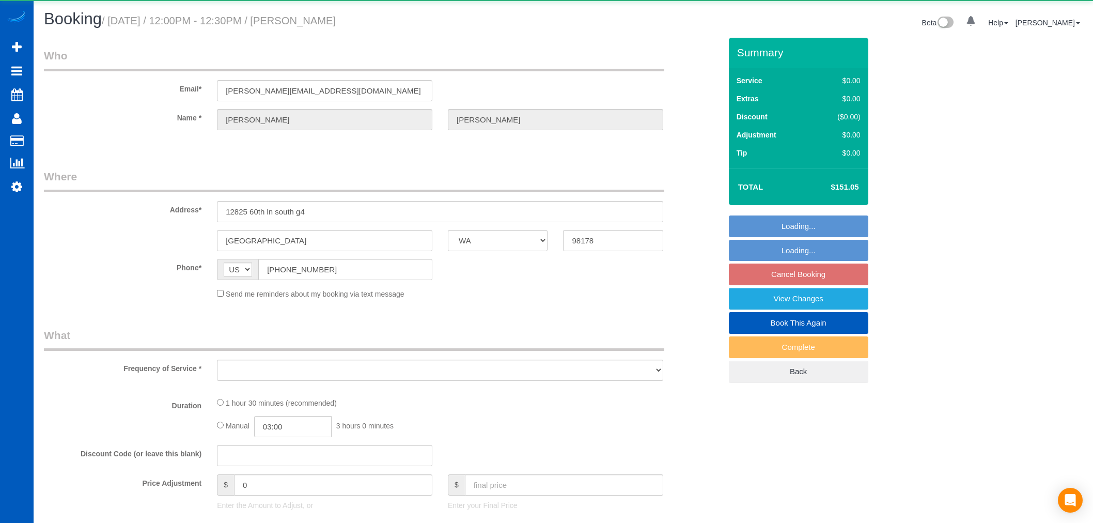
select select "WA"
select select "object:1118"
select select "string:fspay-dfadfa6f-53a5-4425-9f1f-0d562fa1cead"
select select "199"
select select "2"
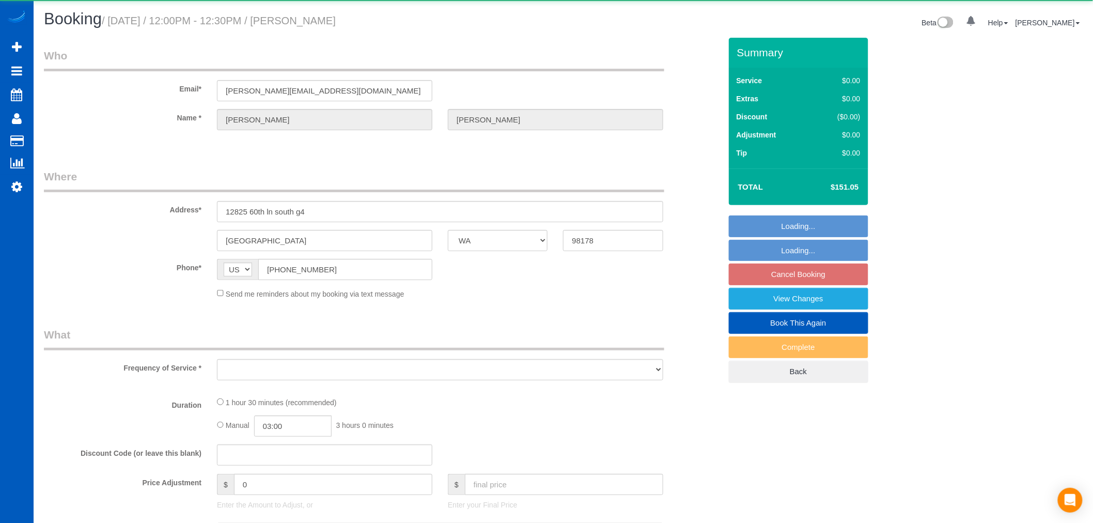
select select "2"
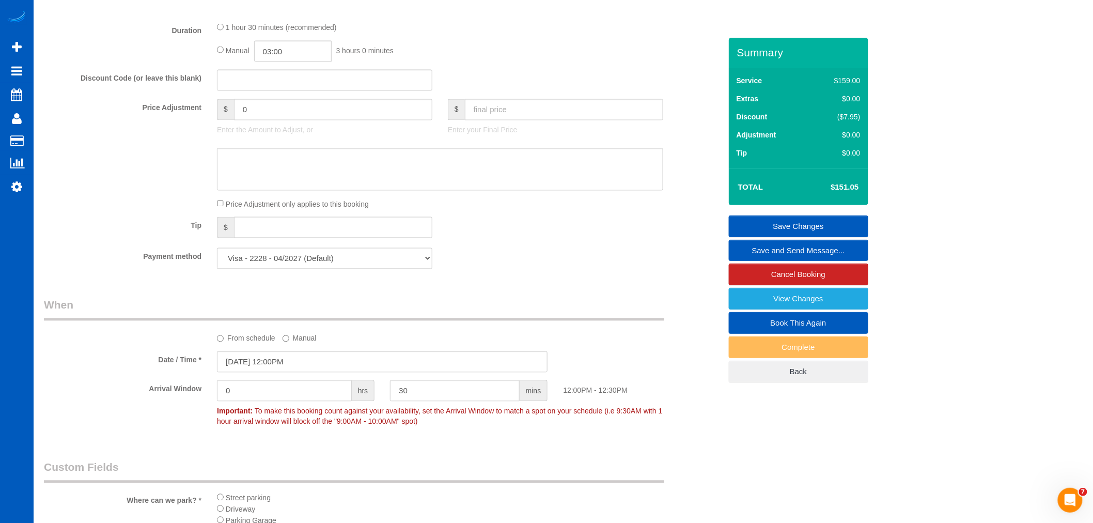
scroll to position [746, 0]
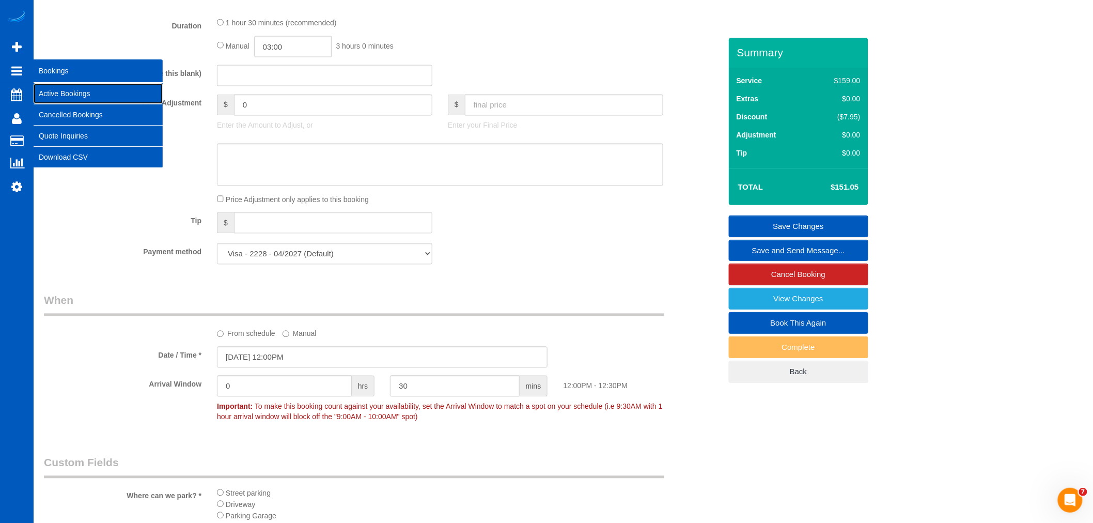
click at [89, 87] on link "Active Bookings" at bounding box center [98, 93] width 129 height 21
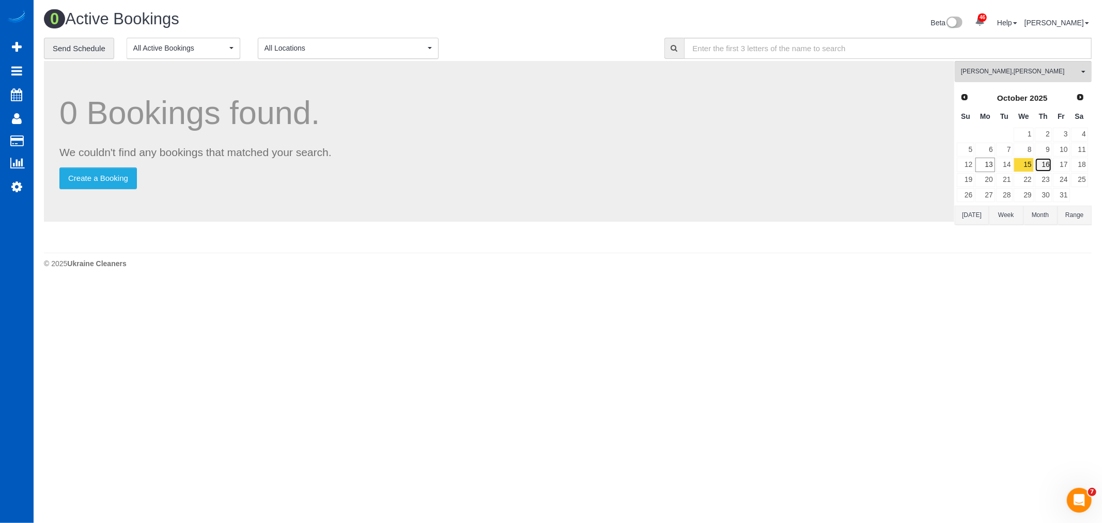
click at [1042, 167] on link "16" at bounding box center [1042, 165] width 17 height 14
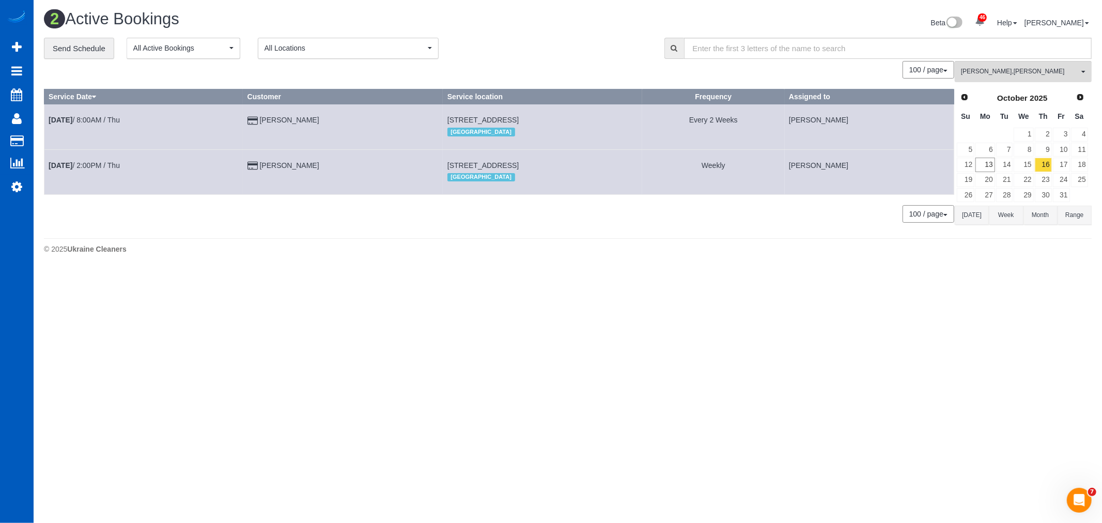
click at [1022, 86] on div "[PERSON_NAME] , [PERSON_NAME] All Teams Remove Team Filters [PERSON_NAME] [PERS…" at bounding box center [1022, 147] width 137 height 172
click at [1017, 81] on button "[PERSON_NAME] , [PERSON_NAME] All Teams" at bounding box center [1022, 71] width 137 height 21
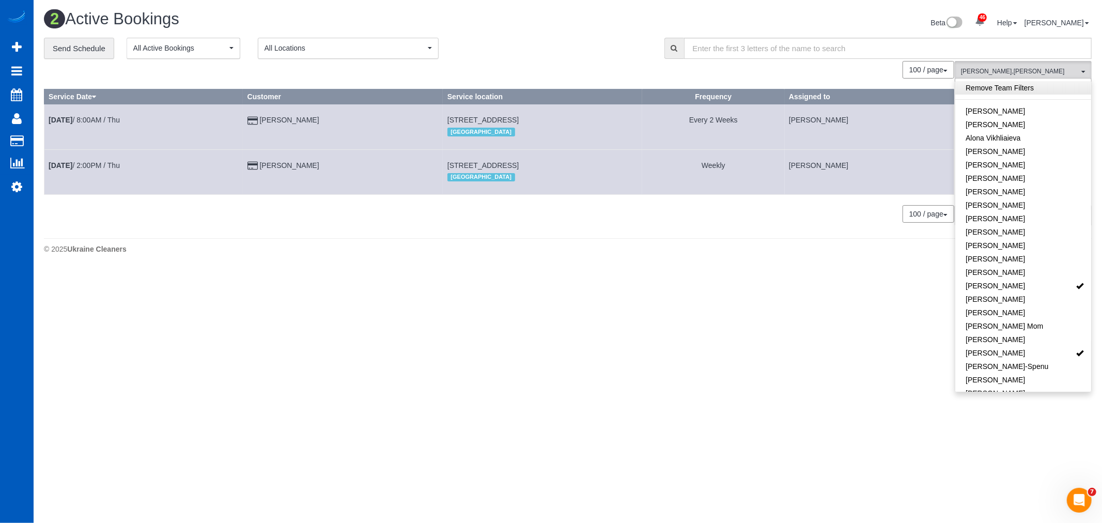
click at [1016, 91] on link "Remove Team Filters" at bounding box center [1023, 87] width 136 height 13
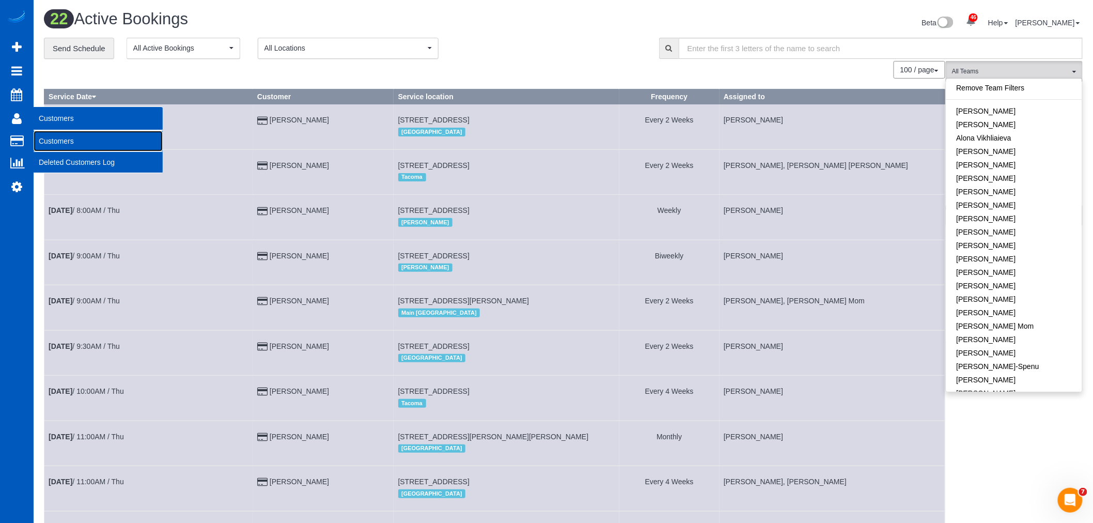
click at [97, 139] on link "Customers" at bounding box center [98, 141] width 129 height 21
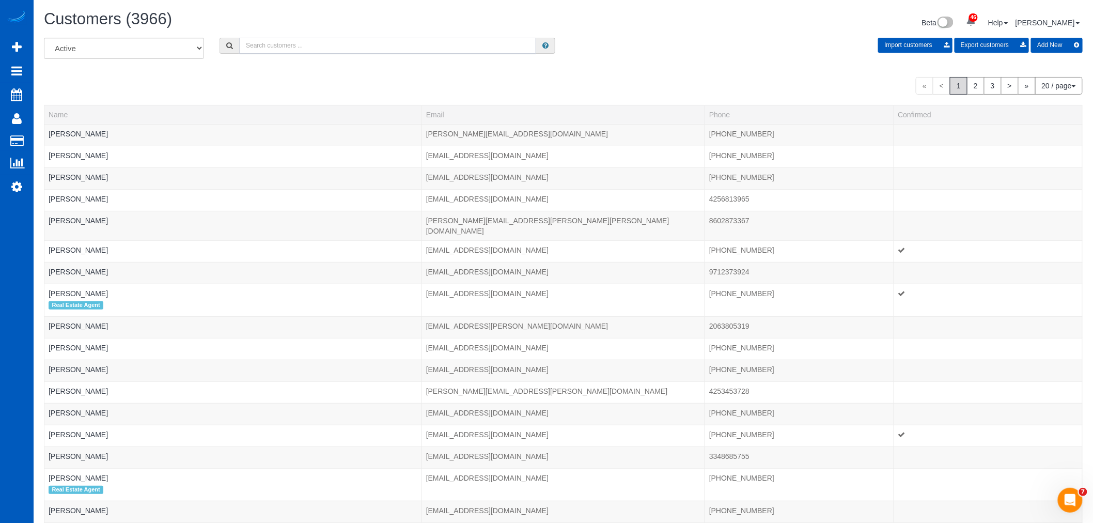
click at [287, 40] on input "text" at bounding box center [387, 46] width 297 height 16
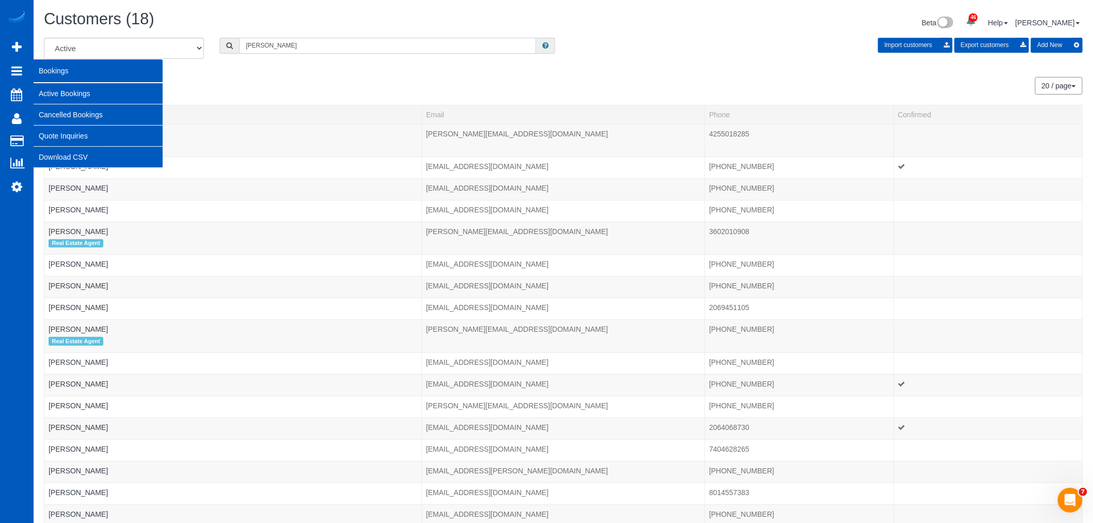
type input "[PERSON_NAME]"
click at [93, 86] on link "Active Bookings" at bounding box center [98, 93] width 129 height 21
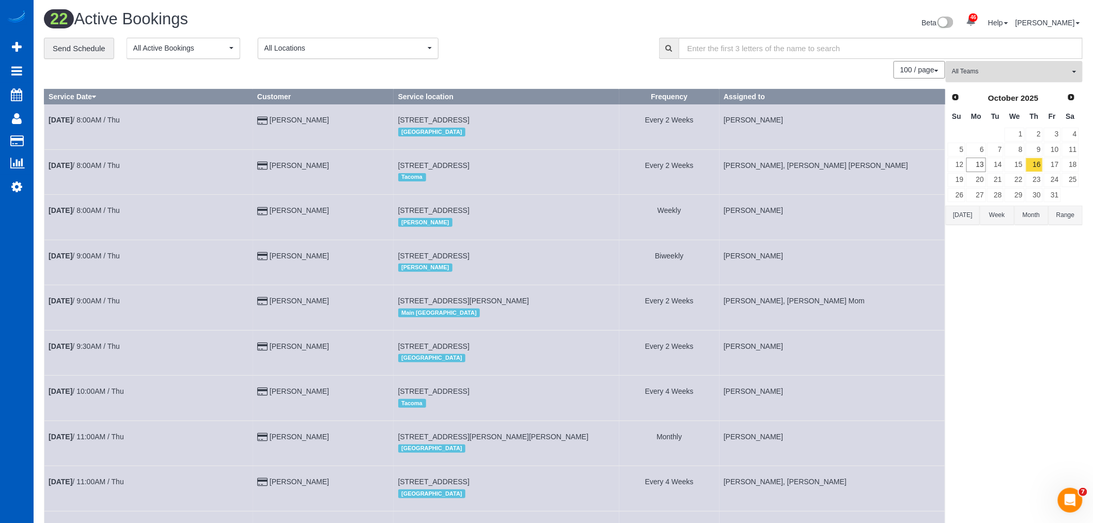
click at [1026, 65] on button "All Teams" at bounding box center [1014, 71] width 137 height 21
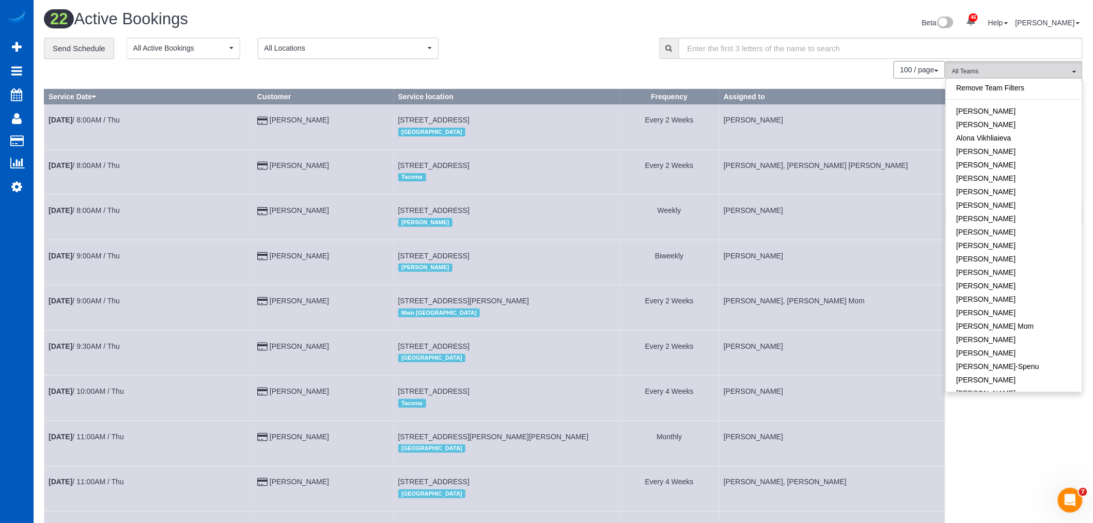
click at [1003, 89] on link "Remove Team Filters" at bounding box center [1014, 87] width 136 height 13
click at [995, 291] on link "[PERSON_NAME]" at bounding box center [1014, 297] width 136 height 13
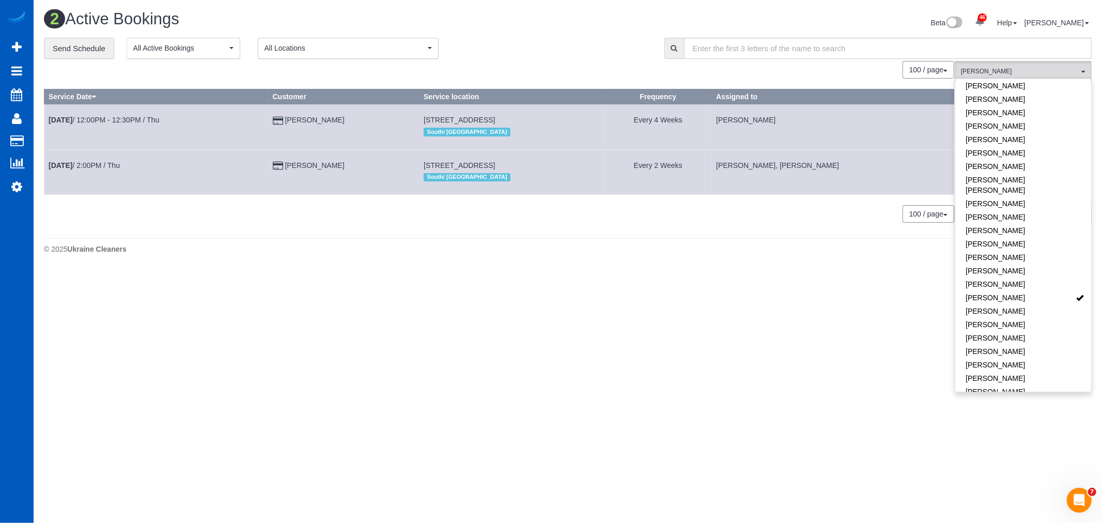
click at [340, 365] on body "46 Beta Your Notifications You have 0 alerts × You have 2 to charge for [DATE] …" at bounding box center [551, 261] width 1102 height 523
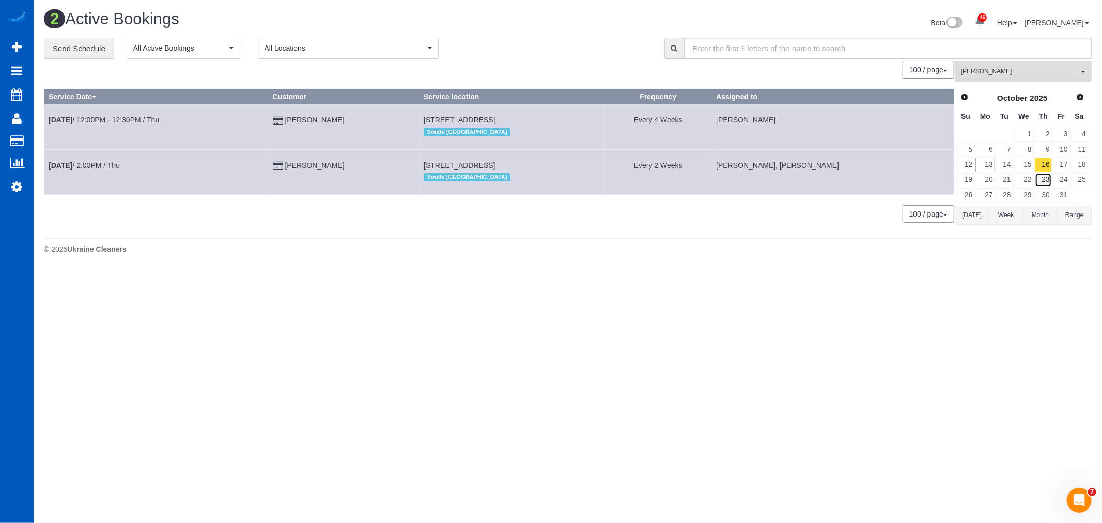
click at [1049, 181] on link "23" at bounding box center [1042, 180] width 17 height 14
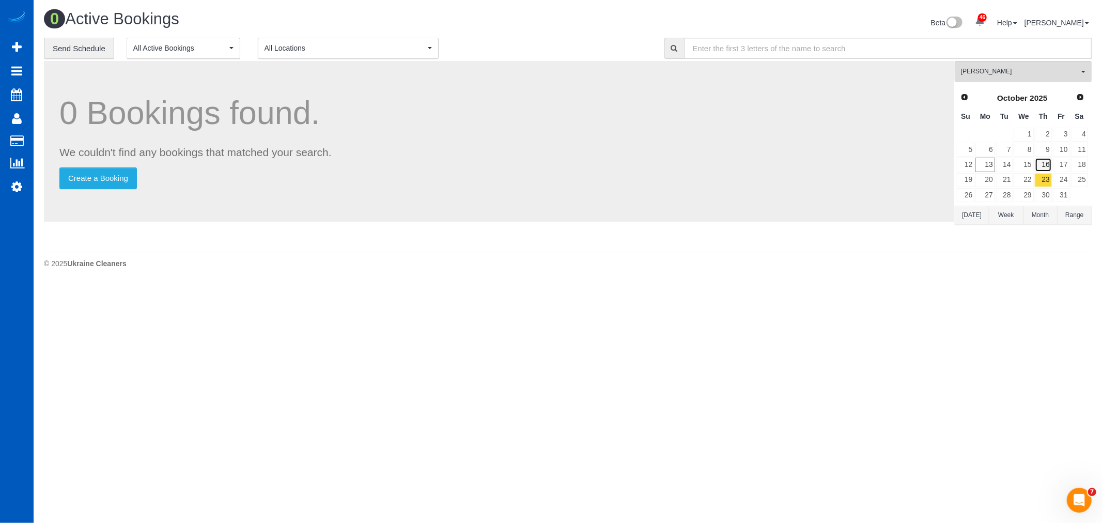
click at [1047, 169] on link "16" at bounding box center [1042, 165] width 17 height 14
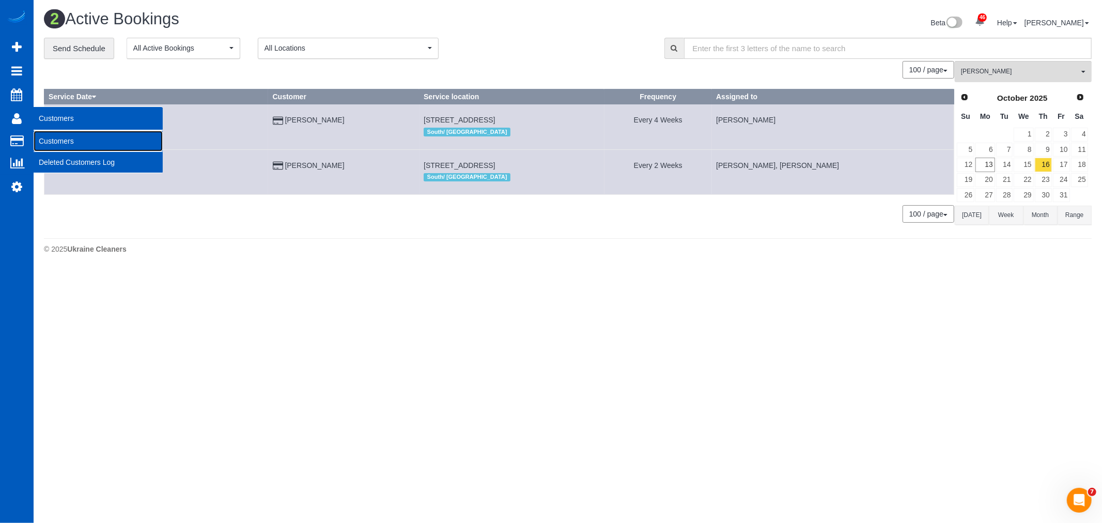
click at [70, 142] on link "Customers" at bounding box center [98, 141] width 129 height 21
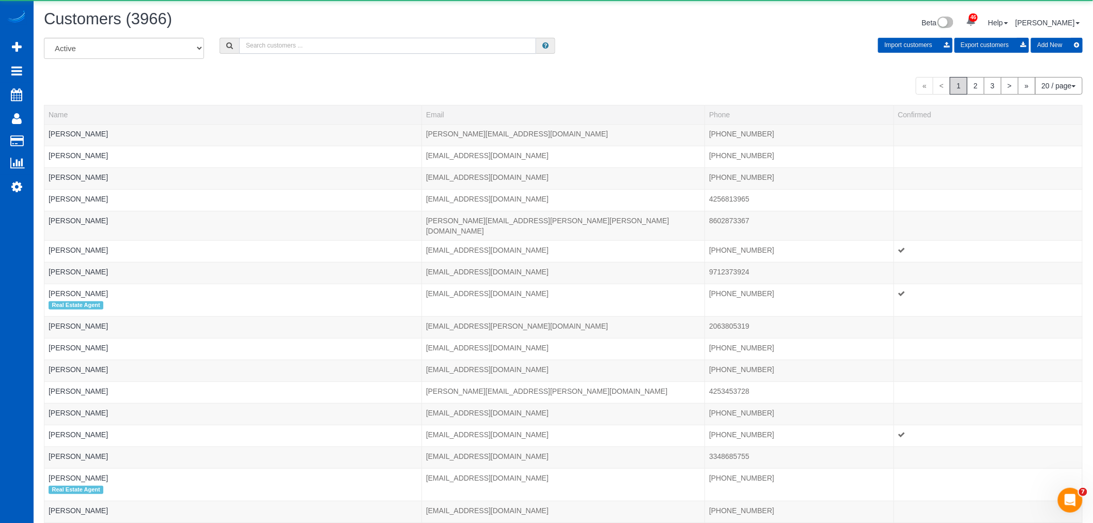
click at [314, 48] on input "text" at bounding box center [387, 46] width 297 height 16
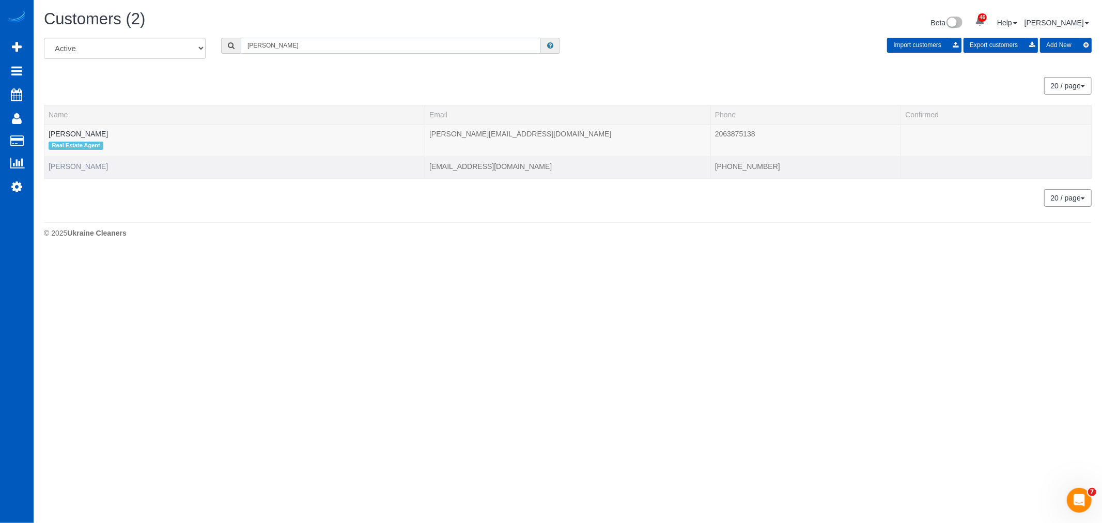
type input "[PERSON_NAME]"
click at [73, 164] on link "[PERSON_NAME]" at bounding box center [78, 166] width 59 height 8
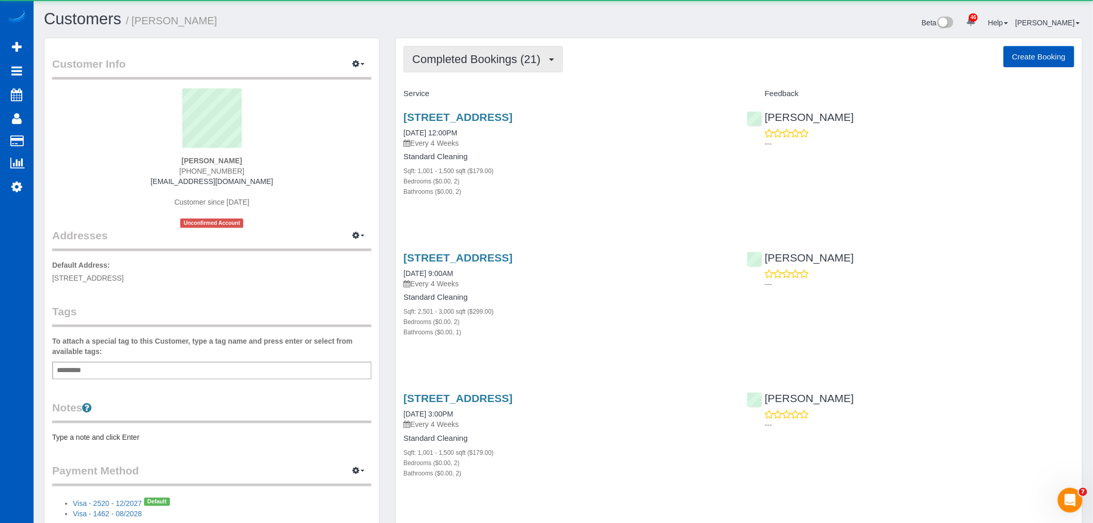
click at [455, 58] on span "Completed Bookings (21)" at bounding box center [478, 59] width 133 height 13
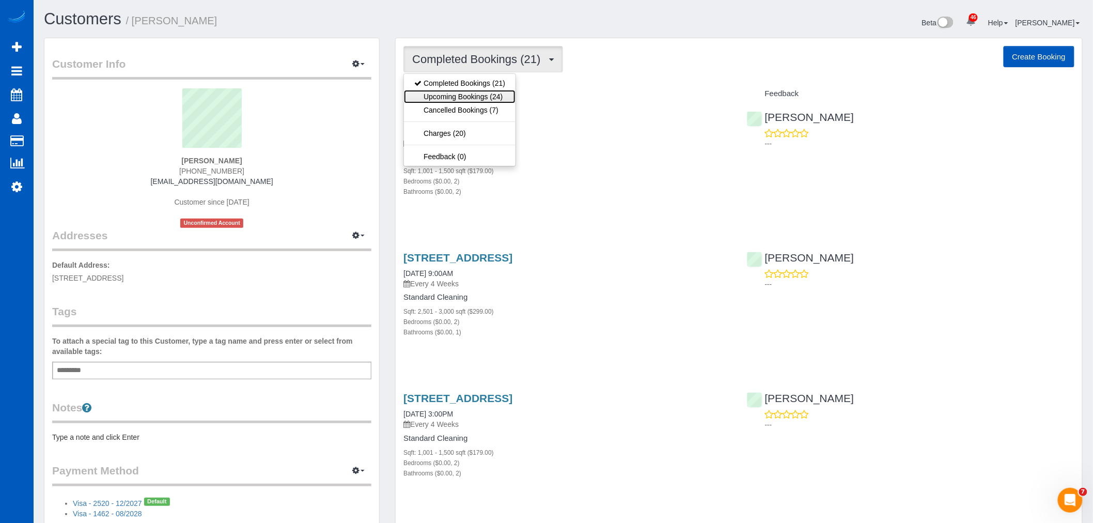
click at [457, 101] on link "Upcoming Bookings (24)" at bounding box center [460, 96] width 112 height 13
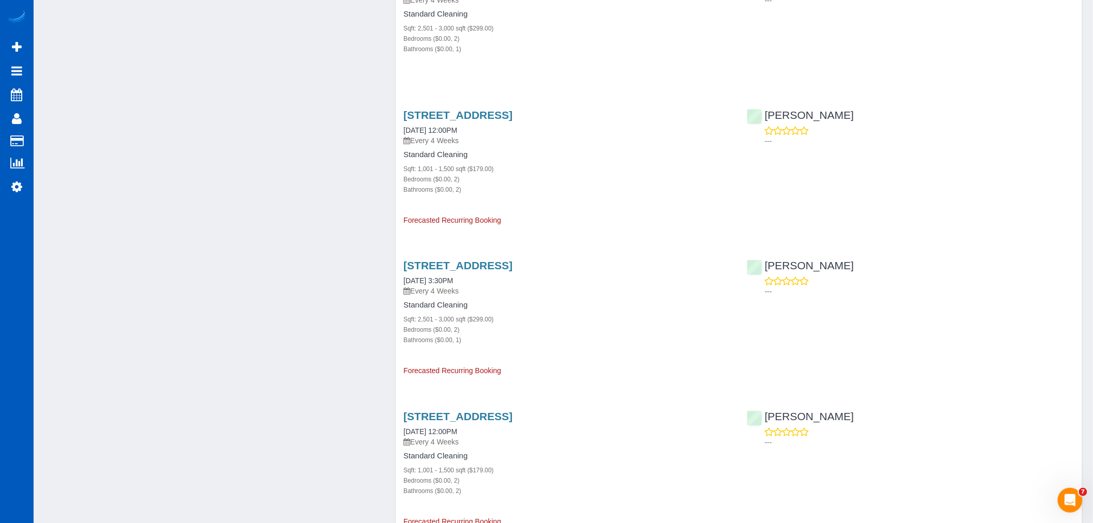
scroll to position [631, 0]
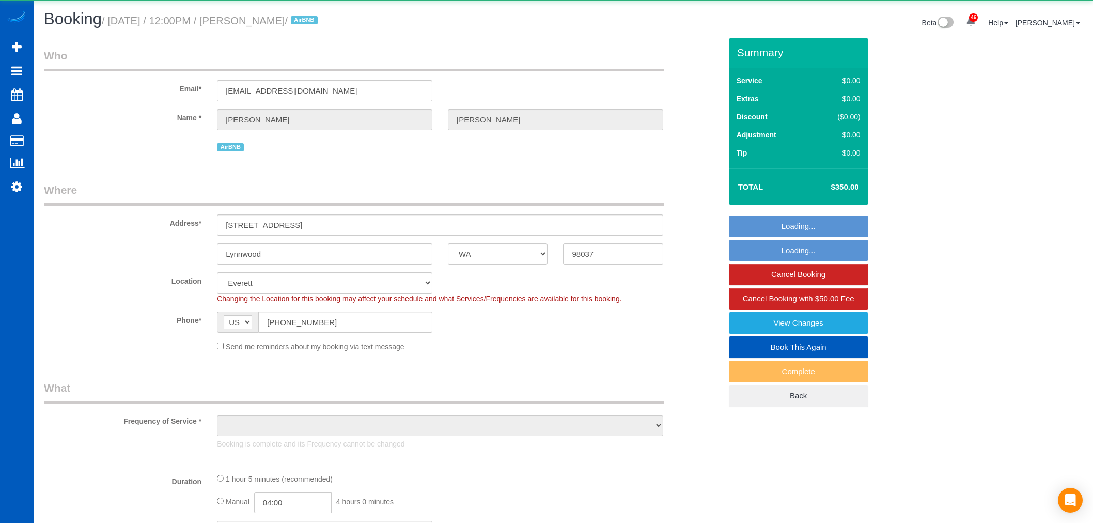
select select "WA"
select select "object:1286"
select select "199"
select select "2"
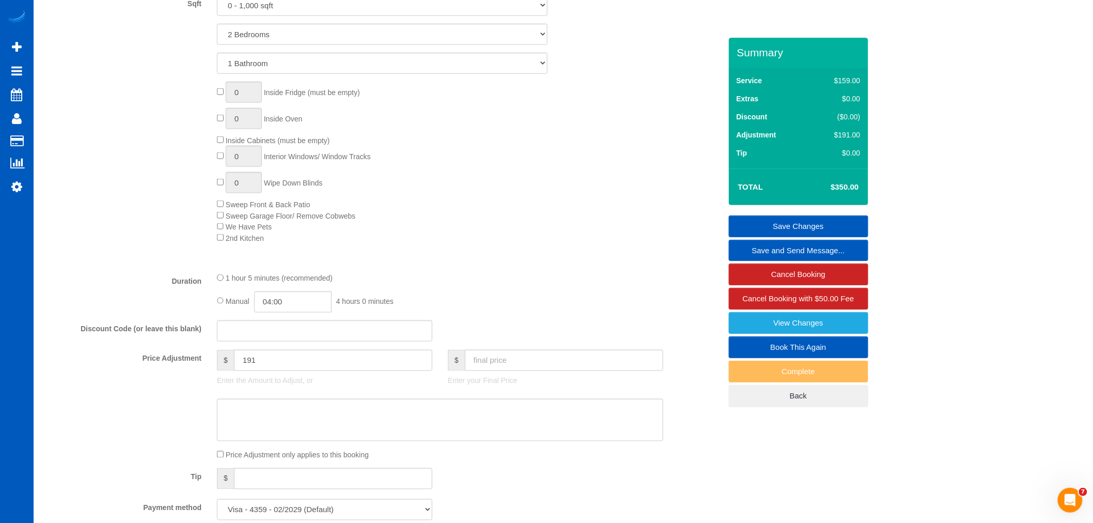
scroll to position [574, 0]
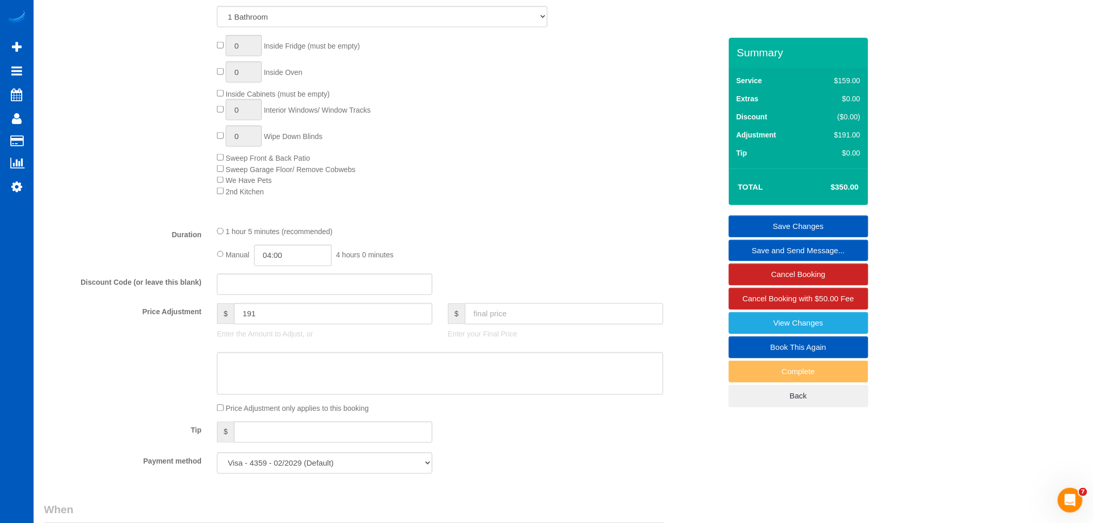
click at [493, 315] on input "text" at bounding box center [564, 313] width 198 height 21
type input "300"
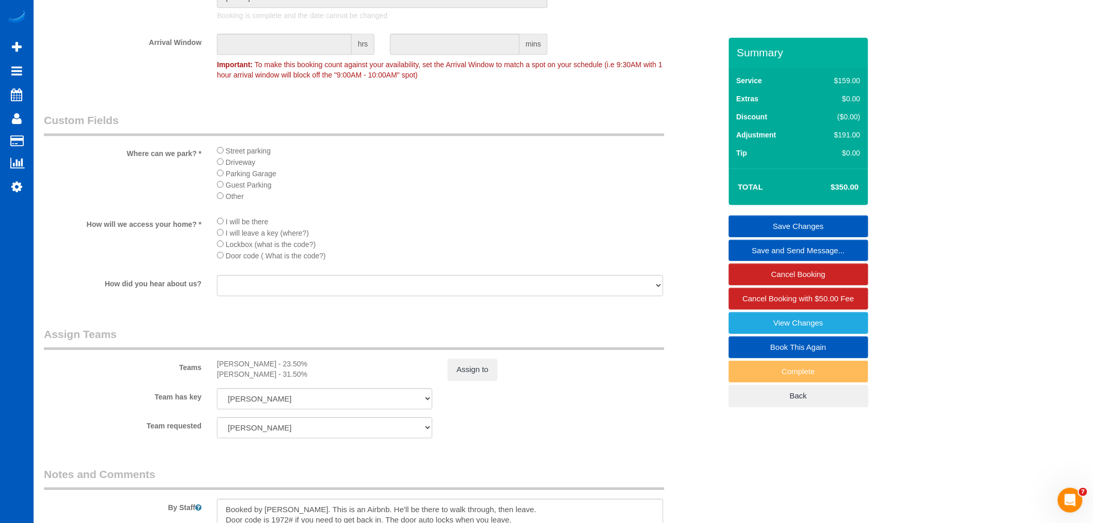
scroll to position [1262, 0]
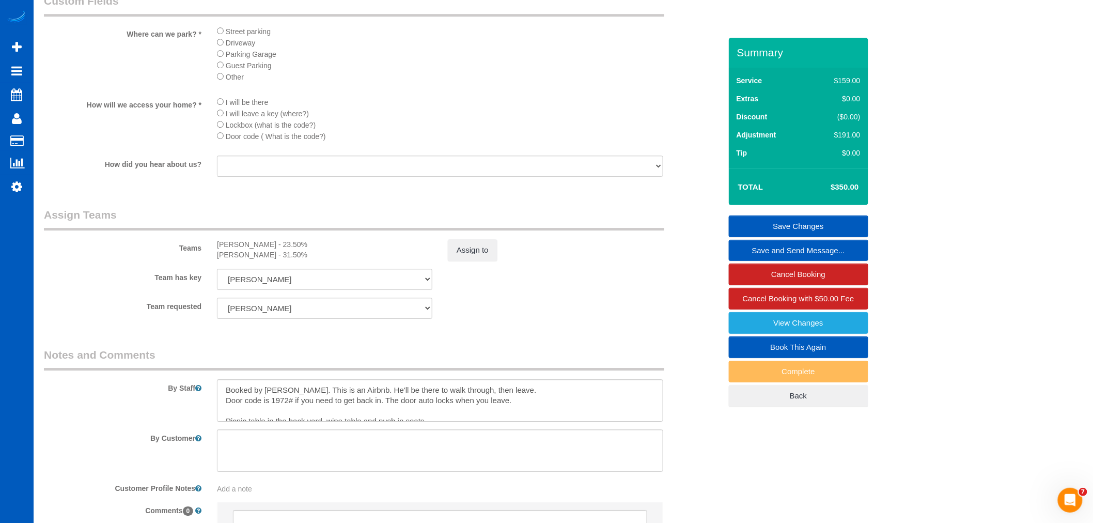
type input "141"
click at [465, 259] on button "Assign to" at bounding box center [473, 250] width 50 height 22
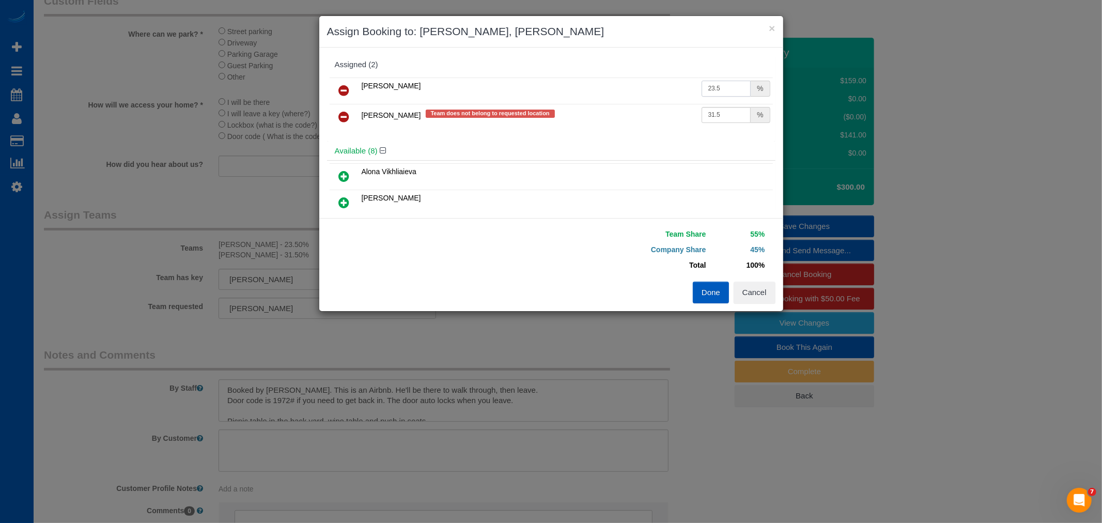
drag, startPoint x: 703, startPoint y: 88, endPoint x: 714, endPoint y: 86, distance: 10.5
click at [714, 86] on input "23.5" at bounding box center [726, 89] width 50 height 16
type input "27.5"
click at [719, 111] on input "31.5" at bounding box center [726, 115] width 50 height 16
drag, startPoint x: 720, startPoint y: 113, endPoint x: 705, endPoint y: 114, distance: 15.0
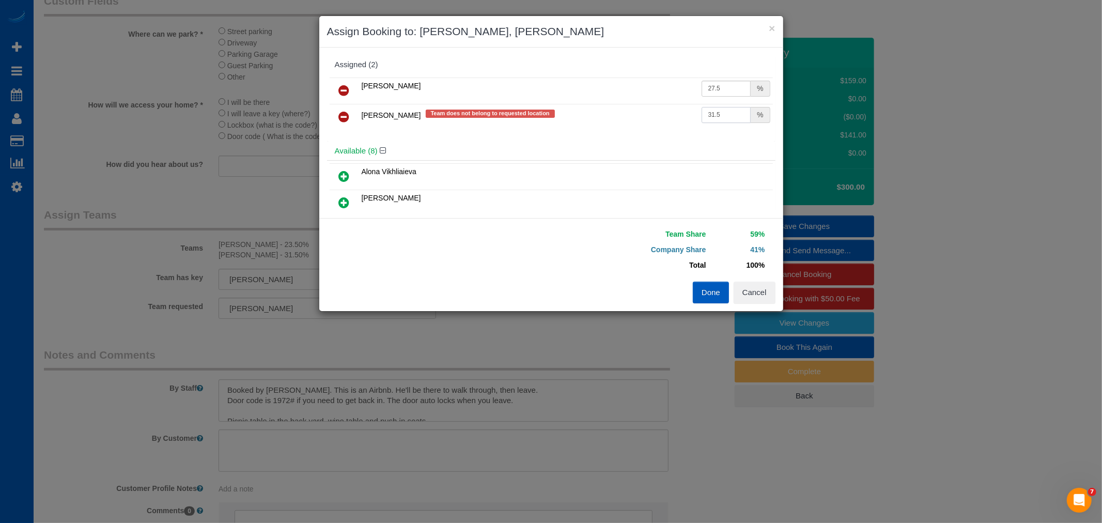
click at [705, 114] on input "31.5" at bounding box center [726, 115] width 50 height 16
type input "36.6"
click at [696, 292] on button "Done" at bounding box center [711, 292] width 36 height 22
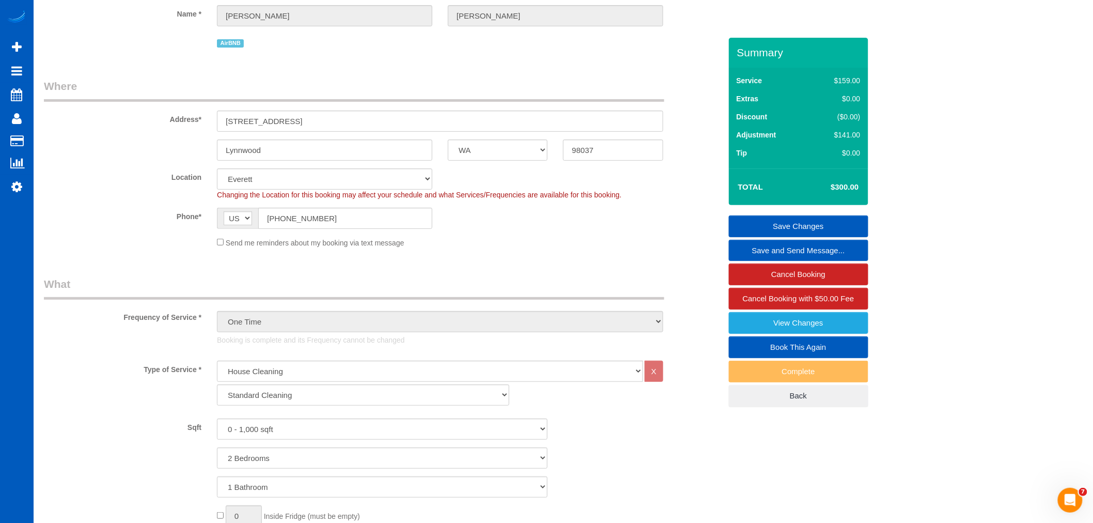
scroll to position [115, 0]
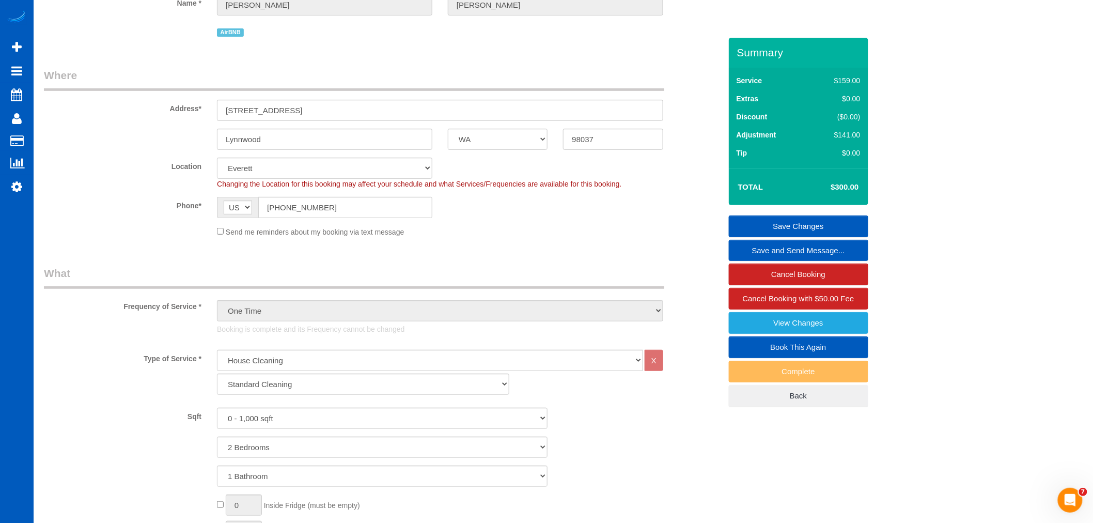
click at [796, 220] on link "Save Changes" at bounding box center [798, 226] width 139 height 22
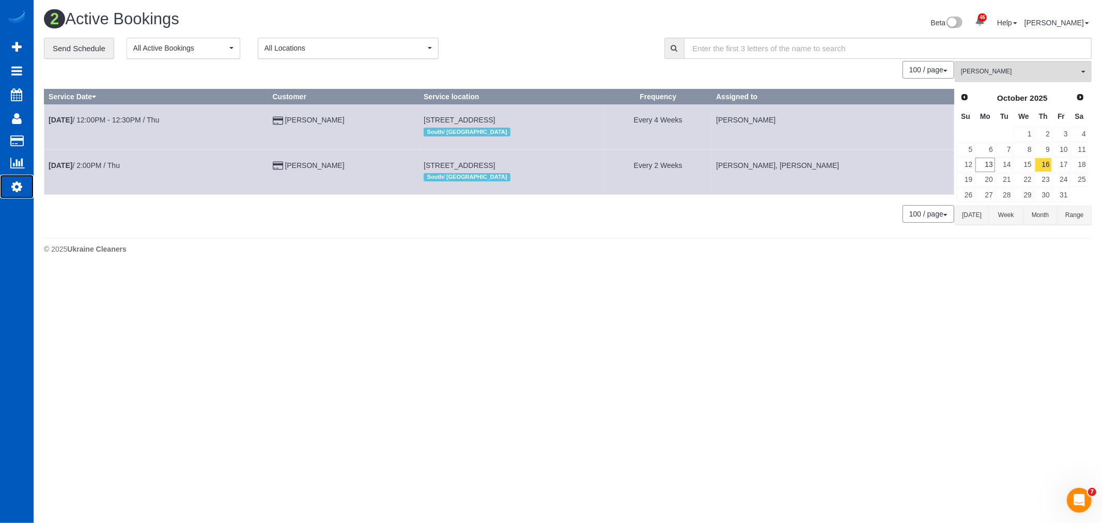
click at [2, 186] on link "Settings" at bounding box center [17, 187] width 34 height 24
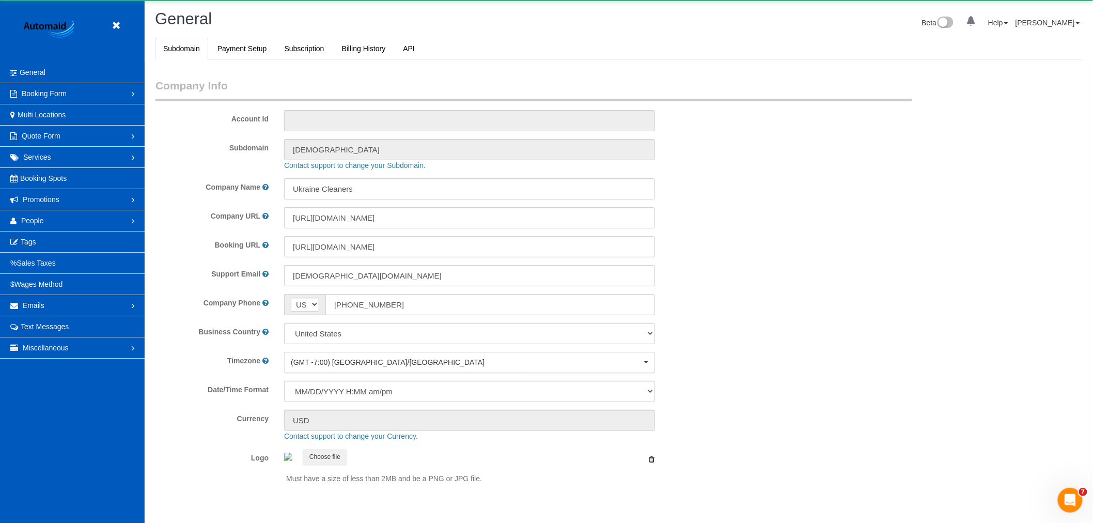
select select "1"
click at [53, 224] on link "People" at bounding box center [72, 220] width 145 height 21
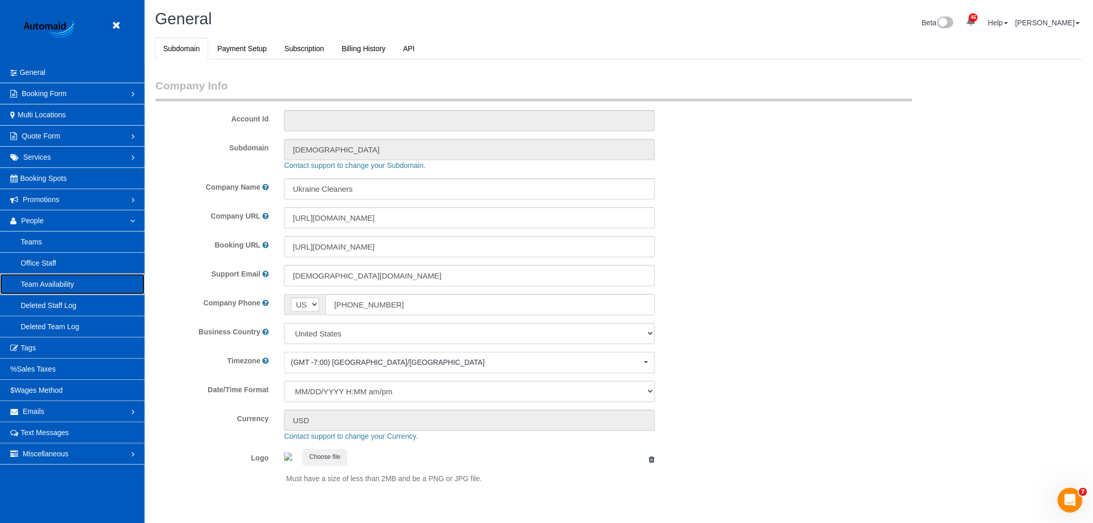
click at [45, 279] on link "Team Availability" at bounding box center [72, 284] width 145 height 21
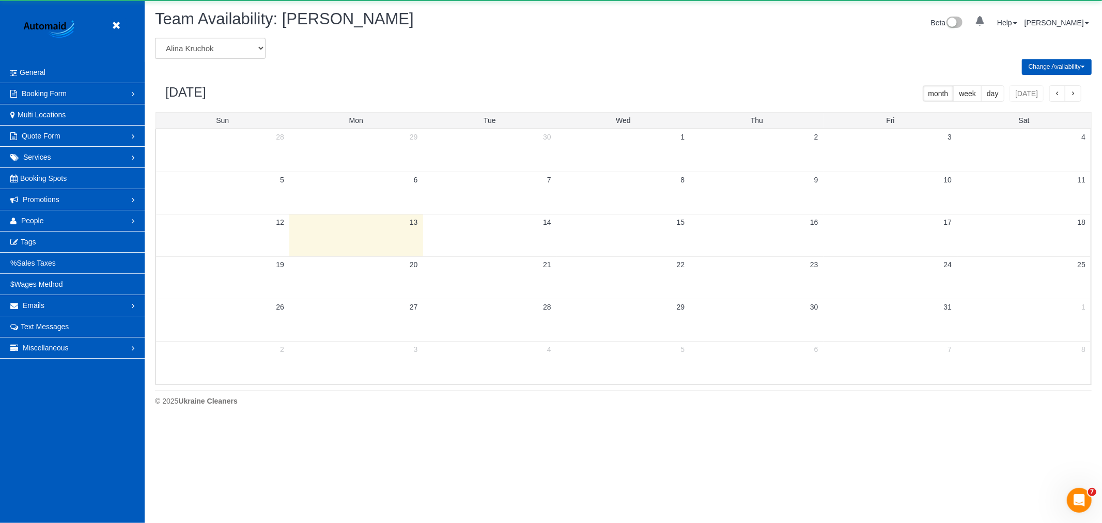
scroll to position [421, 1102]
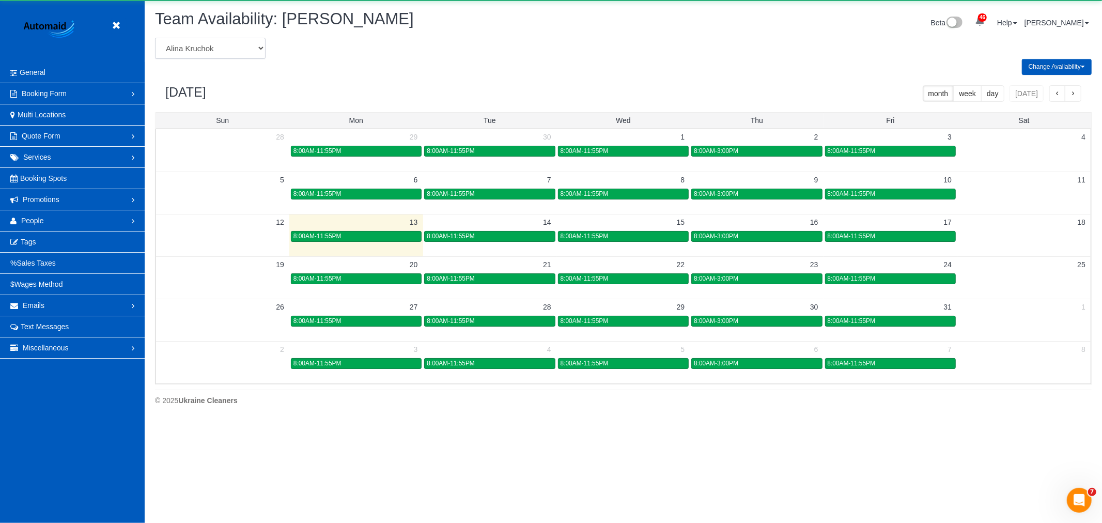
drag, startPoint x: 202, startPoint y: 43, endPoint x: 205, endPoint y: 56, distance: 12.7
click at [202, 44] on select "[PERSON_NAME] [PERSON_NAME] [PERSON_NAME] [PERSON_NAME] [PERSON_NAME] [PERSON_N…" at bounding box center [210, 48] width 111 height 21
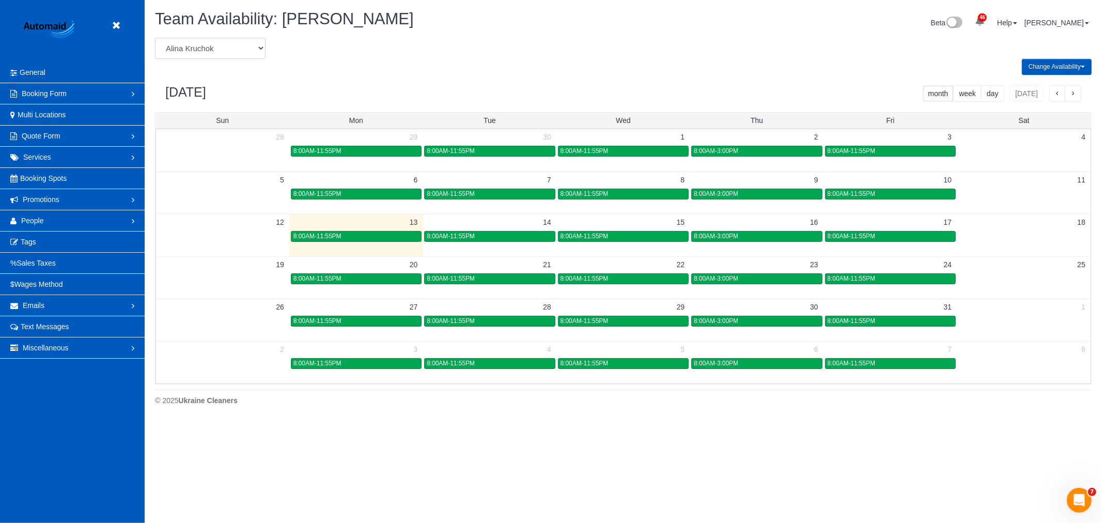
select select "number:18547"
click at [155, 38] on select "[PERSON_NAME] [PERSON_NAME] [PERSON_NAME] [PERSON_NAME] [PERSON_NAME] [PERSON_N…" at bounding box center [210, 48] width 111 height 21
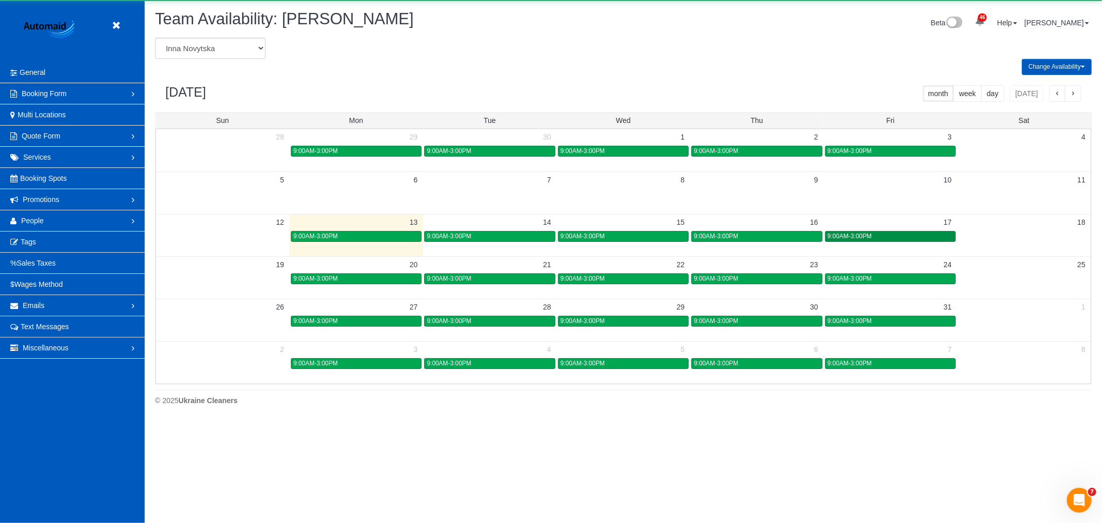
scroll to position [51222, 50542]
click at [917, 237] on div "9:00AM-3:00PM" at bounding box center [889, 236] width 125 height 8
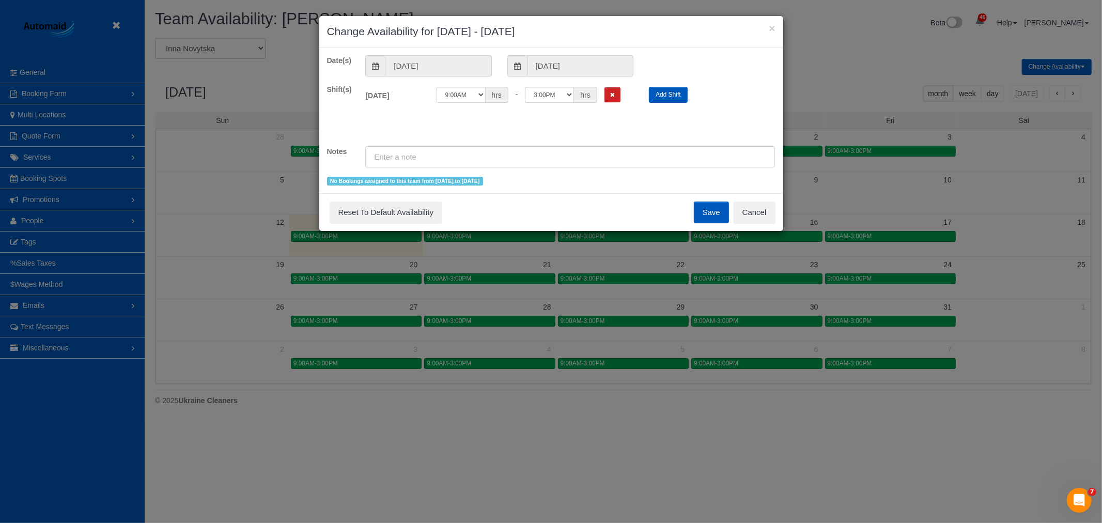
scroll to position [0, 0]
click at [607, 101] on button "Remove Shift" at bounding box center [612, 94] width 16 height 15
click at [721, 202] on button "Save" at bounding box center [711, 212] width 35 height 22
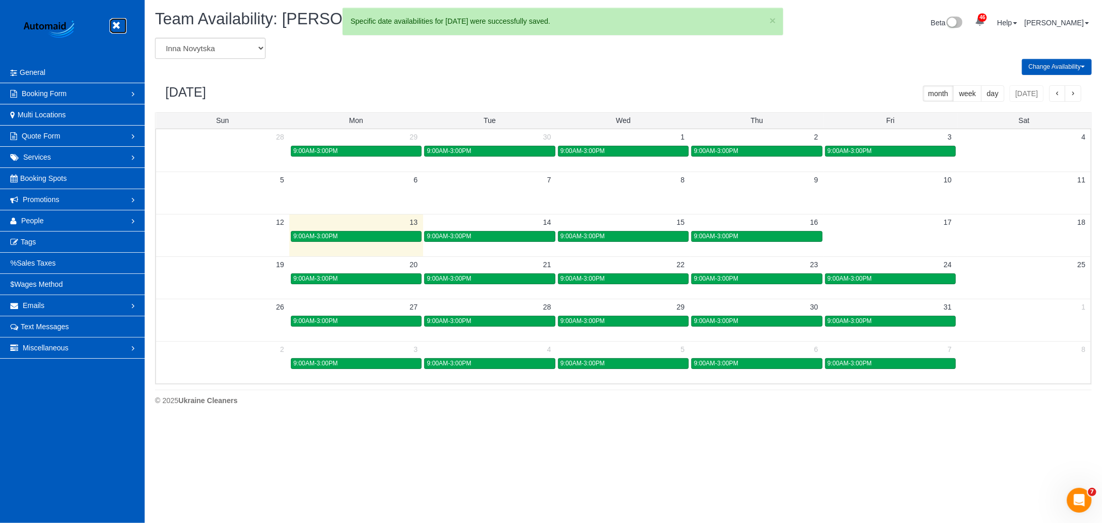
click at [123, 22] on link at bounding box center [118, 25] width 15 height 15
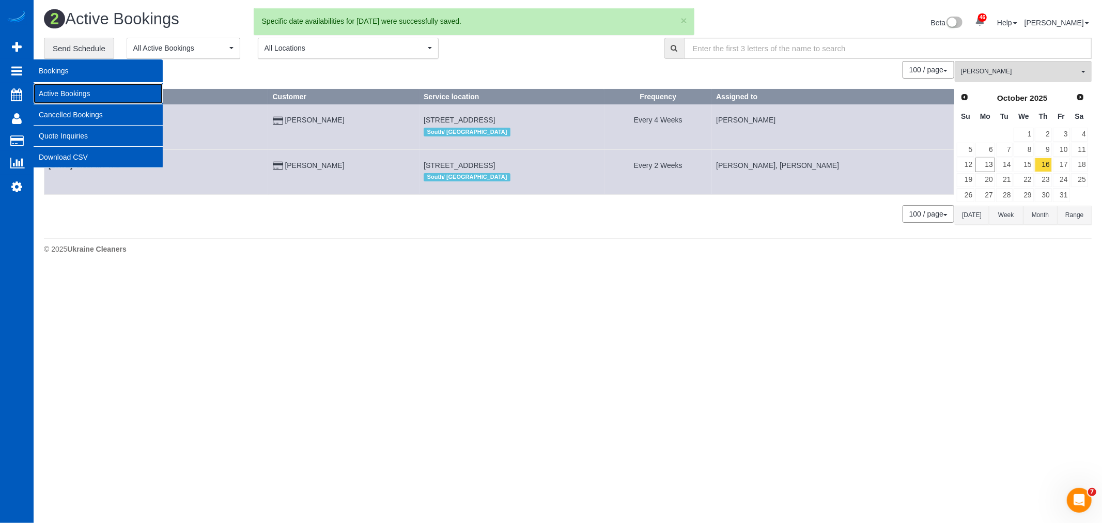
click at [76, 93] on link "Active Bookings" at bounding box center [98, 93] width 129 height 21
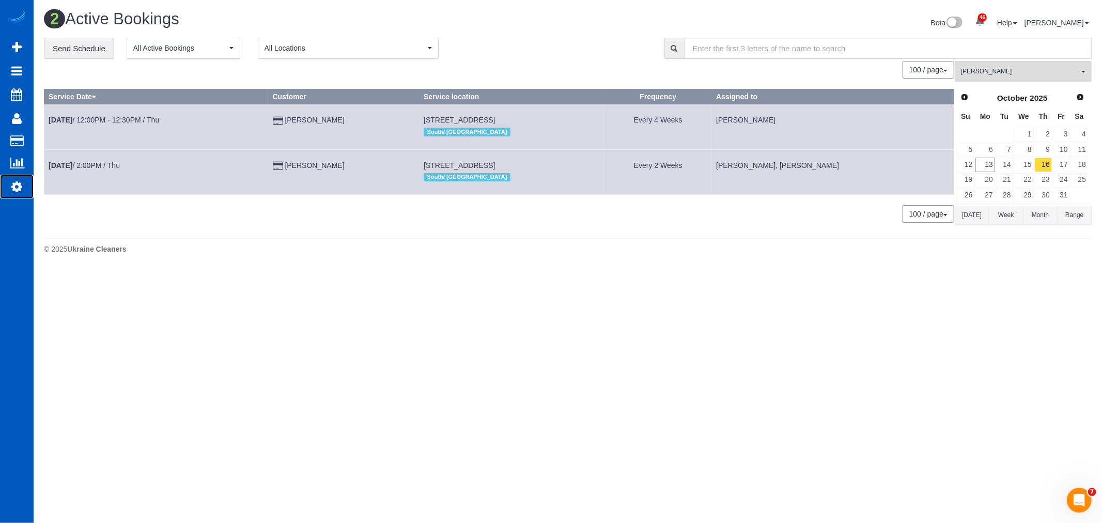
click at [19, 193] on icon at bounding box center [16, 186] width 11 height 12
select select "1"
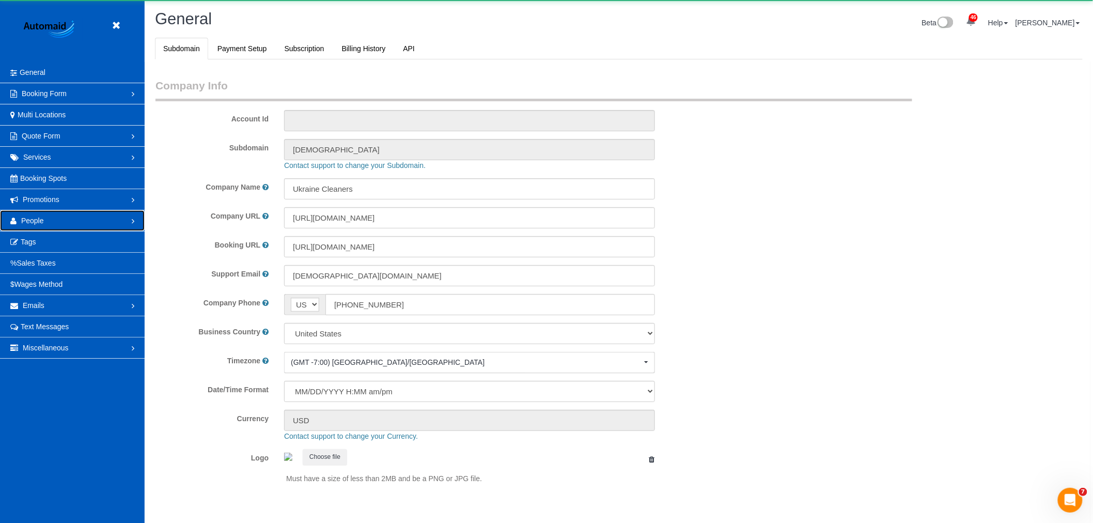
click at [53, 220] on link "People" at bounding box center [72, 220] width 145 height 21
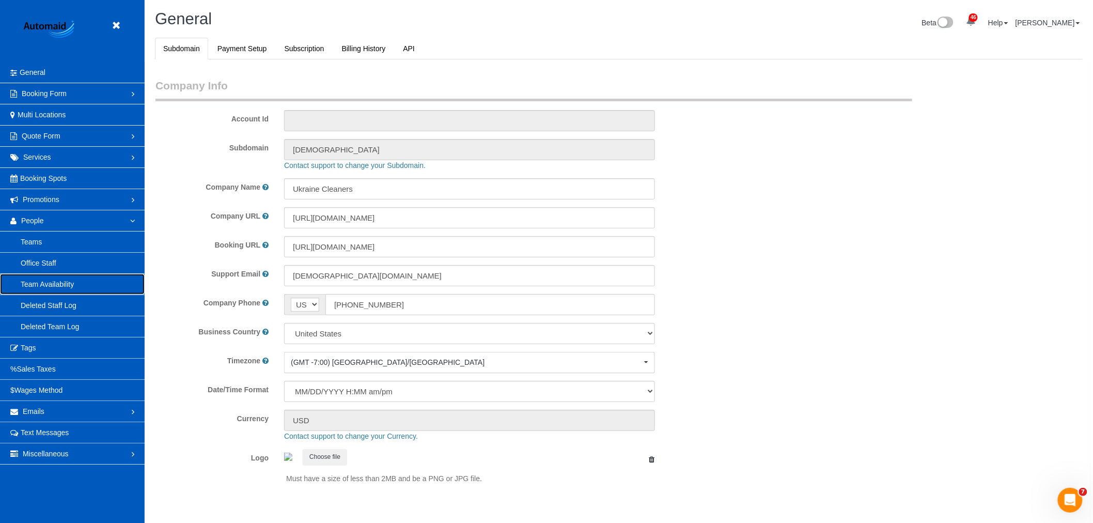
click at [76, 276] on link "Team Availability" at bounding box center [72, 284] width 145 height 21
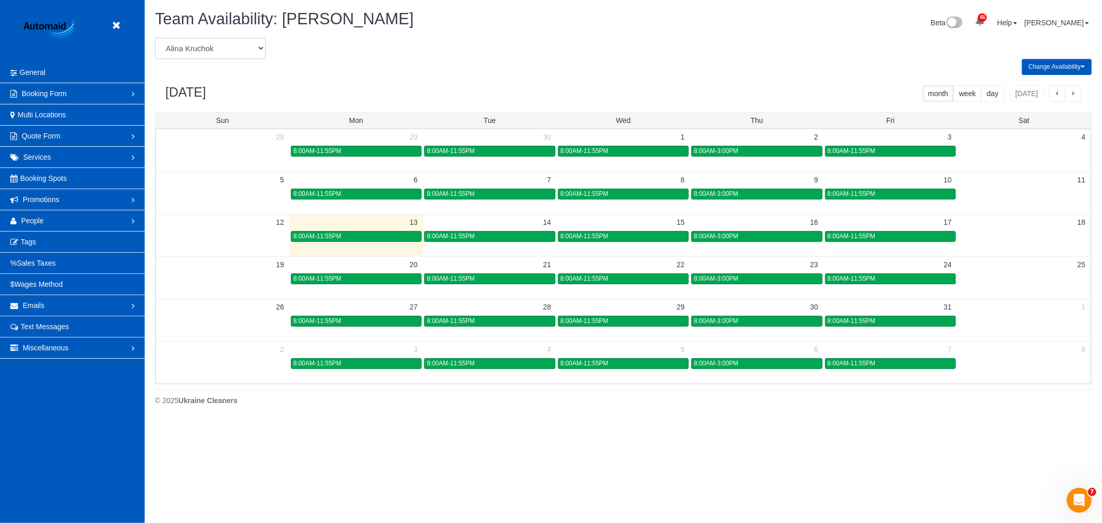
click at [202, 49] on select "[PERSON_NAME] [PERSON_NAME] [PERSON_NAME] [PERSON_NAME] [PERSON_NAME] [PERSON_N…" at bounding box center [210, 48] width 111 height 21
select select "number:16668"
click at [155, 38] on select "[PERSON_NAME] [PERSON_NAME] [PERSON_NAME] [PERSON_NAME] [PERSON_NAME] [PERSON_N…" at bounding box center [210, 48] width 111 height 21
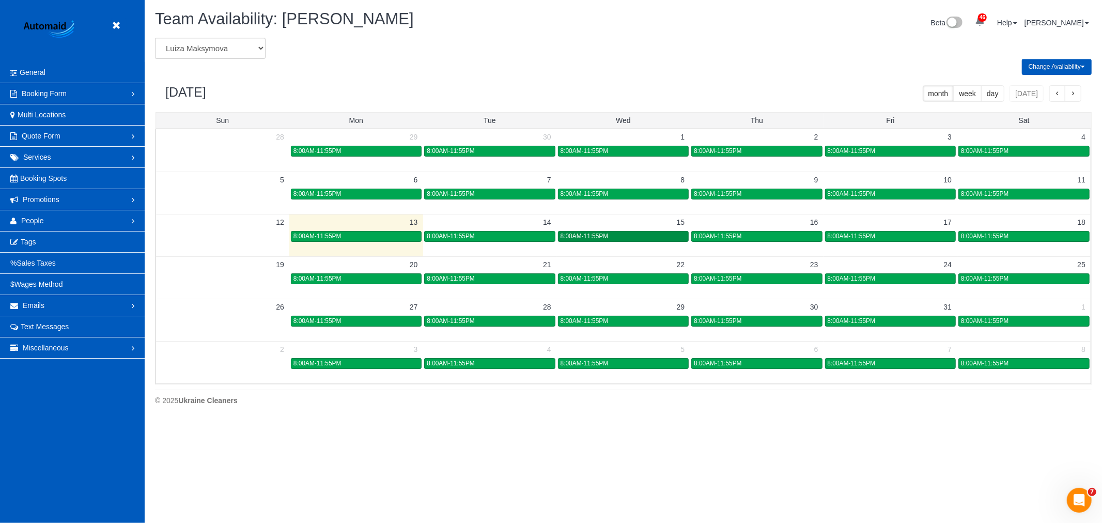
click at [633, 233] on div "8:00AM-11:55PM" at bounding box center [622, 236] width 125 height 8
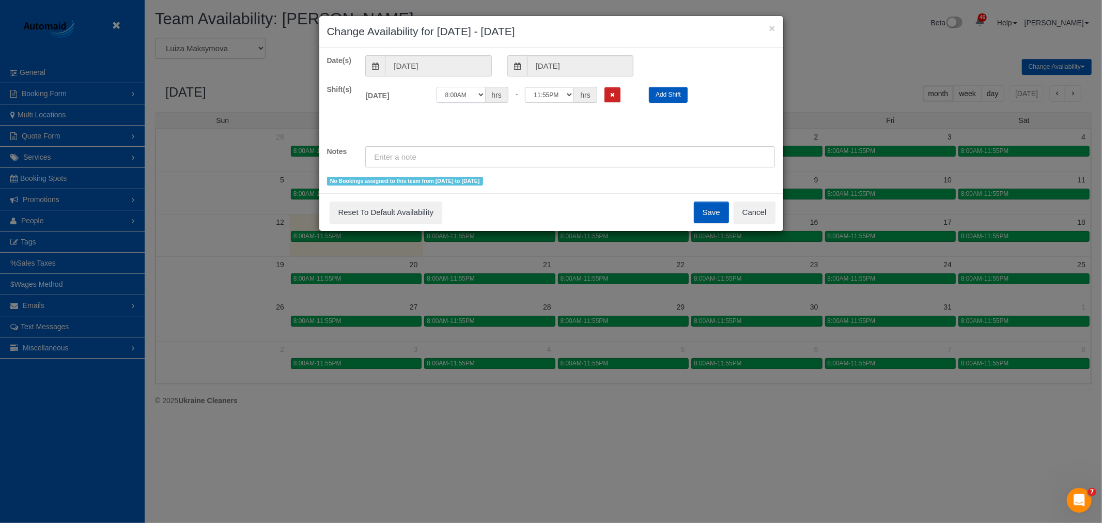
click at [474, 96] on select "12:00AM 12:05AM 12:10AM 12:15AM 12:20AM 12:25AM 12:30AM 12:35AM 12:40AM 12:45AM…" at bounding box center [460, 95] width 49 height 16
select select "string:14:00"
click at [436, 87] on select "12:00AM 12:05AM 12:10AM 12:15AM 12:20AM 12:25AM 12:30AM 12:35AM 12:40AM 12:45AM…" at bounding box center [460, 95] width 49 height 16
click at [698, 210] on button "Save" at bounding box center [711, 212] width 35 height 22
